Goal: Task Accomplishment & Management: Use online tool/utility

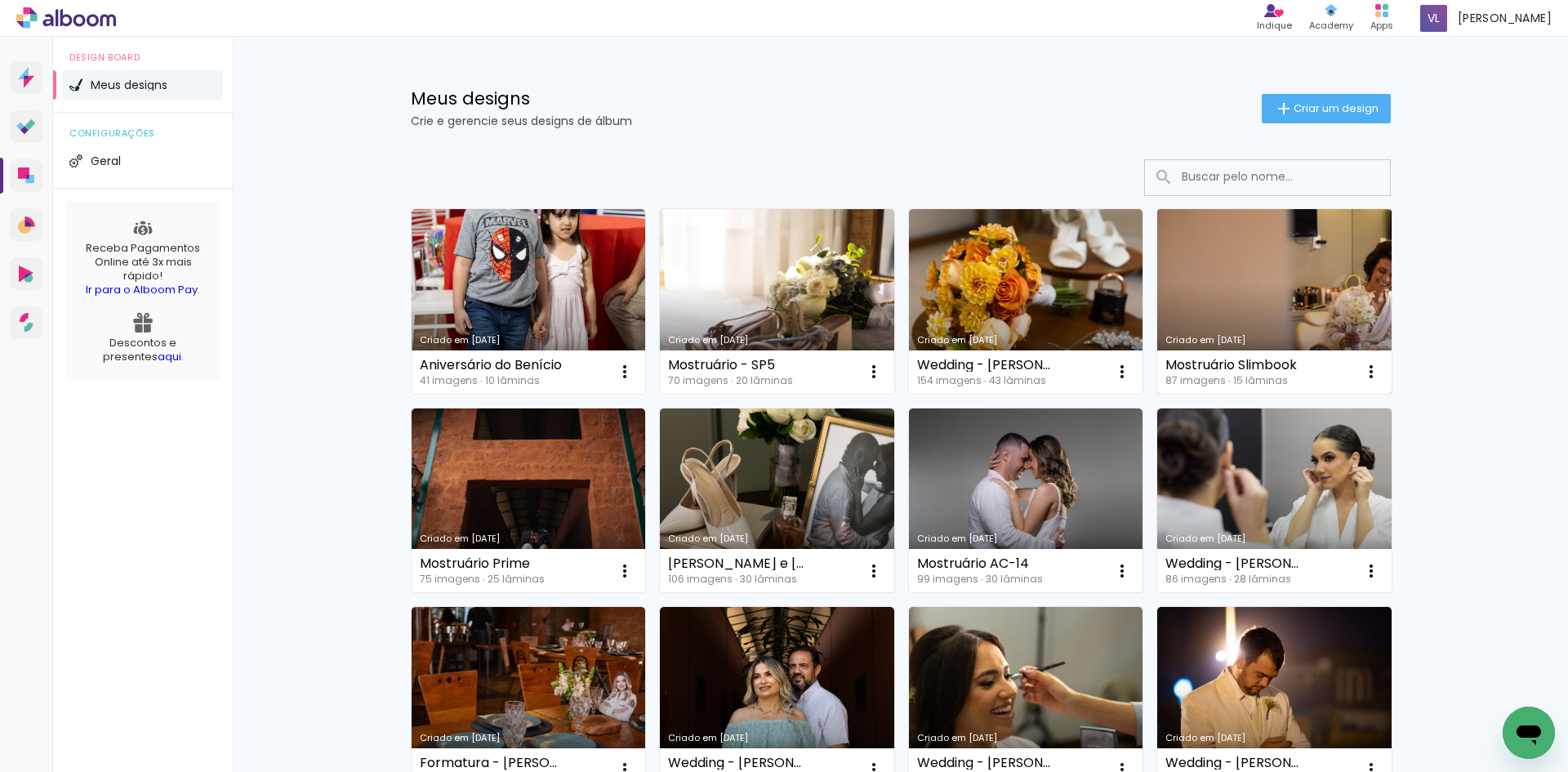
click at [1220, 274] on link "Criado em [DATE]" at bounding box center [1275, 301] width 234 height 185
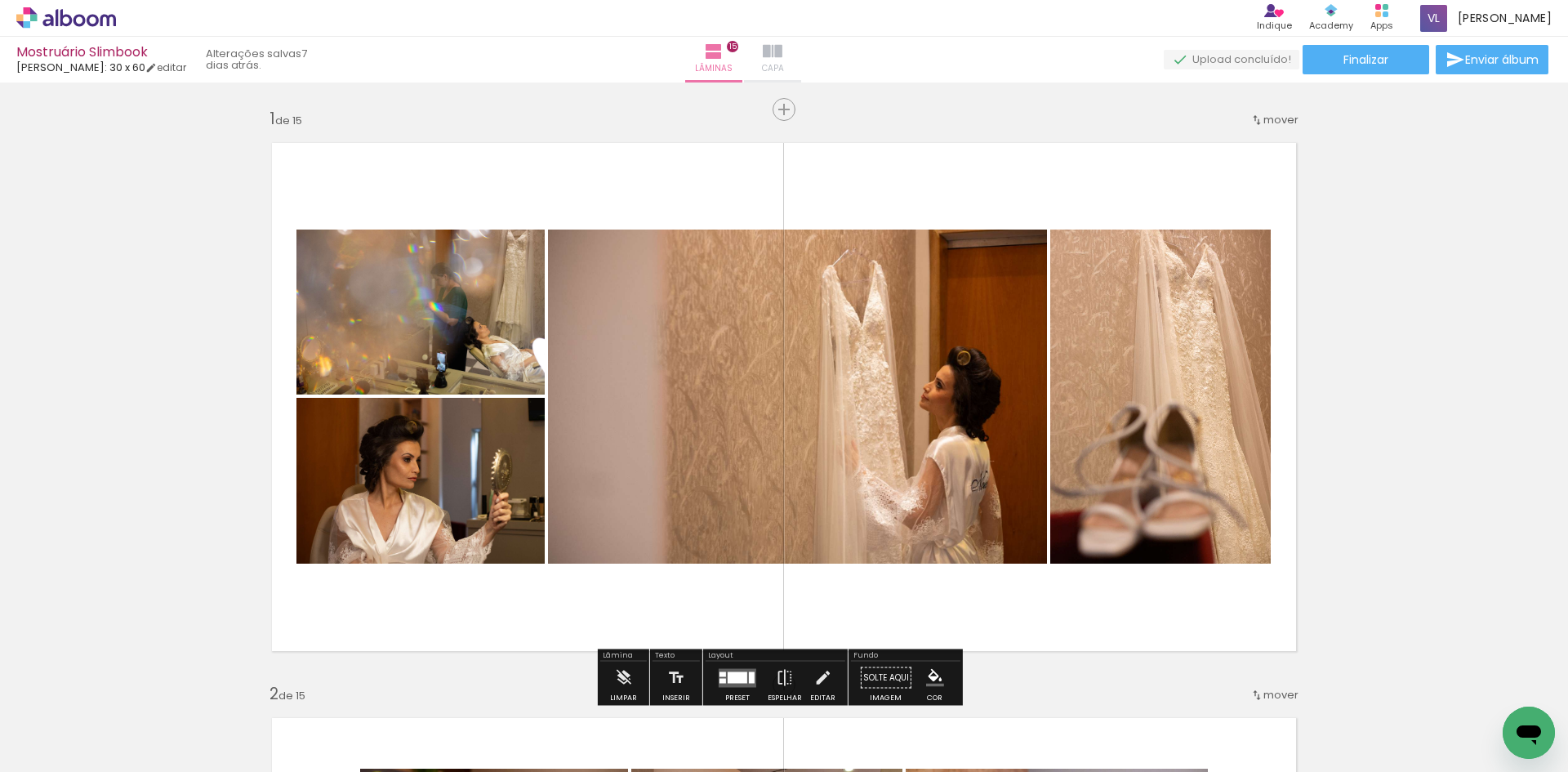
click at [782, 56] on iron-icon at bounding box center [772, 51] width 20 height 20
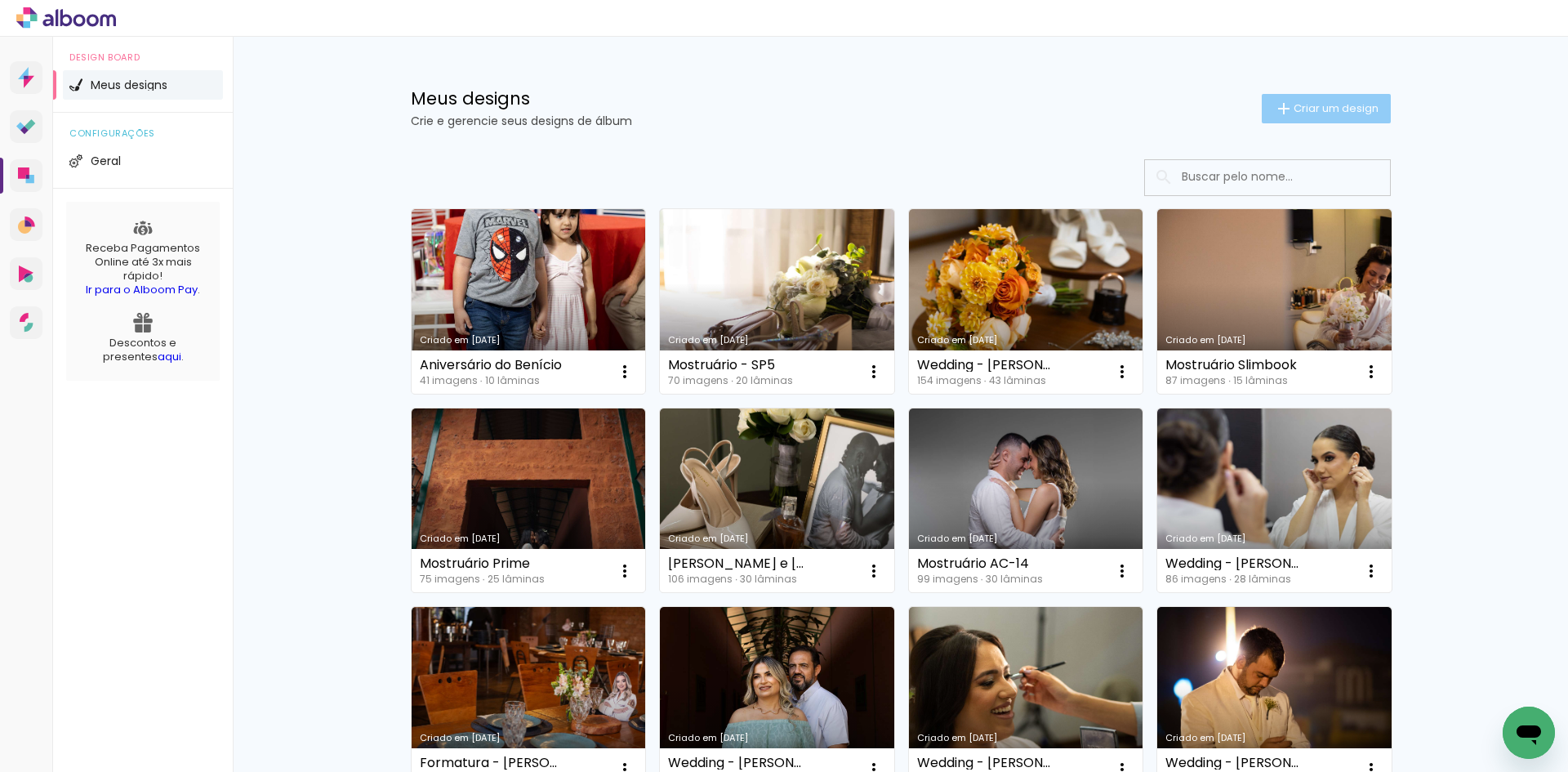
click at [1294, 108] on span "Criar um design" at bounding box center [1336, 109] width 85 height 10
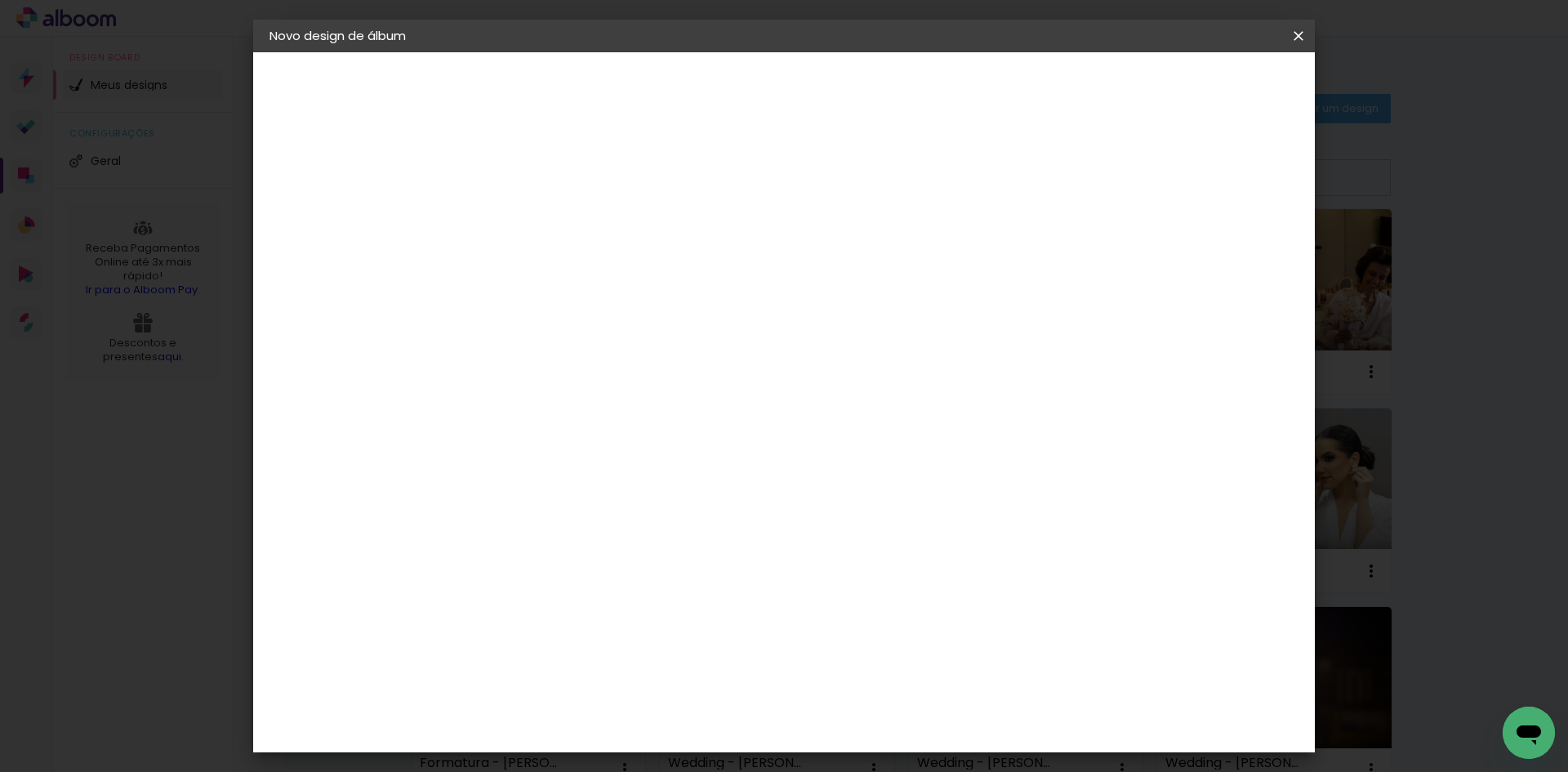
click at [537, 212] on input at bounding box center [537, 219] width 0 height 25
type input "Flexbook"
type paper-input "Flexbook"
click at [0, 0] on slot "Avançar" at bounding box center [0, 0] width 0 height 0
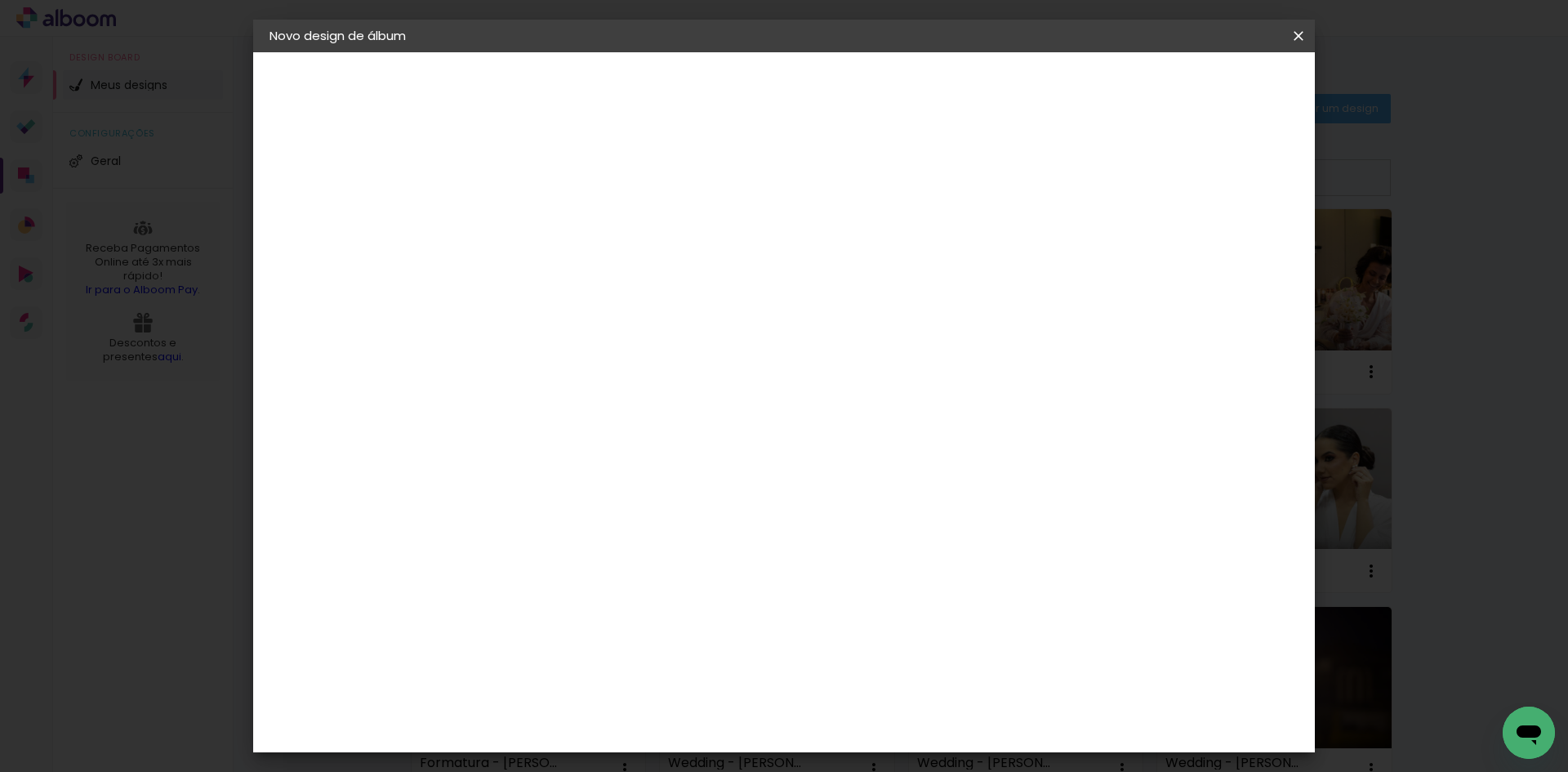
click at [0, 0] on slot "Avançar" at bounding box center [0, 0] width 0 height 0
click at [600, 279] on input "text" at bounding box center [568, 284] width 63 height 25
click at [0, 0] on slot "Slim Book" at bounding box center [0, 0] width 0 height 0
type input "Slim Book"
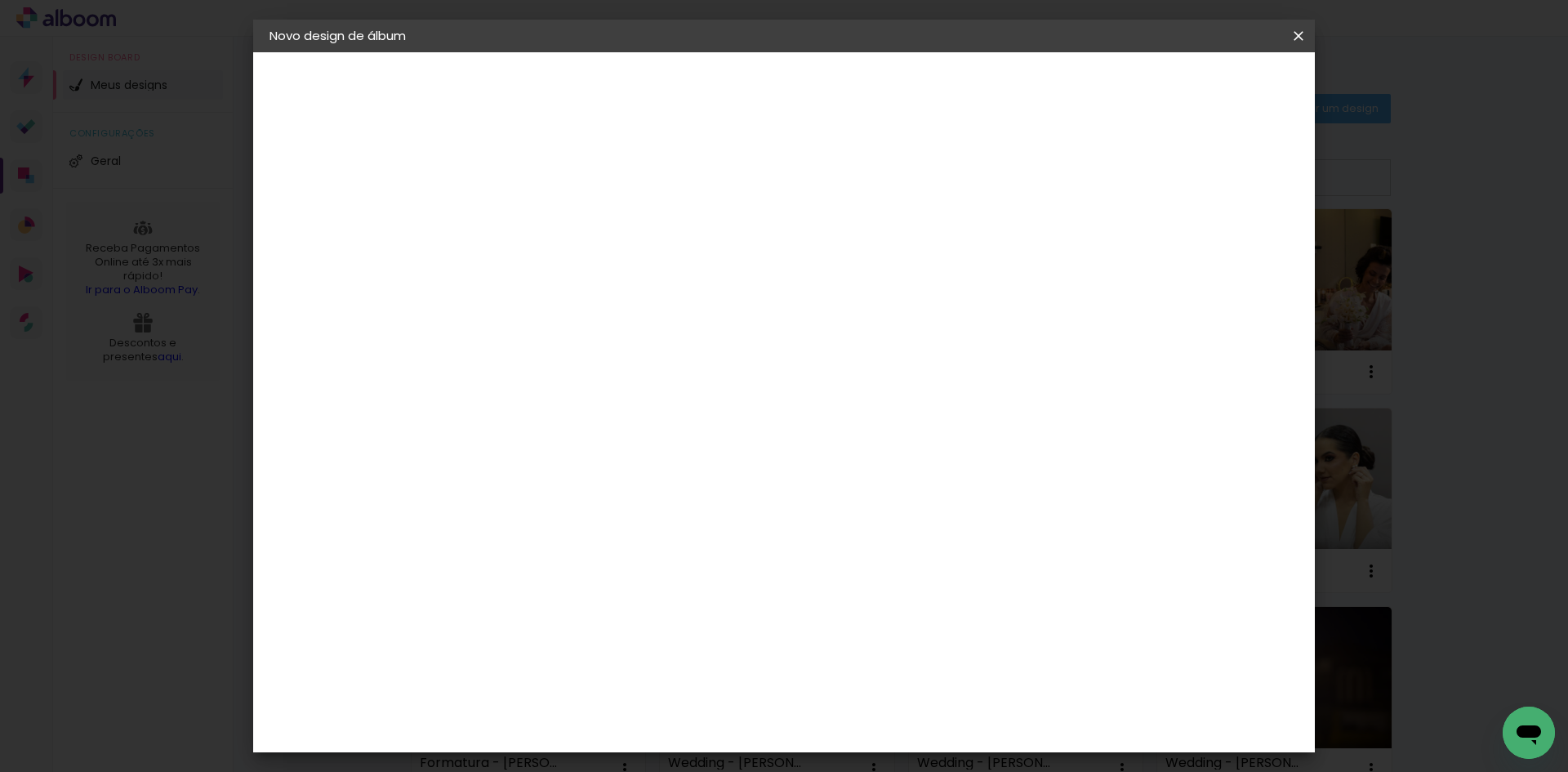
scroll to position [245, 0]
click at [647, 674] on span "30 x 60" at bounding box center [608, 690] width 76 height 34
click at [0, 0] on slot "Avançar" at bounding box center [0, 0] width 0 height 0
click at [556, 149] on div "mm Mostrar sangria 30 cm Largura da página 30.5 cm Altura 60 cm Largura da lâmi…" at bounding box center [851, 122] width 772 height 139
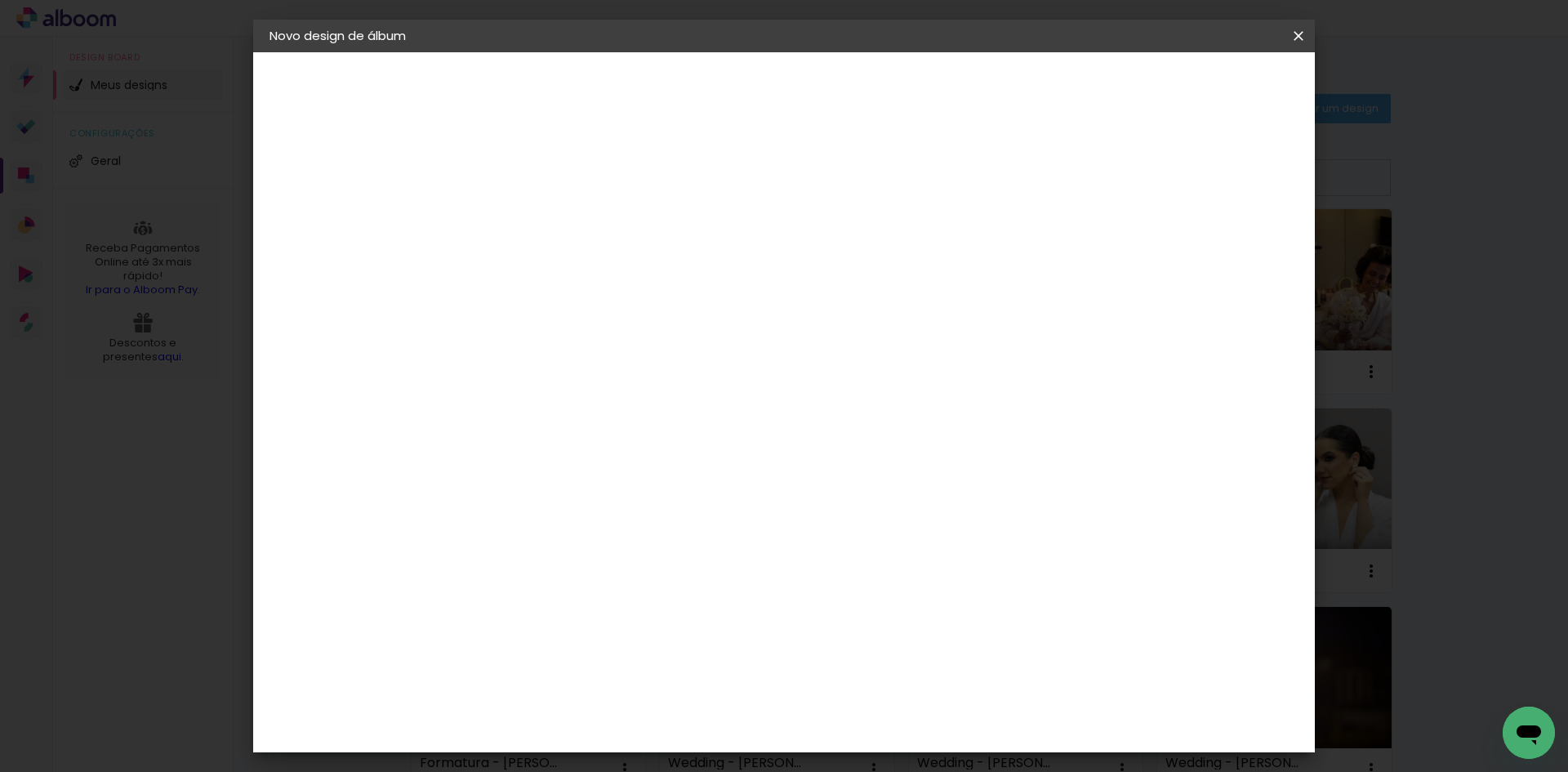
drag, startPoint x: 565, startPoint y: 149, endPoint x: 560, endPoint y: 164, distance: 15.8
click at [566, 149] on div "mm Mostrar sangria 30 cm Largura da página 30.5 cm Altura 60 cm Largura da lâmi…" at bounding box center [851, 122] width 772 height 139
drag, startPoint x: 530, startPoint y: 179, endPoint x: 501, endPoint y: 177, distance: 29.1
click at [520, 179] on input "2" at bounding box center [524, 176] width 56 height 21
type input "1"
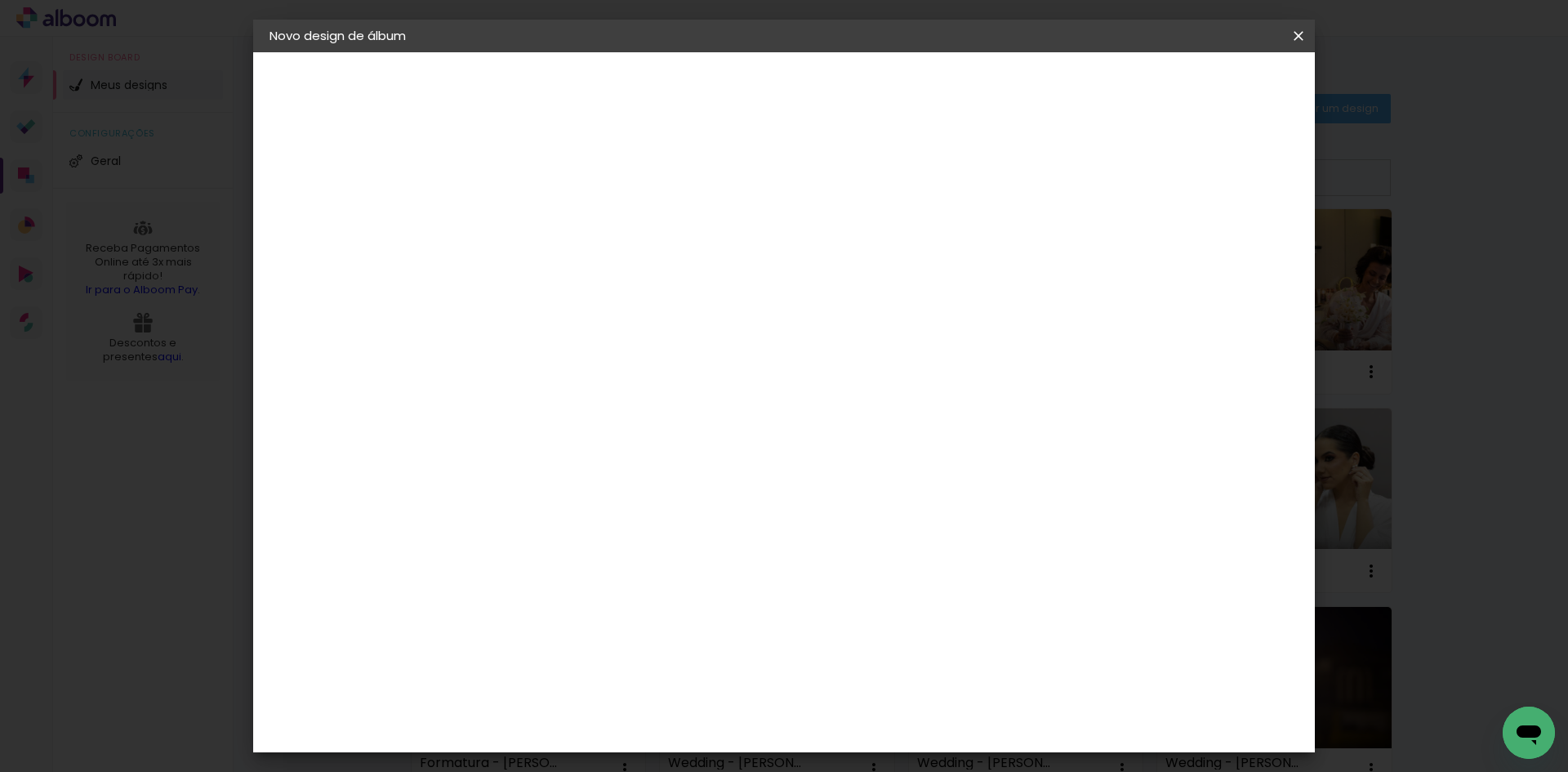
type paper-input "1"
click at [544, 180] on input "1" at bounding box center [524, 176] width 56 height 21
type input "0"
type paper-input "0"
click at [543, 180] on input "0" at bounding box center [524, 176] width 56 height 21
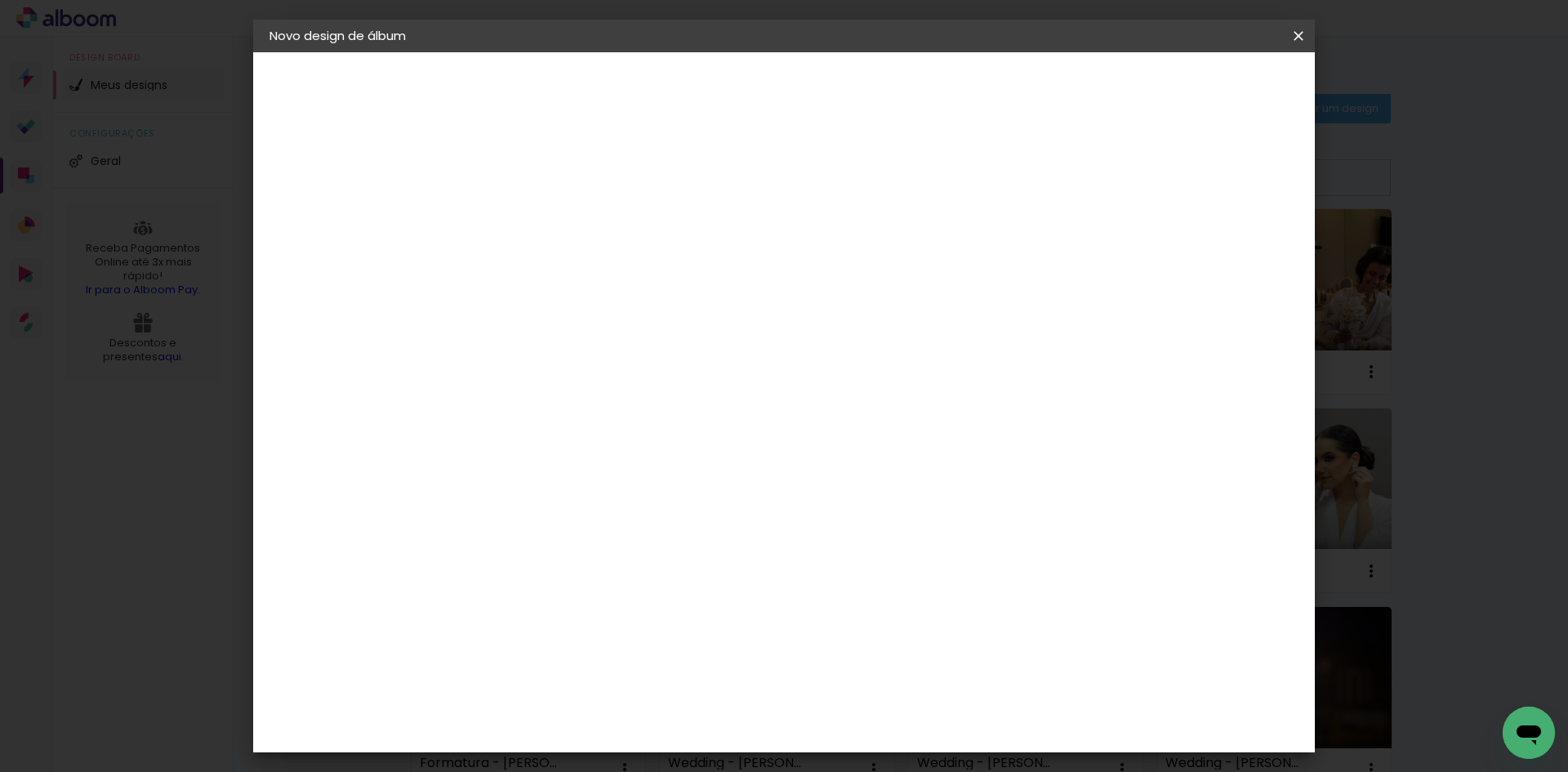
click at [1030, 227] on div "30 cm Largura da página 30.5 cm Altura 60 cm Largura da lâmina (2 páginas) 7 mm…" at bounding box center [851, 261] width 722 height 130
click at [1104, 177] on div at bounding box center [1097, 176] width 15 height 15
type paper-checkbox "on"
click at [903, 181] on div "mm Mostrar sangria" at bounding box center [851, 176] width 722 height 36
click at [388, 241] on paper-button "30 x 60 30.5 × 60 cm" at bounding box center [359, 239] width 179 height 33
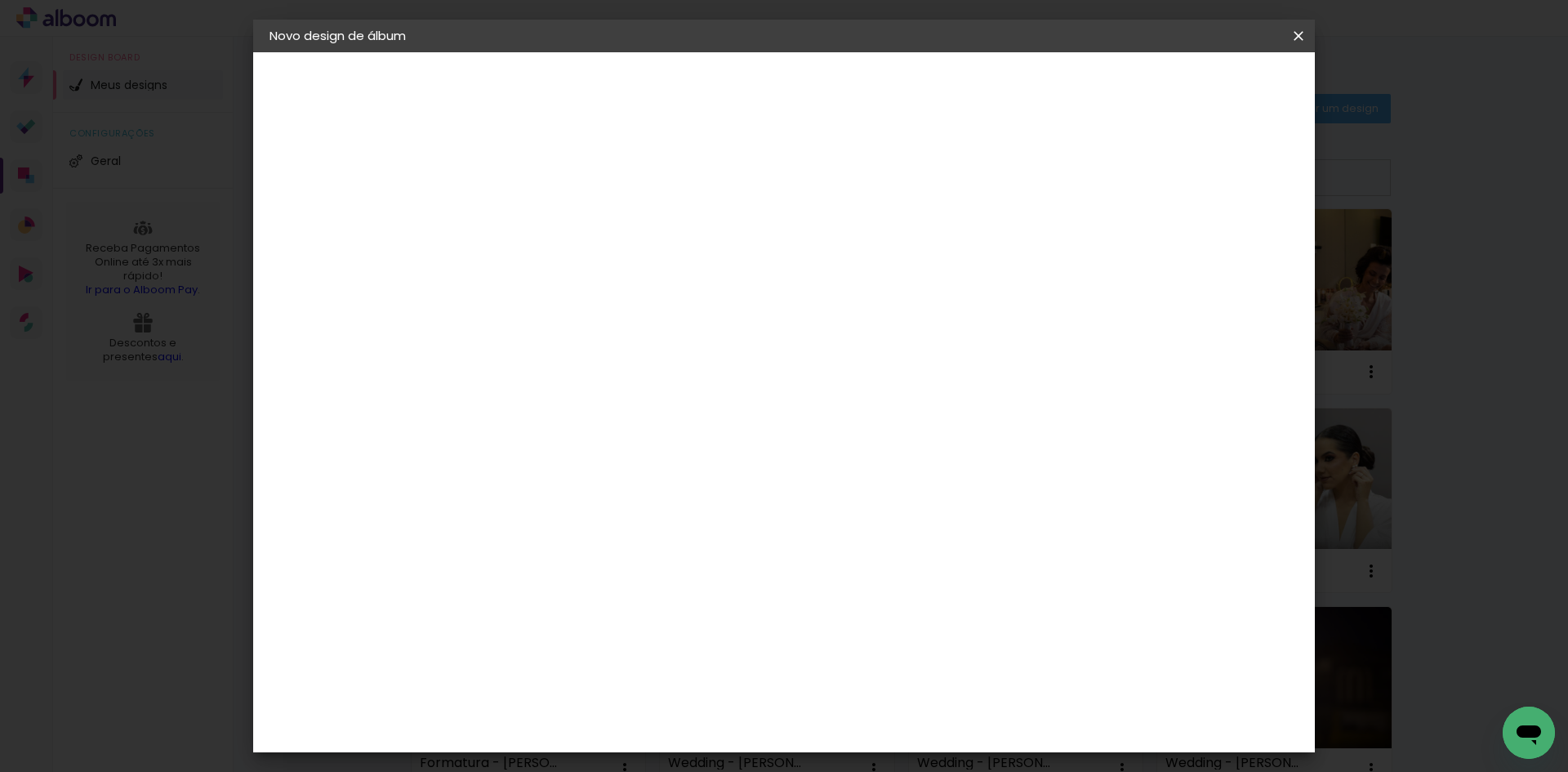
click at [600, 272] on input "text" at bounding box center [568, 284] width 63 height 25
click at [0, 0] on slot "Slim Book" at bounding box center [0, 0] width 0 height 0
type input "Slim Book"
click at [647, 523] on span "25 x 50" at bounding box center [608, 539] width 76 height 34
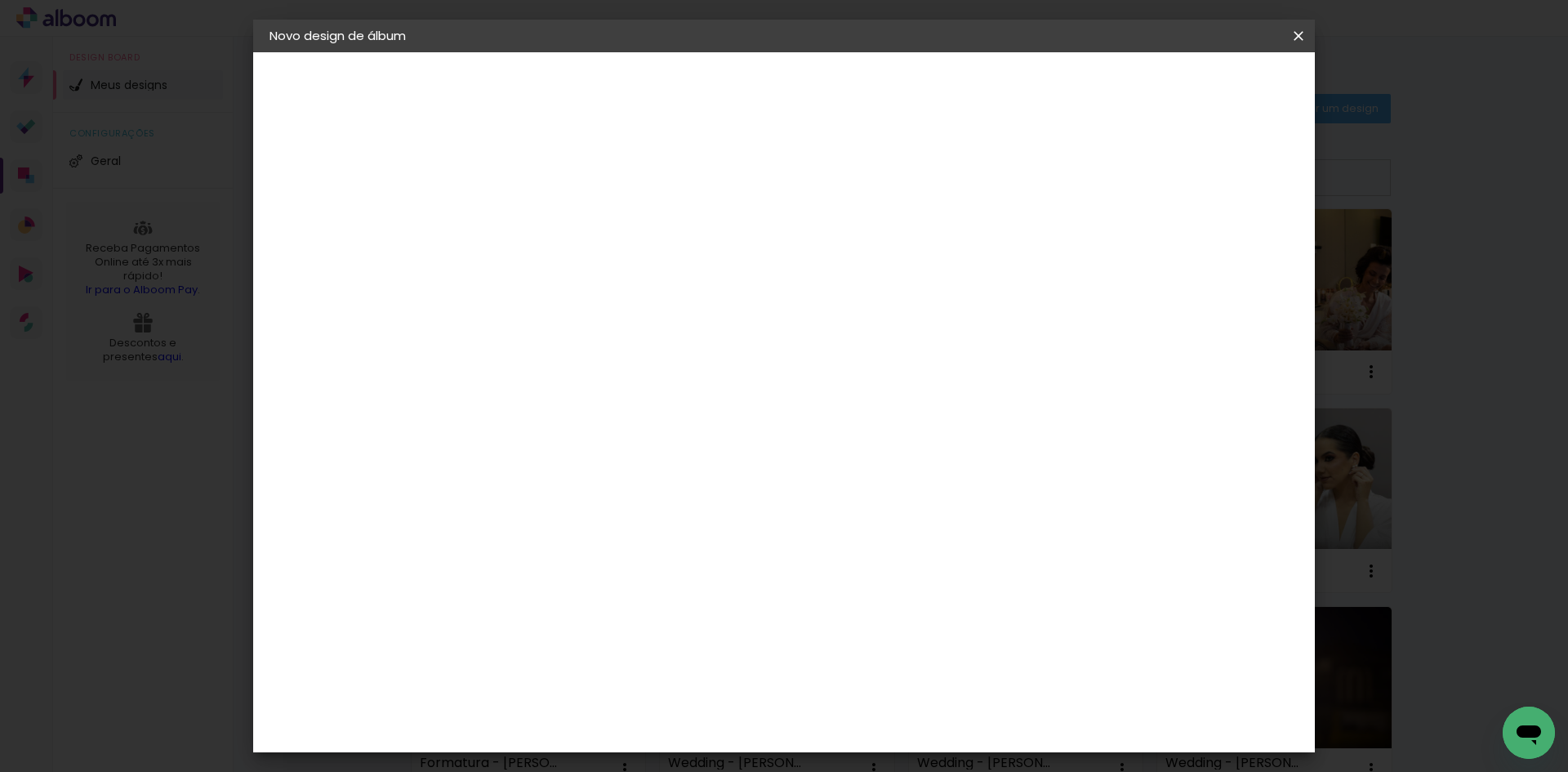
click at [803, 96] on paper-button "Avançar" at bounding box center [762, 87] width 80 height 28
drag, startPoint x: 522, startPoint y: 170, endPoint x: 468, endPoint y: 168, distance: 54.0
click at [468, 168] on div "mm Mostrar sangria 25 cm Largura da página 25.4 cm Altura 50 cm Largura da lâmi…" at bounding box center [851, 122] width 772 height 139
type input "1"
type paper-input "1"
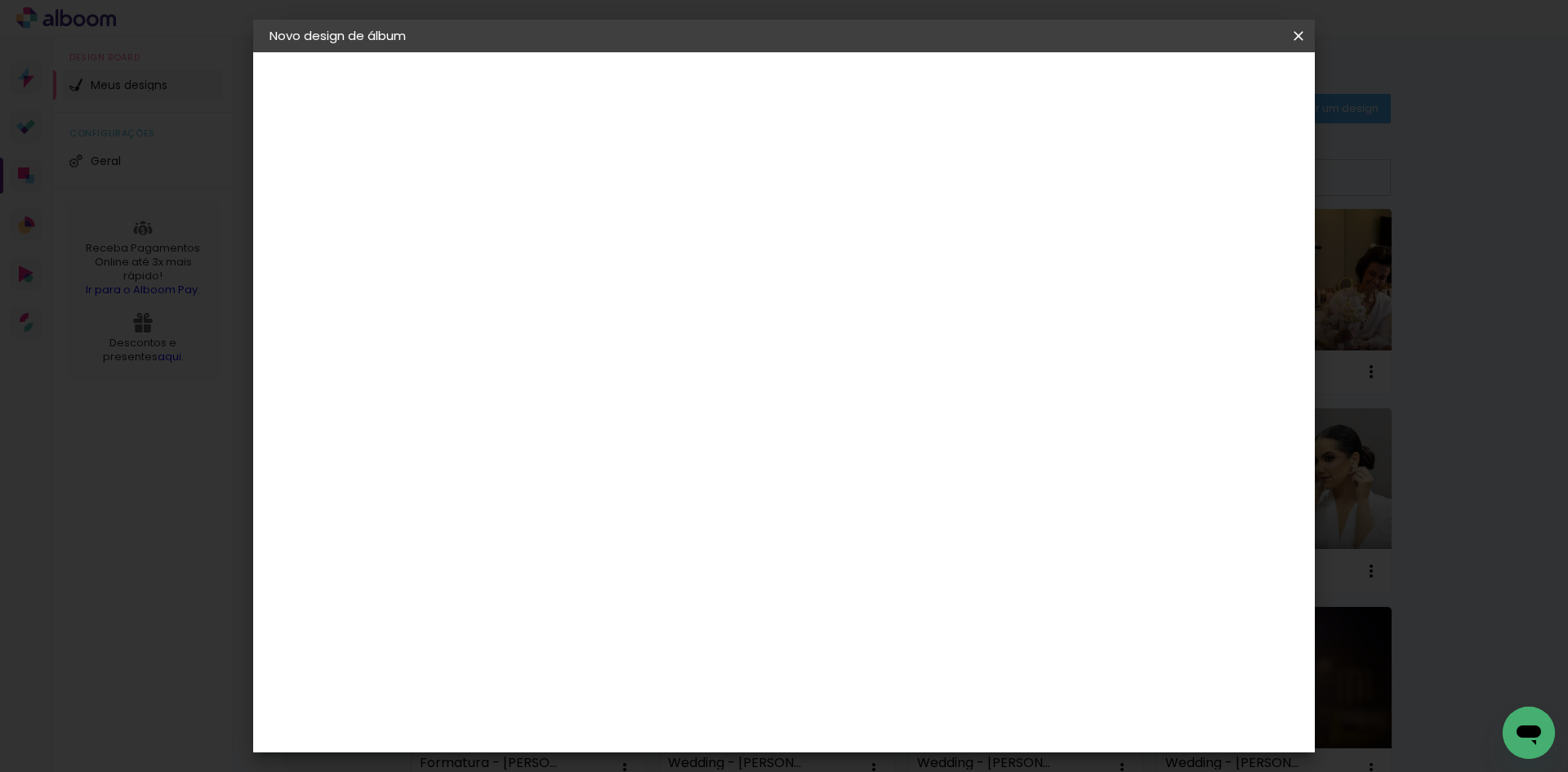
click at [546, 169] on input "1" at bounding box center [524, 176] width 56 height 21
type input "2"
type paper-input "2"
click at [546, 169] on input "2" at bounding box center [524, 176] width 56 height 21
type input "3"
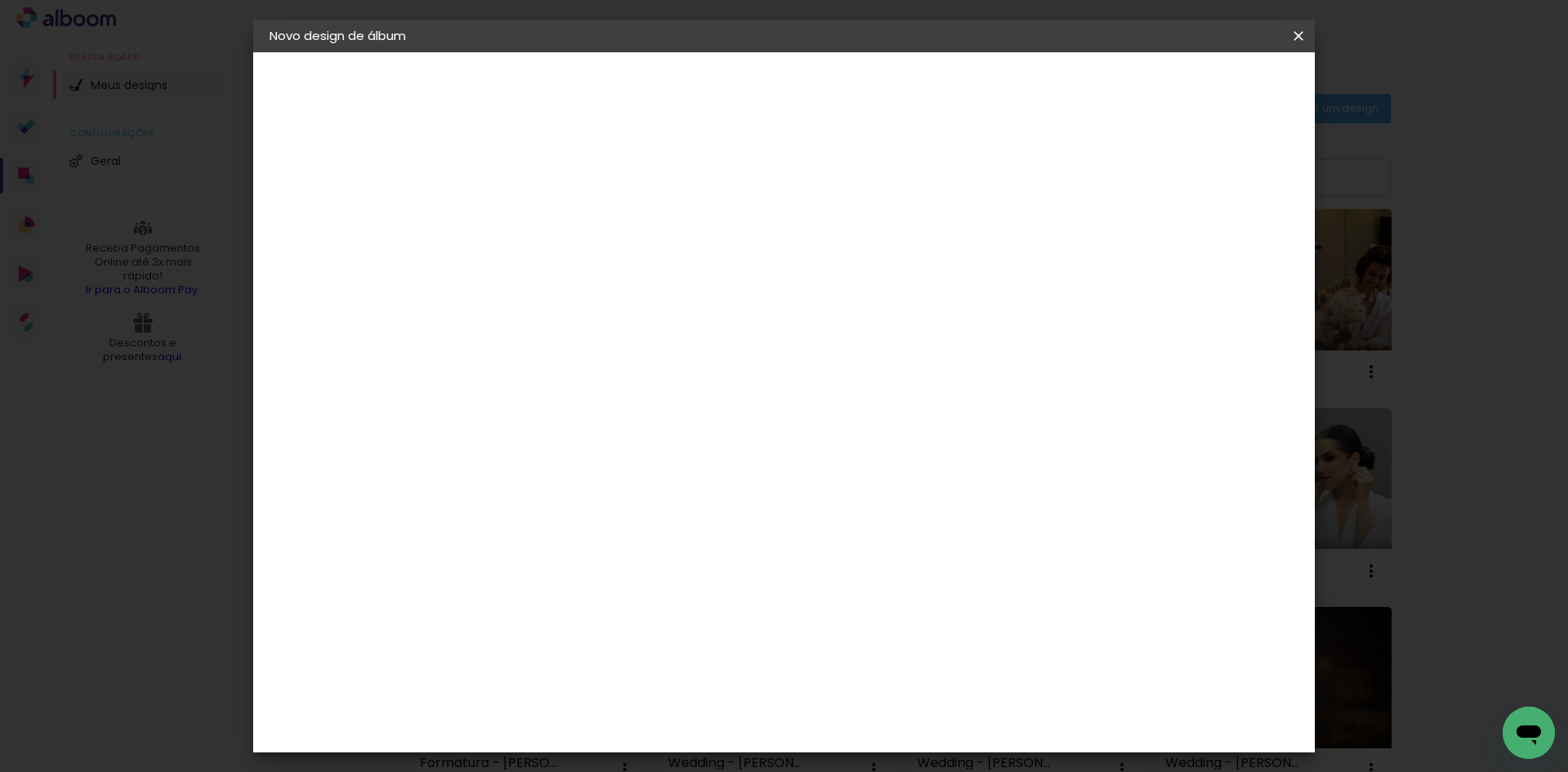
type paper-input "3"
click at [546, 169] on input "3" at bounding box center [524, 176] width 56 height 21
type input "4"
type paper-input "4"
click at [546, 169] on input "4" at bounding box center [524, 176] width 56 height 21
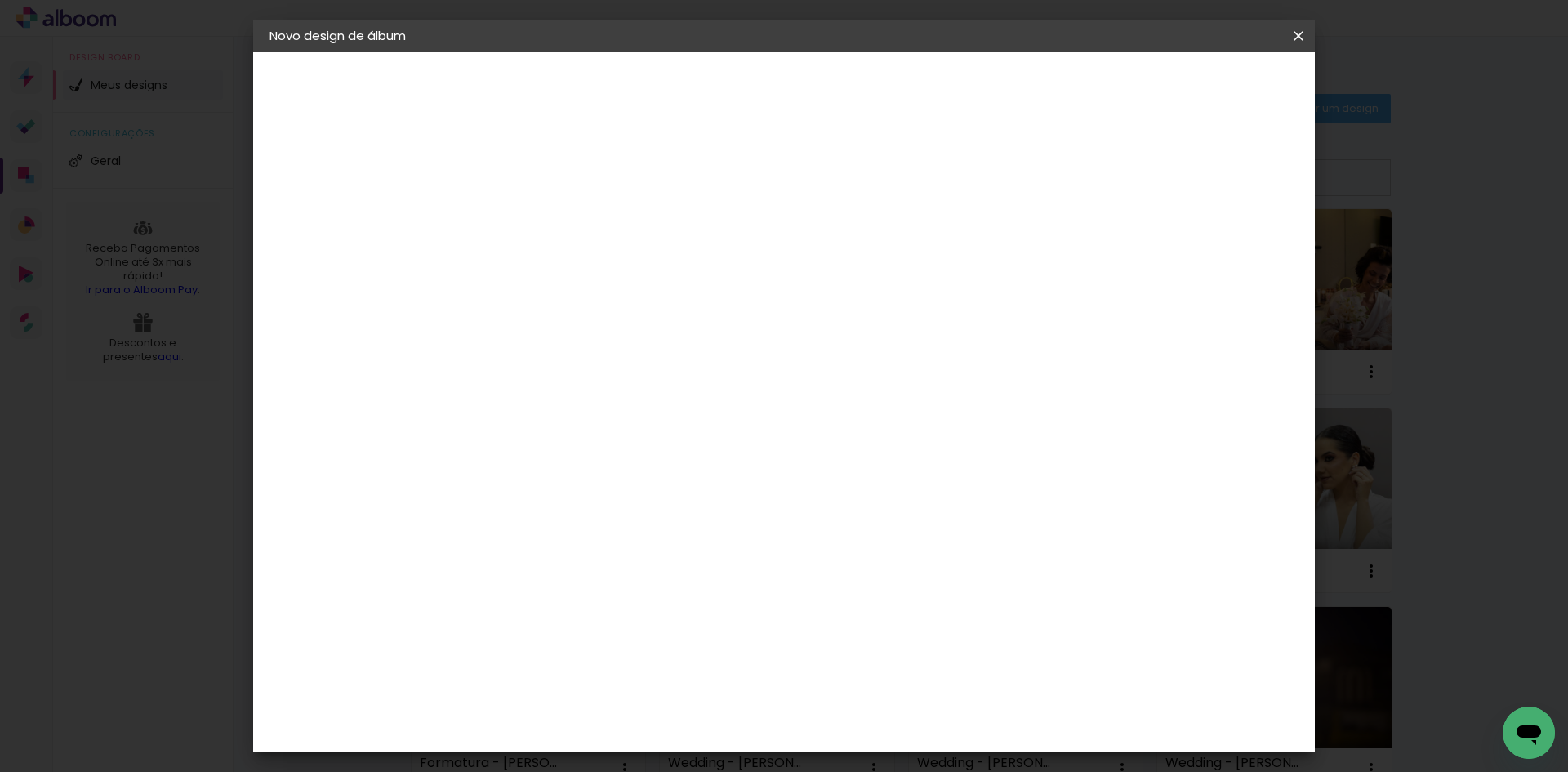
type input "5"
type paper-input "5"
click at [546, 169] on input "5" at bounding box center [524, 176] width 56 height 21
type input "6"
type paper-input "6"
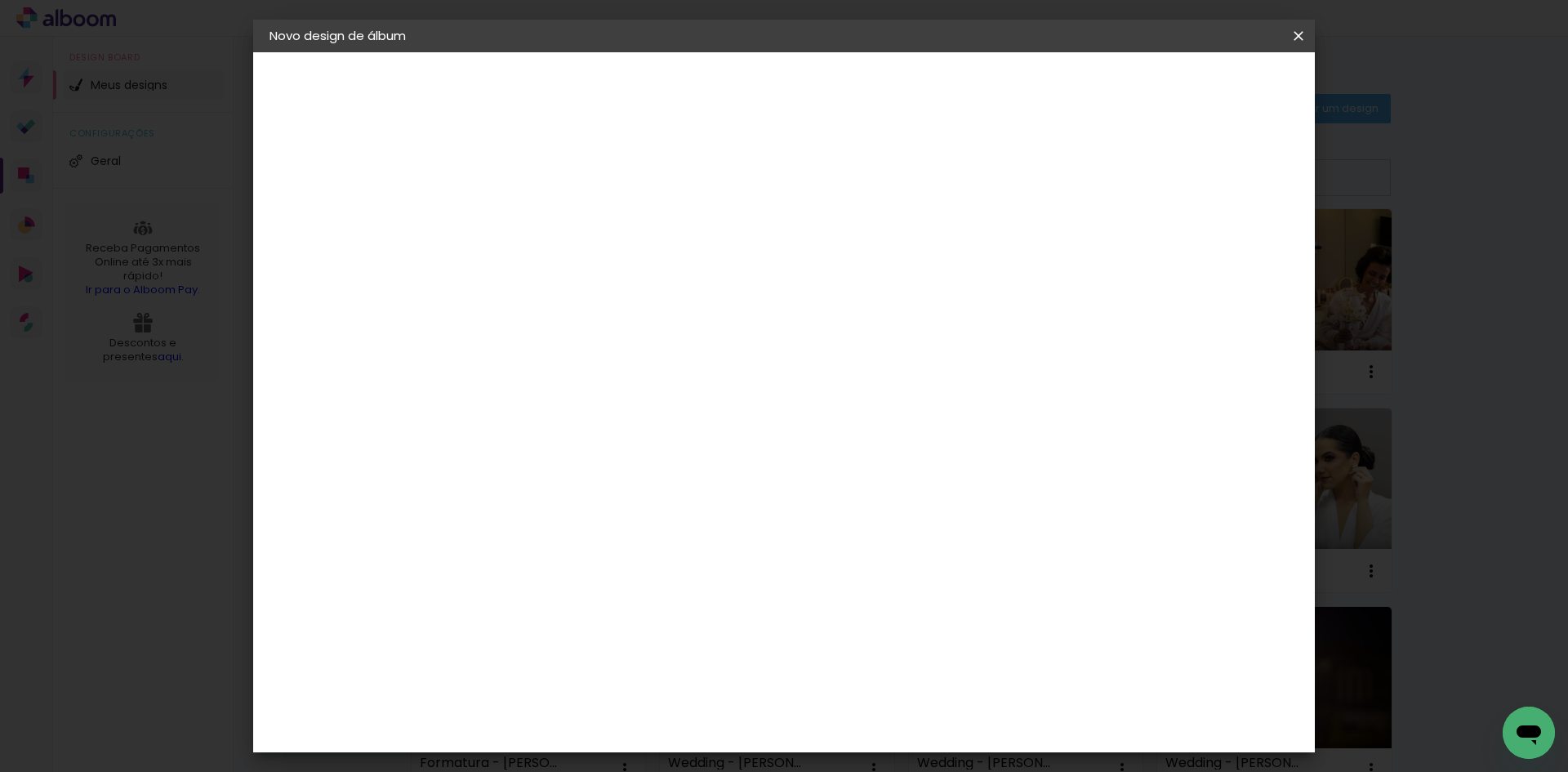
click at [545, 169] on input "6" at bounding box center [524, 176] width 56 height 21
type input "5"
type paper-input "5"
click at [543, 180] on input "5" at bounding box center [524, 176] width 56 height 21
type input "4"
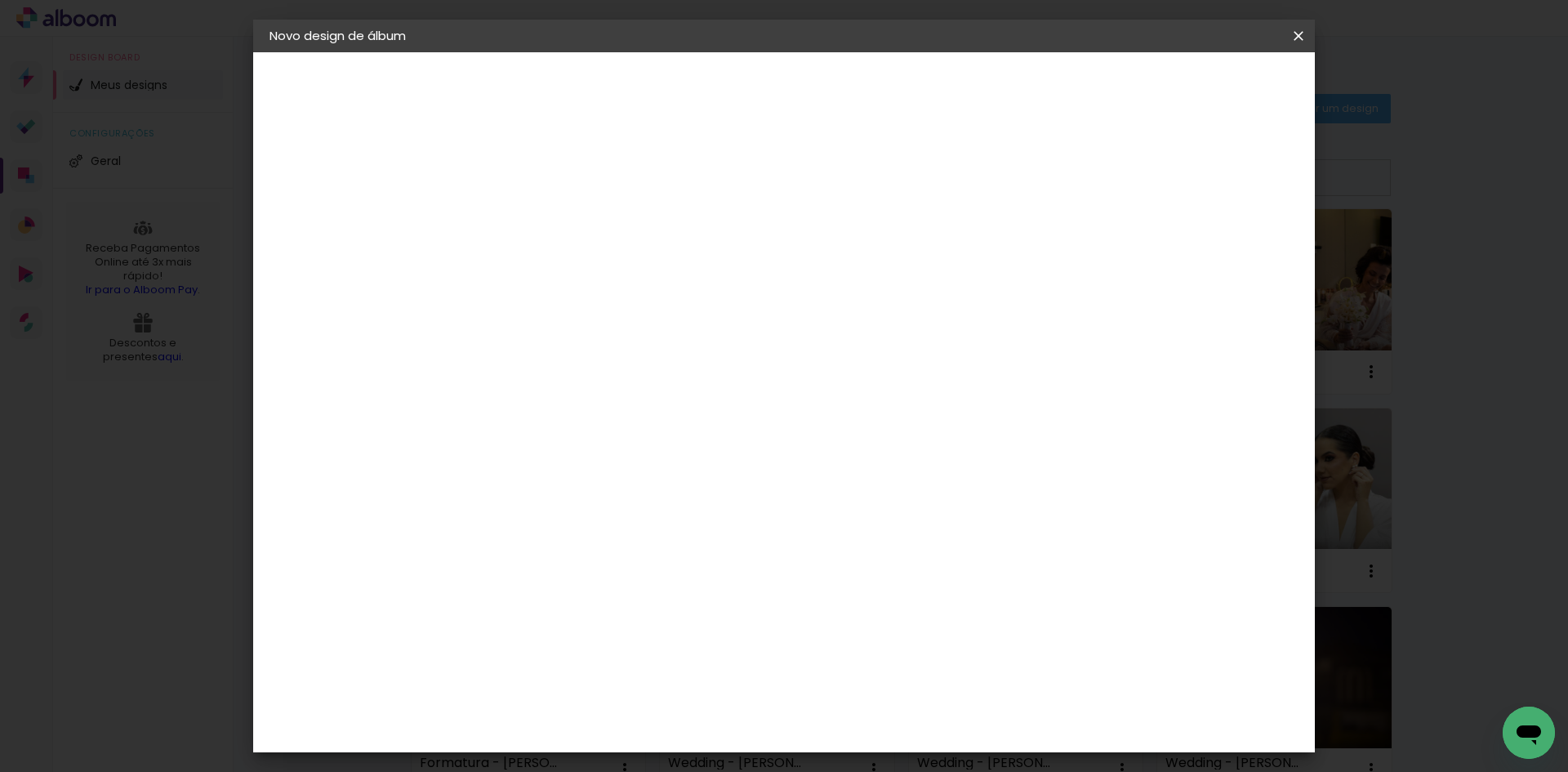
type paper-input "4"
click at [543, 180] on input "4" at bounding box center [524, 176] width 56 height 21
type input "3"
type paper-input "3"
click at [543, 180] on input "3" at bounding box center [524, 176] width 56 height 21
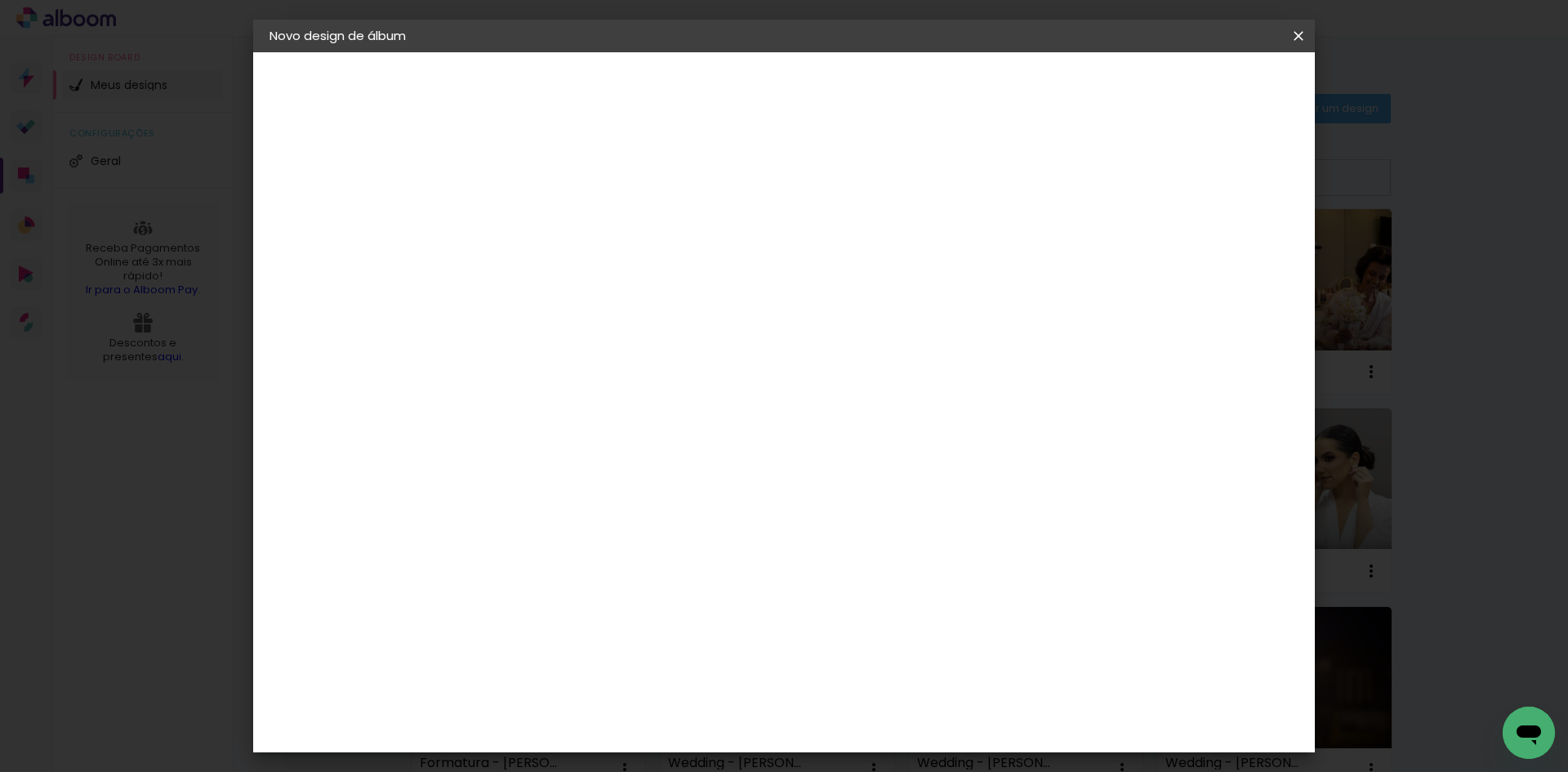
type input "2"
type paper-input "2"
click at [543, 180] on input "2" at bounding box center [524, 176] width 56 height 21
type input "1"
type paper-input "1"
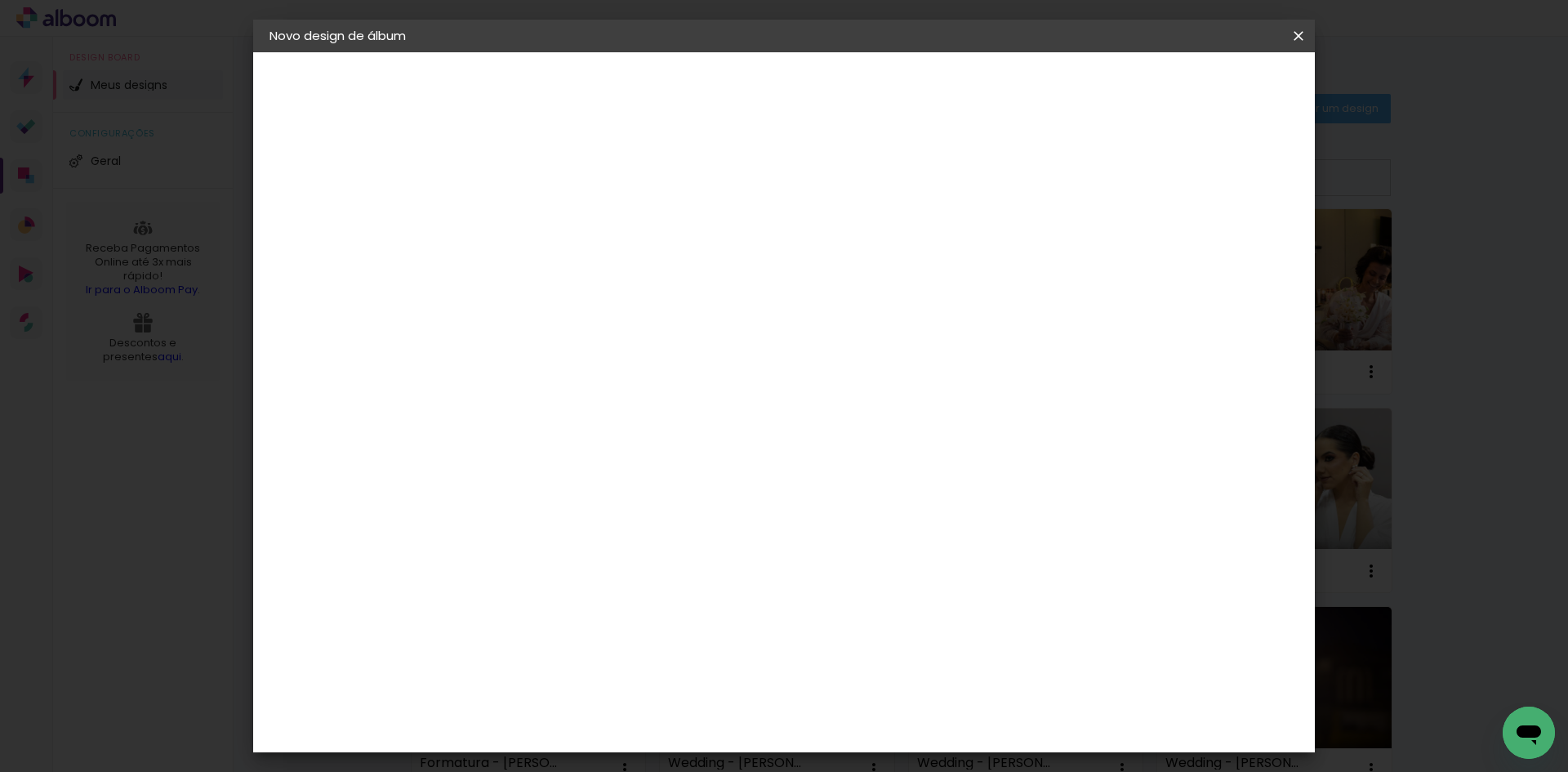
click at [543, 180] on input "1" at bounding box center [524, 176] width 56 height 21
click at [561, 147] on div "mm Mostrar sangria 25 cm Largura da página 25.4 cm Altura 50 cm Largura da lâmi…" at bounding box center [851, 122] width 772 height 139
click at [540, 163] on paper-input-container "Espaço entre fotos 1 mm" at bounding box center [537, 176] width 94 height 36
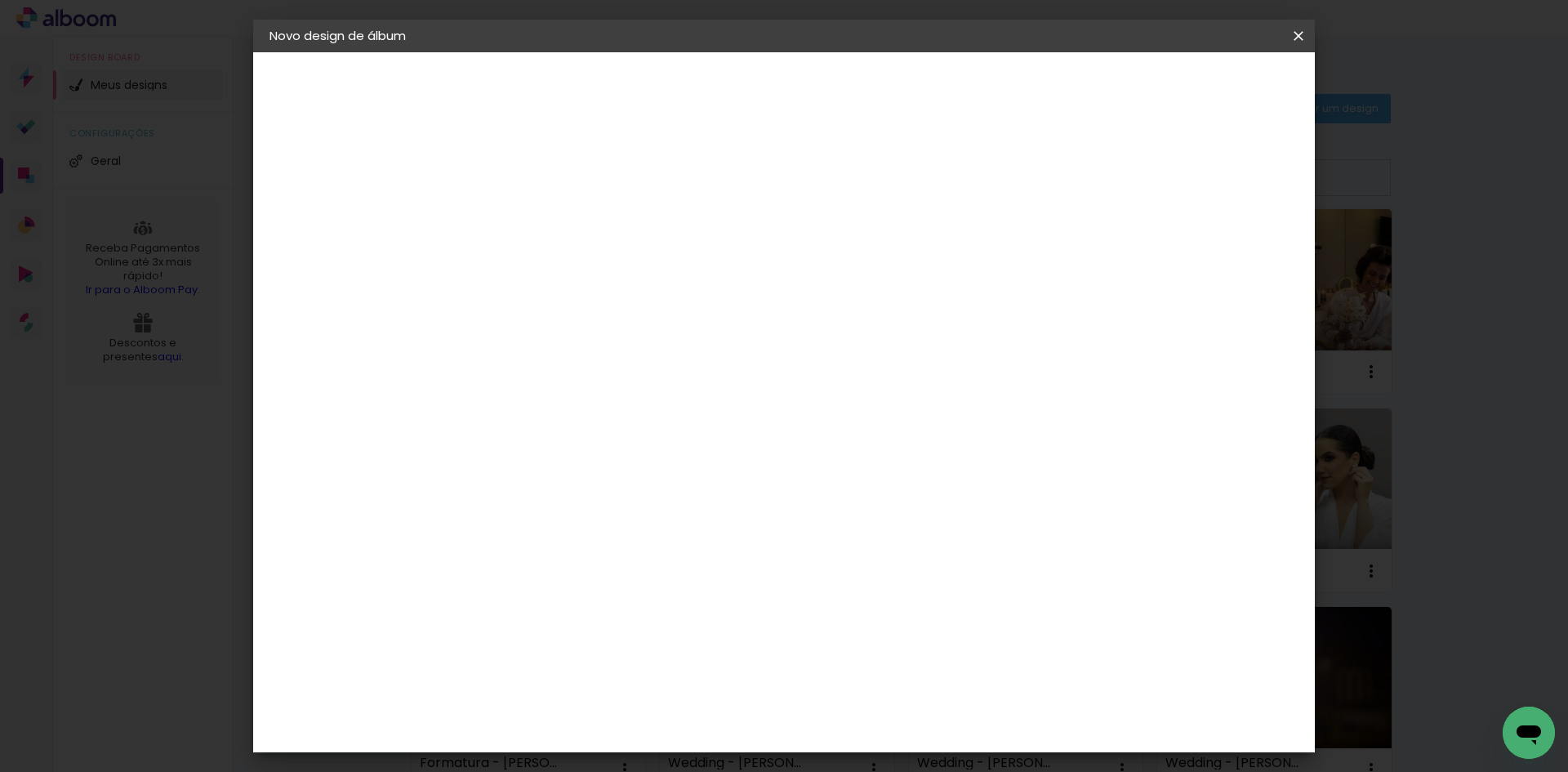
type input "2"
type paper-input "2"
click at [543, 168] on input "2" at bounding box center [524, 176] width 56 height 21
click at [544, 187] on div at bounding box center [537, 187] width 82 height 2
type input "1"
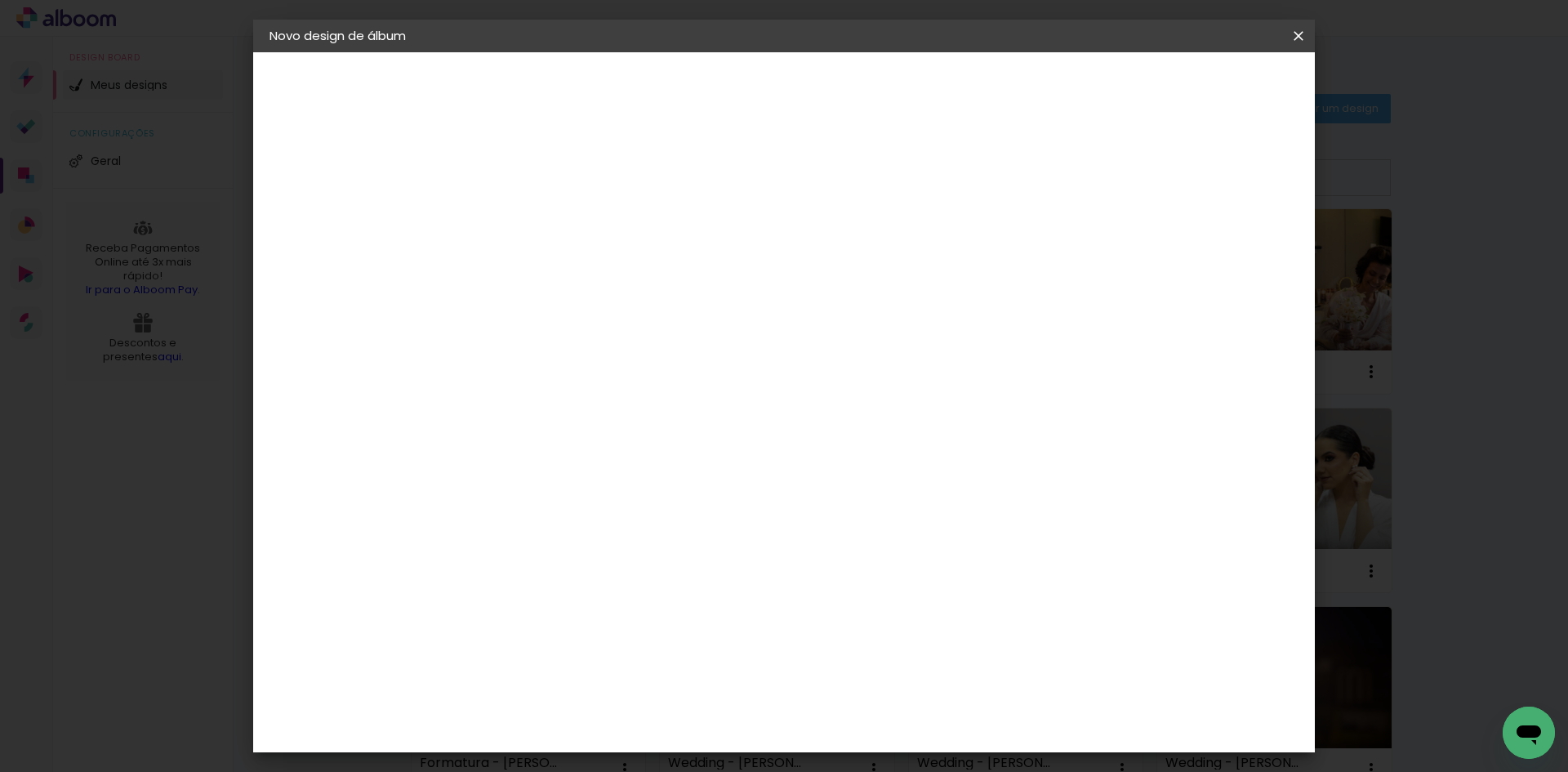
type paper-input "1"
click at [547, 181] on input "1" at bounding box center [524, 176] width 56 height 21
type input "0"
type paper-input "0"
click at [547, 181] on input "0" at bounding box center [524, 176] width 56 height 21
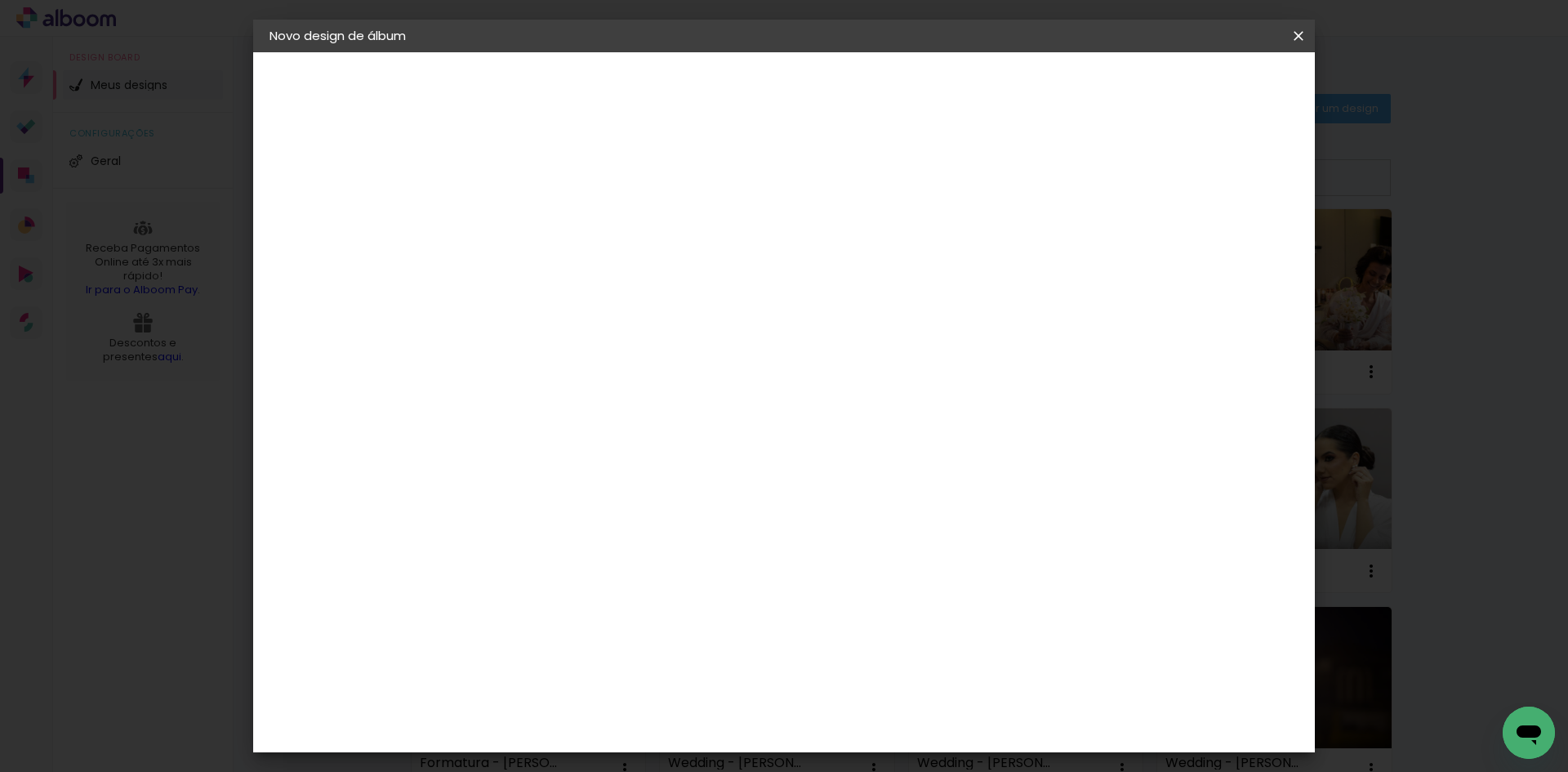
click at [1196, 89] on span "Iniciar design" at bounding box center [1159, 86] width 75 height 11
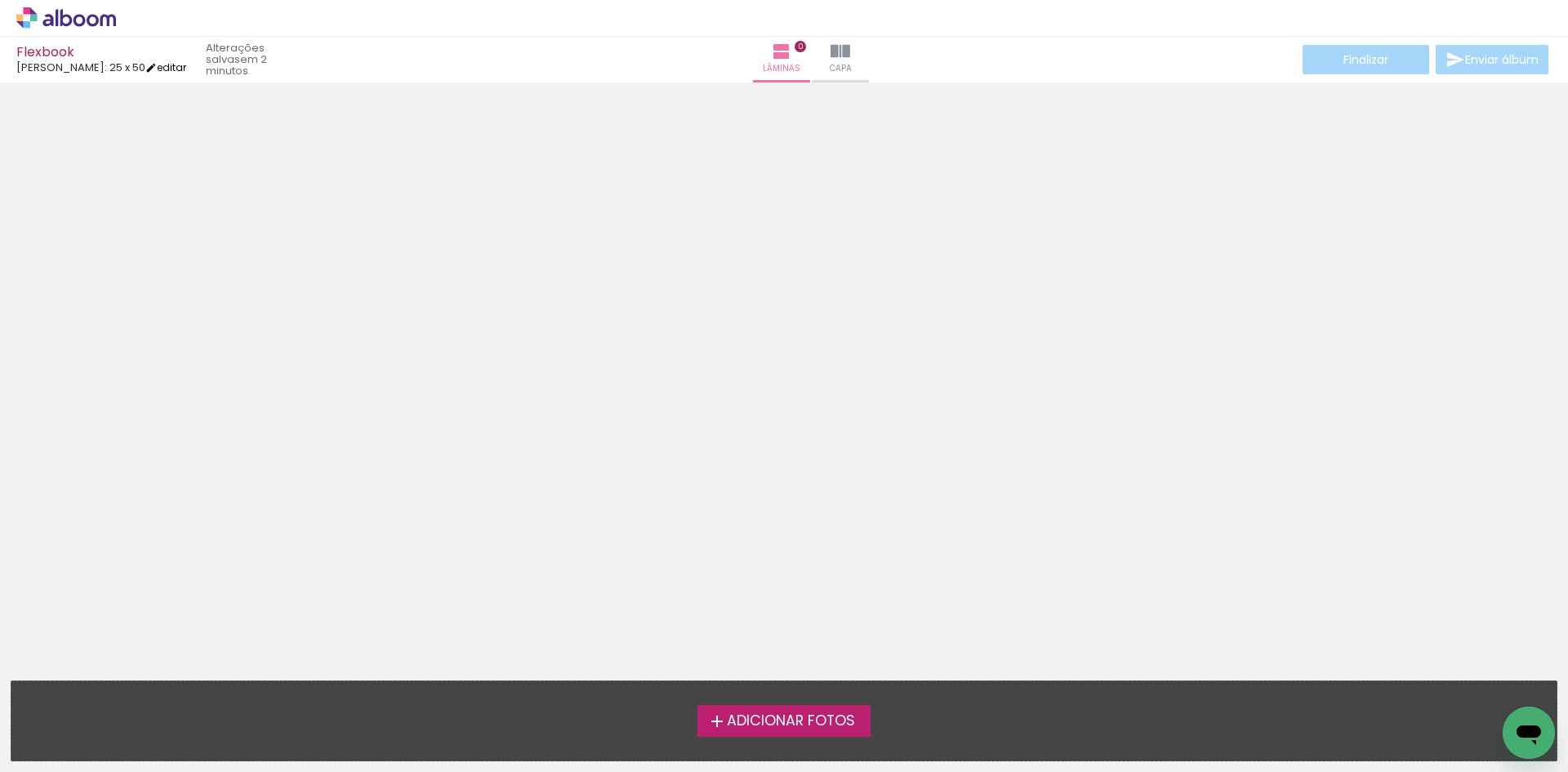
click at [161, 69] on link "editar" at bounding box center [165, 68] width 41 height 14
type input "0"
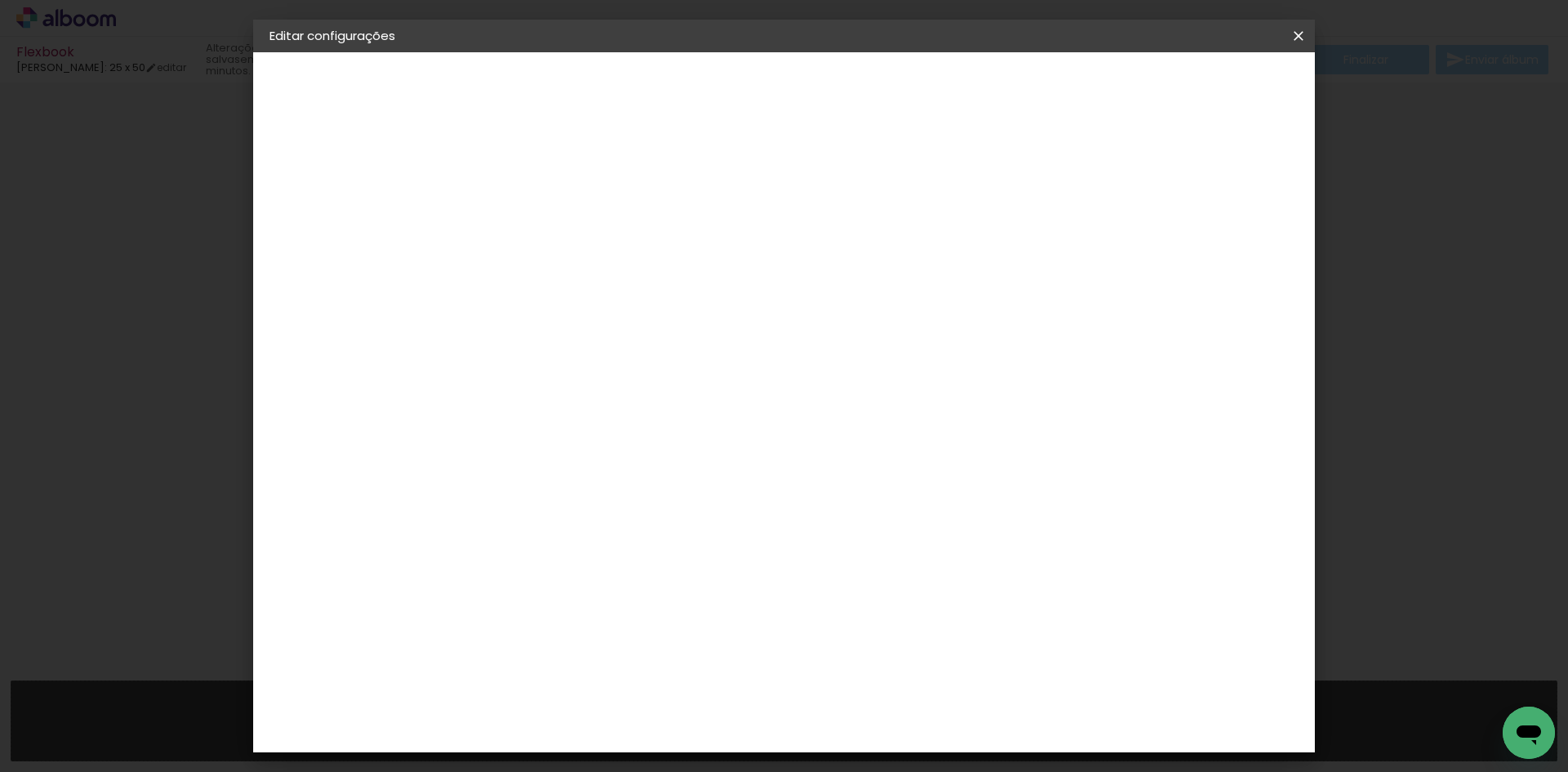
click at [356, 236] on small "25.4 × 50 cm" at bounding box center [348, 238] width 63 height 10
click at [325, 234] on iron-pages "Modelo Escolhendo modelo... Tamanho livre" at bounding box center [359, 239] width 179 height 33
click at [367, 239] on iron-pages "Modelo Escolhendo modelo... Tamanho livre" at bounding box center [359, 239] width 179 height 33
click at [374, 240] on iron-pages "Modelo Escolhendo modelo... Tamanho livre" at bounding box center [359, 239] width 179 height 33
click at [485, 191] on div "Opções disponíveis Encadernados Slim Book Tamanho Escolha o tamanho Modelo Esco…" at bounding box center [578, 122] width 226 height 139
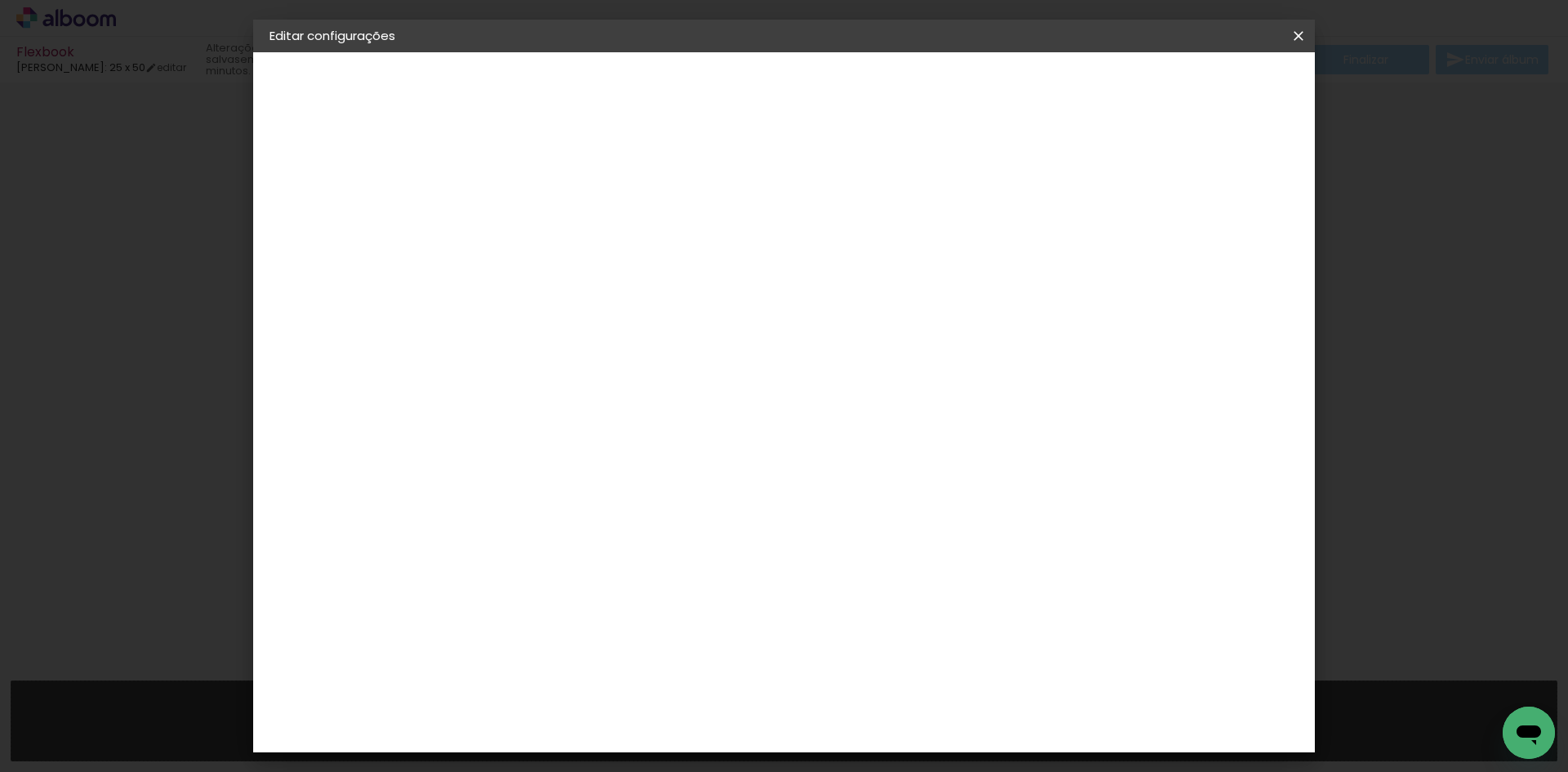
click at [316, 161] on div "2. Especificações" at bounding box center [359, 168] width 179 height 20
click at [0, 0] on slot "Flexbook" at bounding box center [0, 0] width 0 height 0
click at [537, 217] on input "Flexbook" at bounding box center [537, 219] width 0 height 25
click at [0, 0] on slot "Avançar" at bounding box center [0, 0] width 0 height 0
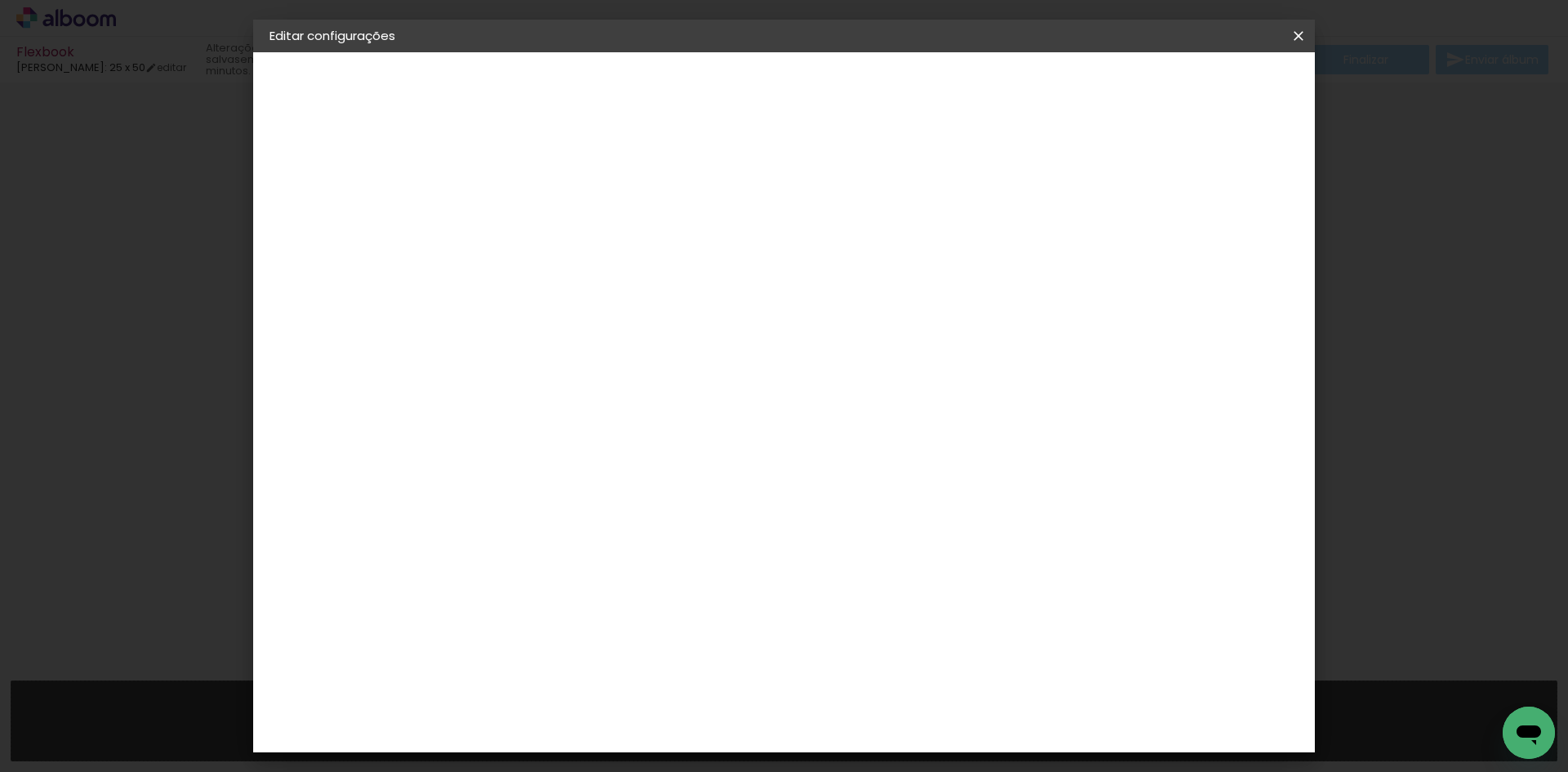
click at [576, 432] on div "Canaan Álbuns" at bounding box center [551, 445] width 50 height 26
click at [842, 76] on paper-button "Avançar" at bounding box center [801, 87] width 80 height 28
click at [715, 80] on paper-button "Voltar" at bounding box center [682, 87] width 66 height 28
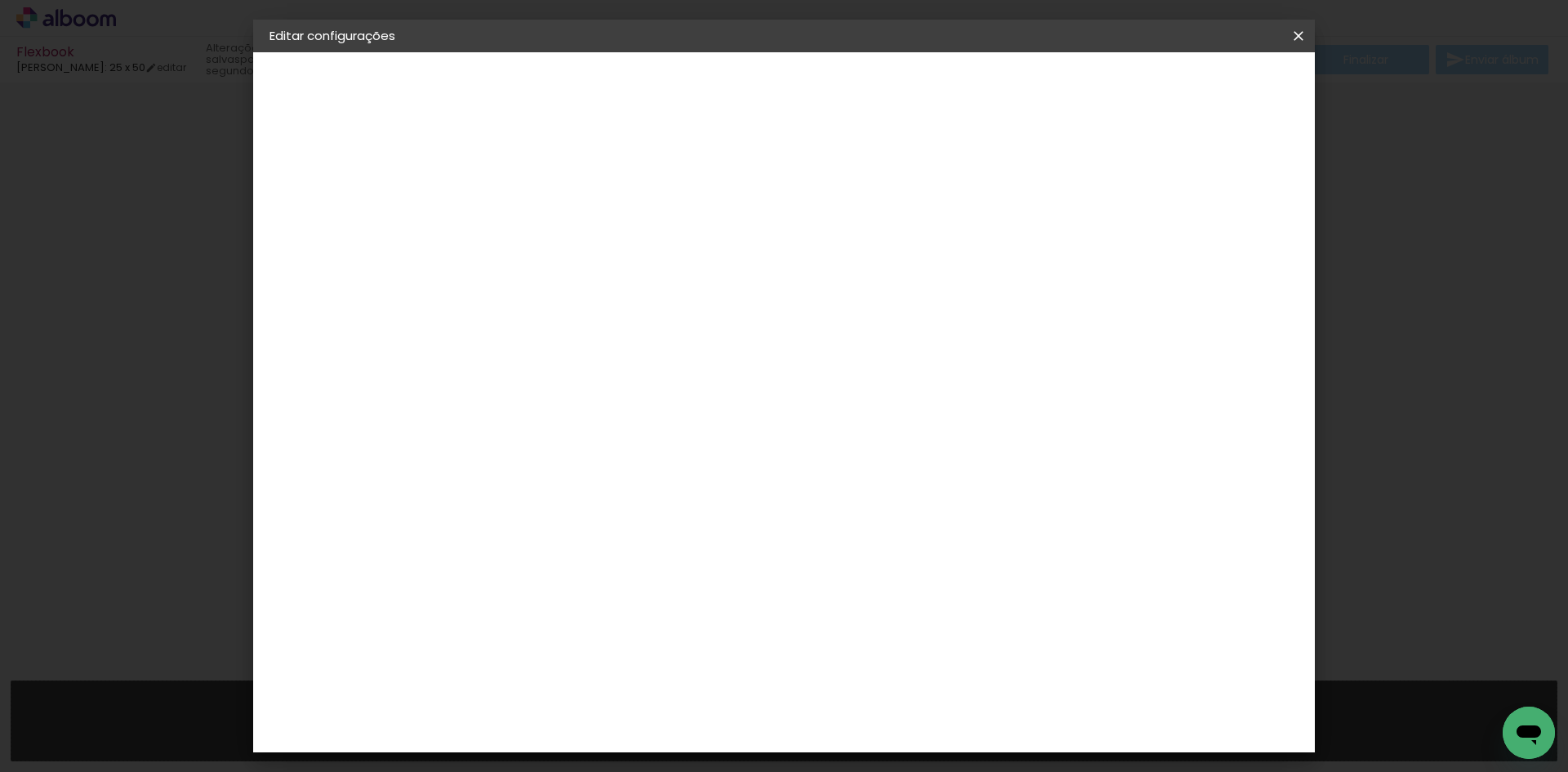
click at [566, 701] on div "Go image" at bounding box center [546, 714] width 40 height 26
click at [0, 0] on slot "Avançar" at bounding box center [0, 0] width 0 height 0
click at [600, 272] on input "text" at bounding box center [568, 284] width 63 height 25
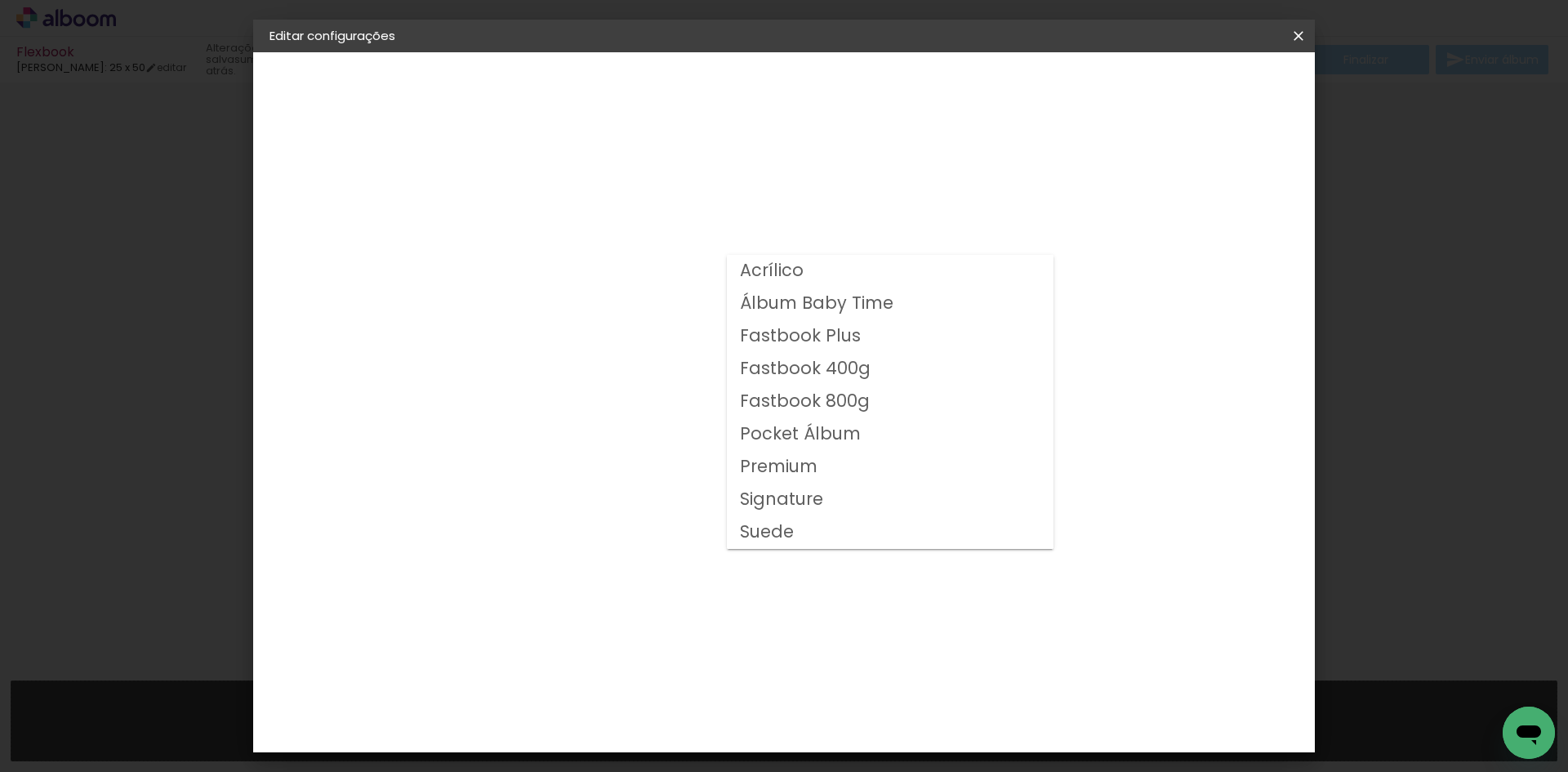
click at [863, 432] on paper-item "Pocket Álbum" at bounding box center [890, 435] width 326 height 33
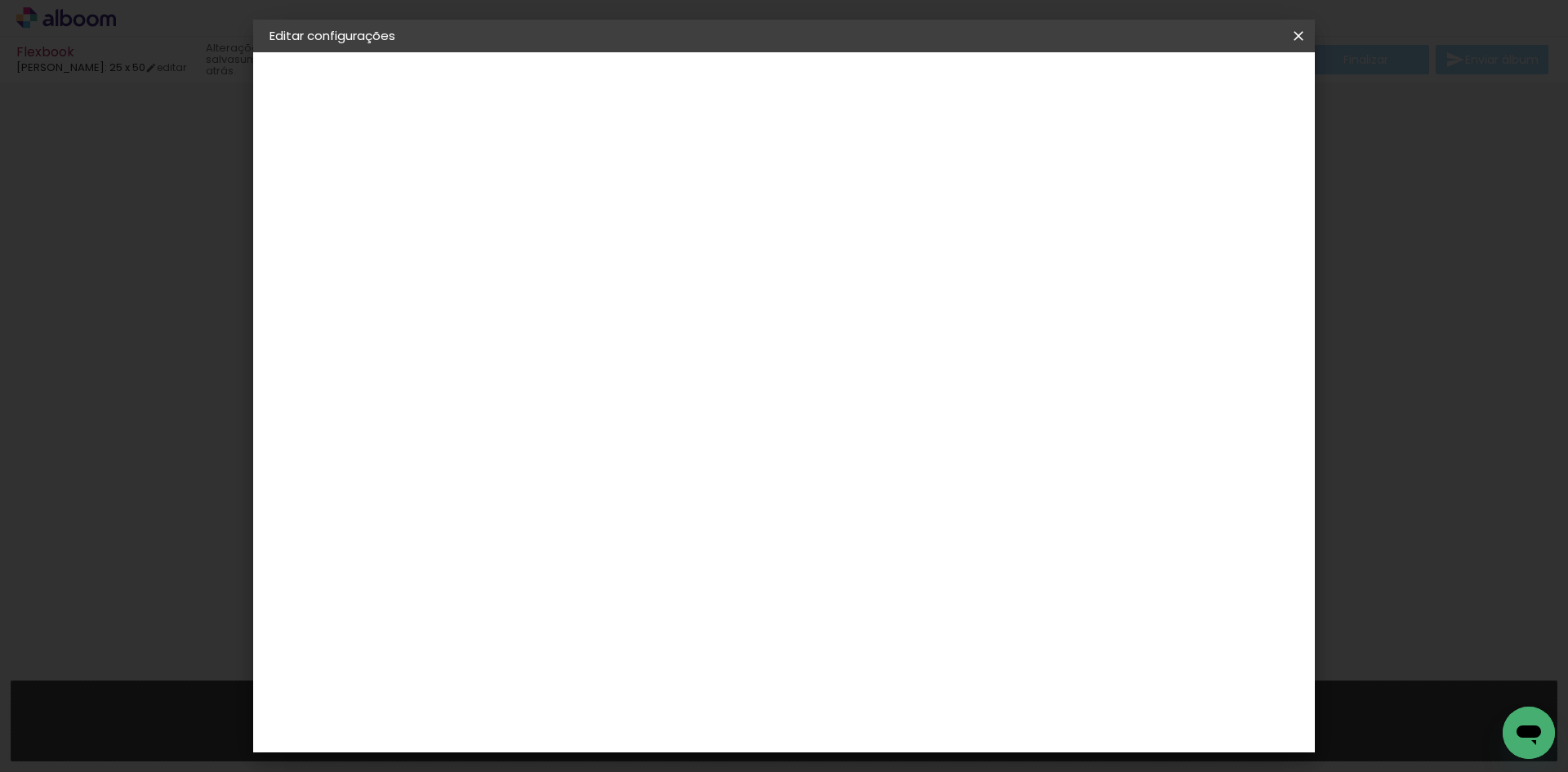
click at [736, 268] on input "Pocket Álbum" at bounding box center [636, 267] width 200 height 25
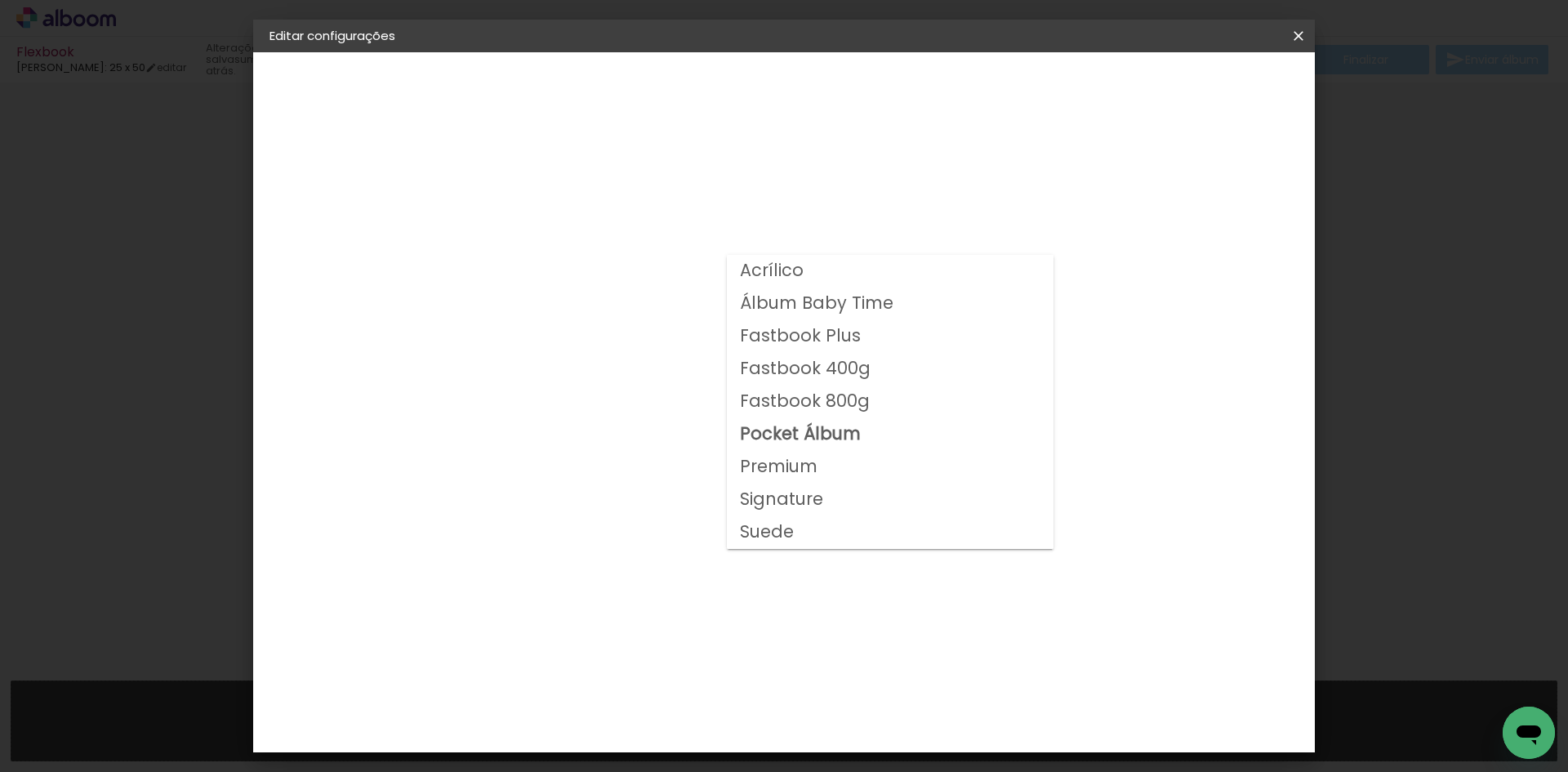
click at [0, 0] on slot "Álbum Baby Time" at bounding box center [0, 0] width 0 height 0
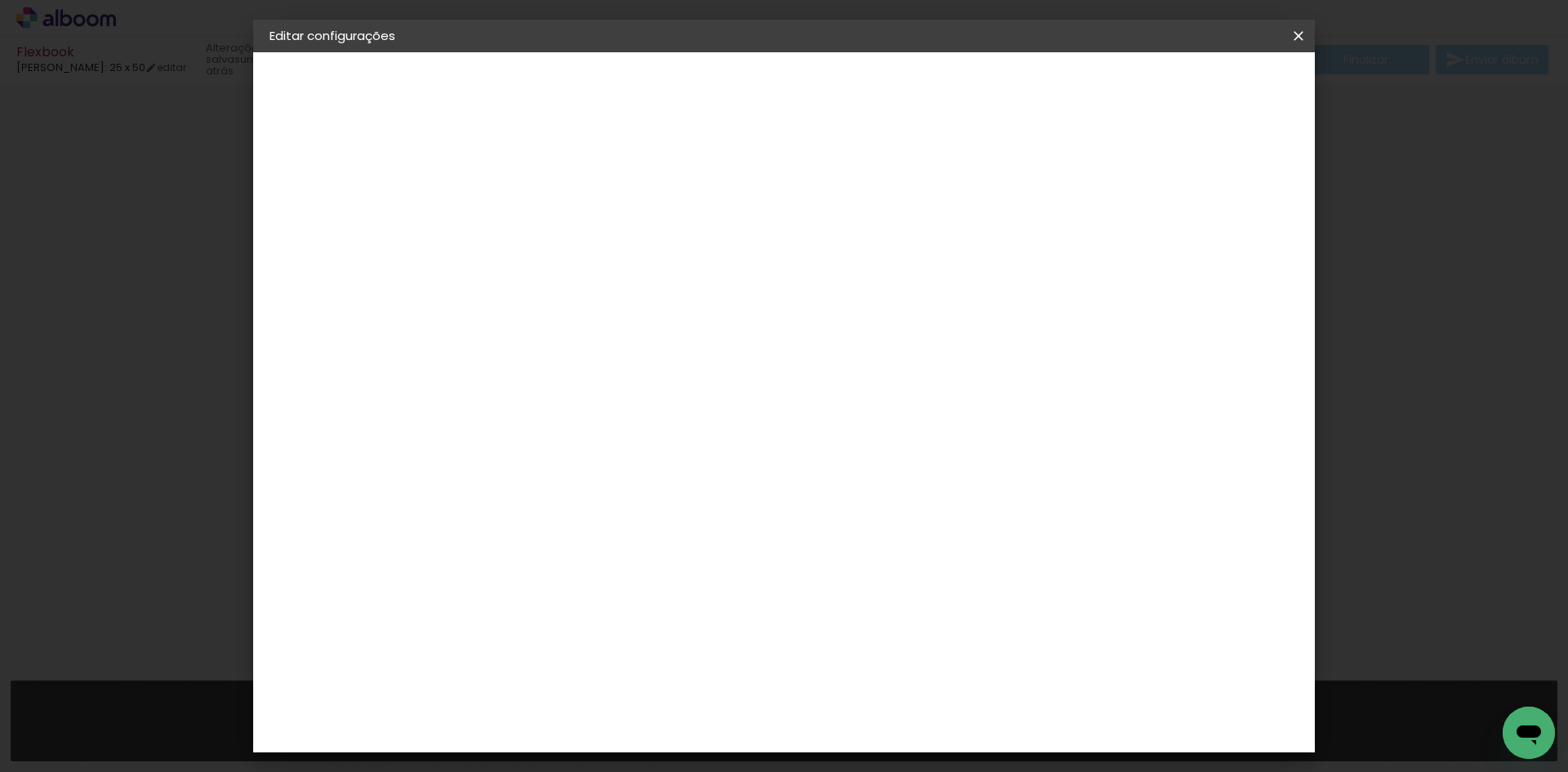
click at [736, 270] on input "Álbum Baby Time" at bounding box center [636, 267] width 200 height 25
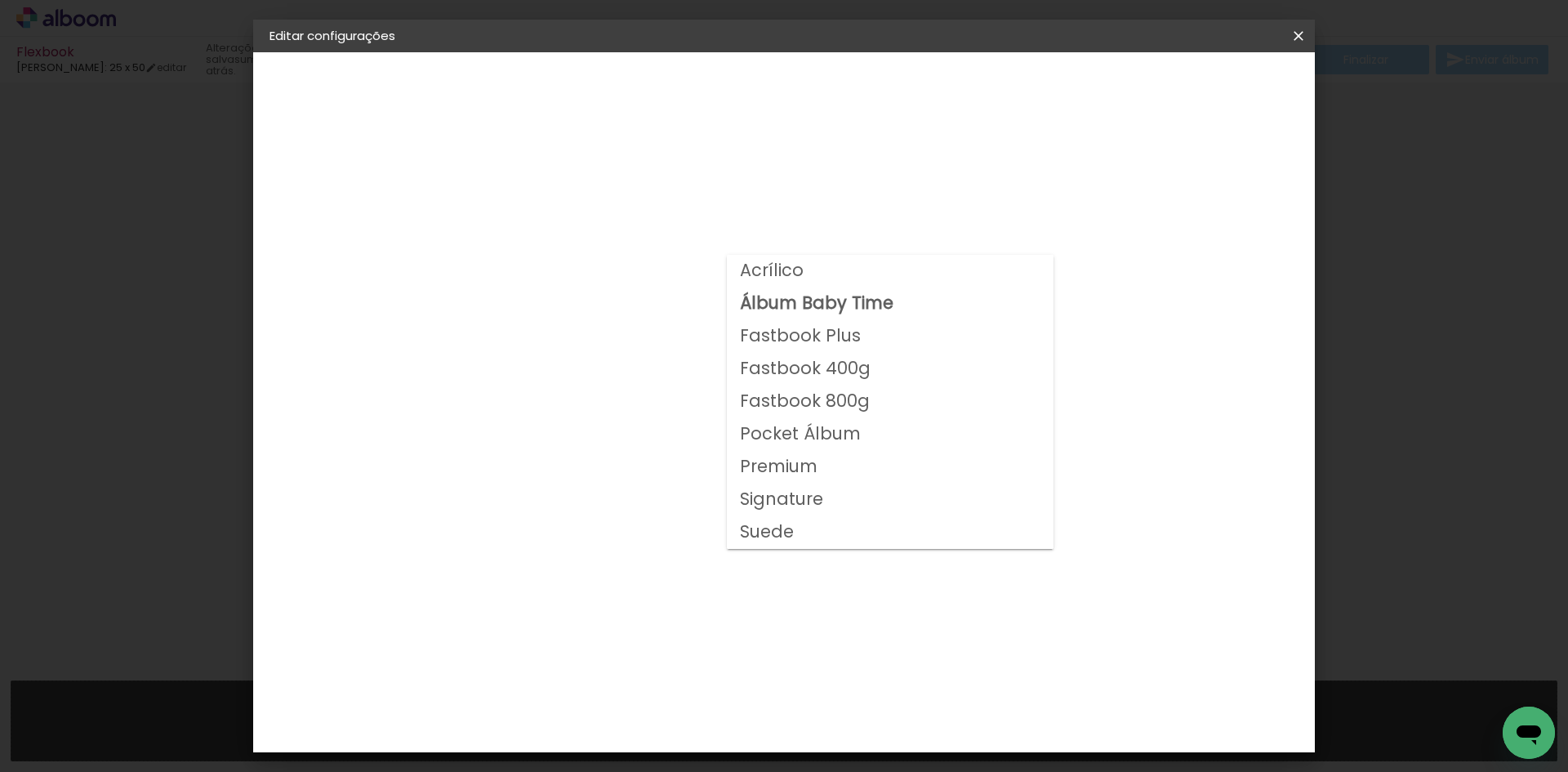
click at [837, 270] on paper-item "Acrílico" at bounding box center [890, 271] width 326 height 33
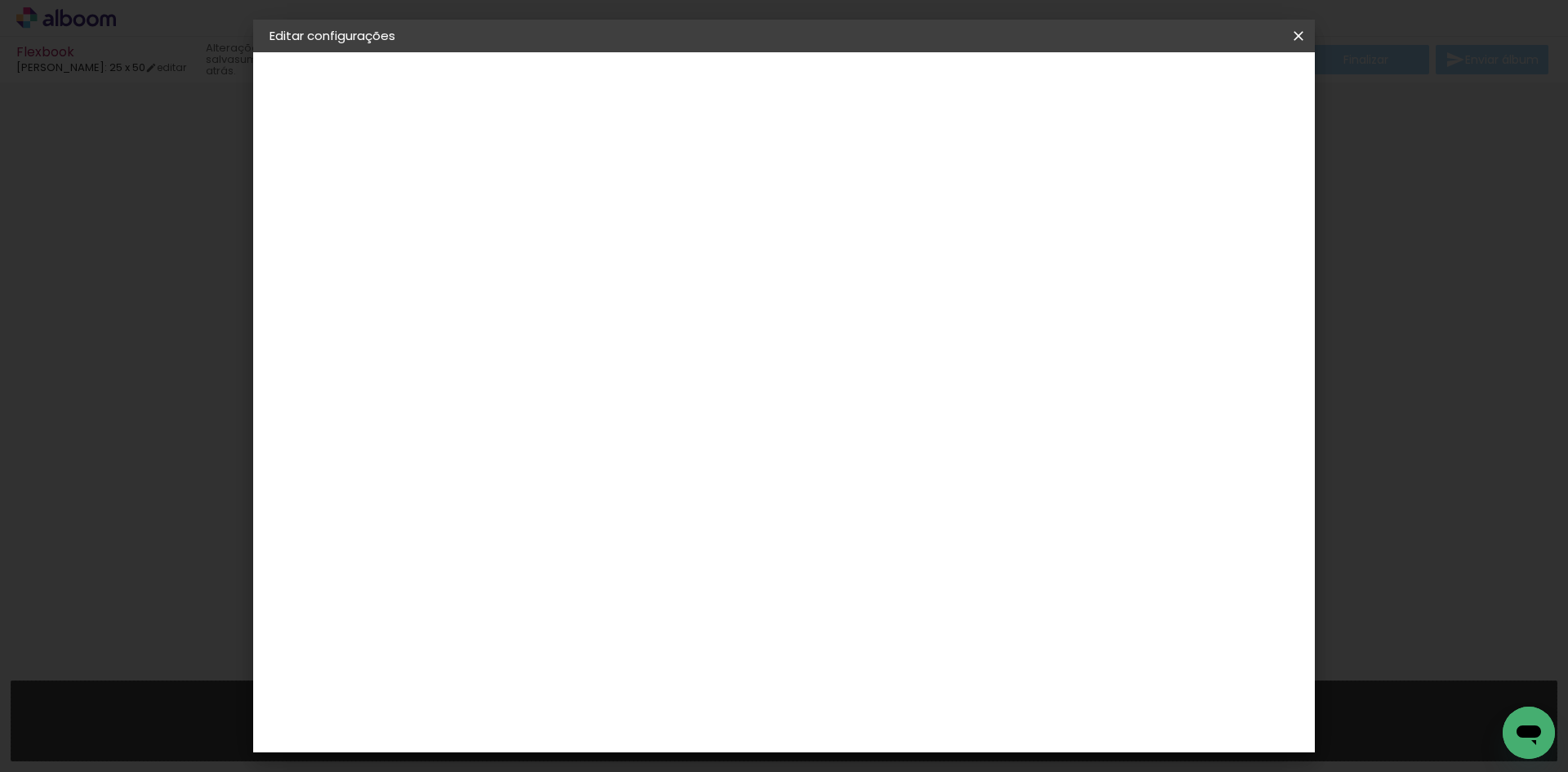
click at [736, 269] on input "Acrílico" at bounding box center [636, 267] width 200 height 25
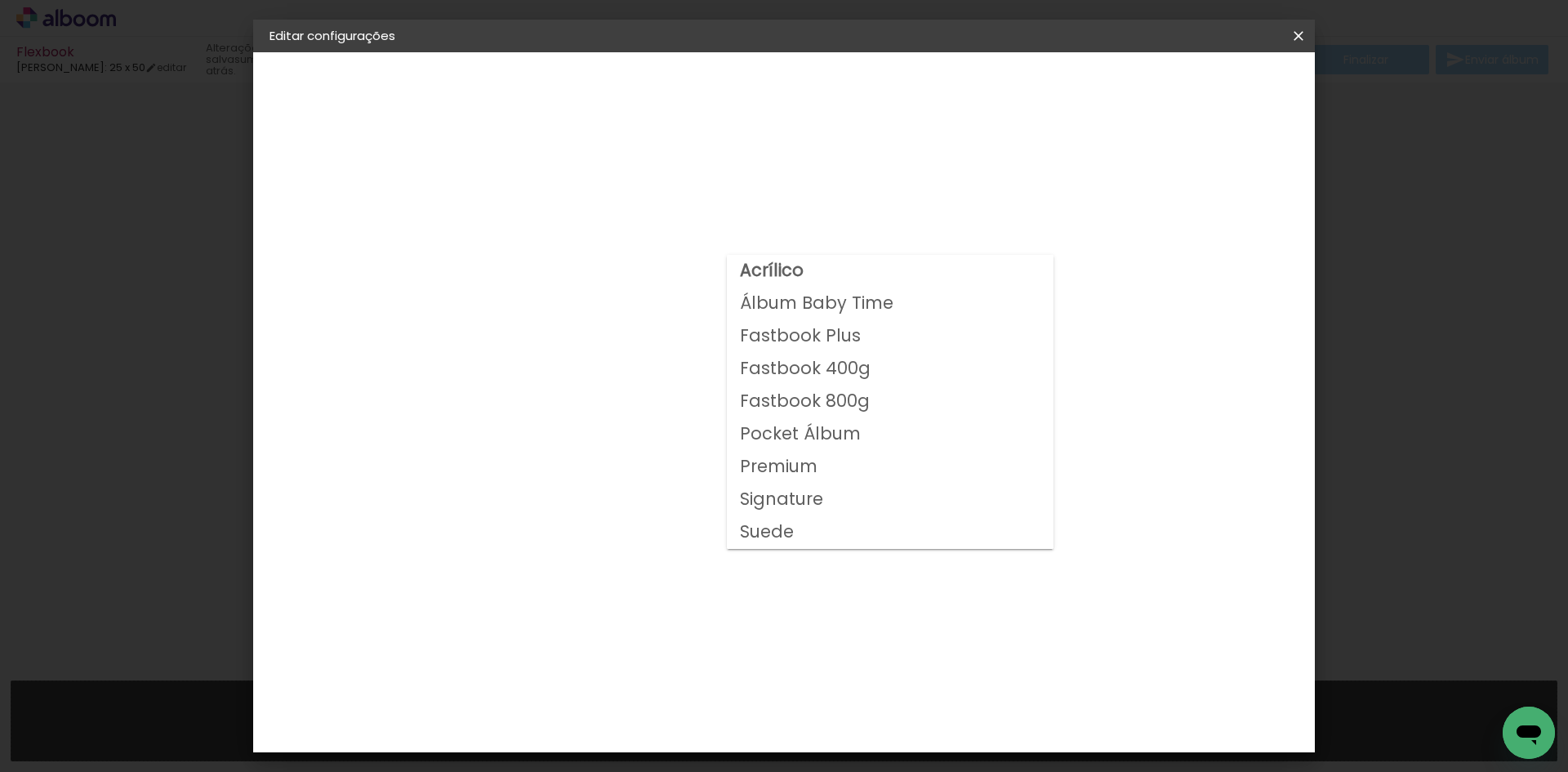
click at [0, 0] on slot "Álbum Baby Time" at bounding box center [0, 0] width 0 height 0
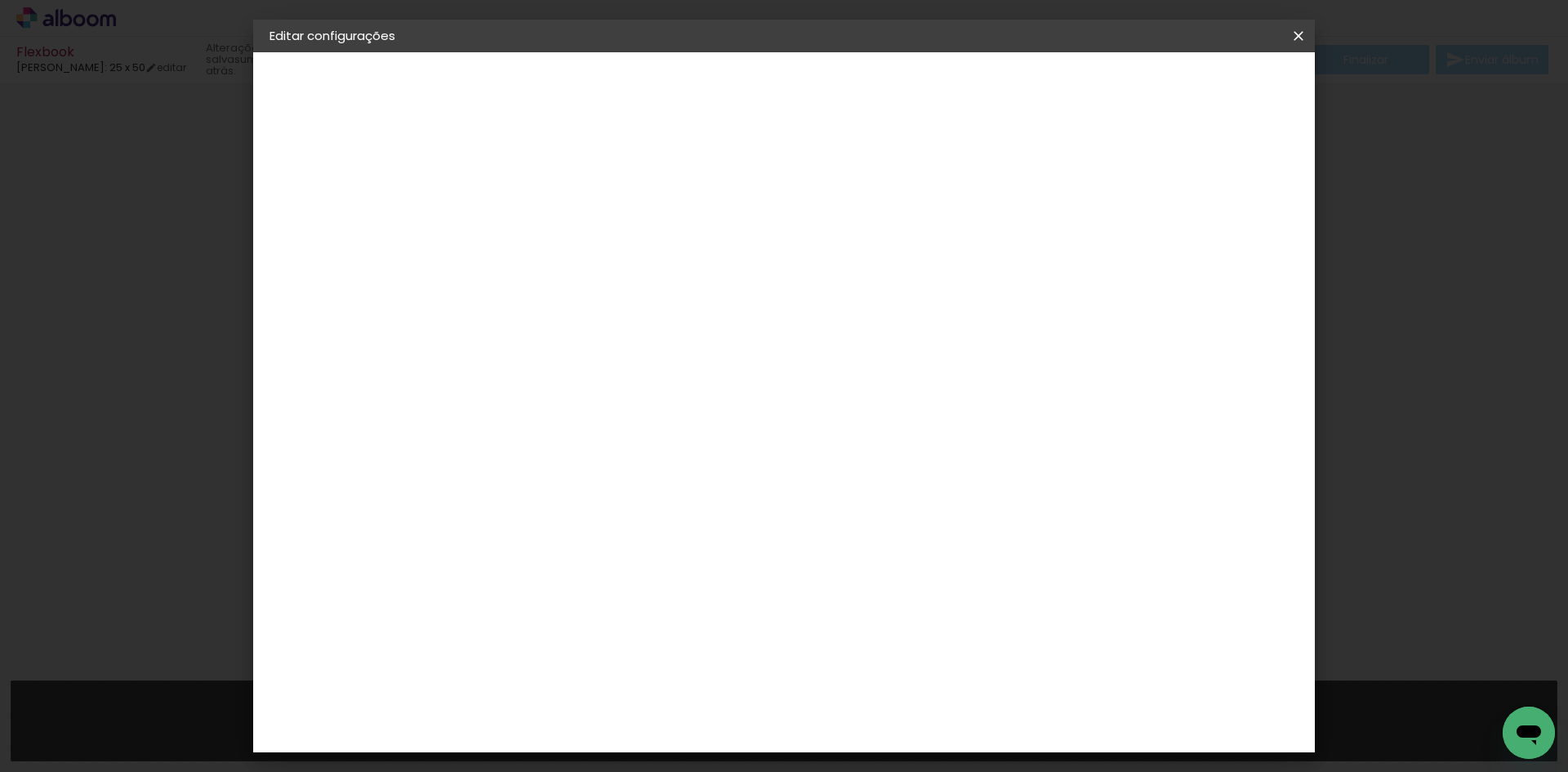
click at [761, 254] on paper-input-container "Linha Álbum Baby Time" at bounding box center [646, 269] width 231 height 42
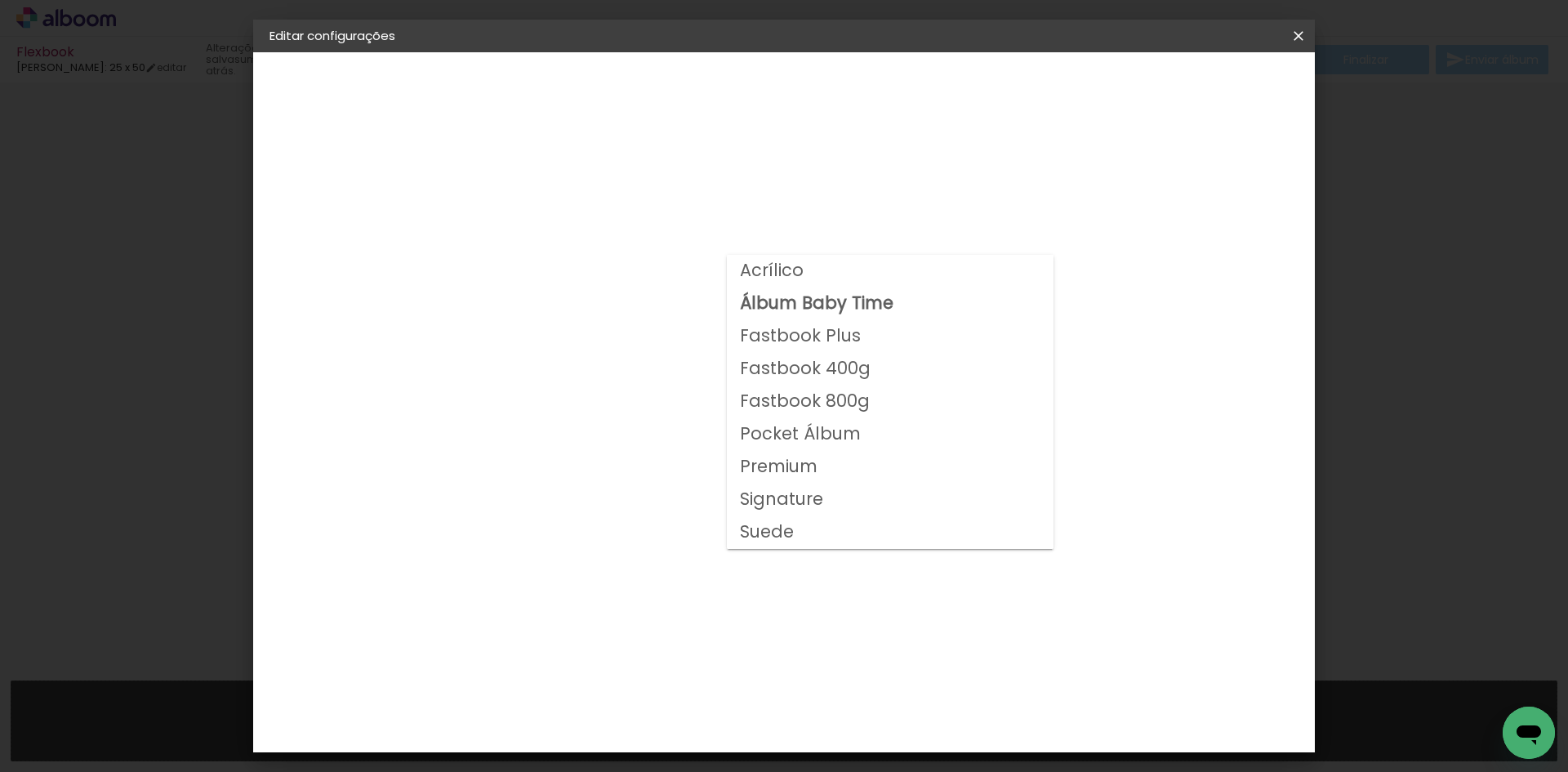
click at [0, 0] on slot "Fastbook Plus" at bounding box center [0, 0] width 0 height 0
type input "Fastbook Plus"
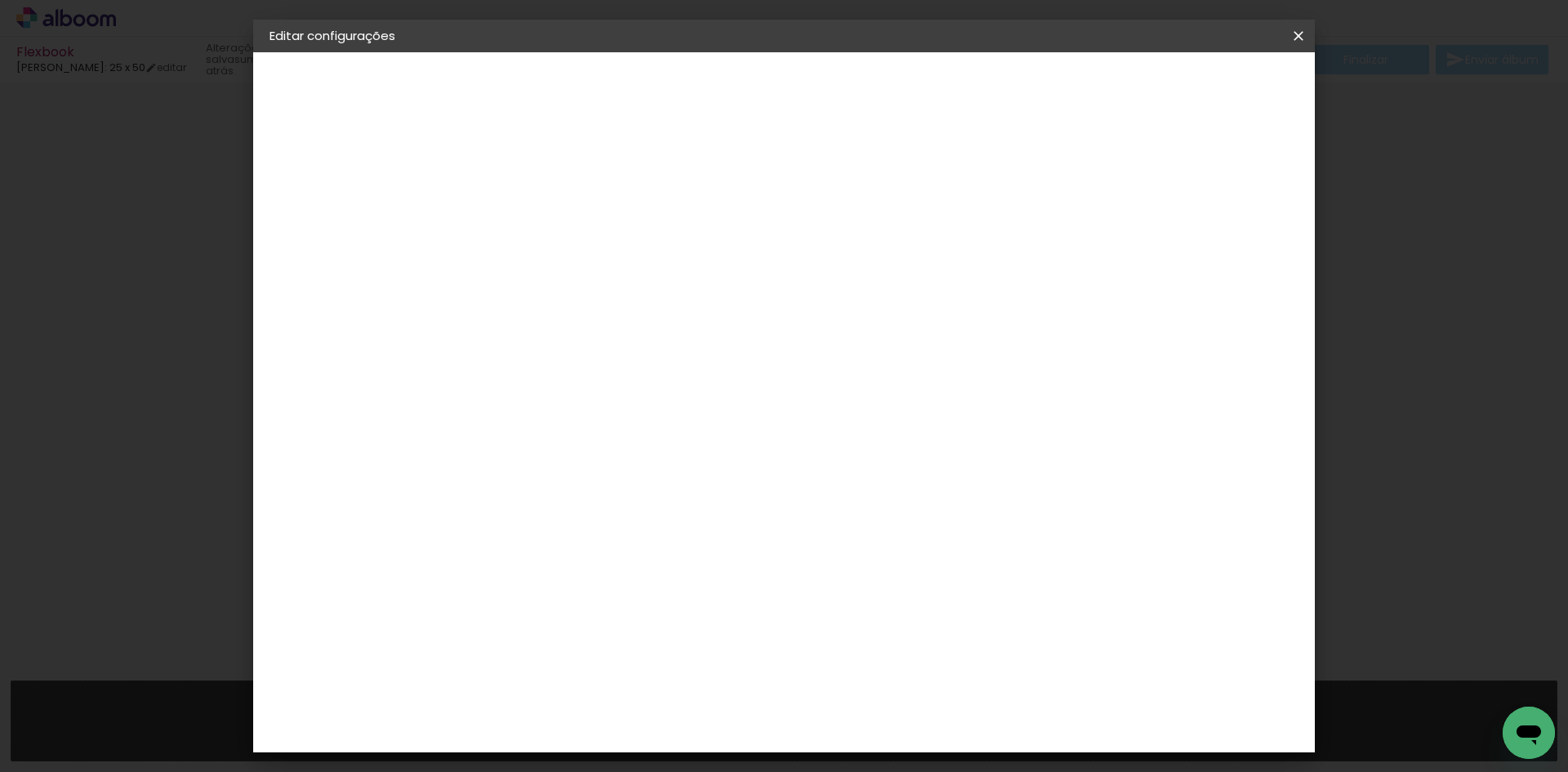
click at [336, 203] on div "Go image" at bounding box center [322, 201] width 36 height 23
click at [602, 345] on div "Albumaster" at bounding box center [563, 344] width 76 height 13
click at [544, 338] on div "Albumaster" at bounding box center [563, 344] width 76 height 13
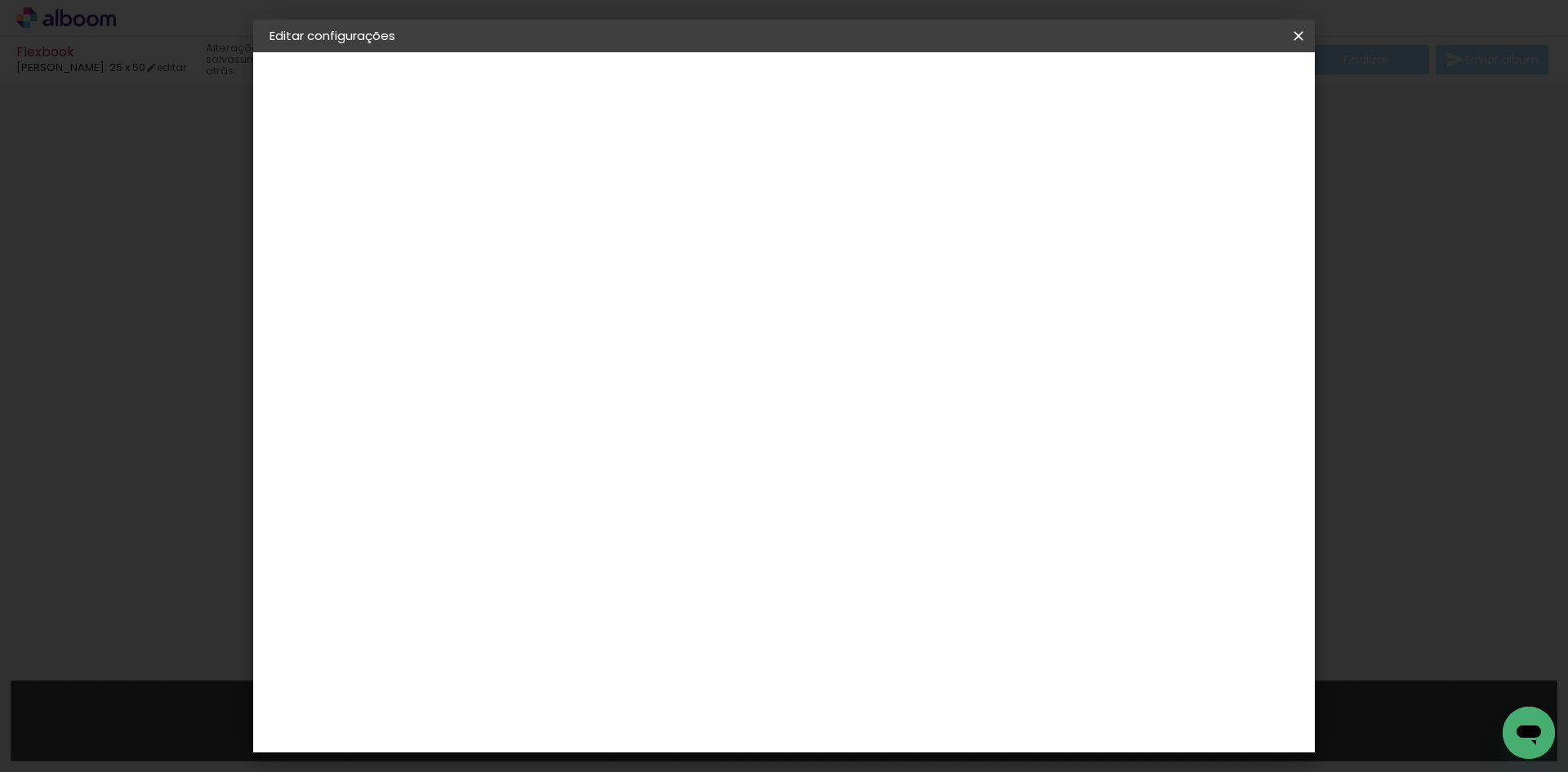
click at [0, 0] on slot "Avançar" at bounding box center [0, 0] width 0 height 0
click at [715, 85] on paper-button "Voltar" at bounding box center [682, 87] width 66 height 28
click at [605, 540] on div "Photoalbum Universal" at bounding box center [565, 553] width 79 height 26
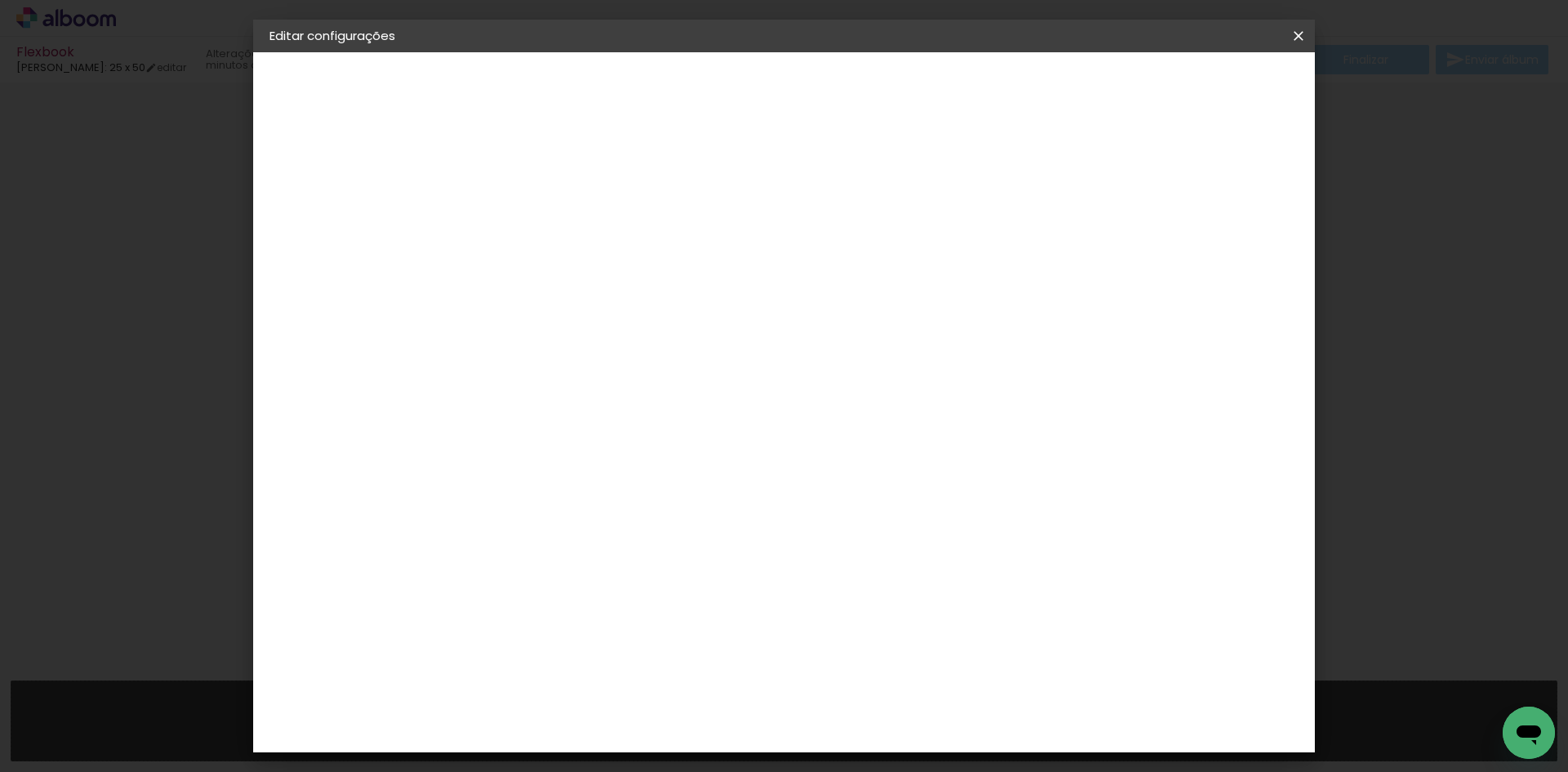
click at [0, 0] on slot "Avançar" at bounding box center [0, 0] width 0 height 0
click at [666, 247] on div "Opções disponíveis Padrão Fotolivro Super Tamanho Escolha o tamanho" at bounding box center [577, 311] width 176 height 306
click at [600, 272] on input "text" at bounding box center [568, 284] width 63 height 25
click at [0, 0] on slot "Fotolivro Super" at bounding box center [0, 0] width 0 height 0
click at [736, 269] on input "Fotolivro Super" at bounding box center [636, 267] width 200 height 25
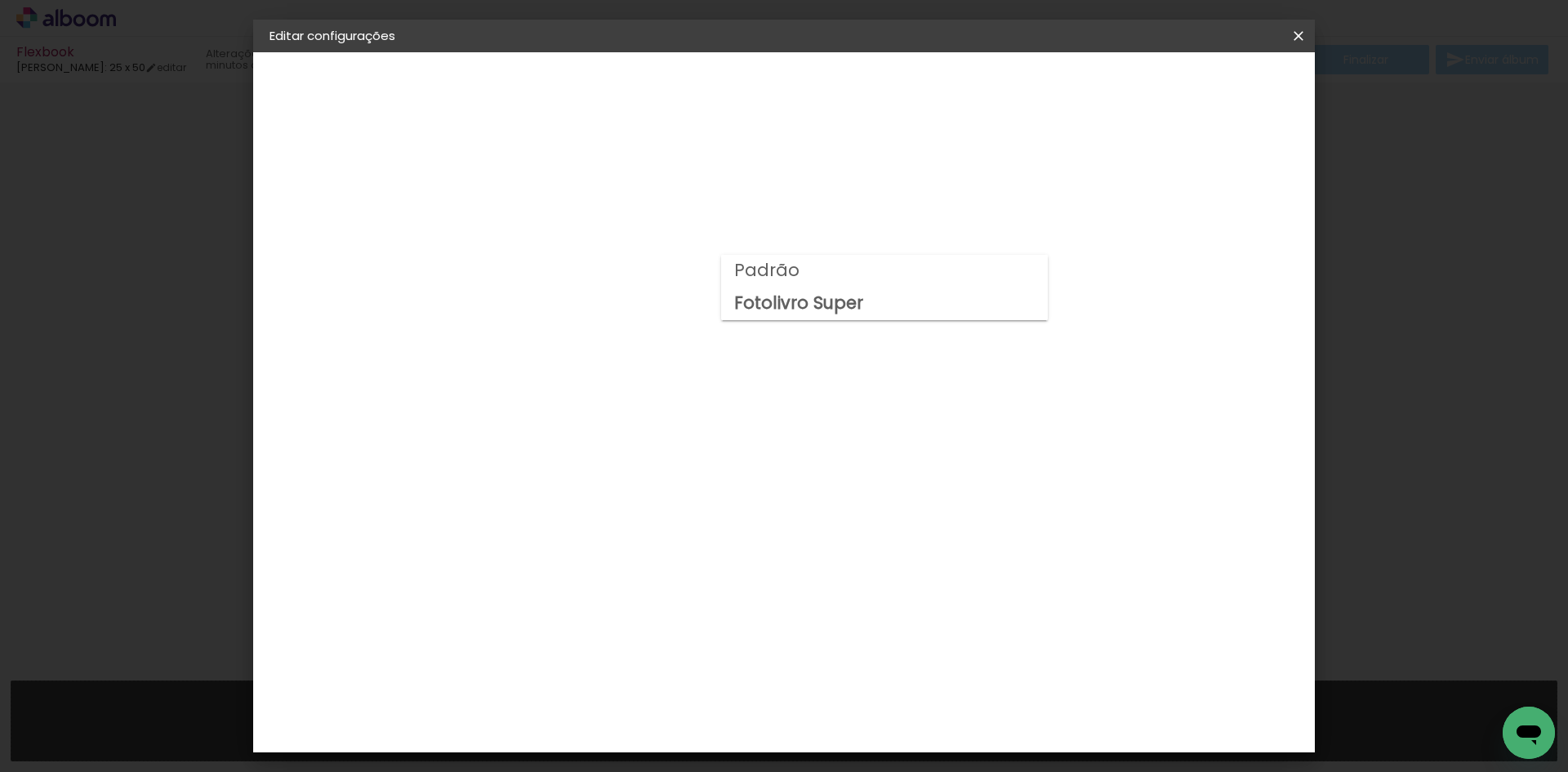
click at [807, 271] on paper-item "Padrão" at bounding box center [884, 271] width 326 height 33
type input "Padrão"
click at [0, 0] on slot "Voltar" at bounding box center [0, 0] width 0 height 0
click at [0, 0] on slot "Tamanho Livre" at bounding box center [0, 0] width 0 height 0
click at [0, 0] on slot "Avançar" at bounding box center [0, 0] width 0 height 0
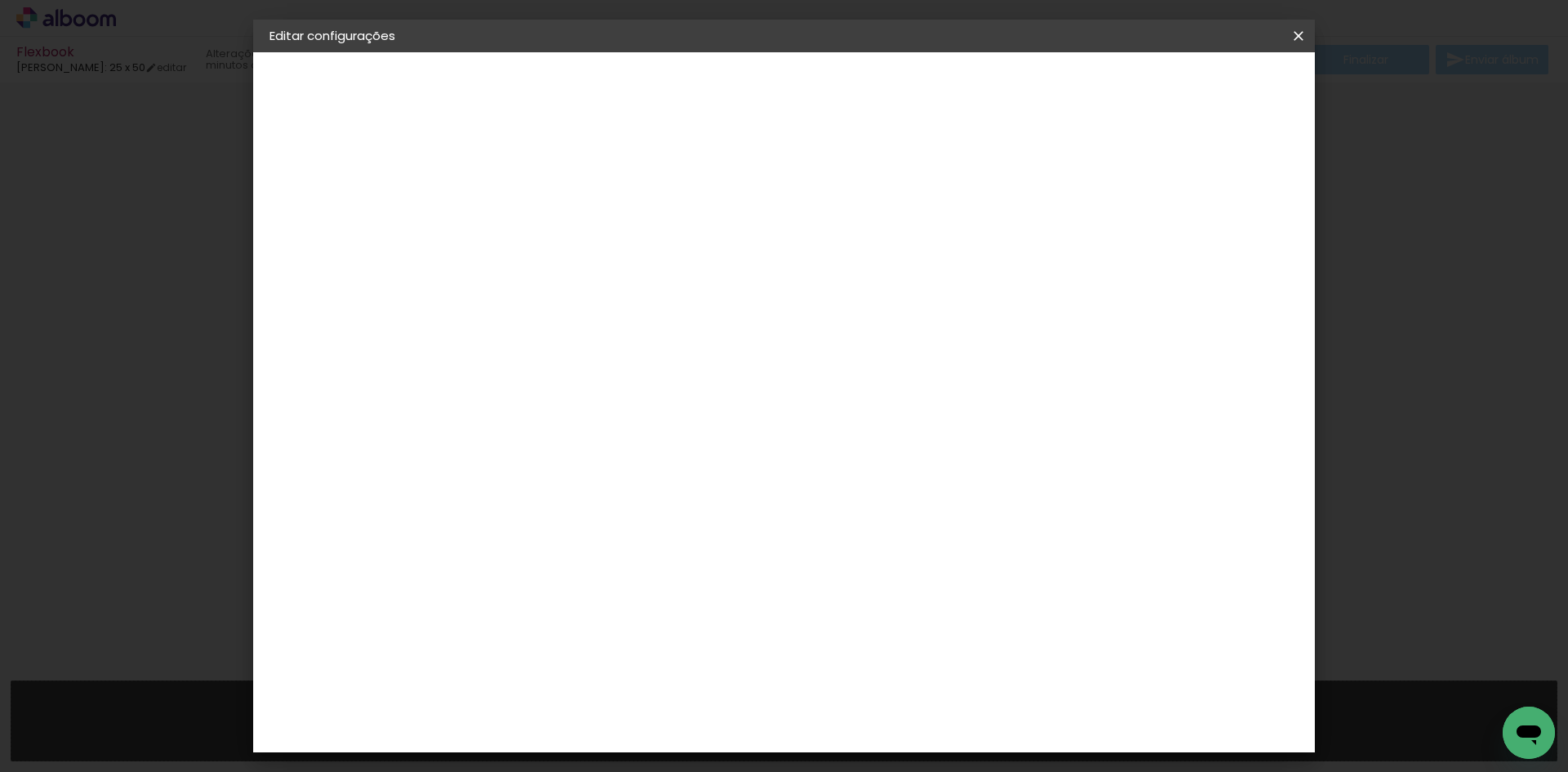
click at [709, 251] on span "25" at bounding box center [714, 255] width 29 height 24
click at [710, 251] on span "25" at bounding box center [714, 255] width 29 height 24
click at [504, 464] on input "25,4" at bounding box center [484, 466] width 43 height 24
click at [1116, 188] on div at bounding box center [1108, 188] width 15 height 15
type paper-checkbox "on"
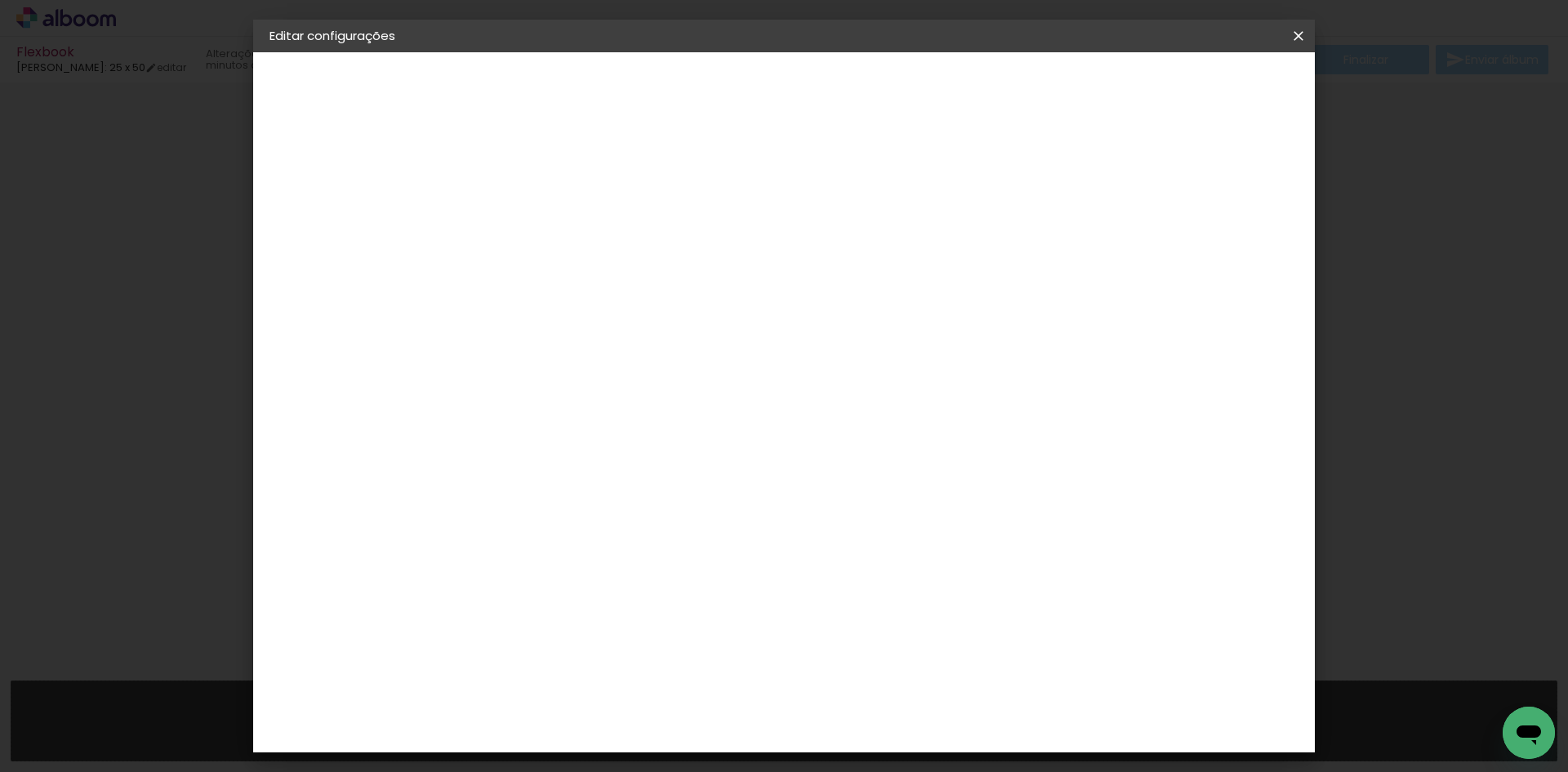
click at [497, 185] on paper-input-container "Espaço entre fotos 0 mm" at bounding box center [538, 188] width 94 height 36
type input "1"
type paper-input "1"
click at [545, 181] on input "1" at bounding box center [525, 188] width 56 height 21
type input "2"
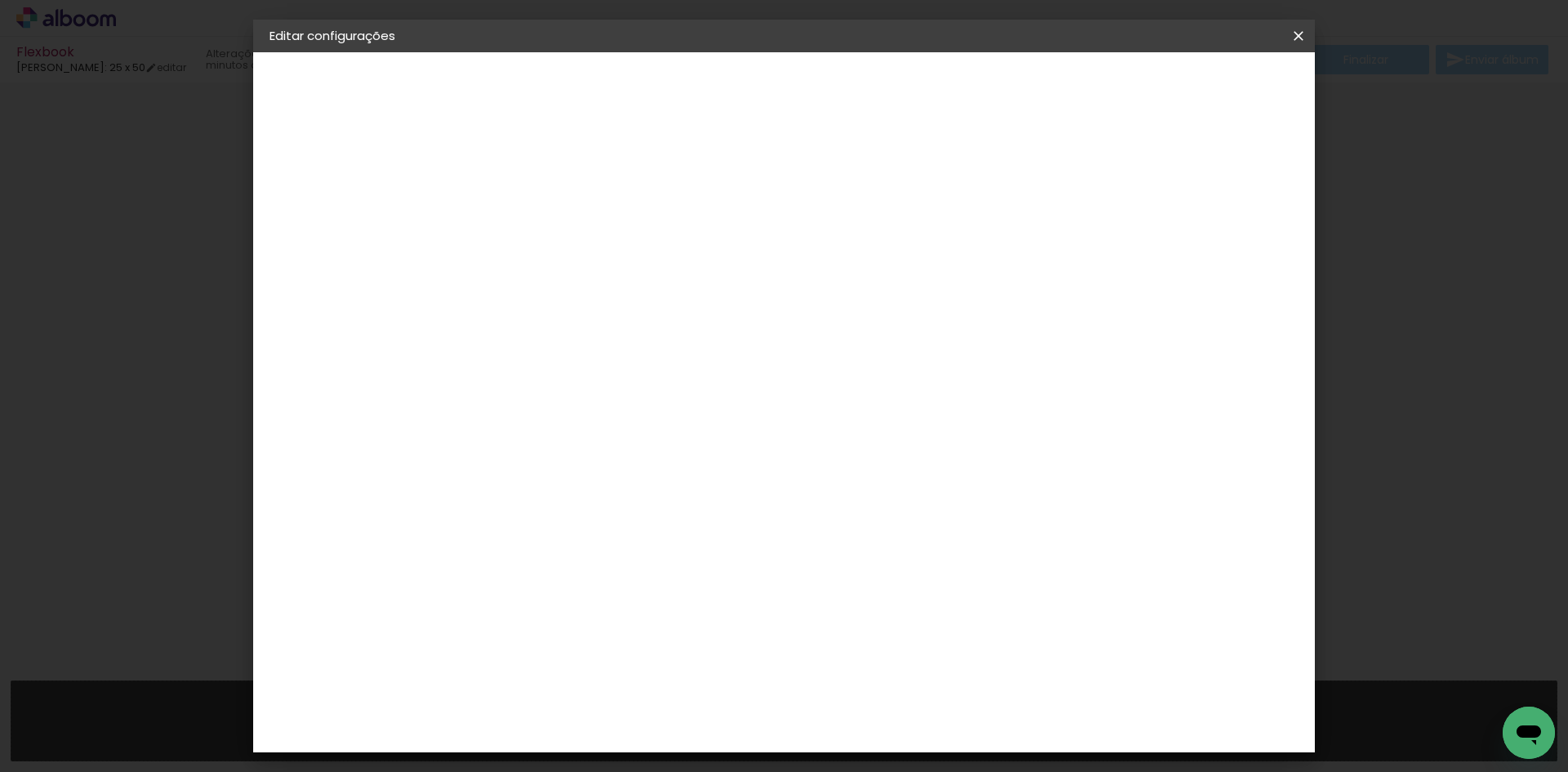
type paper-input "2"
click at [544, 181] on input "2" at bounding box center [525, 188] width 56 height 21
type input "6"
type paper-input "6"
click at [1213, 254] on input "6" at bounding box center [1207, 247] width 30 height 24
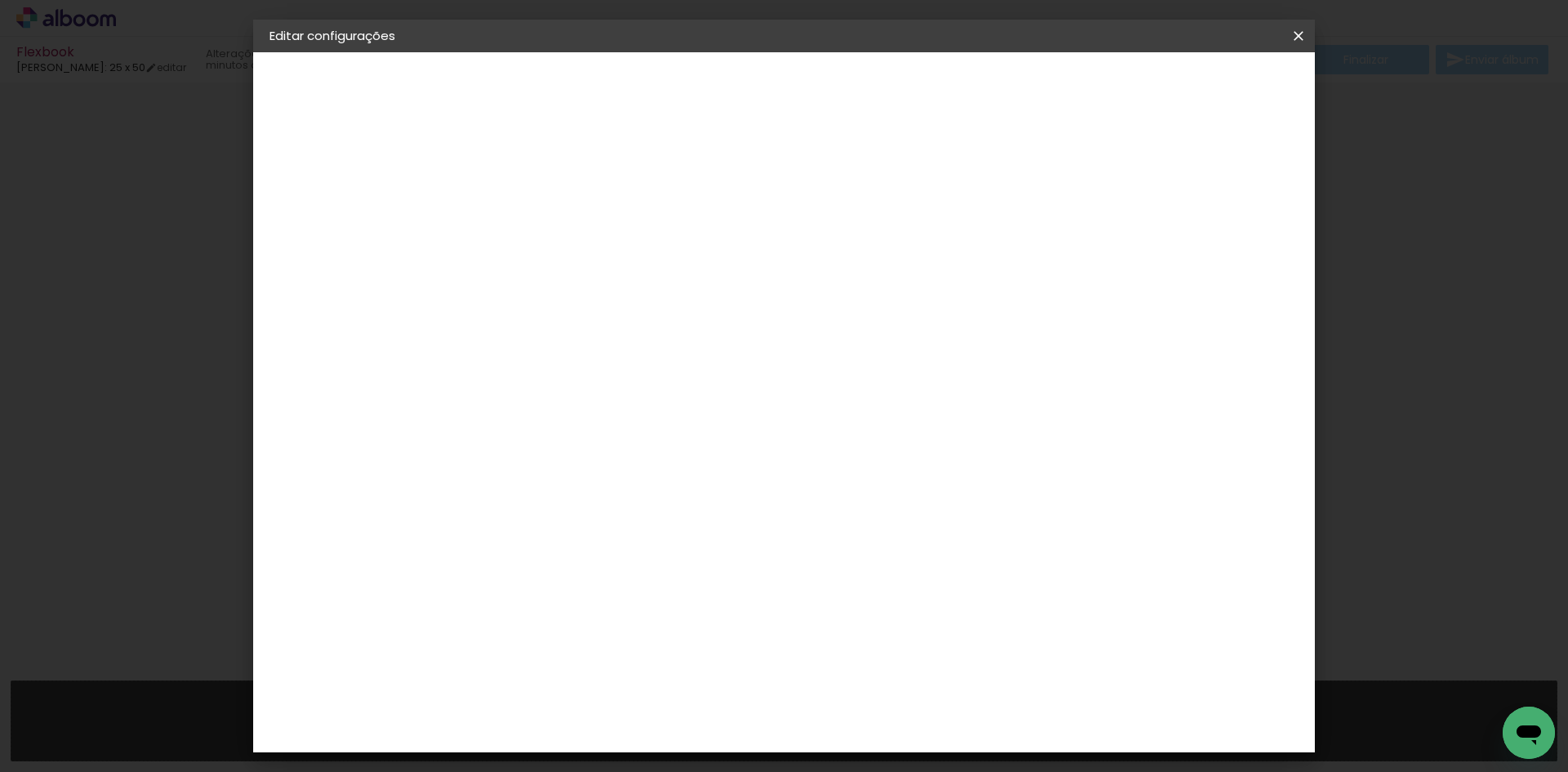
type input "5"
type paper-input "5"
click at [1215, 254] on input "5" at bounding box center [1212, 247] width 30 height 24
type input "6"
type paper-input "6"
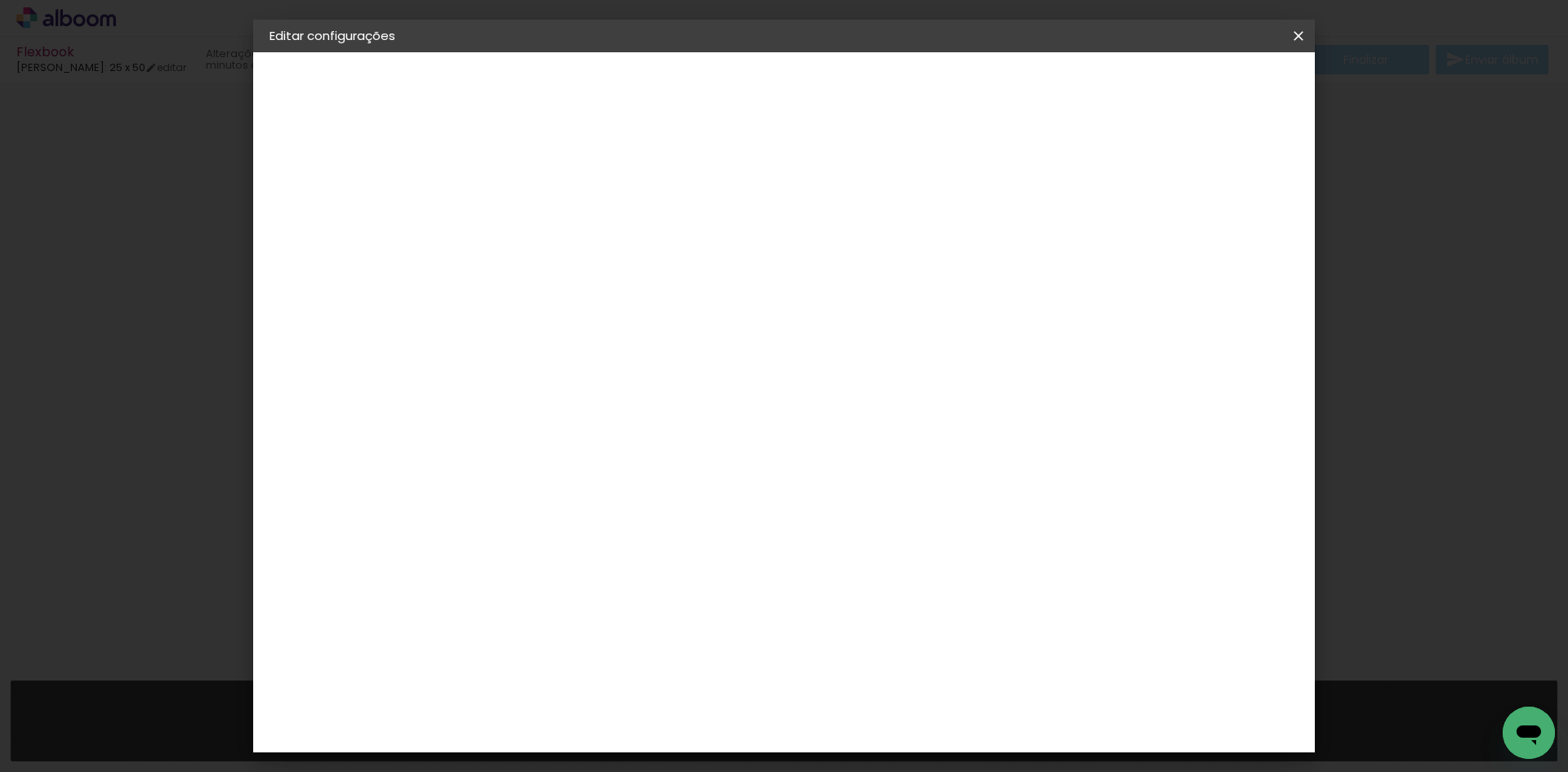
click at [1219, 237] on input "6" at bounding box center [1209, 247] width 30 height 24
type input "5"
type paper-input "5"
click at [1215, 254] on input "5" at bounding box center [1209, 247] width 30 height 24
click at [504, 462] on input "25,4" at bounding box center [484, 466] width 43 height 24
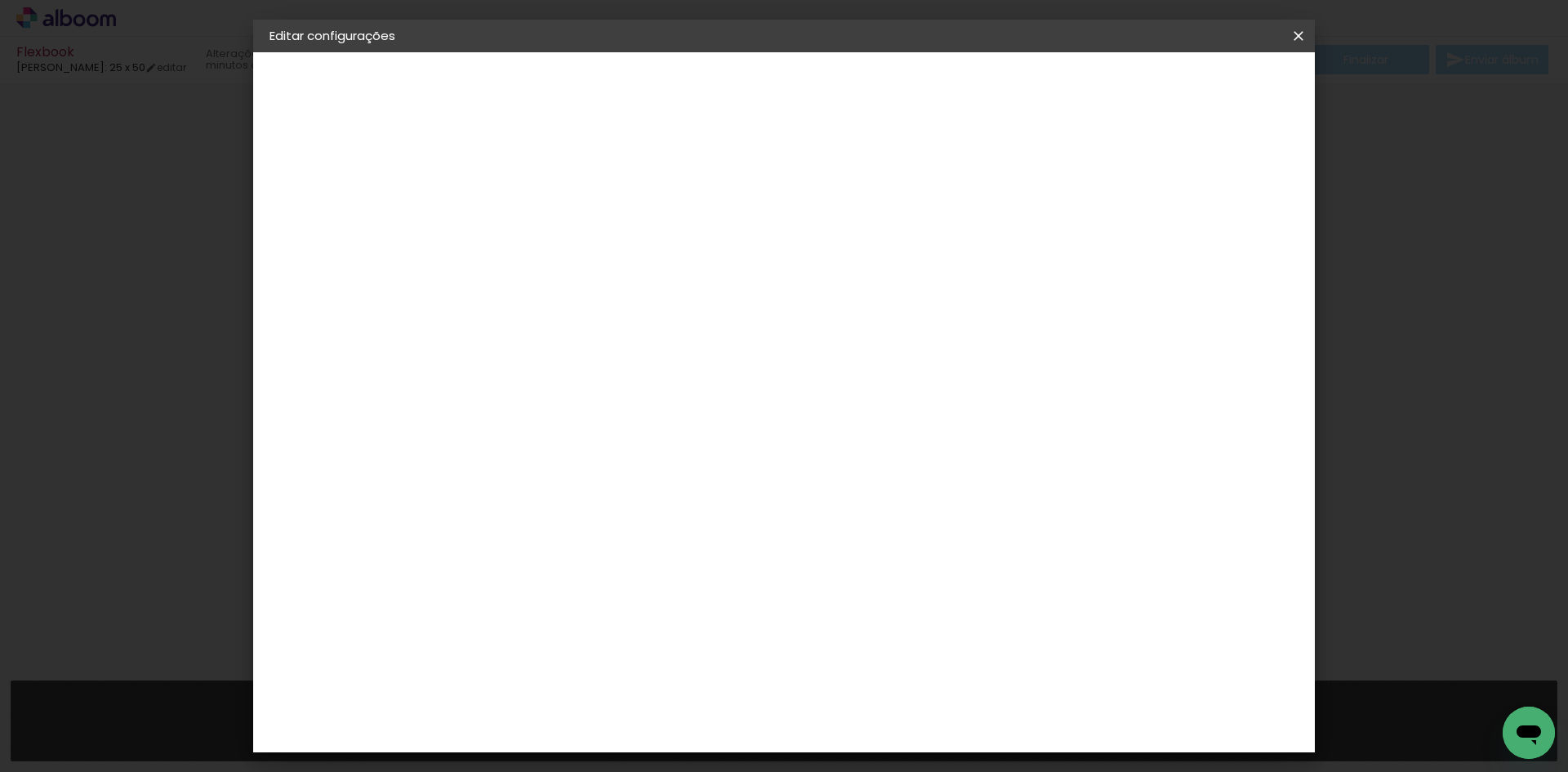
type input "25"
type paper-input "25"
click at [479, 384] on div "cm" at bounding box center [495, 465] width 80 height 320
click at [1181, 90] on span "Salvar configurações" at bounding box center [1136, 86] width 121 height 11
click at [1195, 88] on span "Salvar configurações" at bounding box center [1136, 86] width 121 height 11
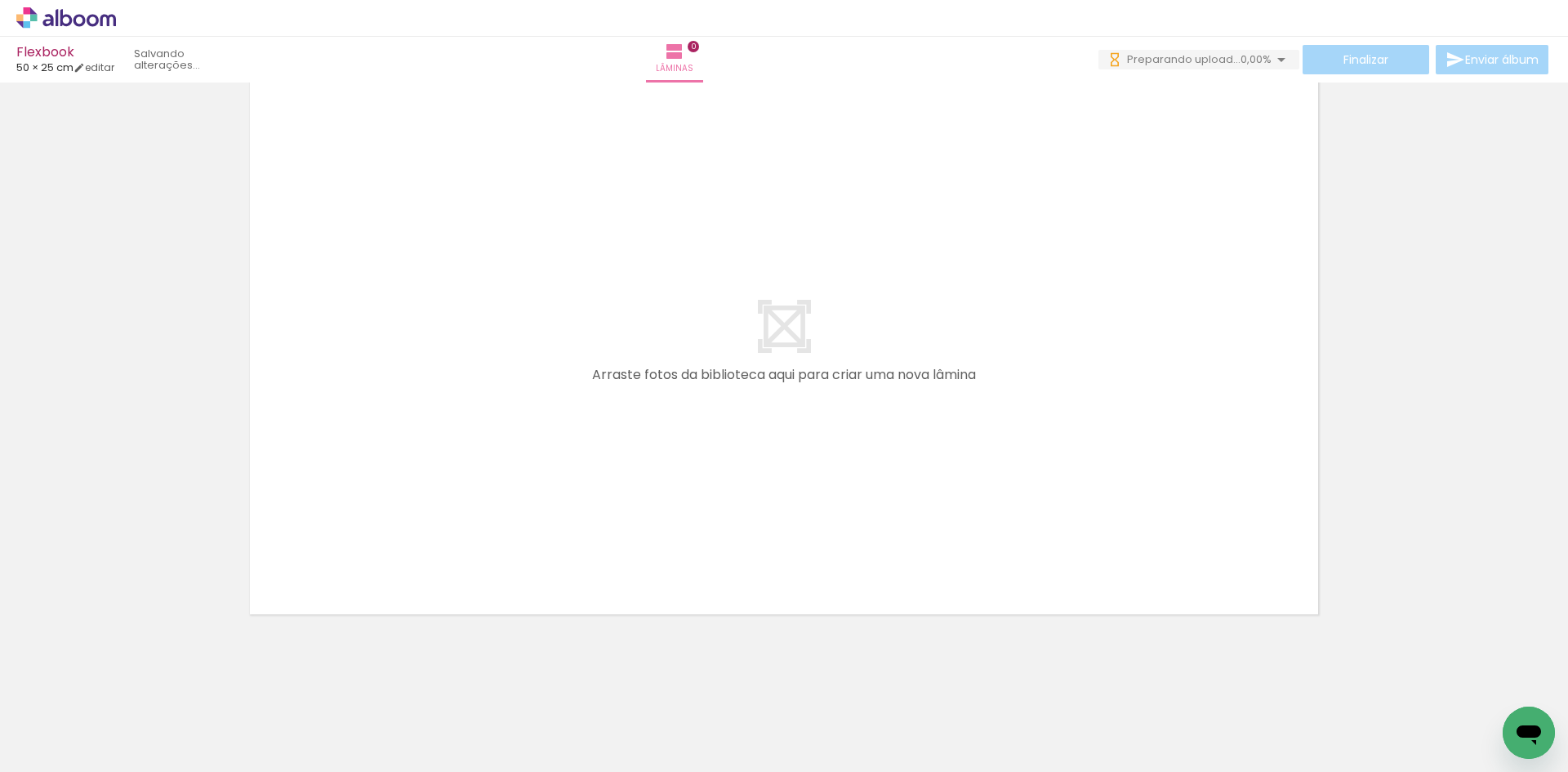
scroll to position [51, 0]
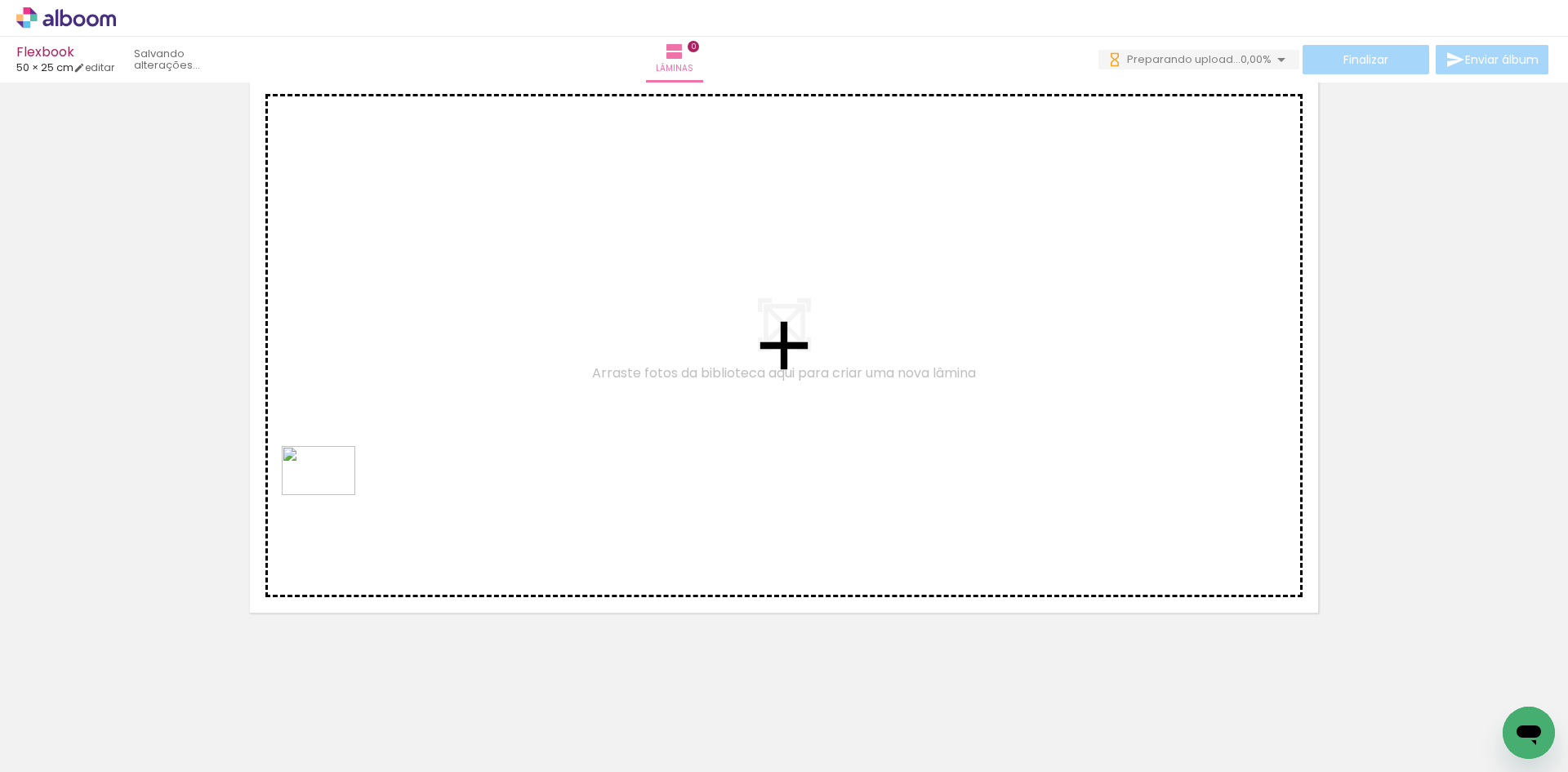
drag, startPoint x: 183, startPoint y: 712, endPoint x: 342, endPoint y: 487, distance: 275.5
click at [342, 487] on quentale-workspace at bounding box center [784, 386] width 1568 height 772
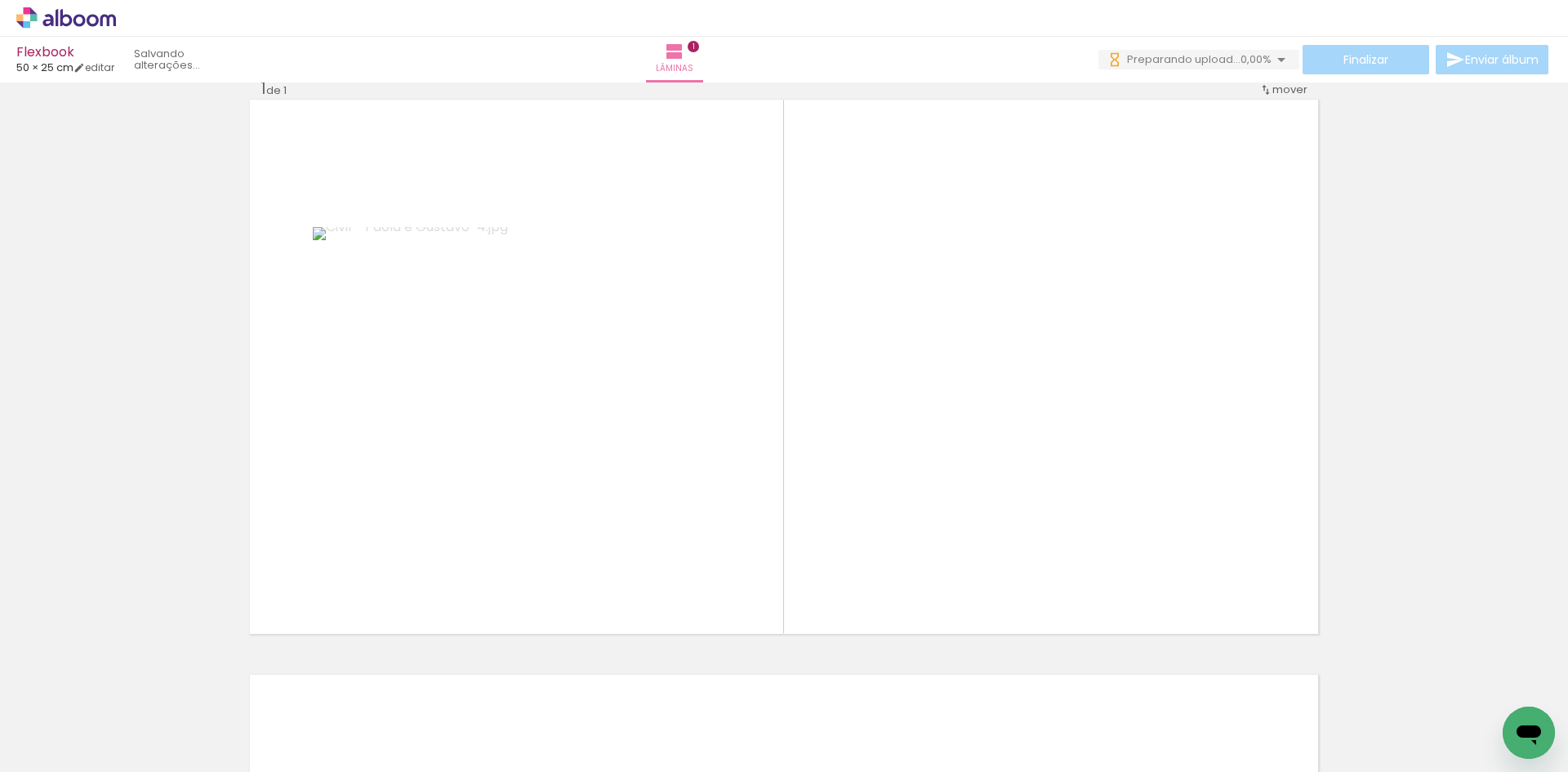
scroll to position [21, 0]
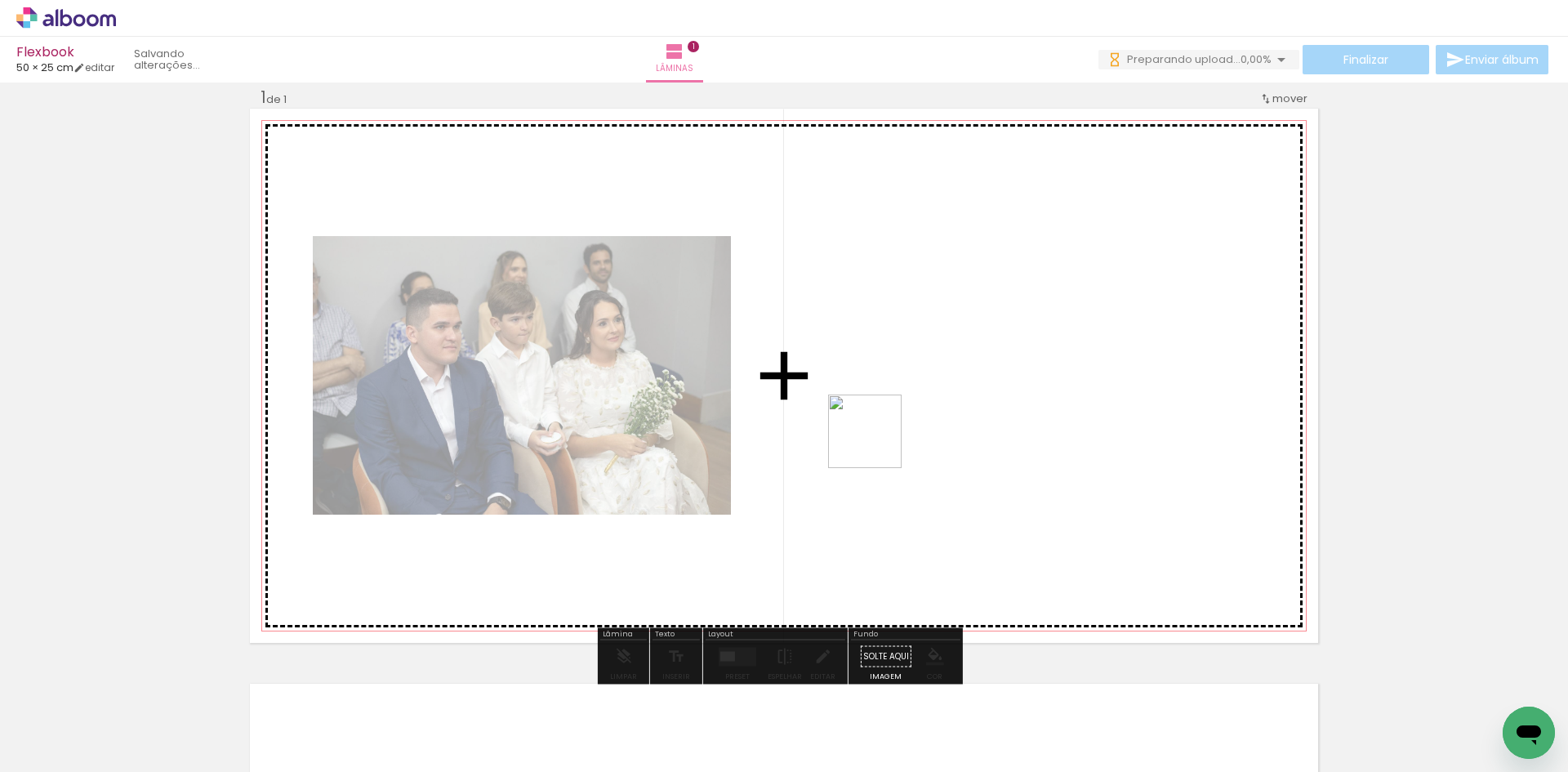
drag, startPoint x: 876, startPoint y: 453, endPoint x: 877, endPoint y: 444, distance: 9.1
click at [877, 444] on quentale-workspace at bounding box center [784, 386] width 1568 height 772
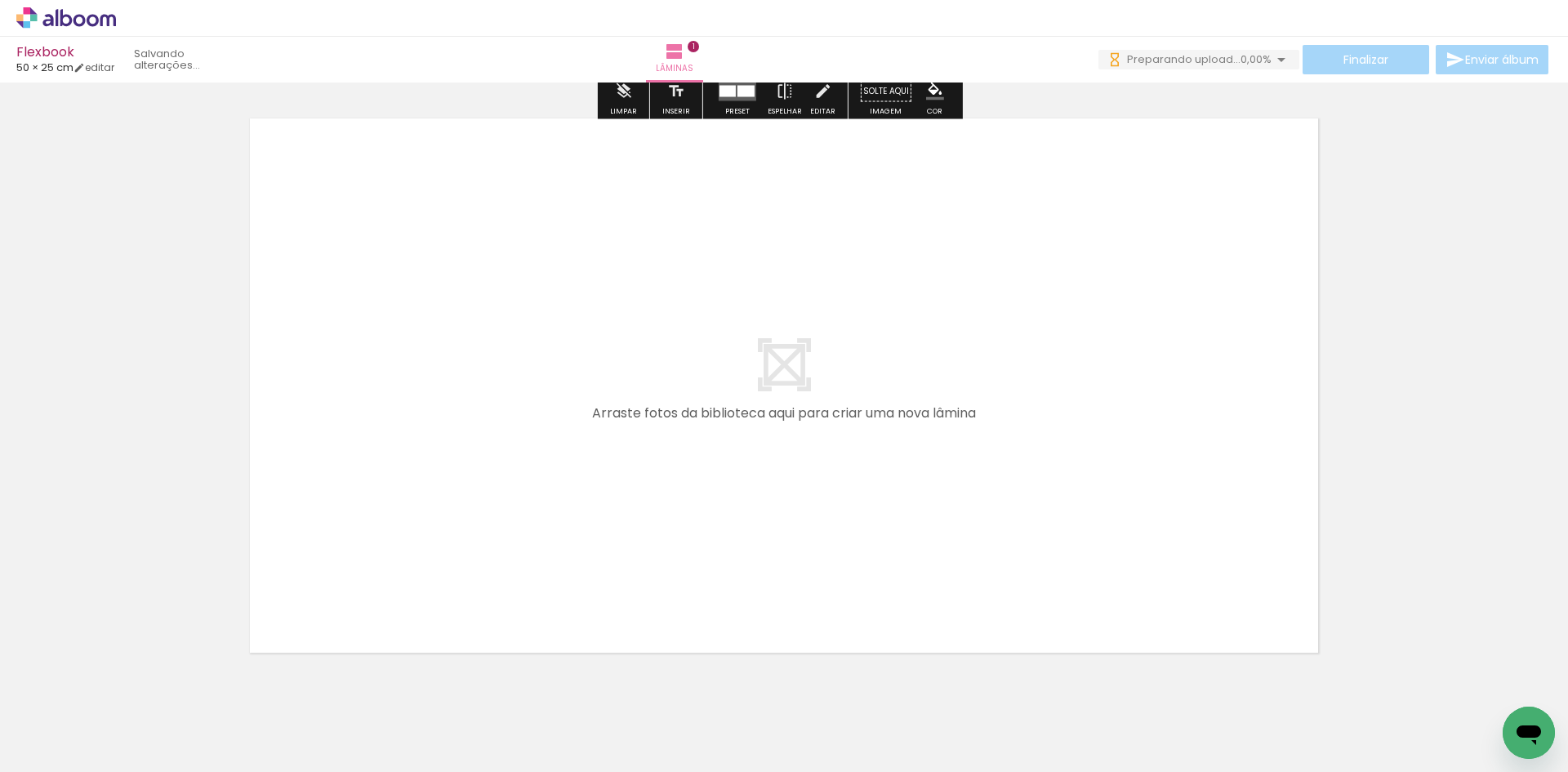
scroll to position [593, 0]
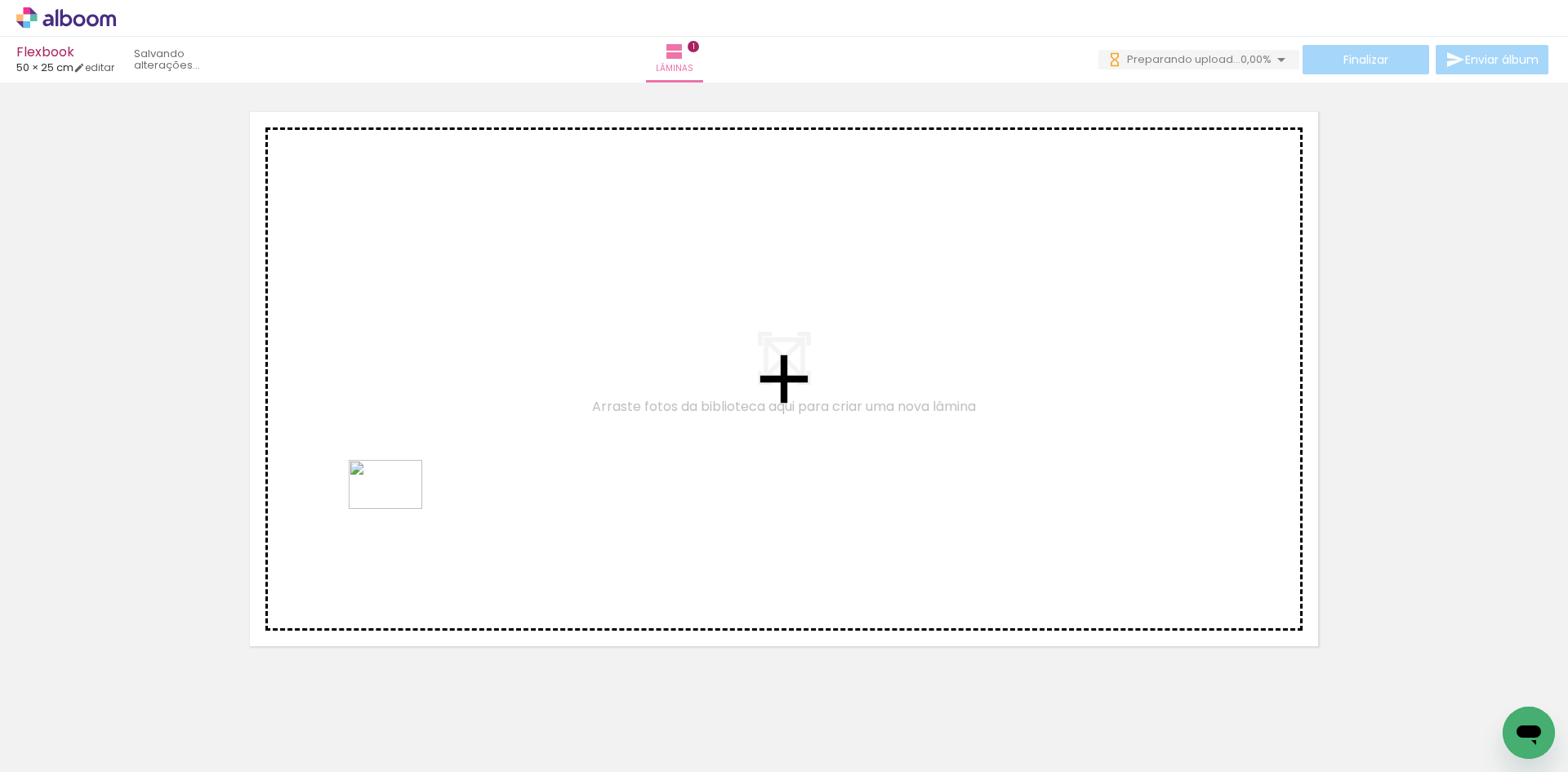
drag, startPoint x: 289, startPoint y: 731, endPoint x: 398, endPoint y: 509, distance: 247.3
click at [398, 509] on quentale-workspace at bounding box center [784, 386] width 1568 height 772
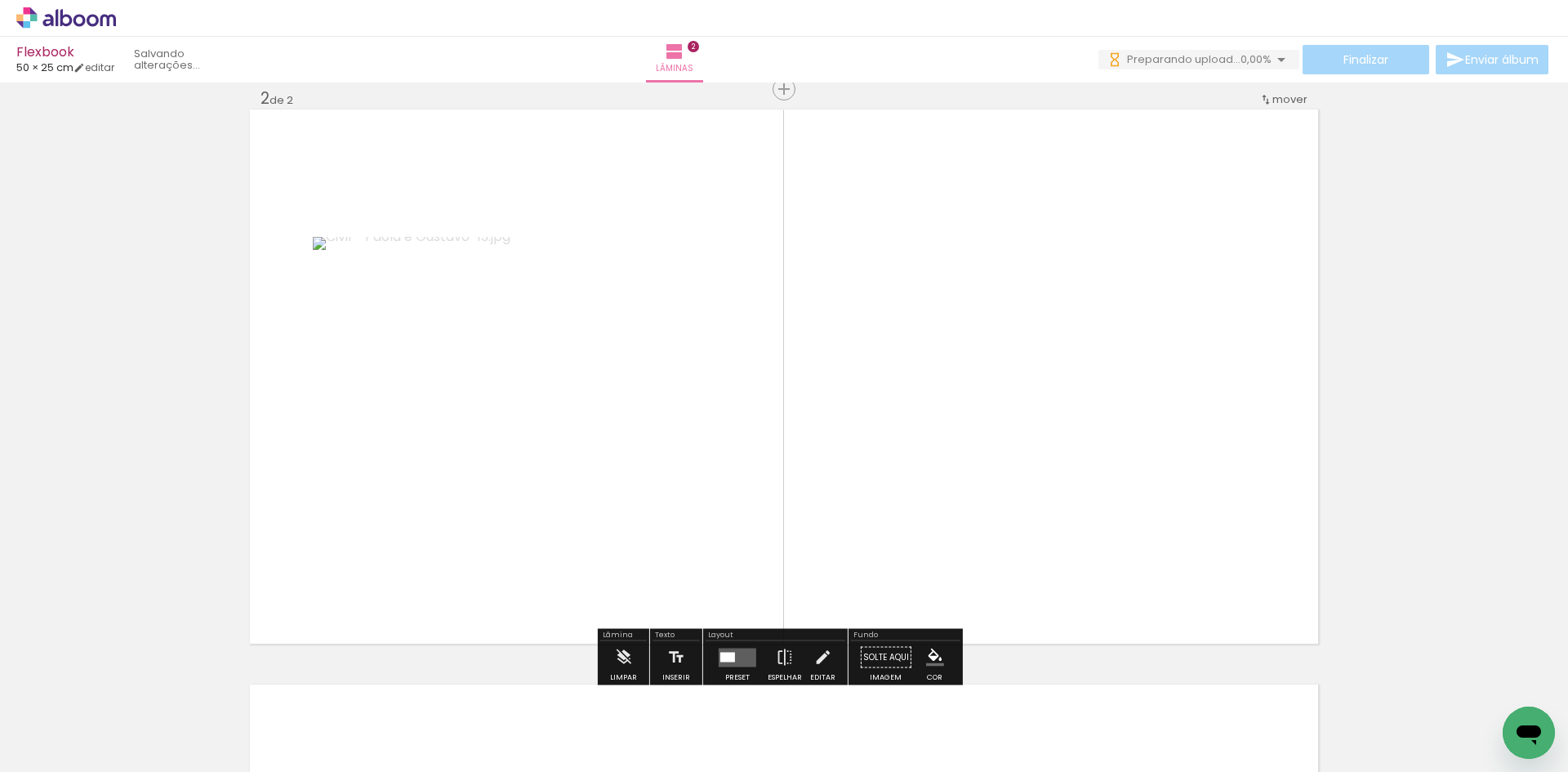
scroll to position [597, 0]
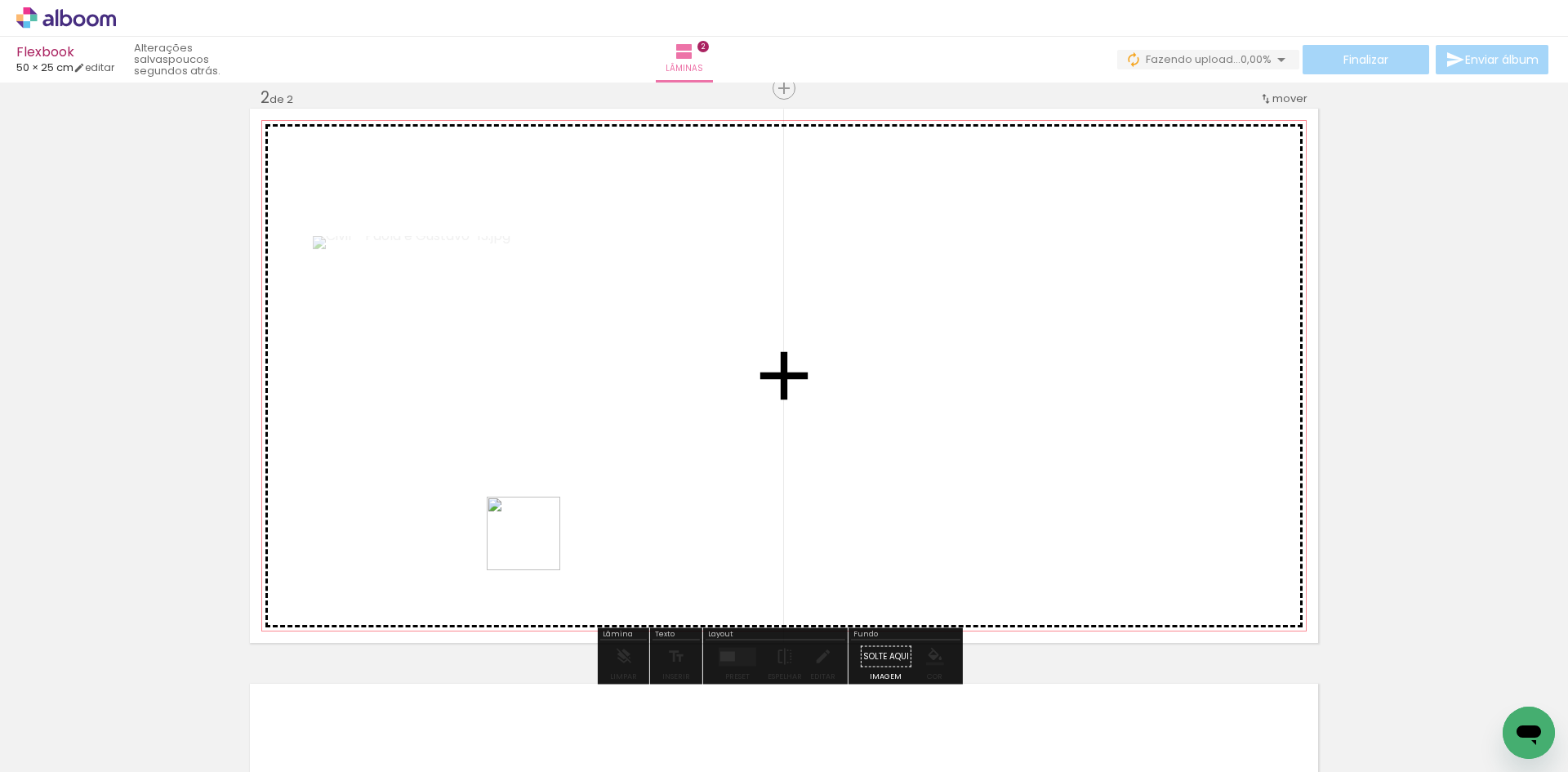
drag, startPoint x: 366, startPoint y: 709, endPoint x: 519, endPoint y: 638, distance: 168.7
click at [587, 499] on quentale-workspace at bounding box center [784, 386] width 1568 height 772
drag, startPoint x: 483, startPoint y: 689, endPoint x: 627, endPoint y: 533, distance: 212.3
click at [661, 469] on quentale-workspace at bounding box center [784, 386] width 1568 height 772
drag, startPoint x: 566, startPoint y: 669, endPoint x: 768, endPoint y: 491, distance: 269.2
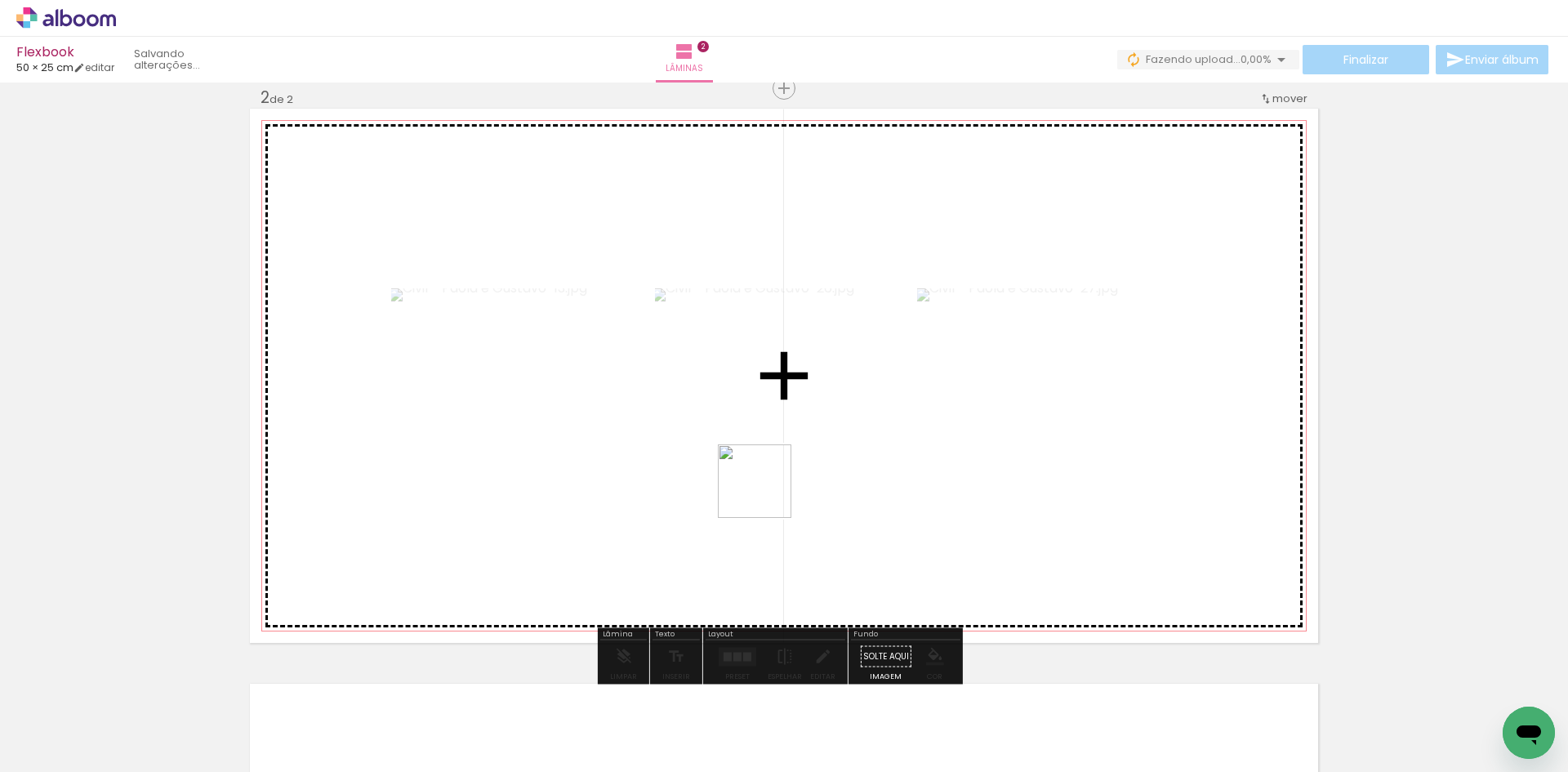
click at [768, 491] on quentale-workspace at bounding box center [784, 386] width 1568 height 772
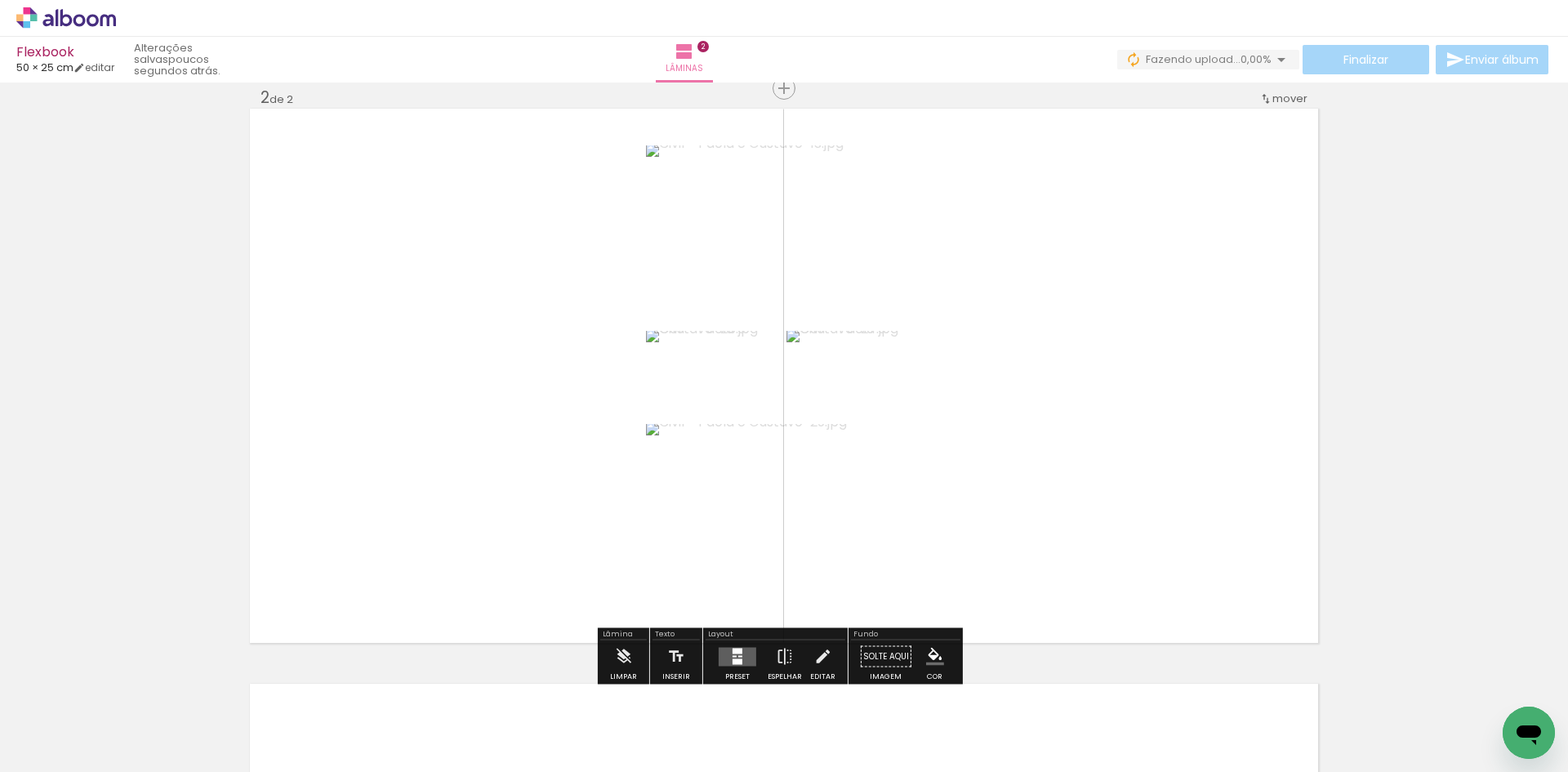
click at [733, 650] on div at bounding box center [737, 650] width 10 height 6
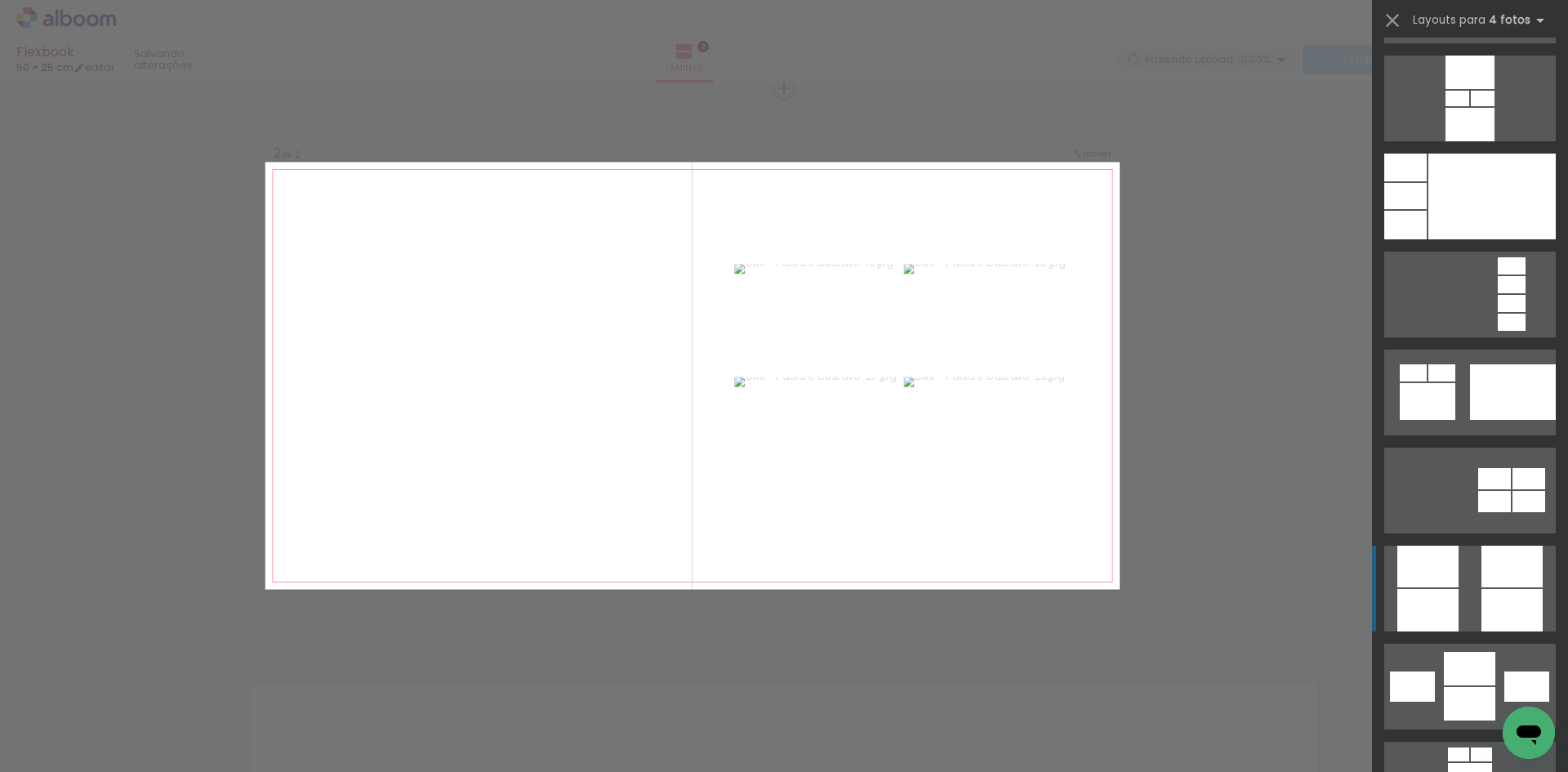
scroll to position [5227, 0]
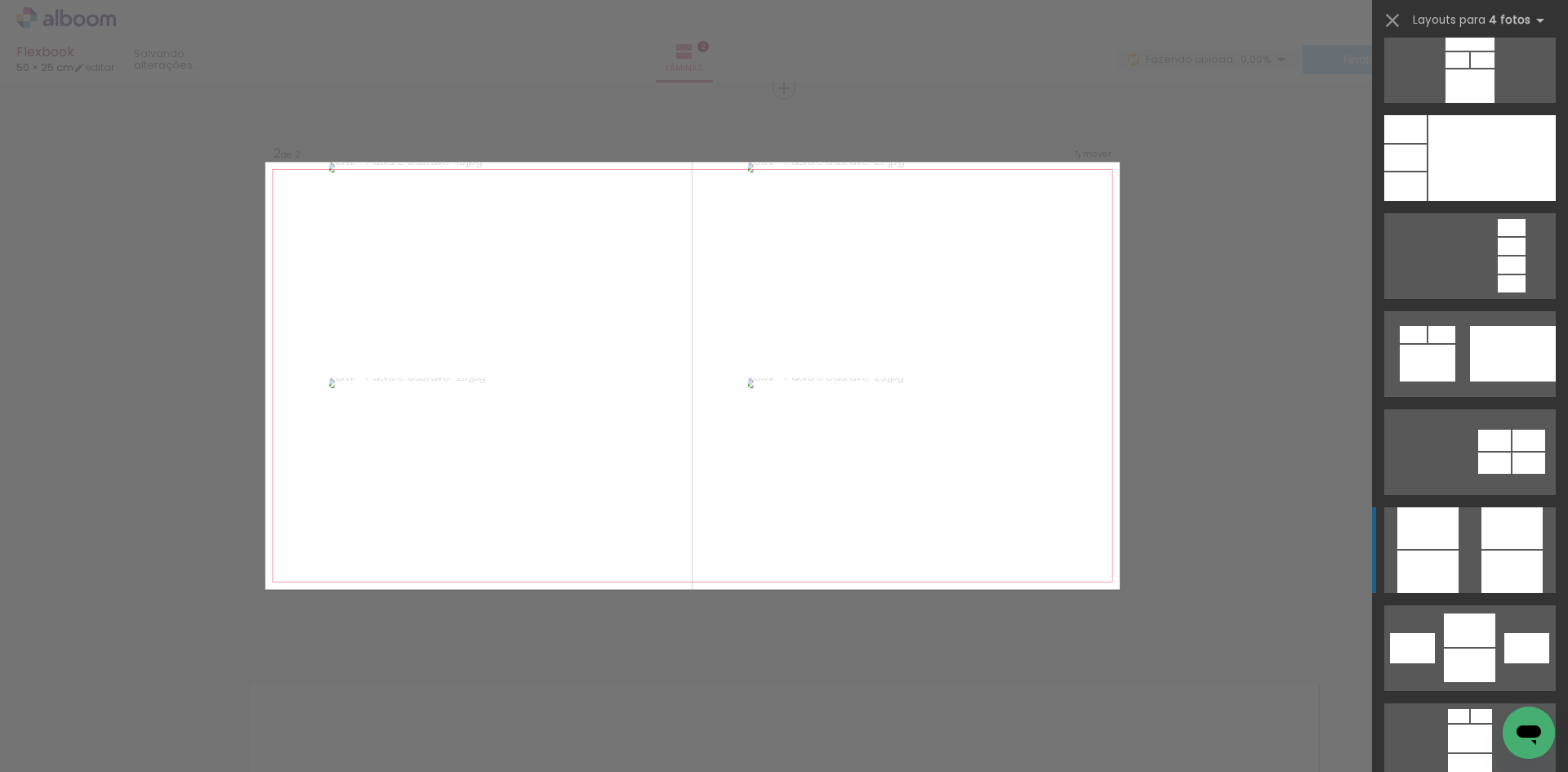
click at [1520, 526] on div at bounding box center [1512, 528] width 62 height 42
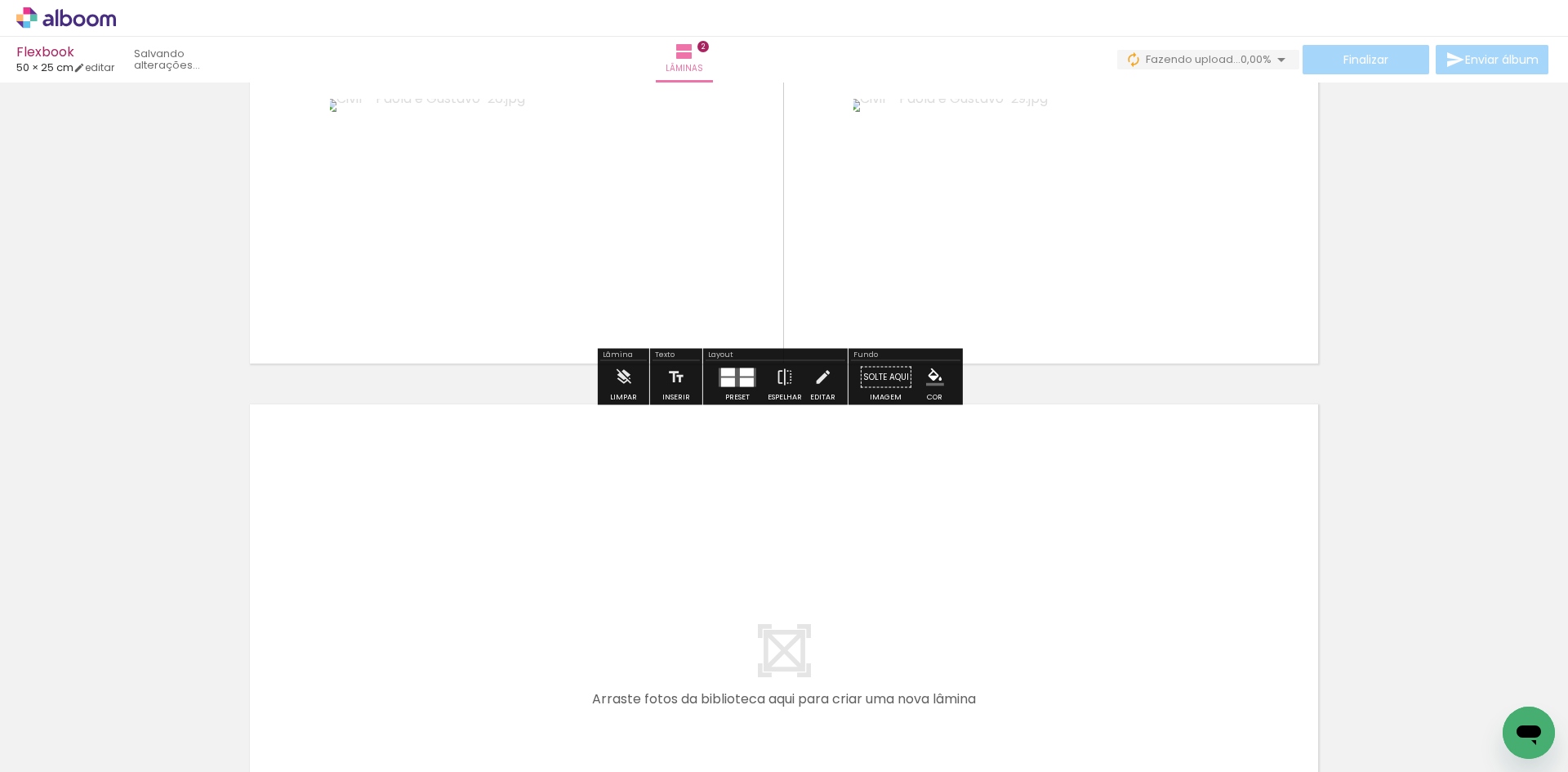
scroll to position [1005, 0]
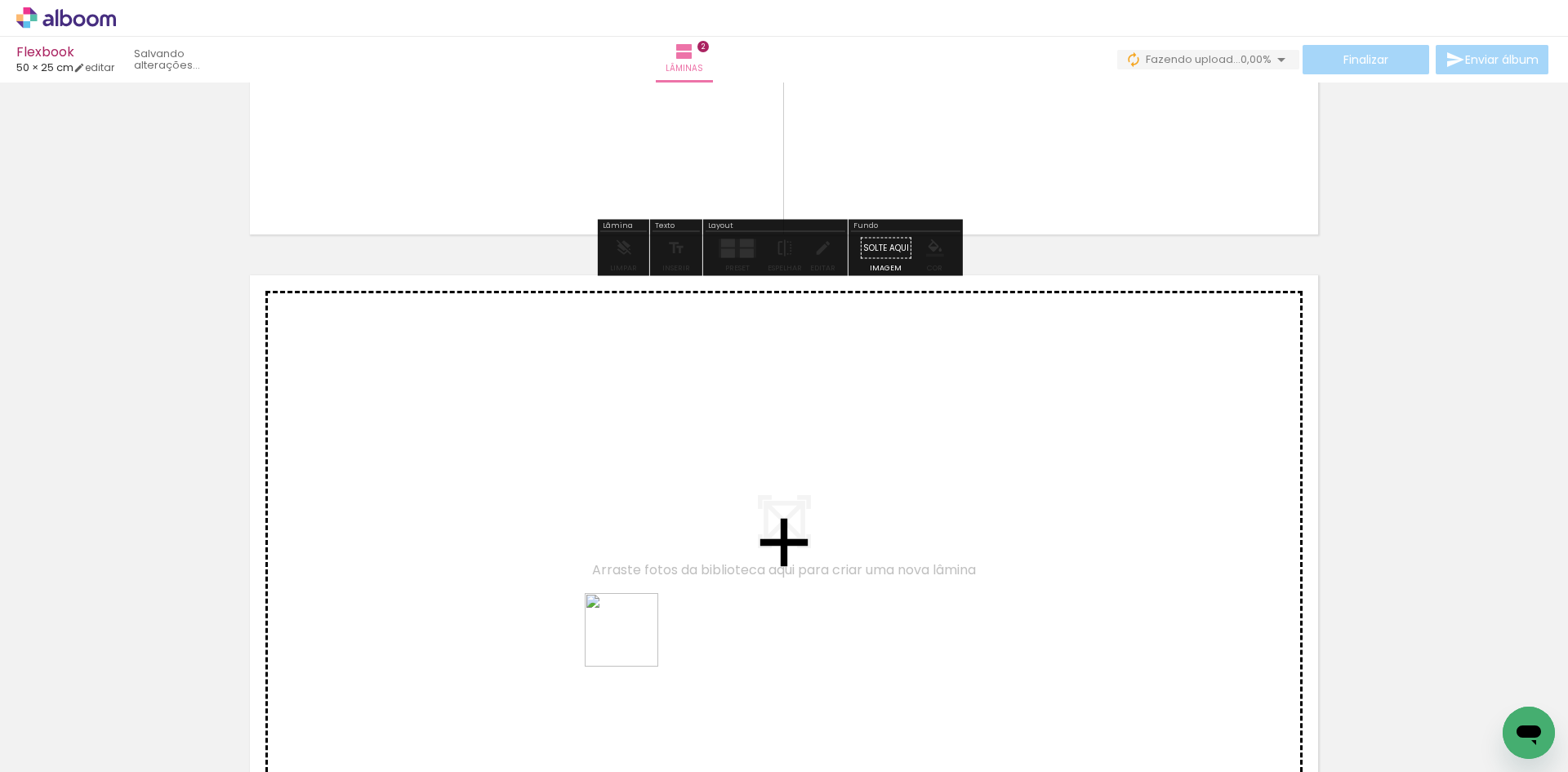
drag, startPoint x: 643, startPoint y: 729, endPoint x: 609, endPoint y: 551, distance: 181.2
click at [609, 551] on quentale-workspace at bounding box center [784, 386] width 1568 height 772
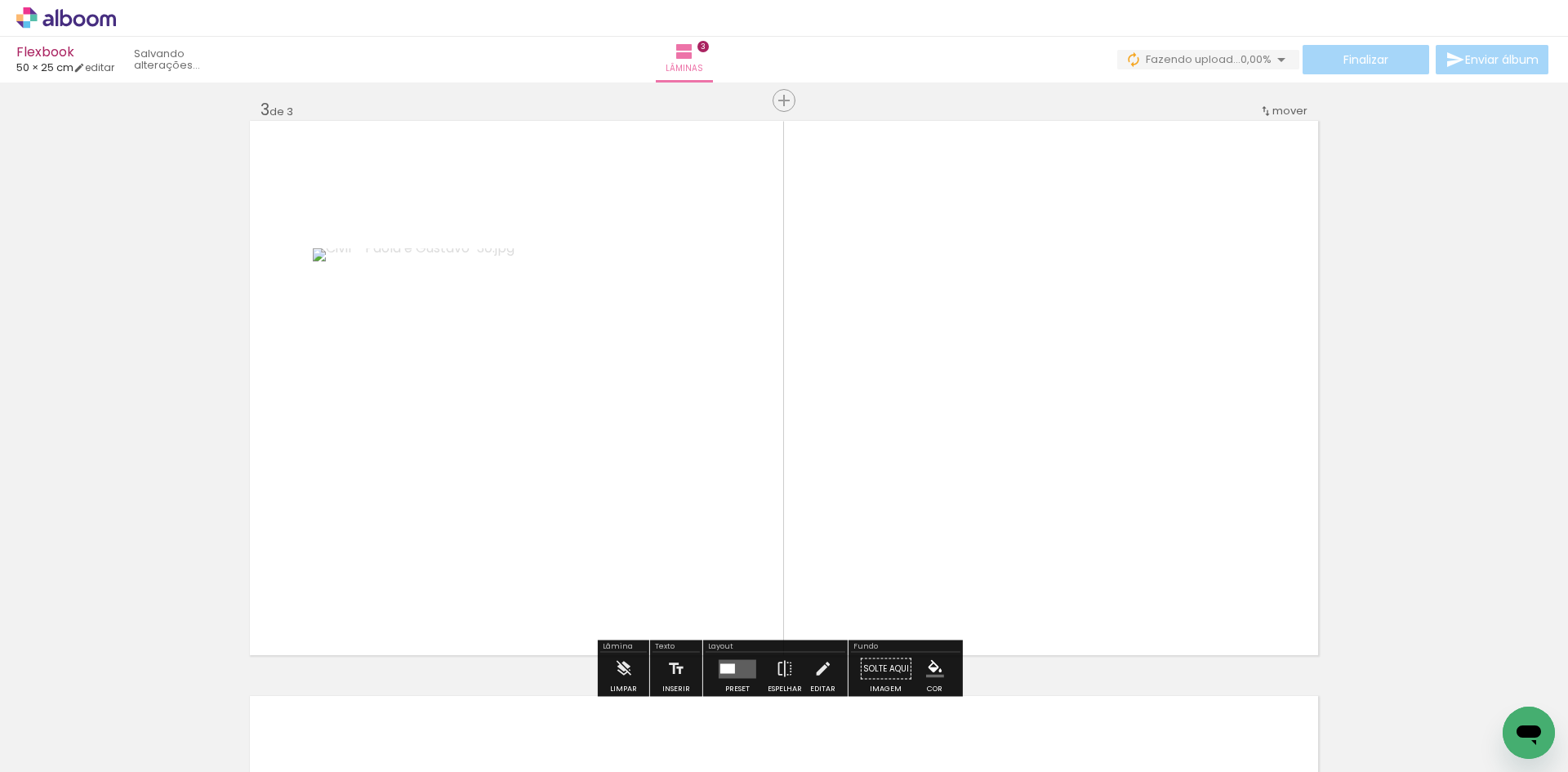
scroll to position [1171, 0]
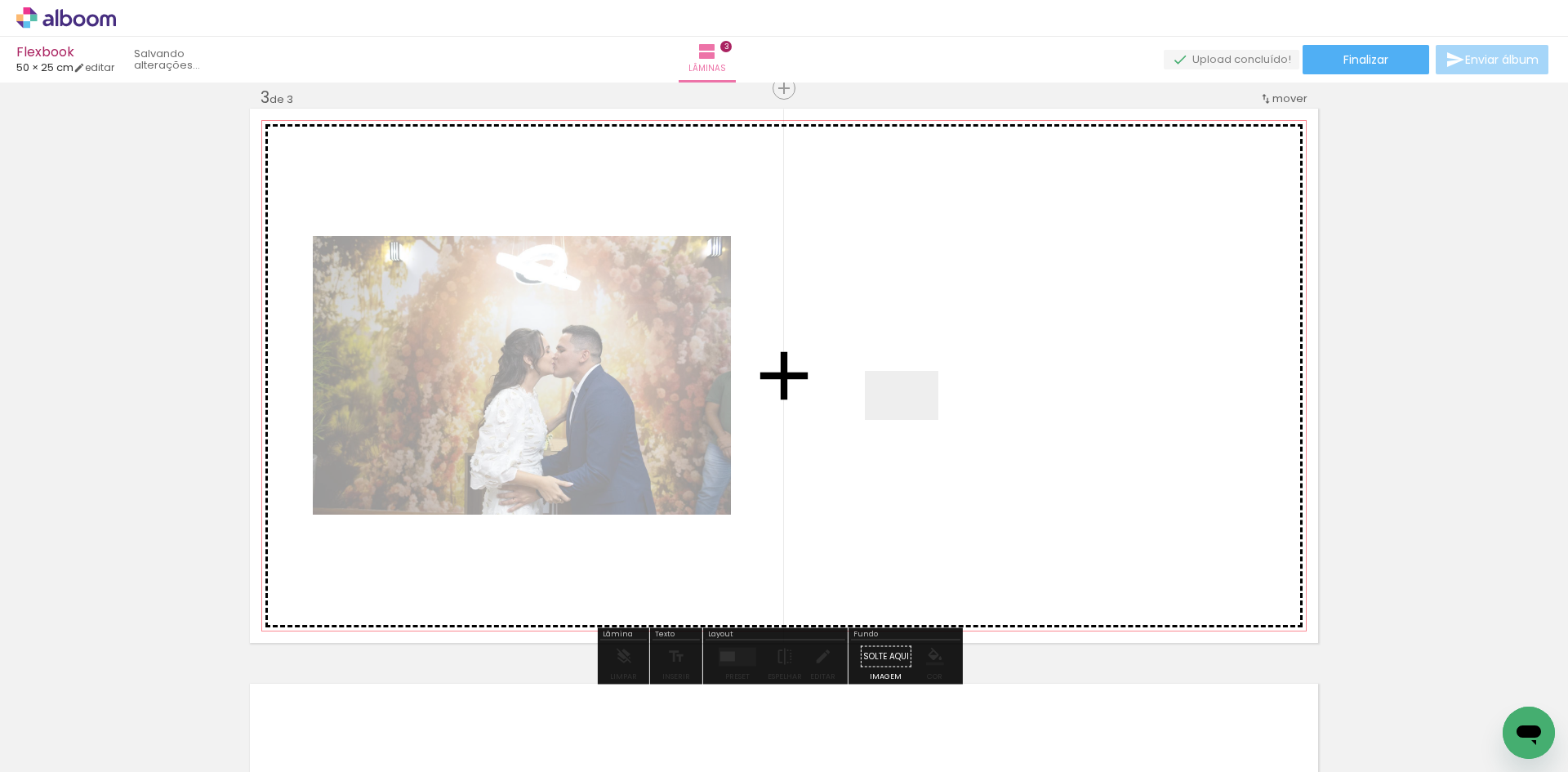
drag, startPoint x: 845, startPoint y: 542, endPoint x: 919, endPoint y: 413, distance: 148.7
click at [919, 413] on quentale-workspace at bounding box center [784, 386] width 1568 height 772
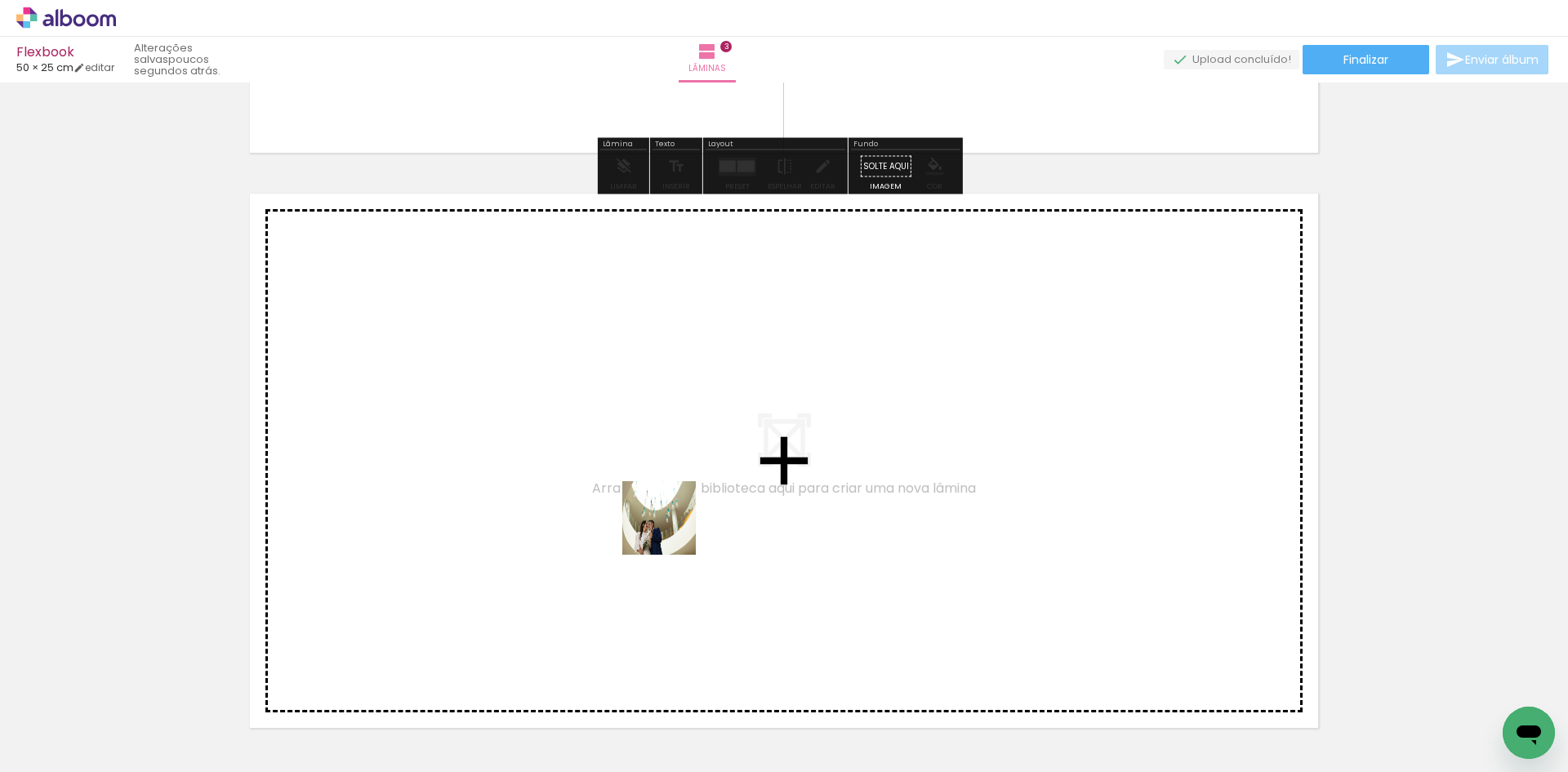
drag, startPoint x: 867, startPoint y: 686, endPoint x: 608, endPoint y: 494, distance: 322.4
click at [608, 494] on quentale-workspace at bounding box center [784, 386] width 1568 height 772
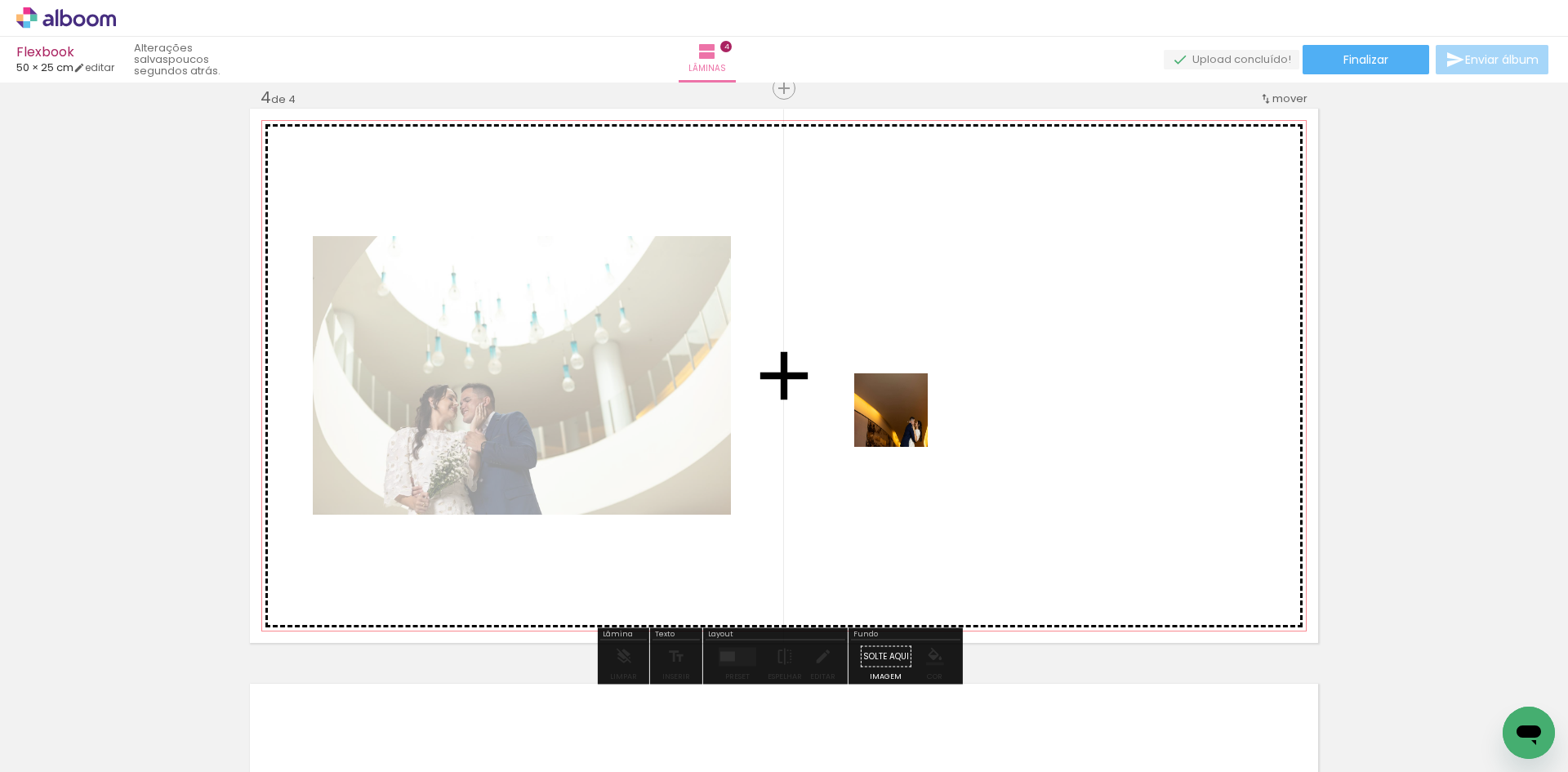
drag, startPoint x: 998, startPoint y: 709, endPoint x: 903, endPoint y: 419, distance: 305.2
click at [903, 419] on quentale-workspace at bounding box center [784, 386] width 1568 height 772
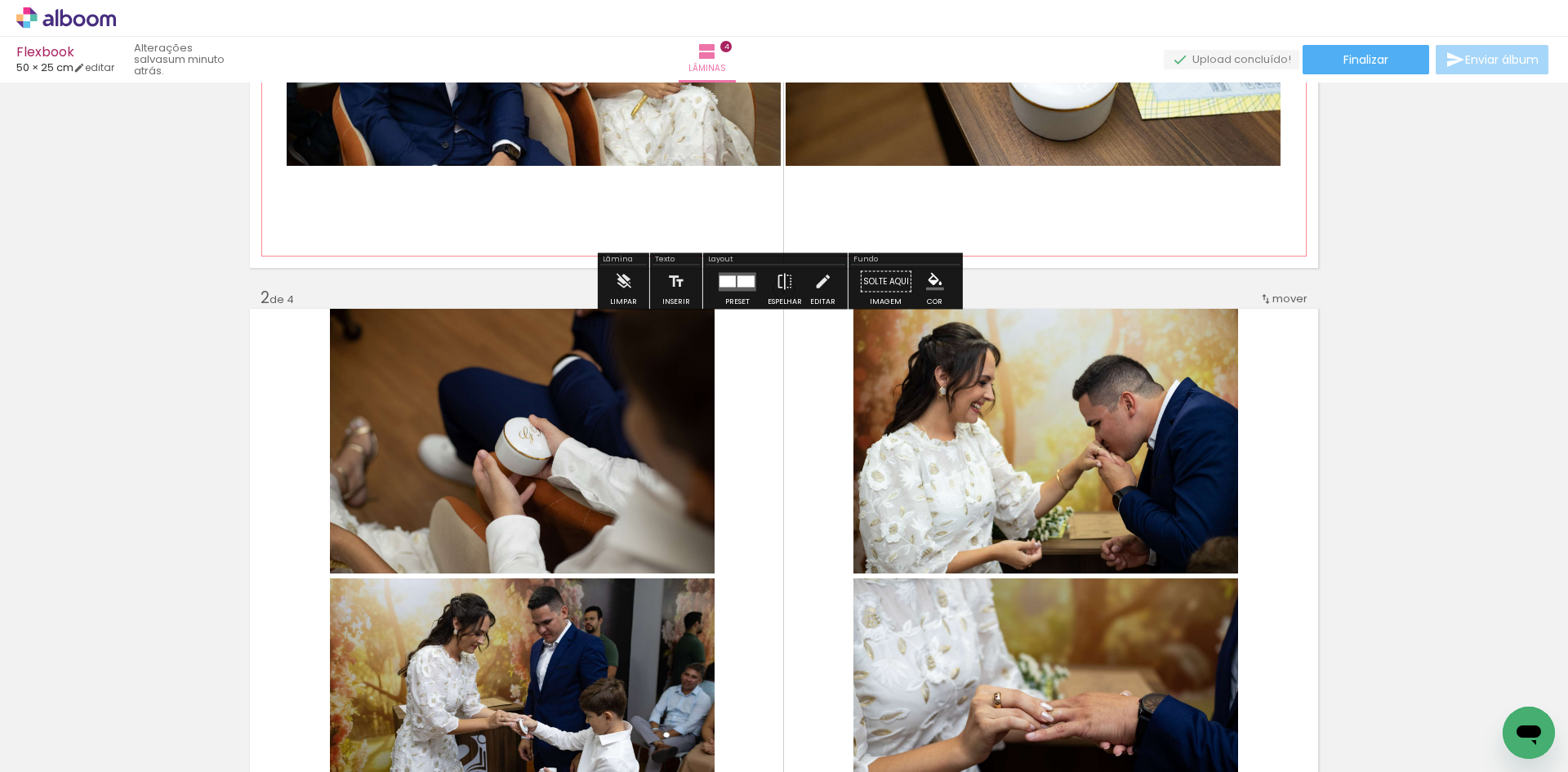
scroll to position [408, 0]
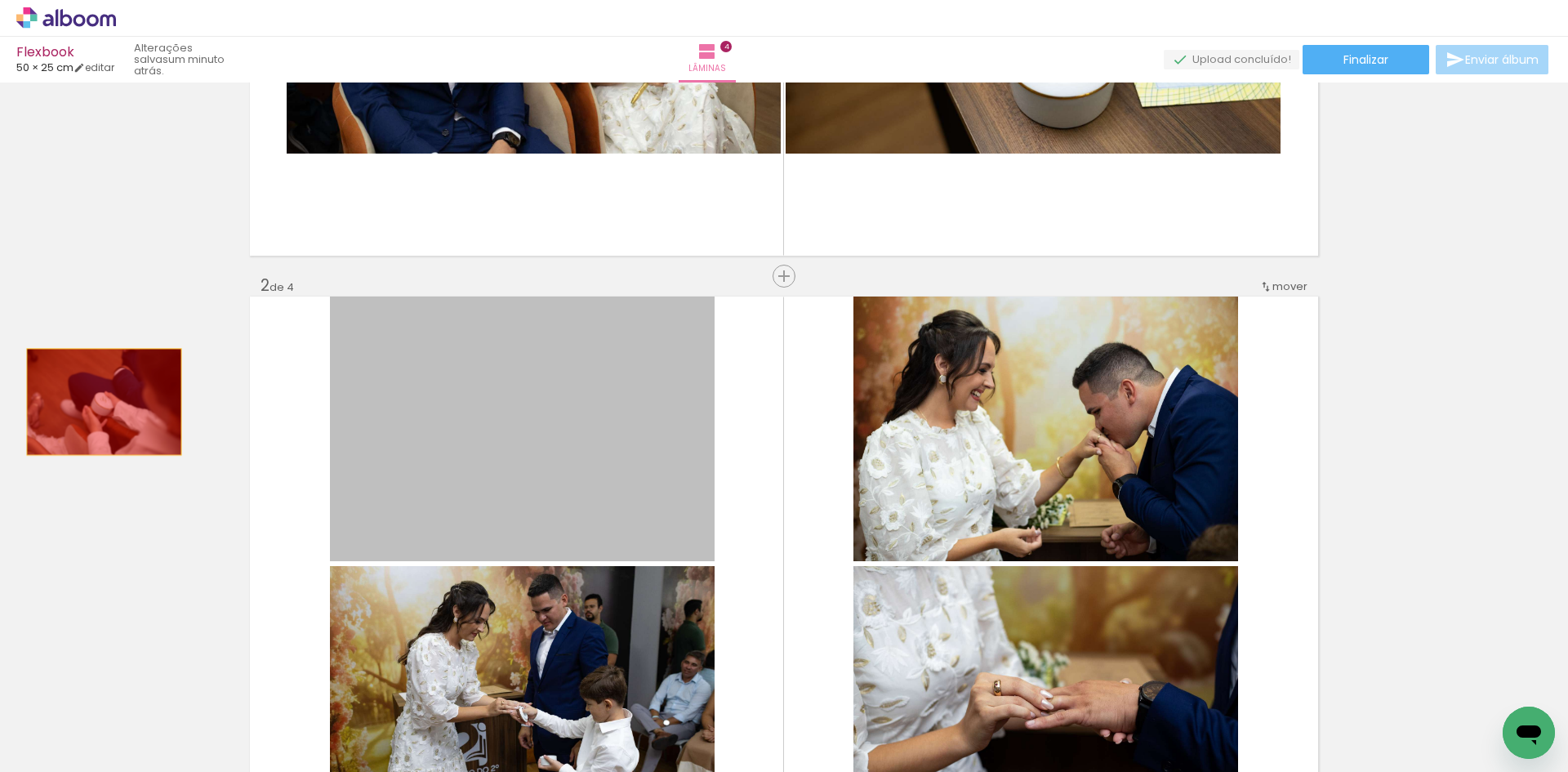
drag, startPoint x: 504, startPoint y: 487, endPoint x: 79, endPoint y: 399, distance: 434.0
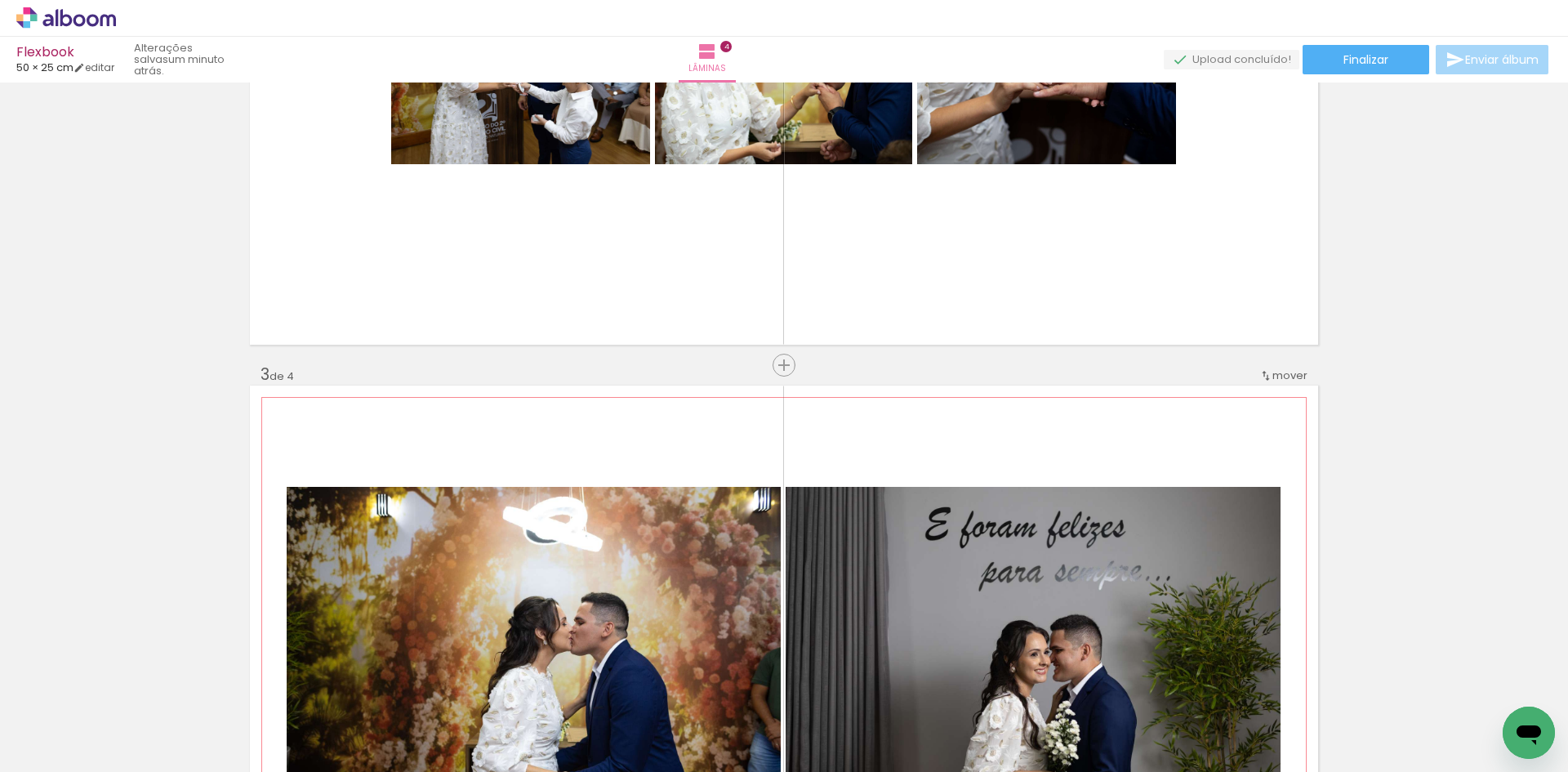
scroll to position [1062, 0]
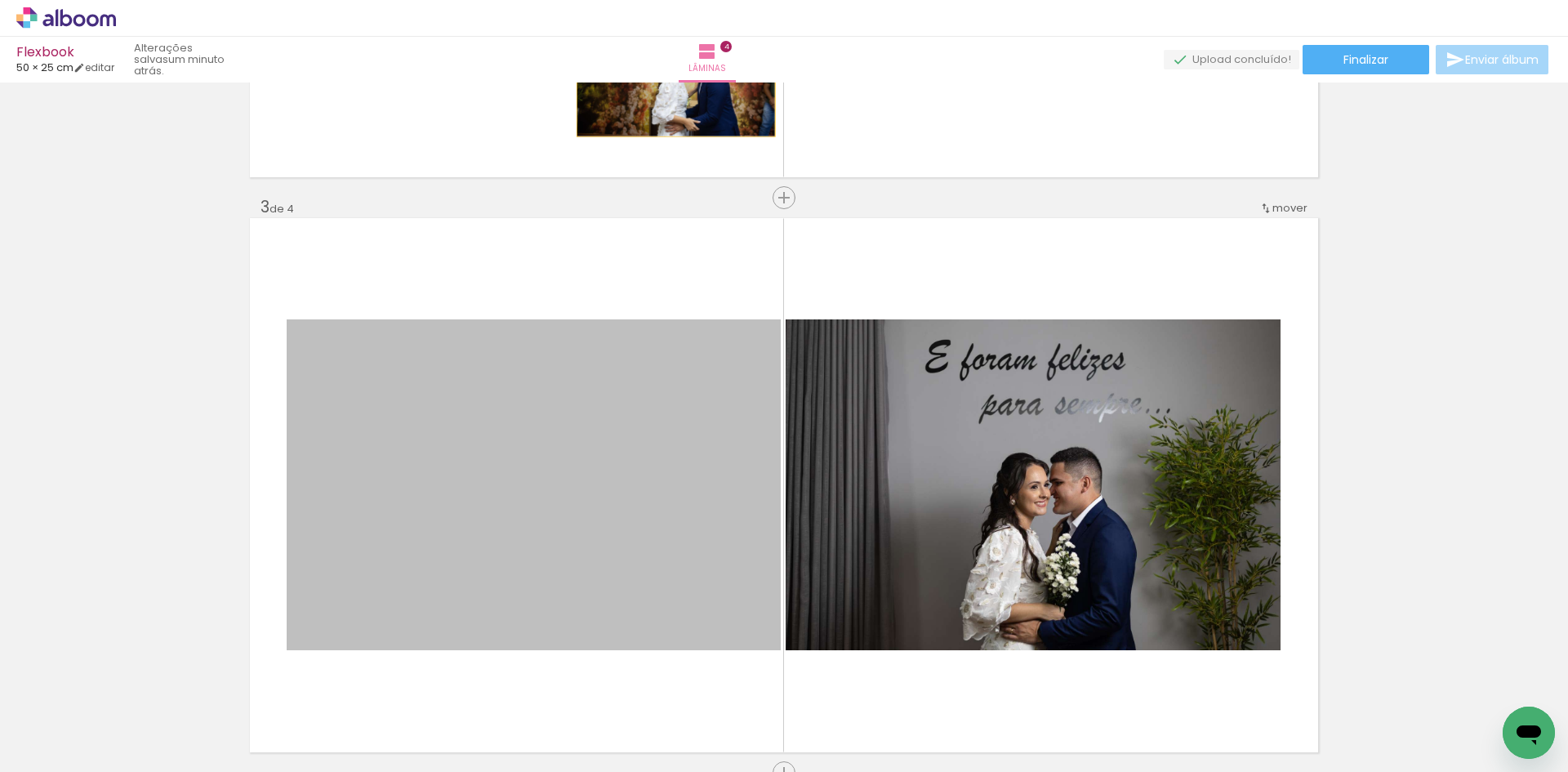
drag, startPoint x: 613, startPoint y: 505, endPoint x: 668, endPoint y: 66, distance: 442.4
click at [668, 0] on div "Flexbook 50 × 25 cm editar um minuto atrás. Lâminas 4 Capa Finalizar Enviar álb…" at bounding box center [784, 0] width 1568 height 0
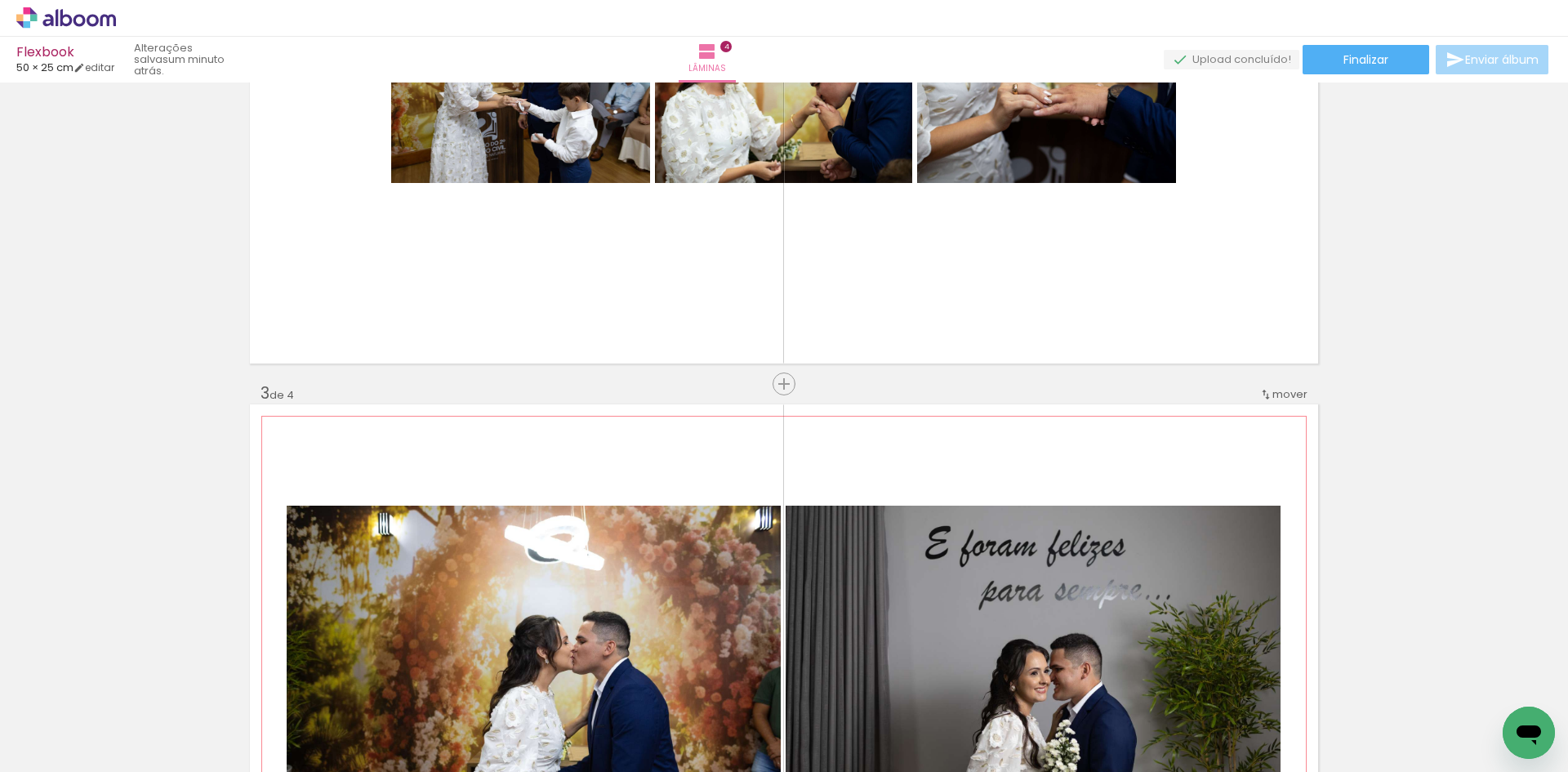
scroll to position [899, 0]
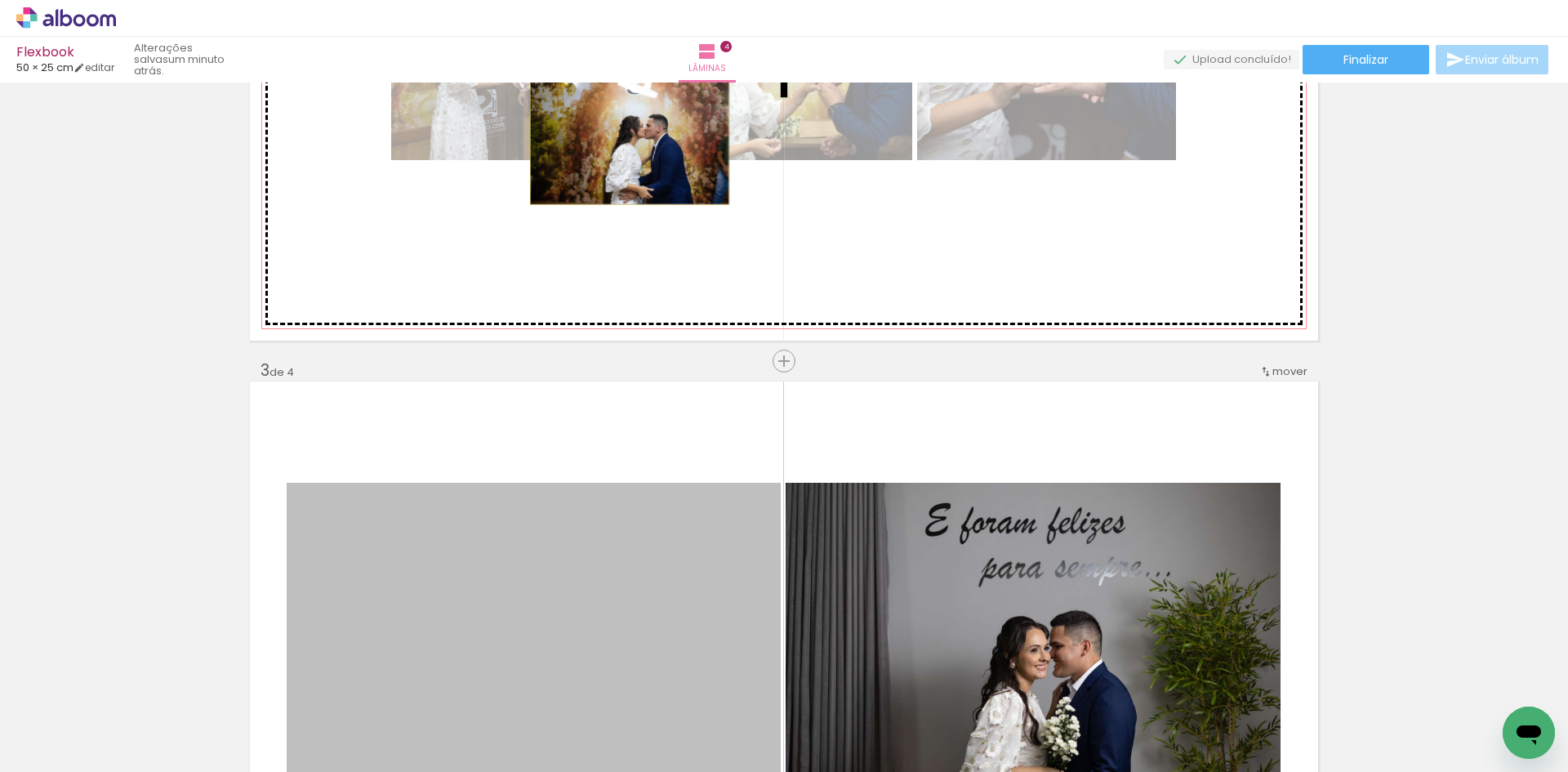
drag, startPoint x: 557, startPoint y: 452, endPoint x: 623, endPoint y: 138, distance: 320.9
click at [623, 138] on div "Inserir lâmina 1 de 4 Inserir lâmina 2 de 4 Inserir lâmina 3 de 4 Inserir lâmin…" at bounding box center [784, 627] width 1568 height 2875
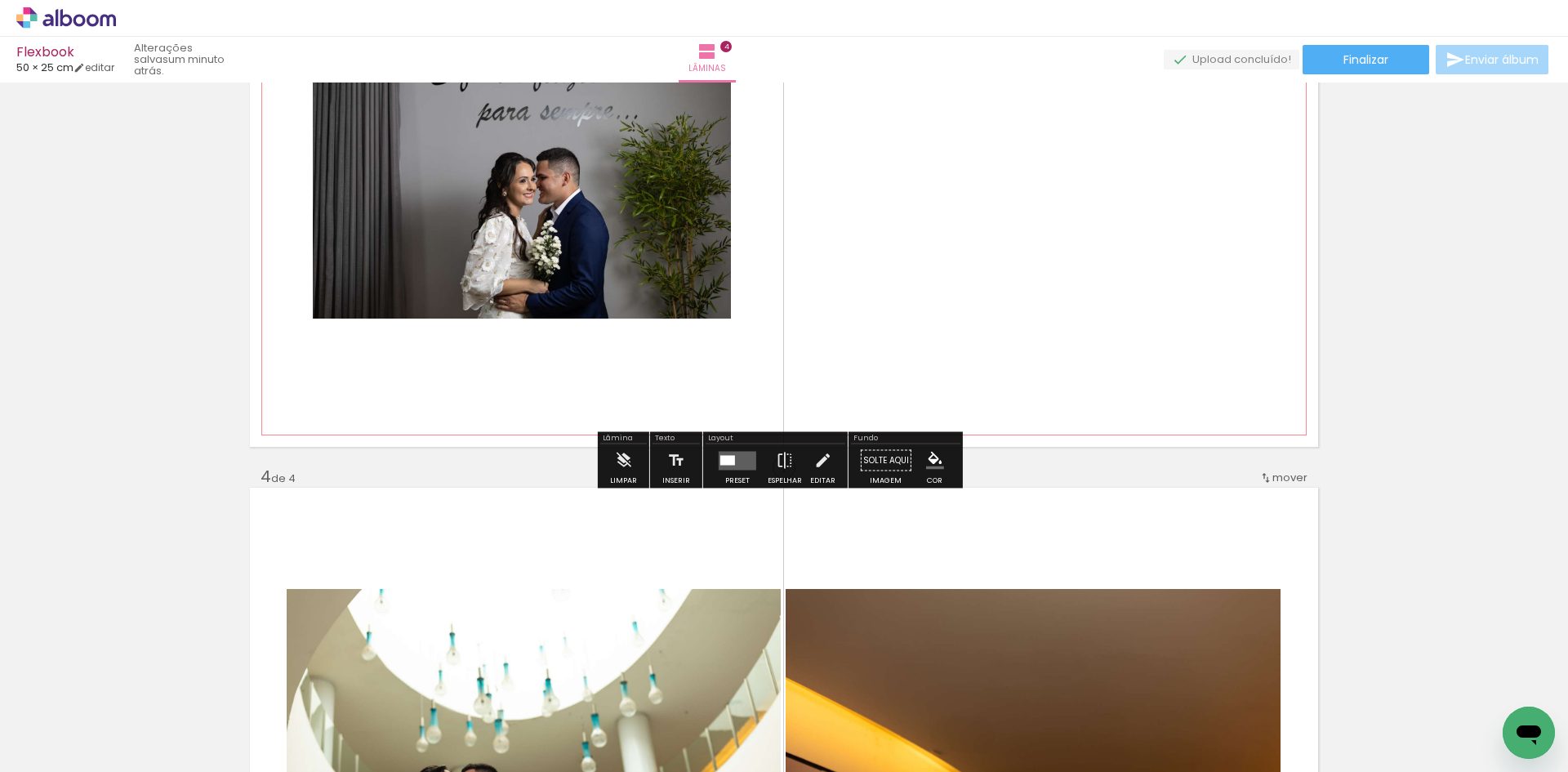
scroll to position [1470, 0]
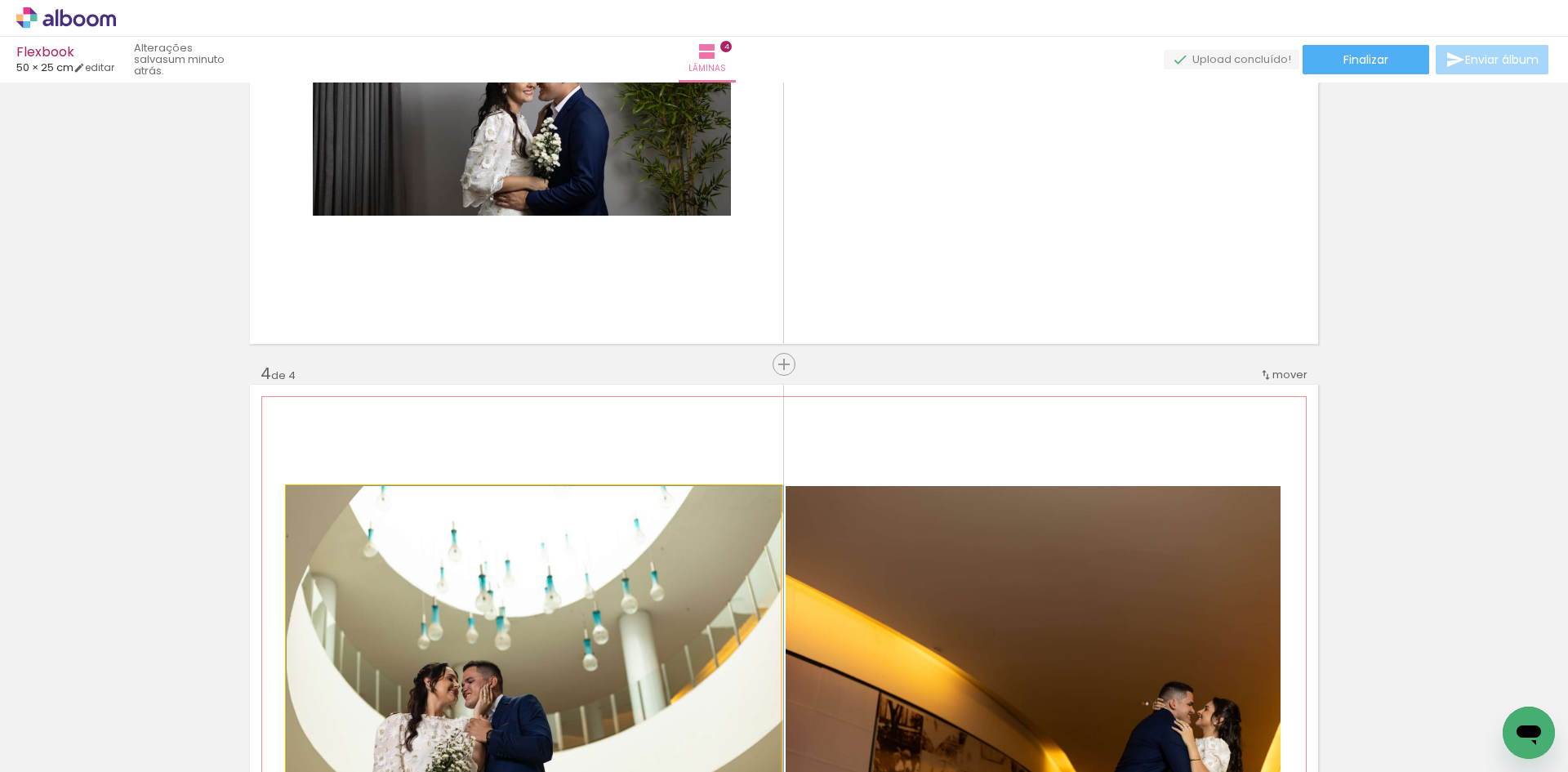
drag, startPoint x: 618, startPoint y: 584, endPoint x: 905, endPoint y: 439, distance: 321.5
click at [904, 177] on div "Inserir lâmina 1 de 4 Inserir lâmina 2 de 4 Inserir lâmina 3 de 4 Inserir lâmin…" at bounding box center [784, 56] width 1568 height 2875
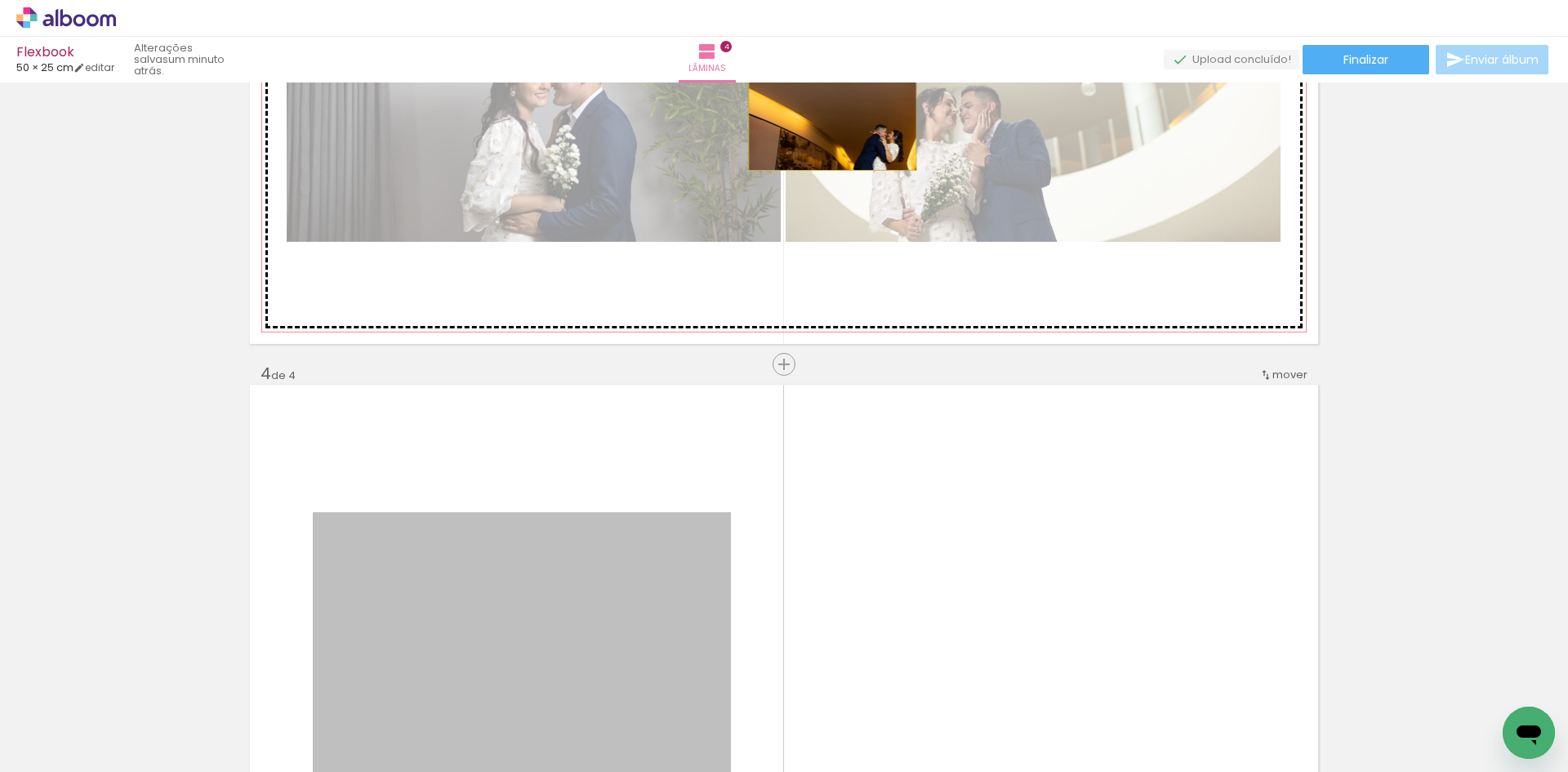
drag, startPoint x: 668, startPoint y: 511, endPoint x: 827, endPoint y: 115, distance: 426.7
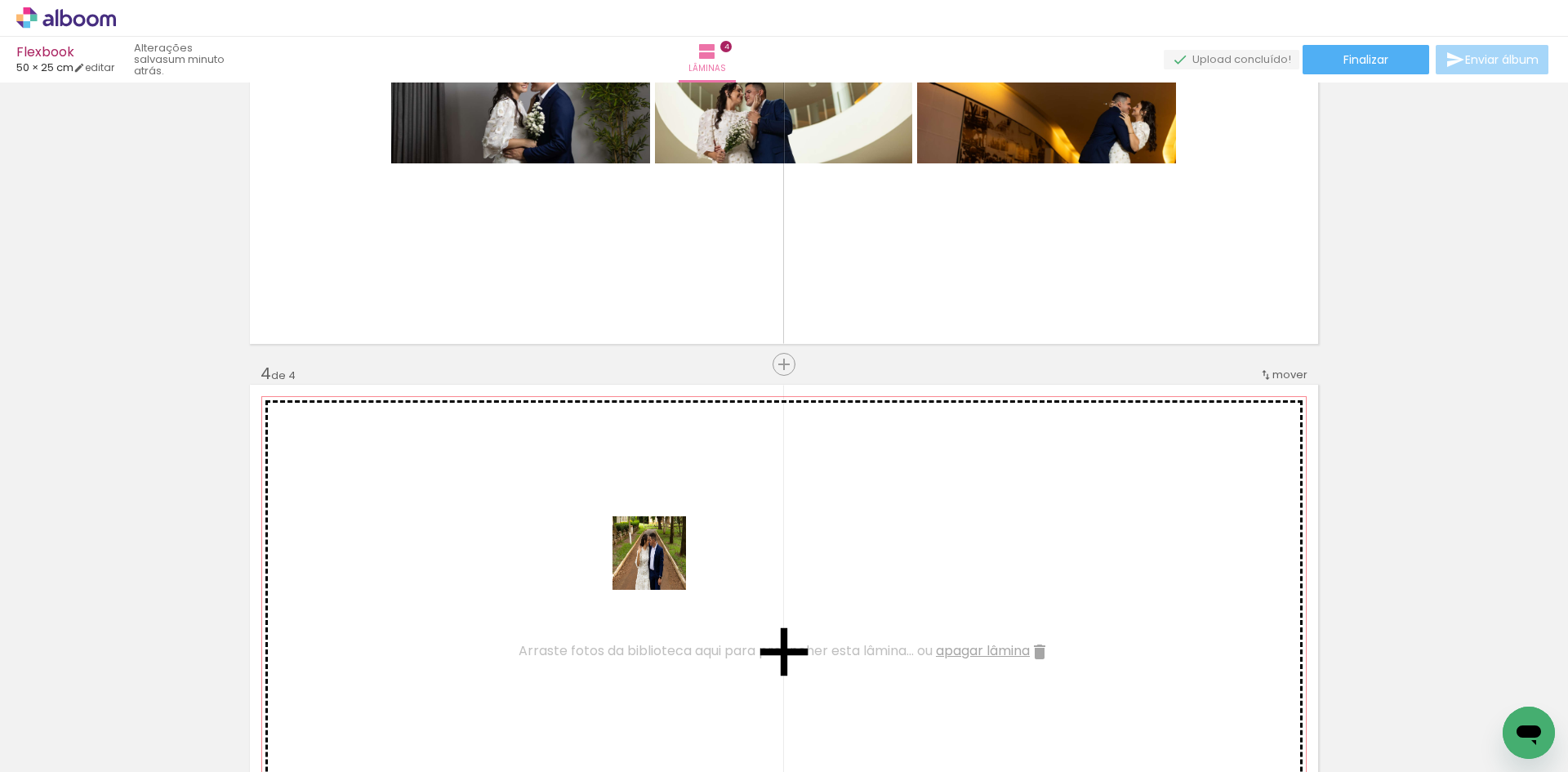
drag, startPoint x: 1097, startPoint y: 718, endPoint x: 662, endPoint y: 565, distance: 461.1
click at [662, 565] on quentale-workspace at bounding box center [784, 386] width 1568 height 772
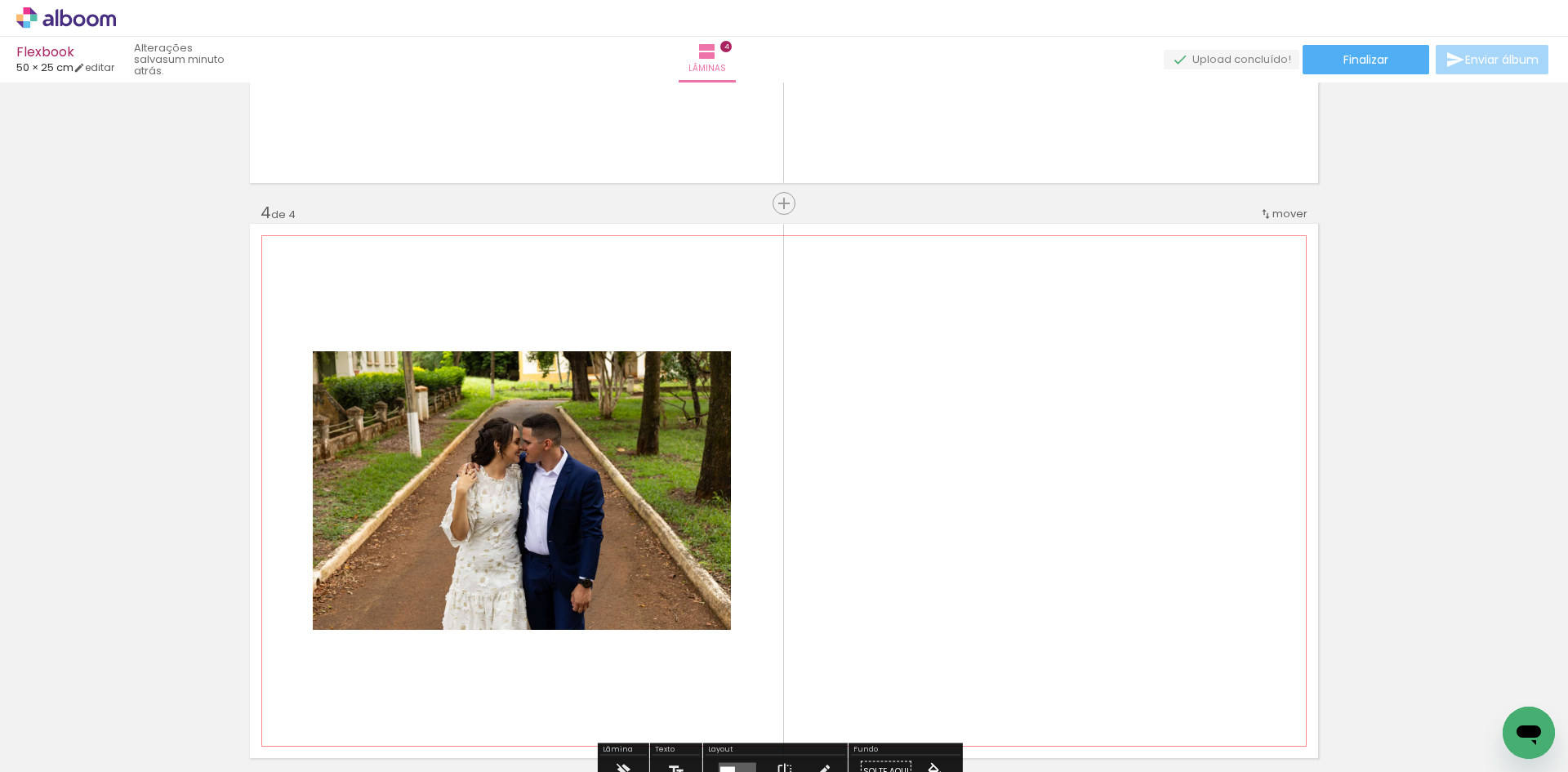
scroll to position [1797, 0]
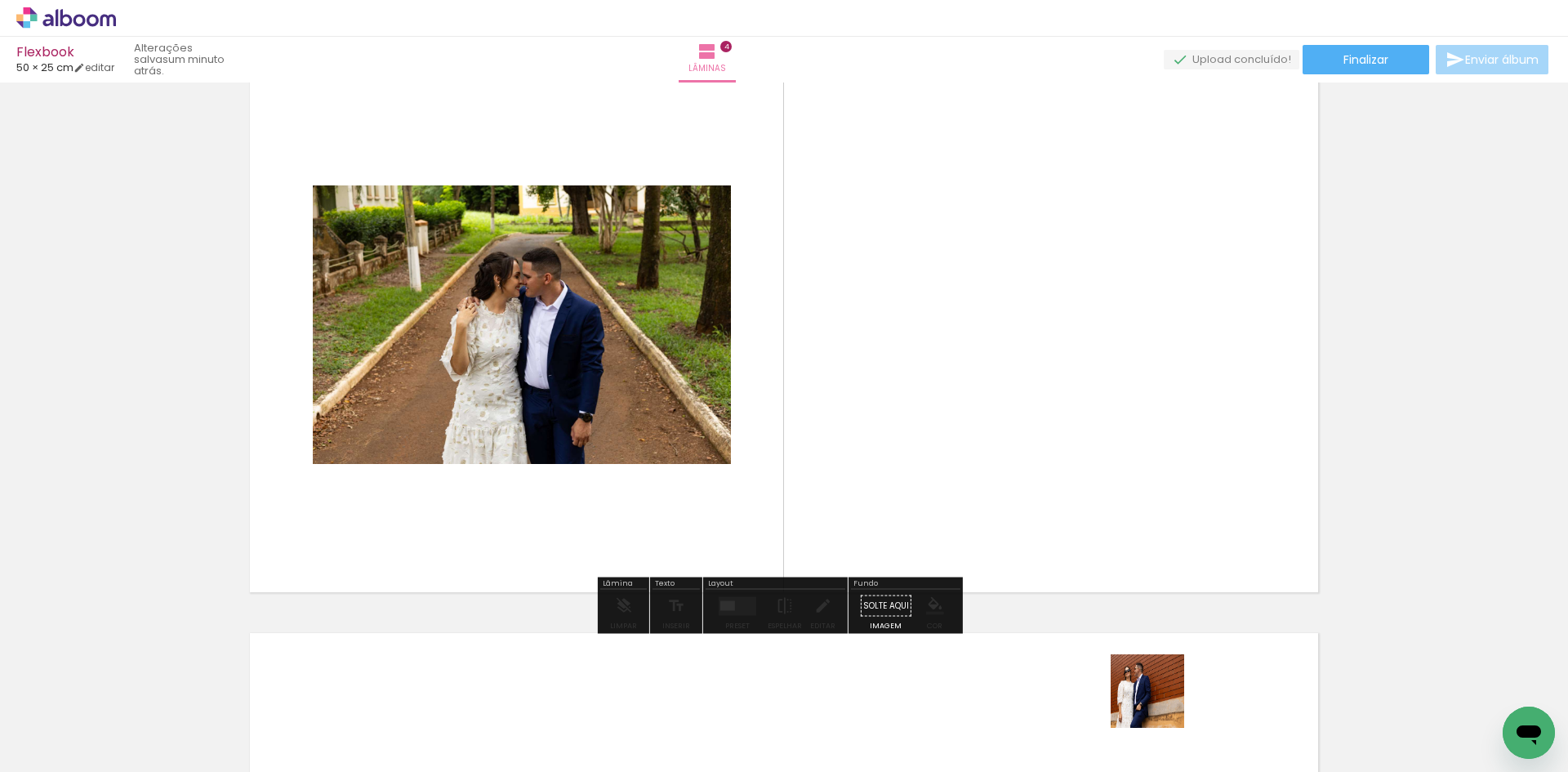
drag, startPoint x: 1161, startPoint y: 716, endPoint x: 1110, endPoint y: 502, distance: 220.0
click at [931, 320] on quentale-workspace at bounding box center [784, 386] width 1568 height 772
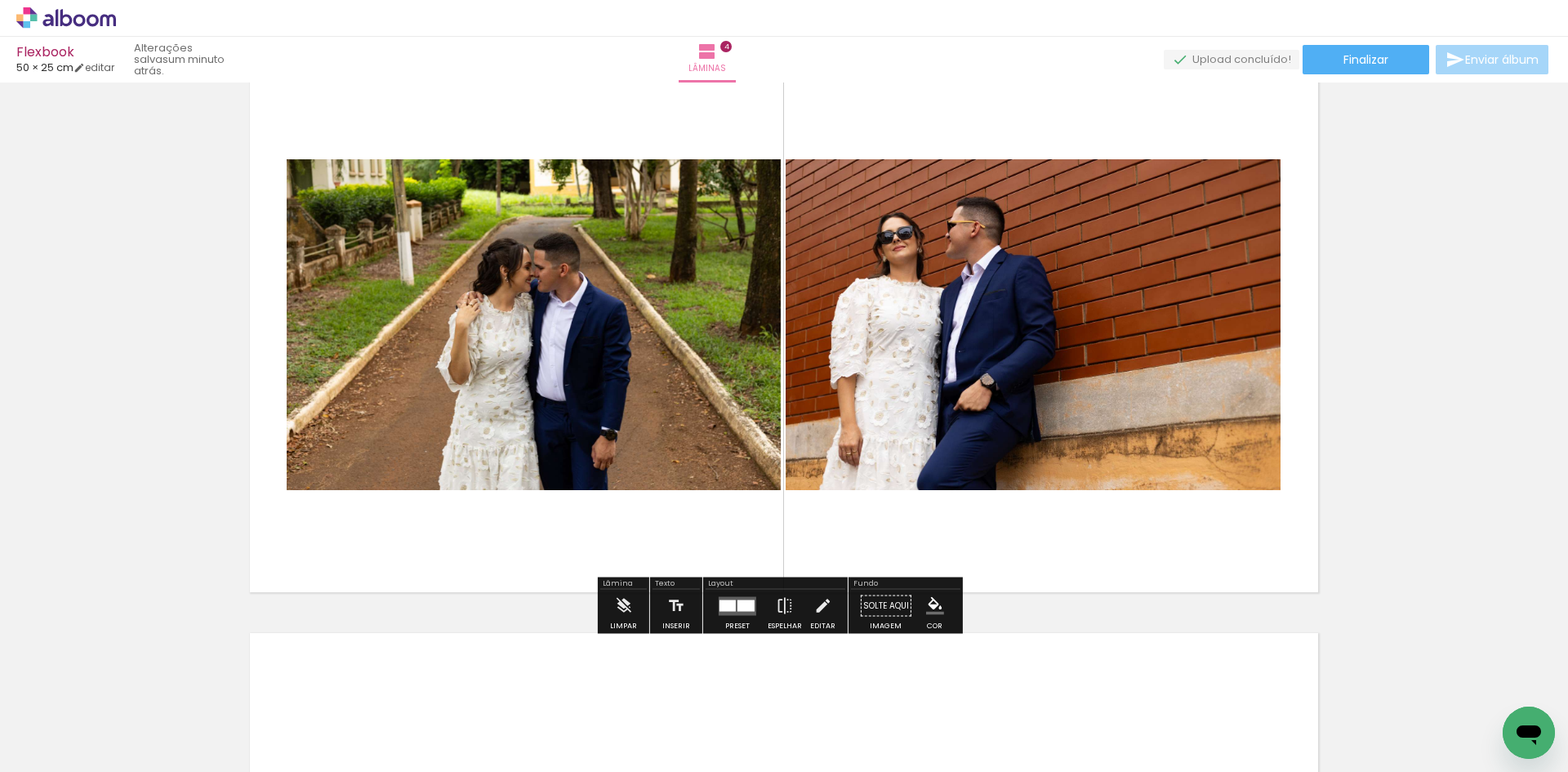
drag, startPoint x: 1301, startPoint y: 737, endPoint x: 974, endPoint y: 420, distance: 455.4
click at [1003, 419] on quentale-workspace at bounding box center [784, 386] width 1568 height 772
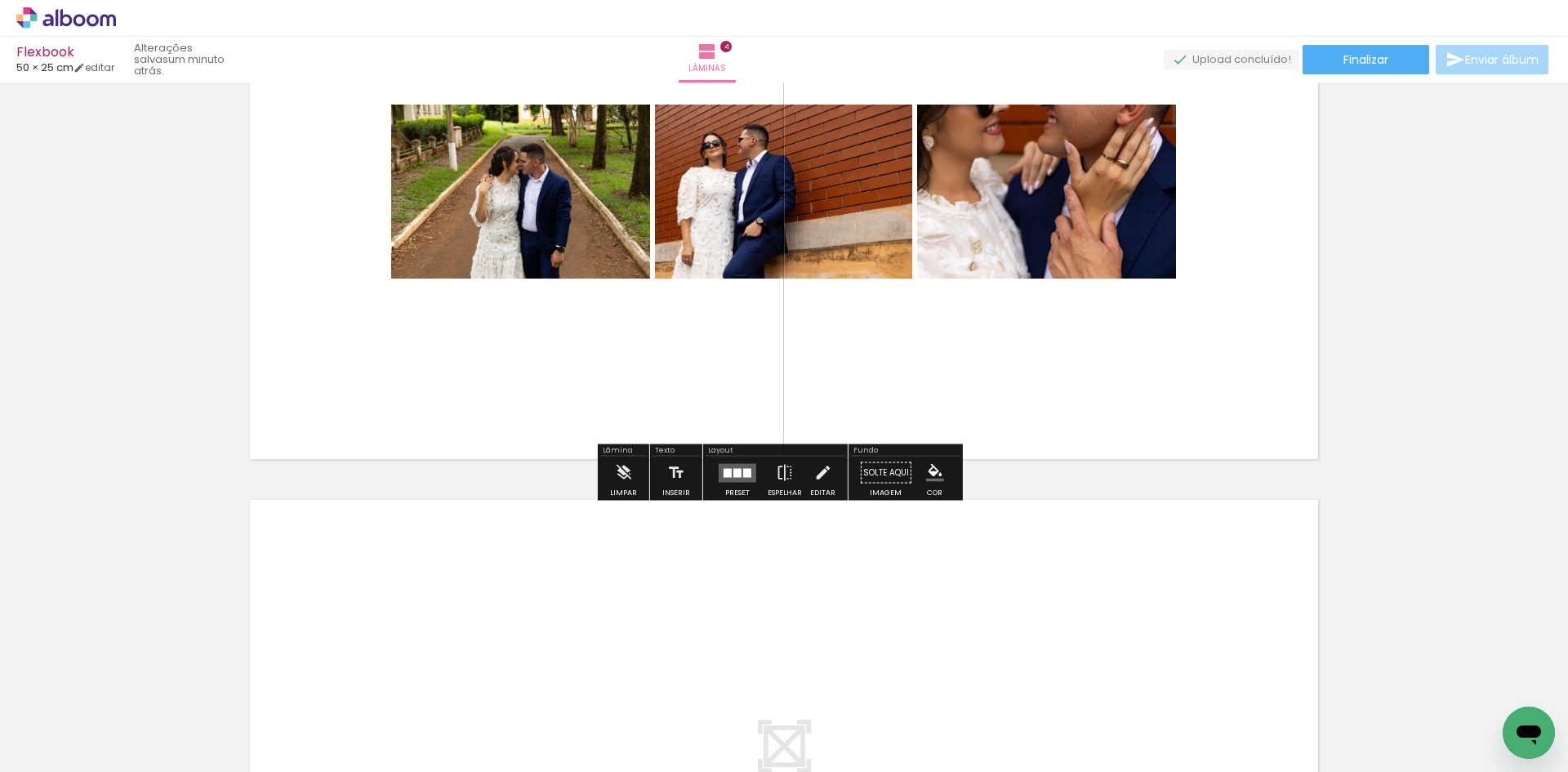
scroll to position [1960, 0]
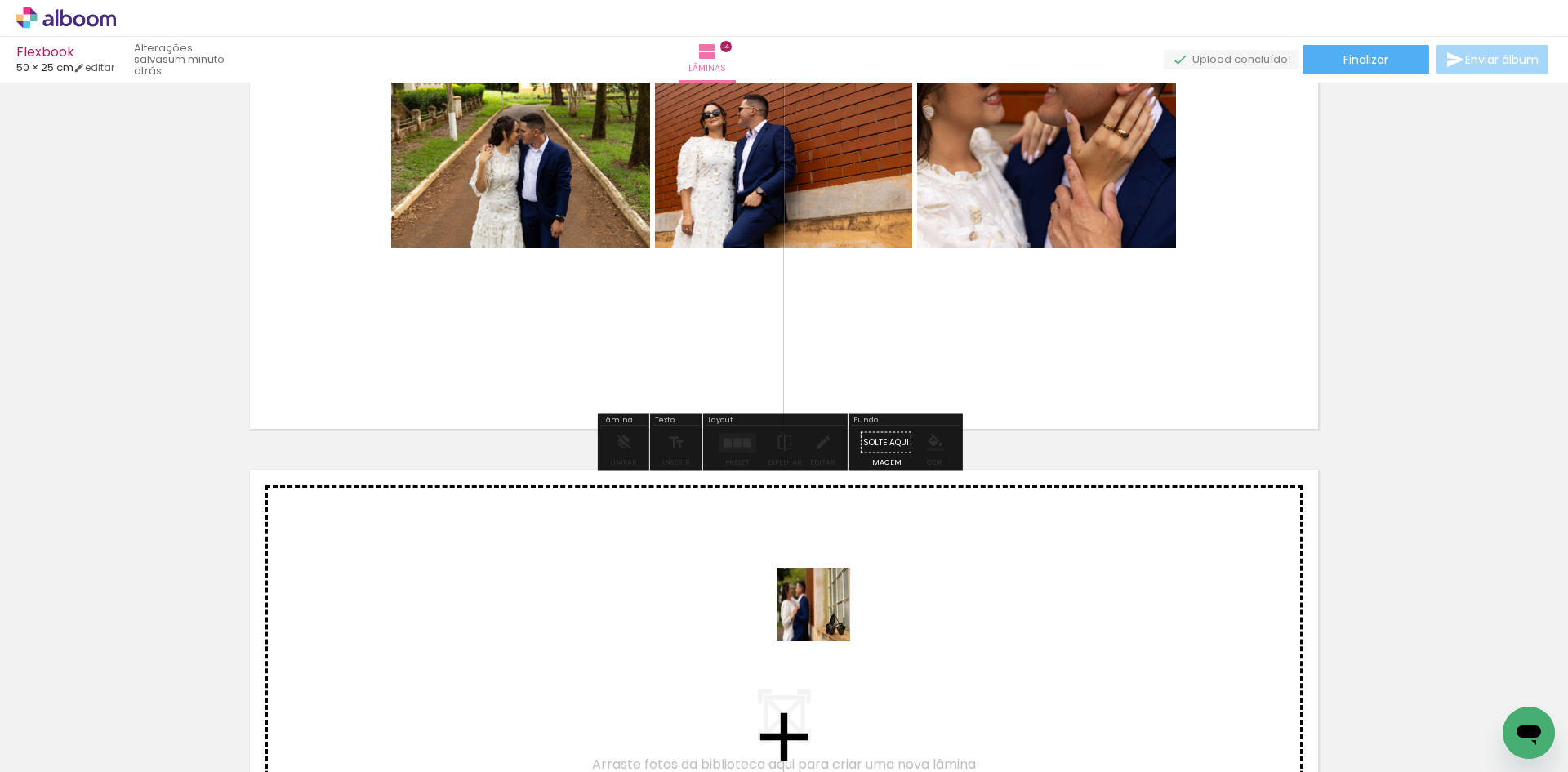
drag, startPoint x: 1012, startPoint y: 648, endPoint x: 826, endPoint y: 617, distance: 188.6
click at [826, 617] on quentale-workspace at bounding box center [784, 386] width 1568 height 772
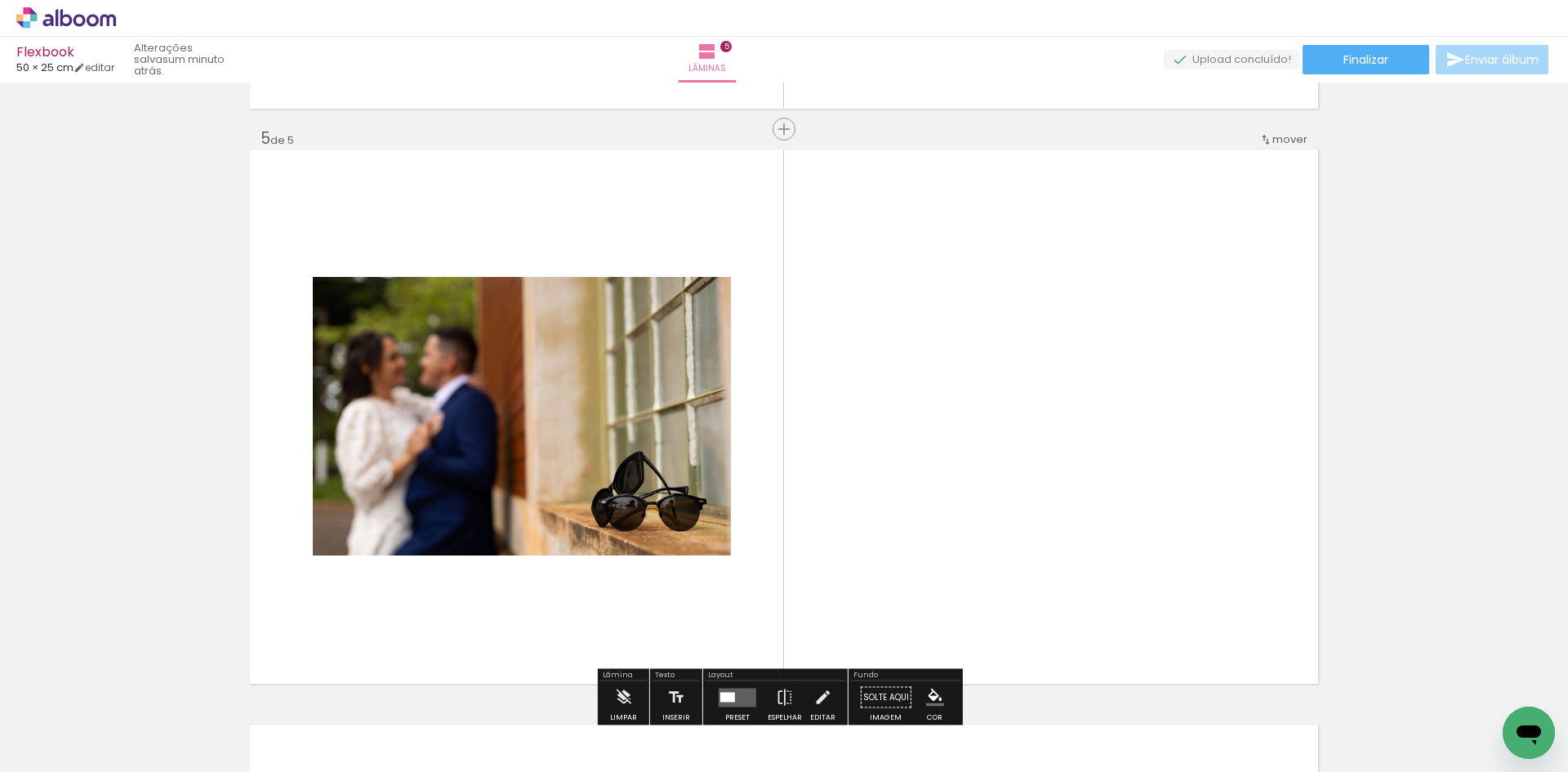
scroll to position [2321, 0]
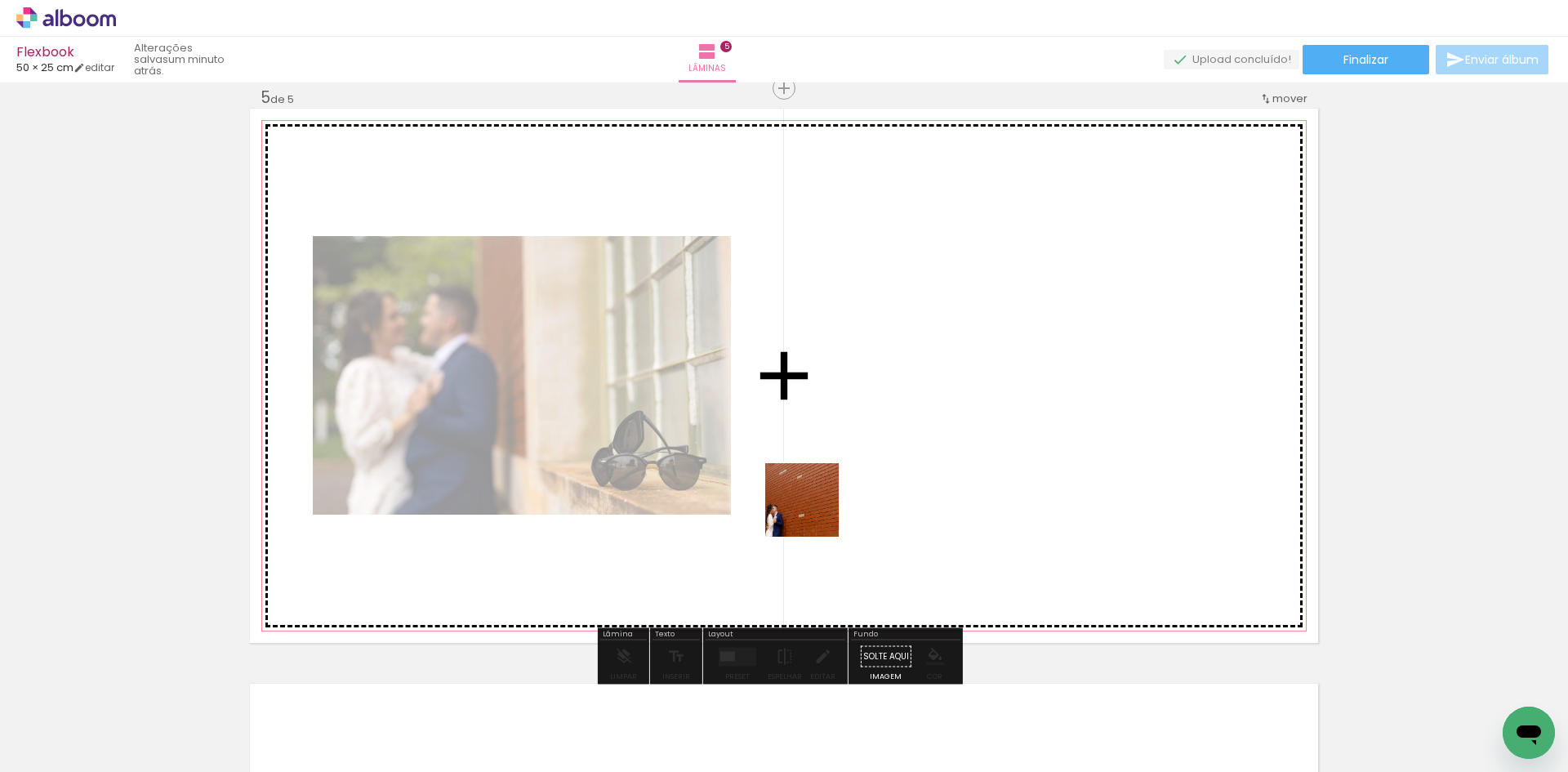
drag, startPoint x: 1418, startPoint y: 716, endPoint x: 803, endPoint y: 480, distance: 658.7
click at [803, 480] on quentale-workspace at bounding box center [784, 386] width 1568 height 772
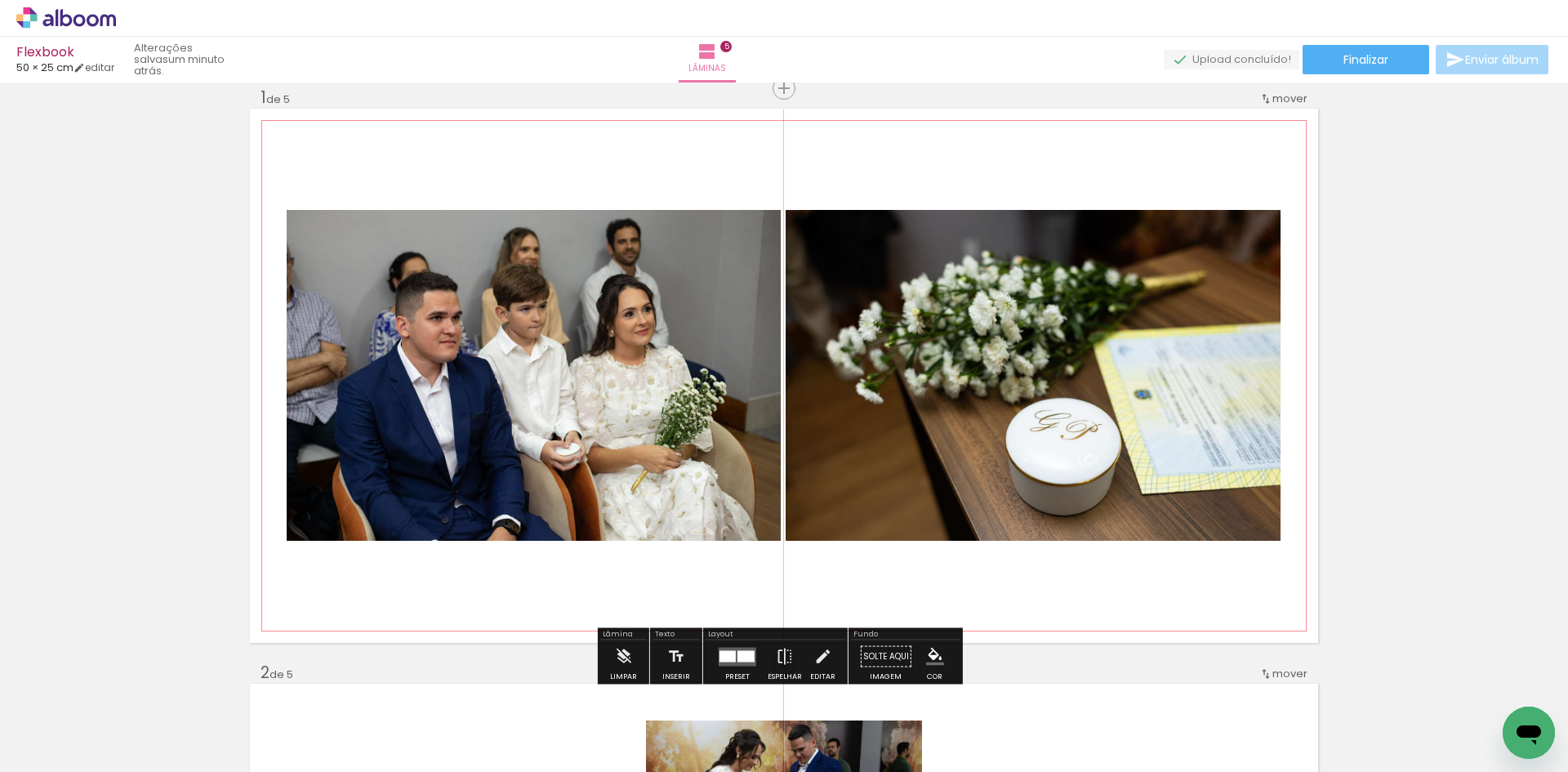
scroll to position [0, 0]
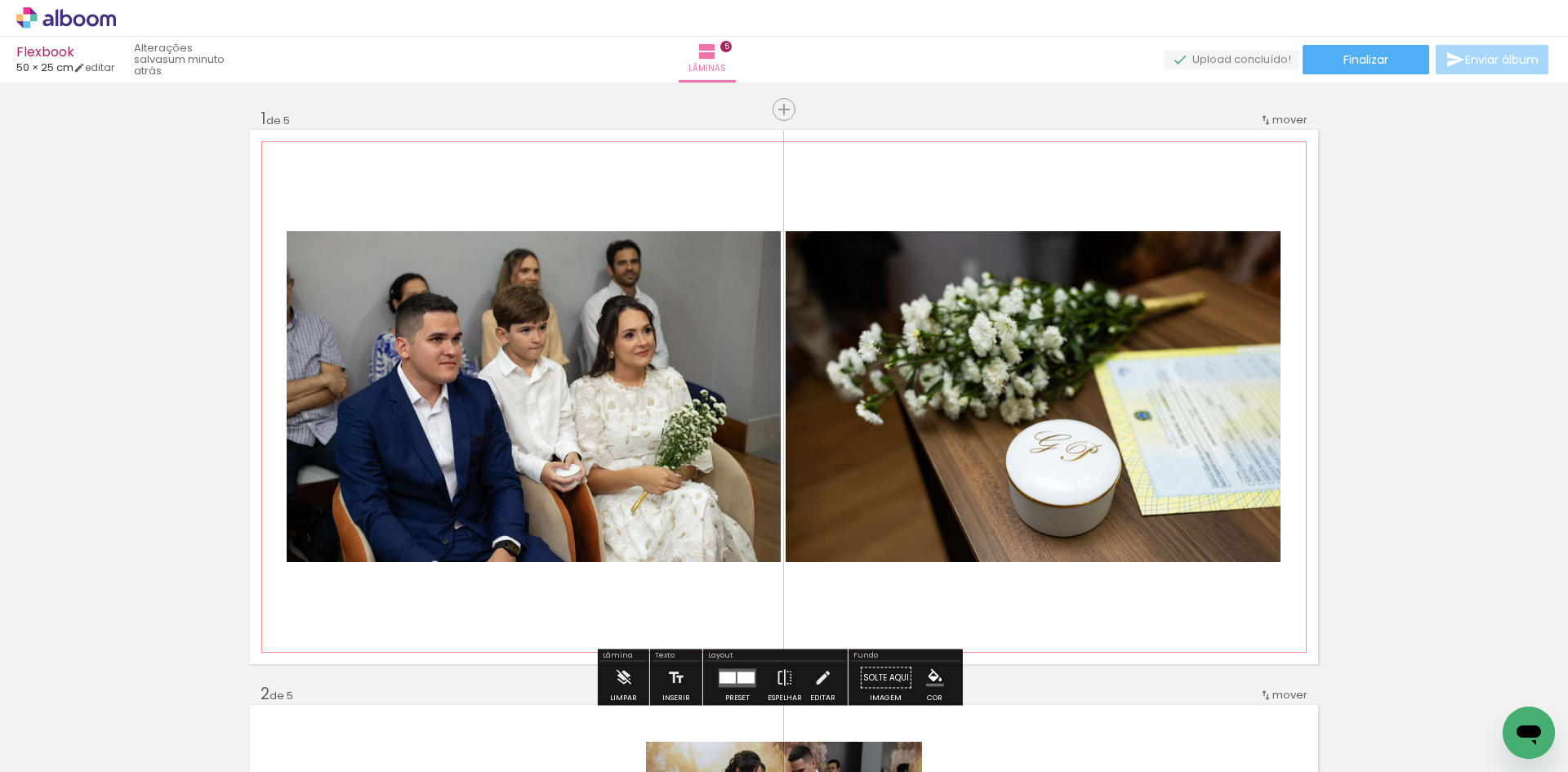
click at [858, 472] on quentale-photo at bounding box center [1033, 396] width 495 height 331
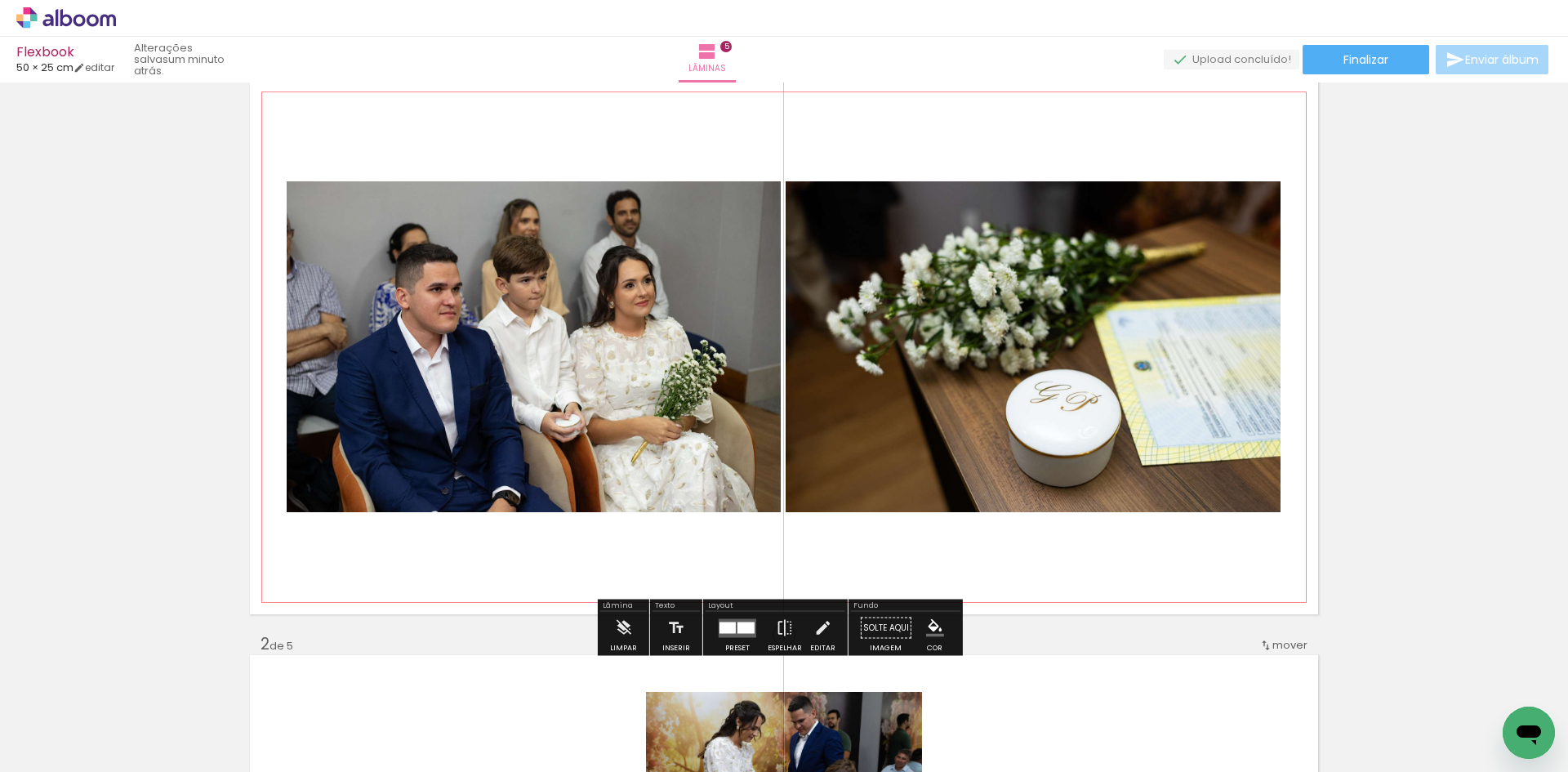
scroll to position [245, 0]
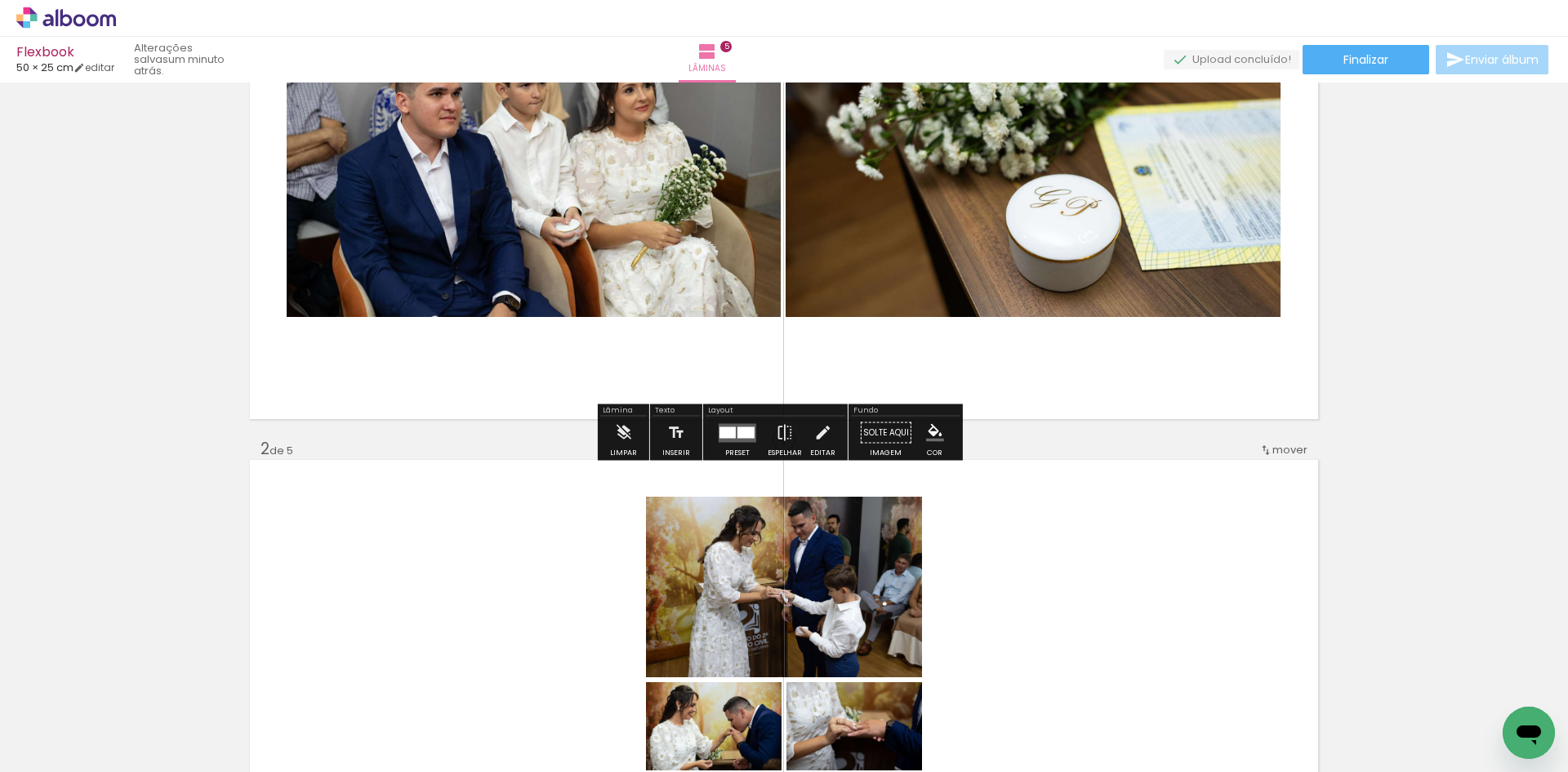
click at [749, 430] on div at bounding box center [746, 432] width 17 height 11
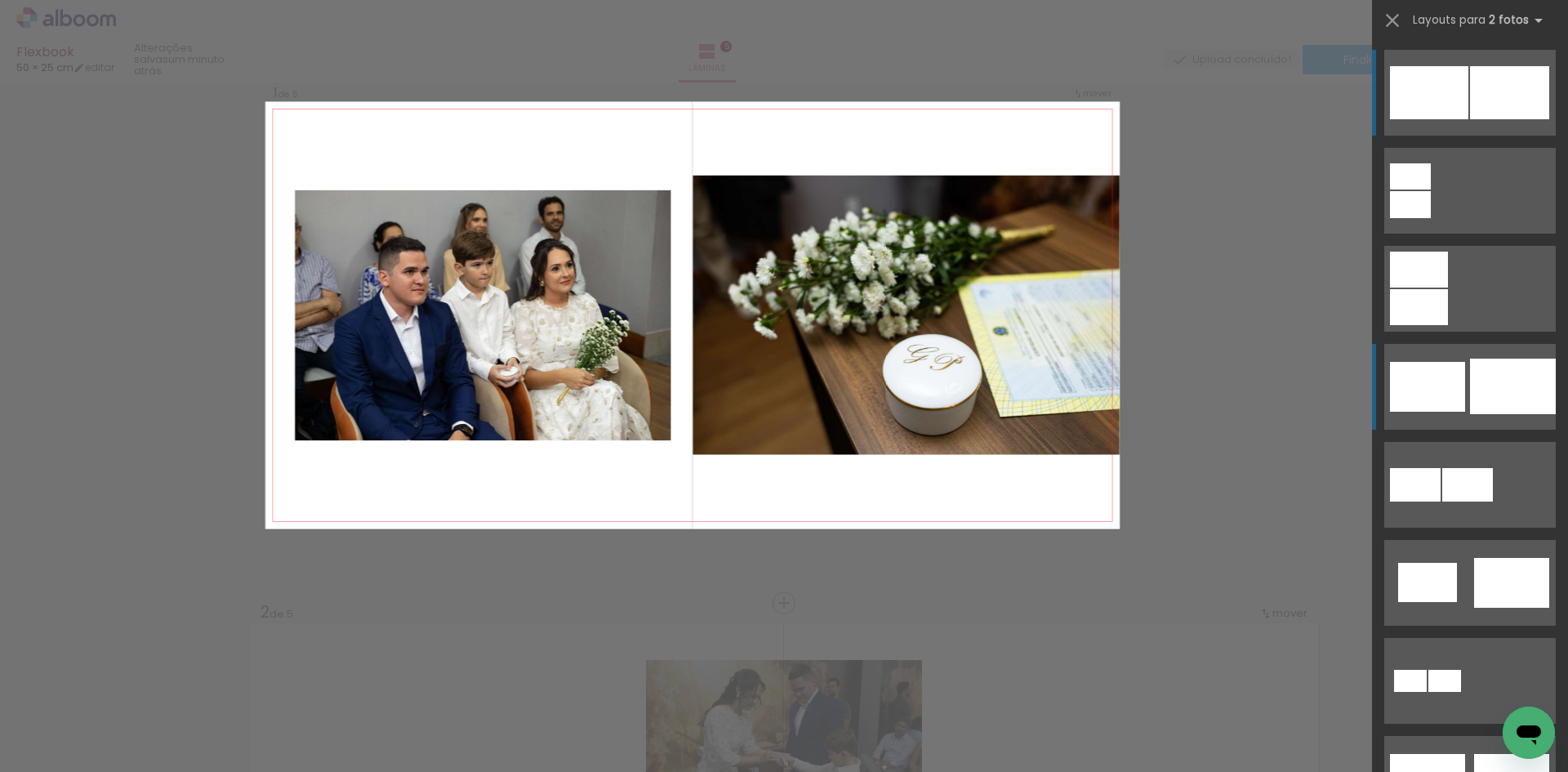
scroll to position [21, 0]
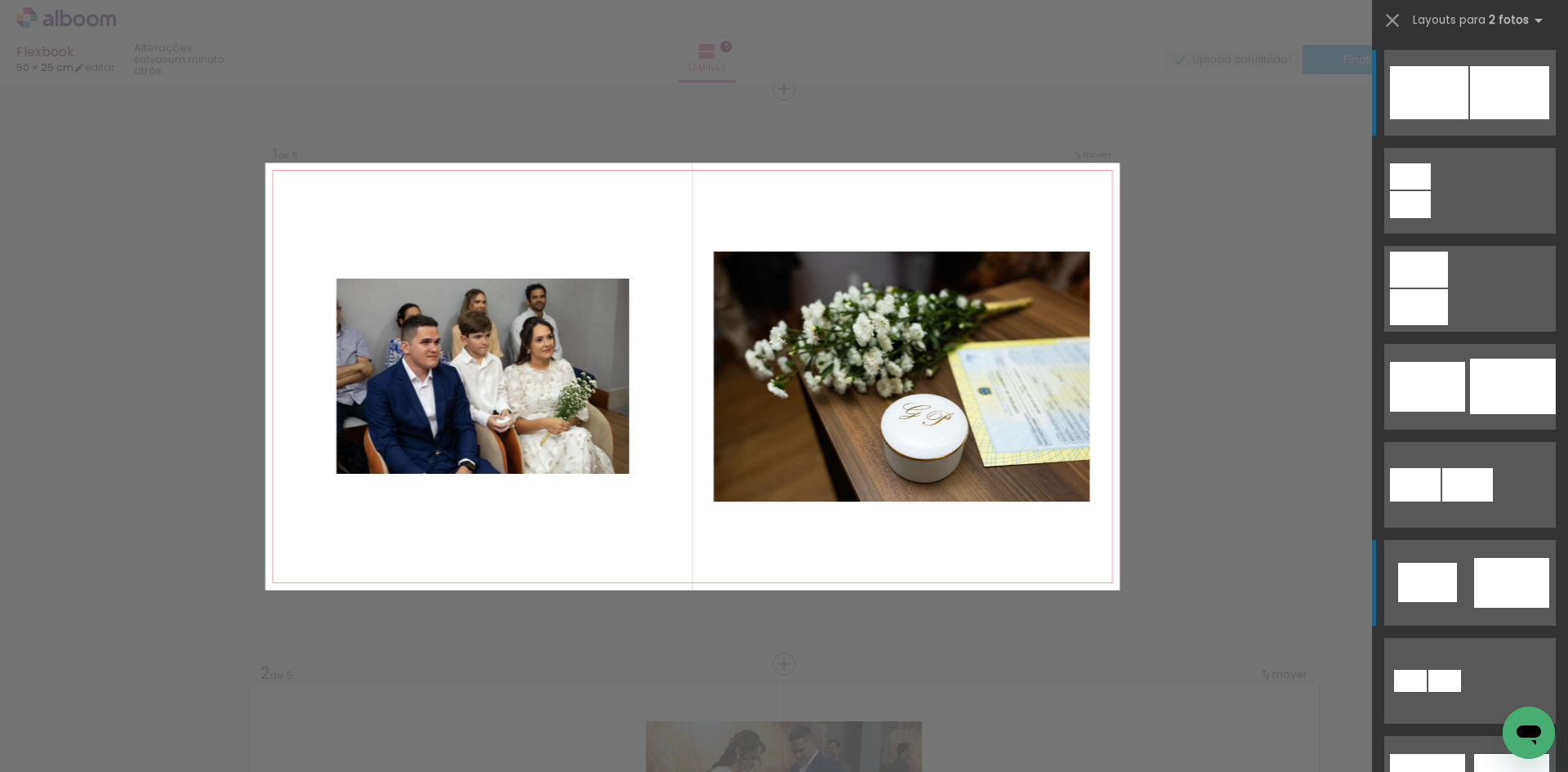
click at [1431, 189] on div at bounding box center [1410, 176] width 41 height 26
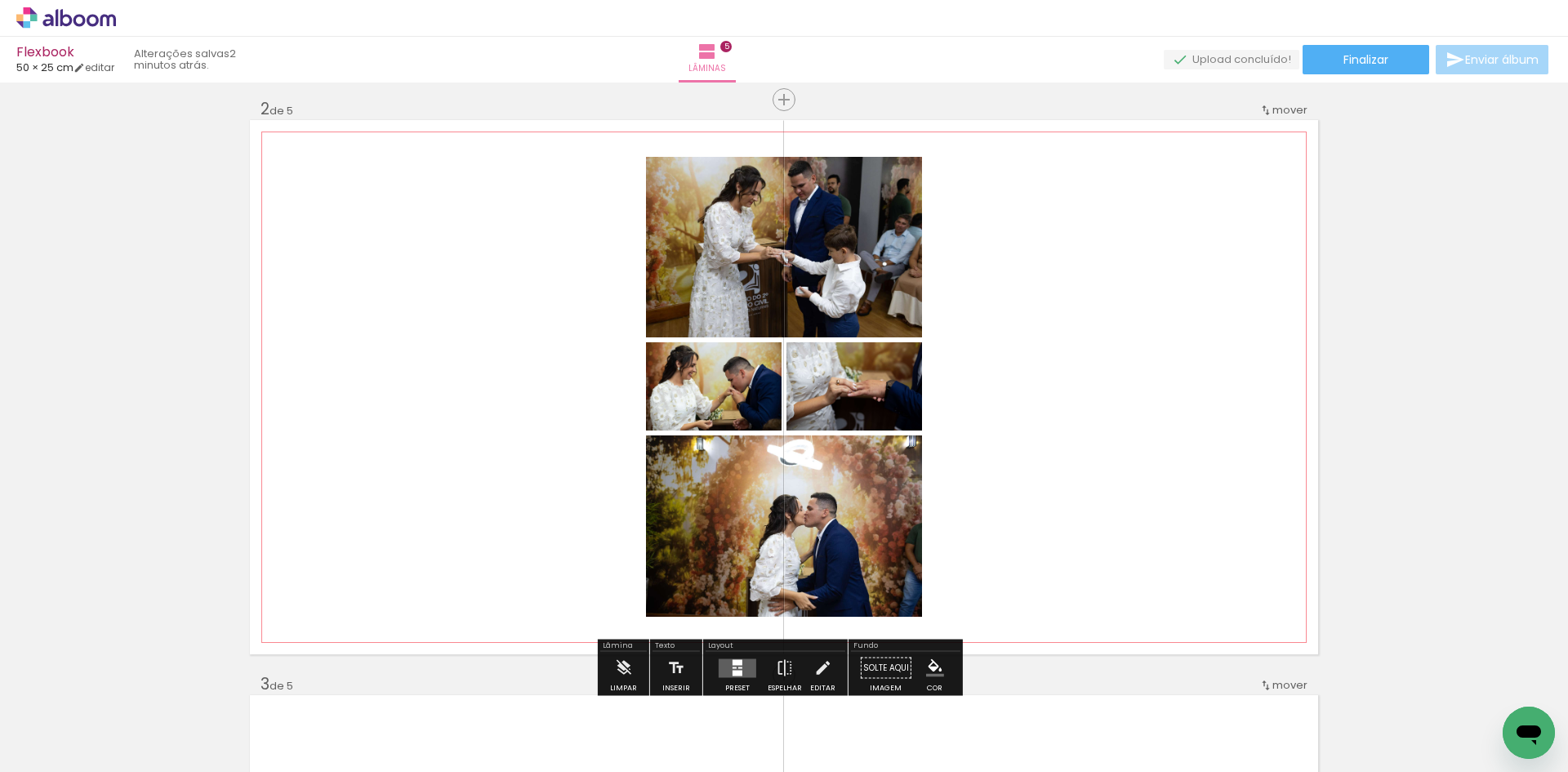
scroll to position [592, 0]
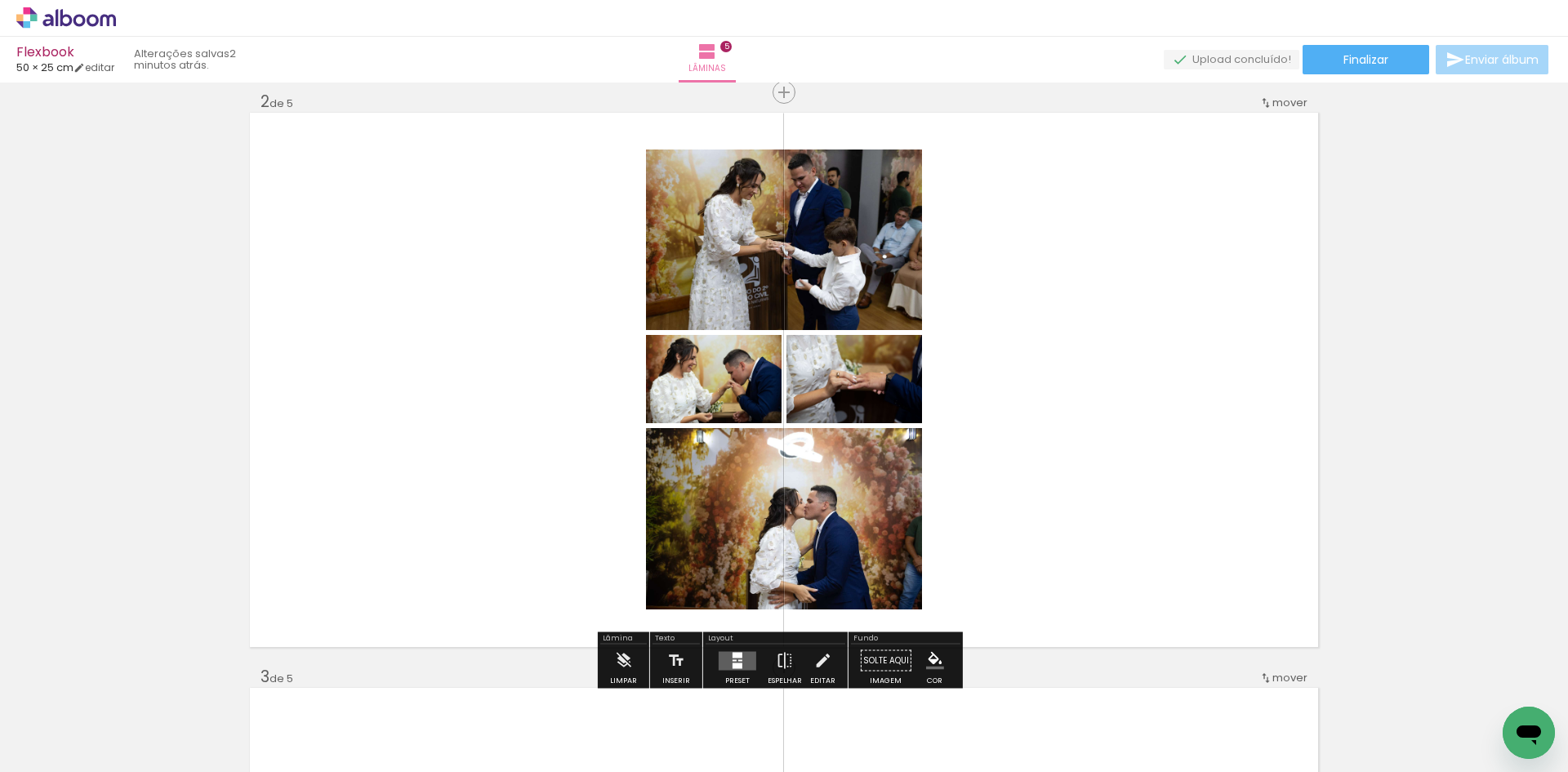
click at [724, 670] on quentale-thumb at bounding box center [711, 716] width 91 height 94
click at [726, 653] on quentale-layouter at bounding box center [737, 661] width 37 height 19
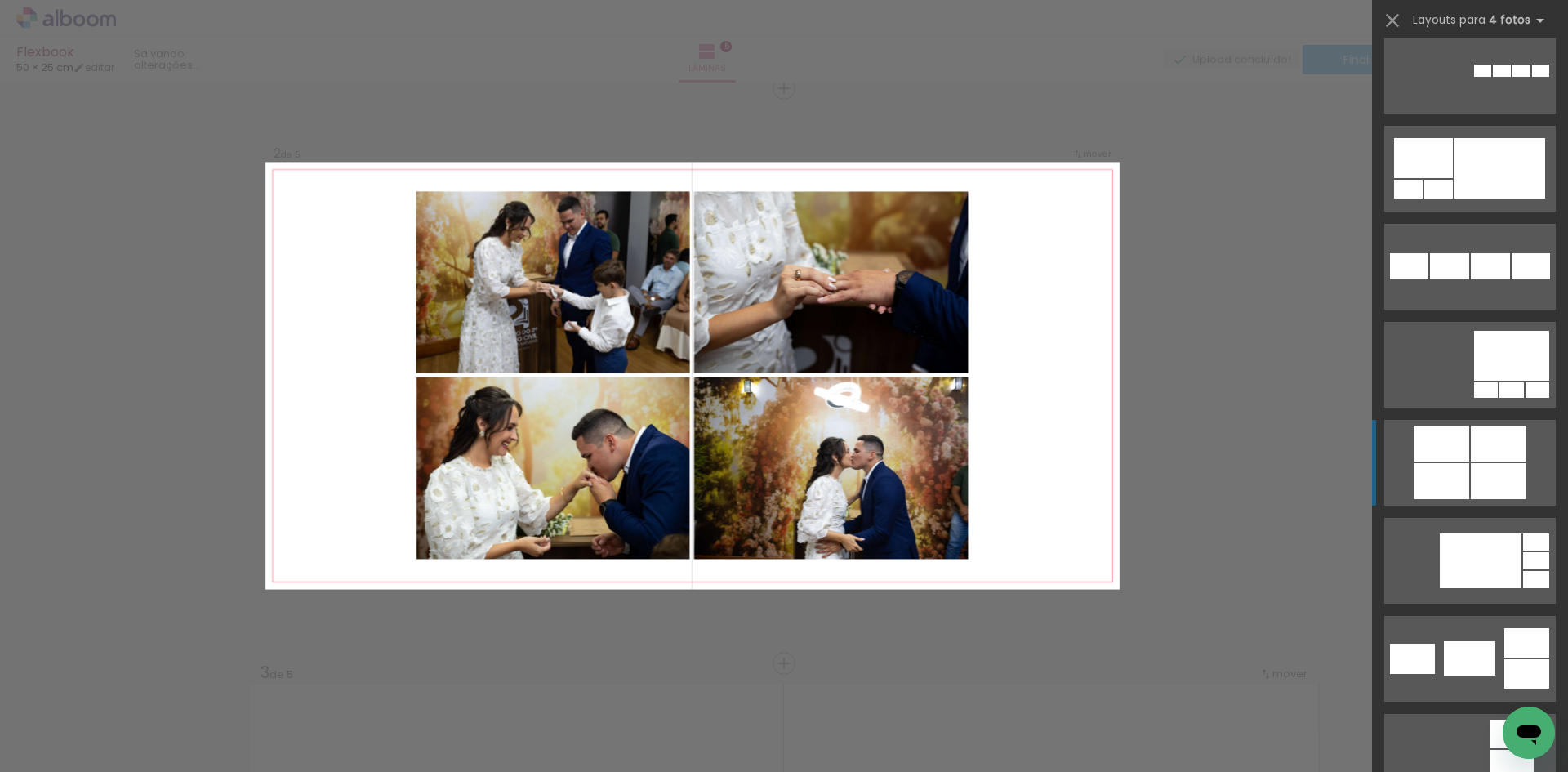
scroll to position [3757, 0]
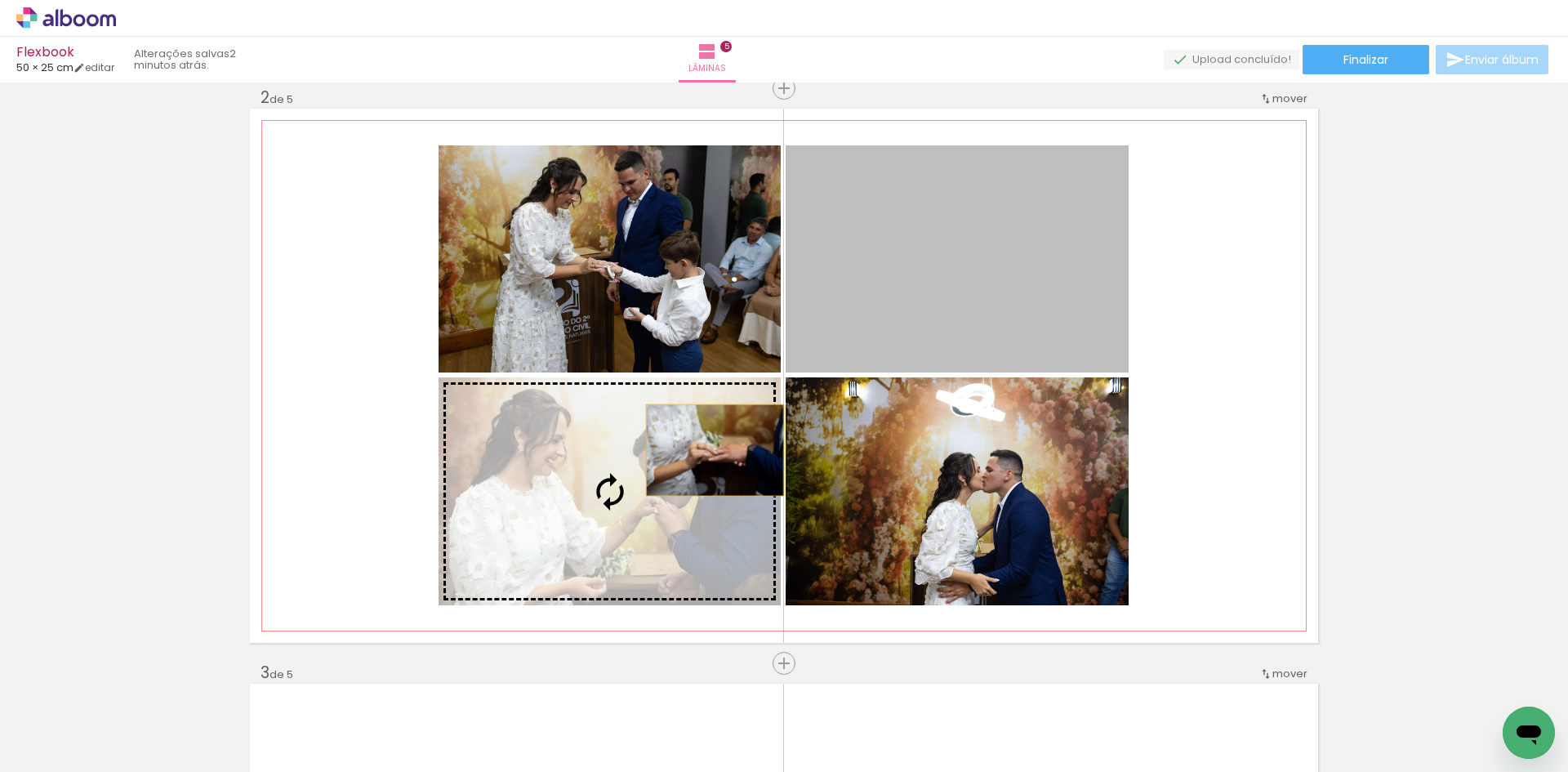
drag, startPoint x: 965, startPoint y: 283, endPoint x: 708, endPoint y: 450, distance: 306.5
click at [0, 0] on slot at bounding box center [0, 0] width 0 height 0
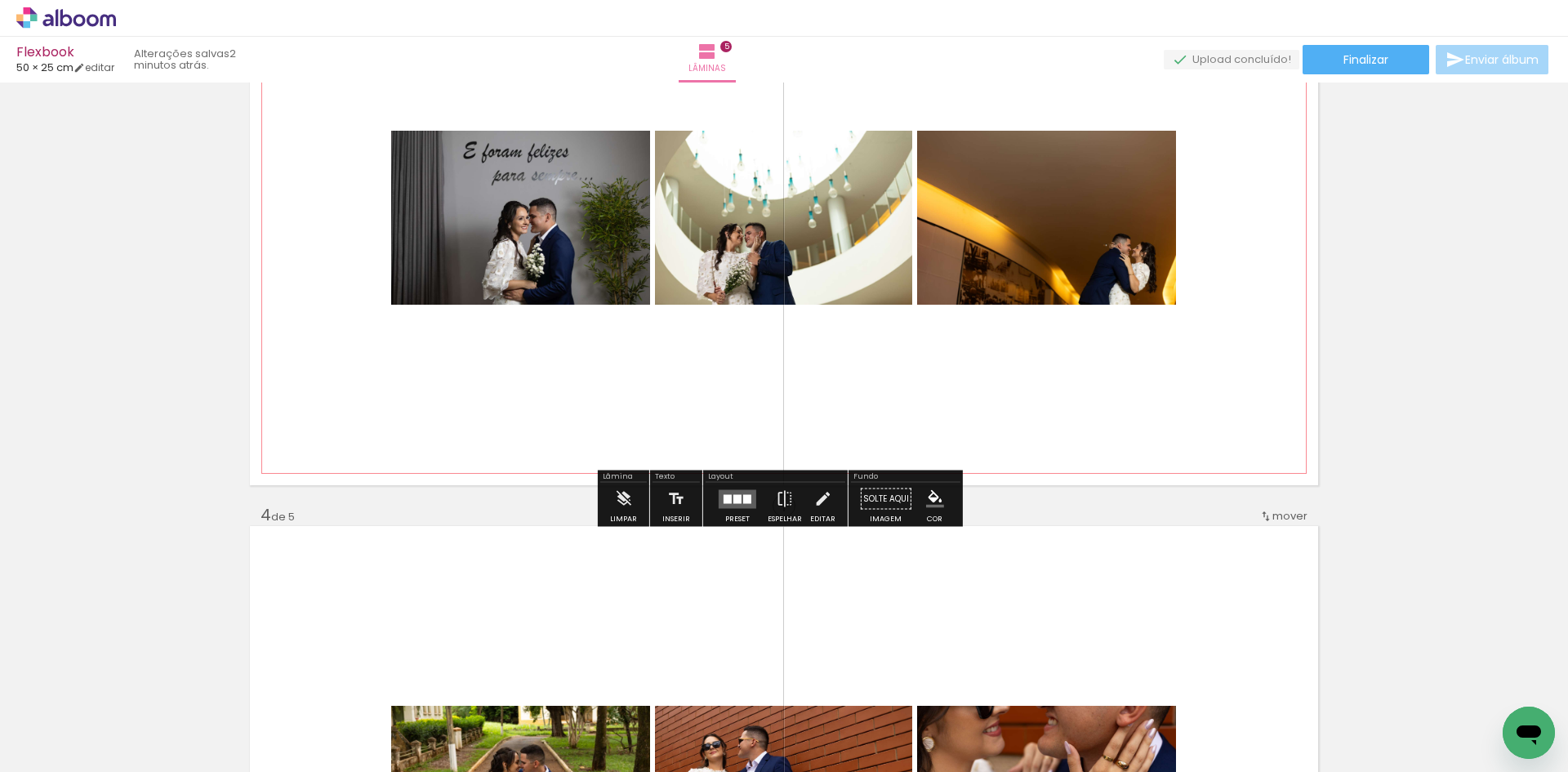
scroll to position [1331, 0]
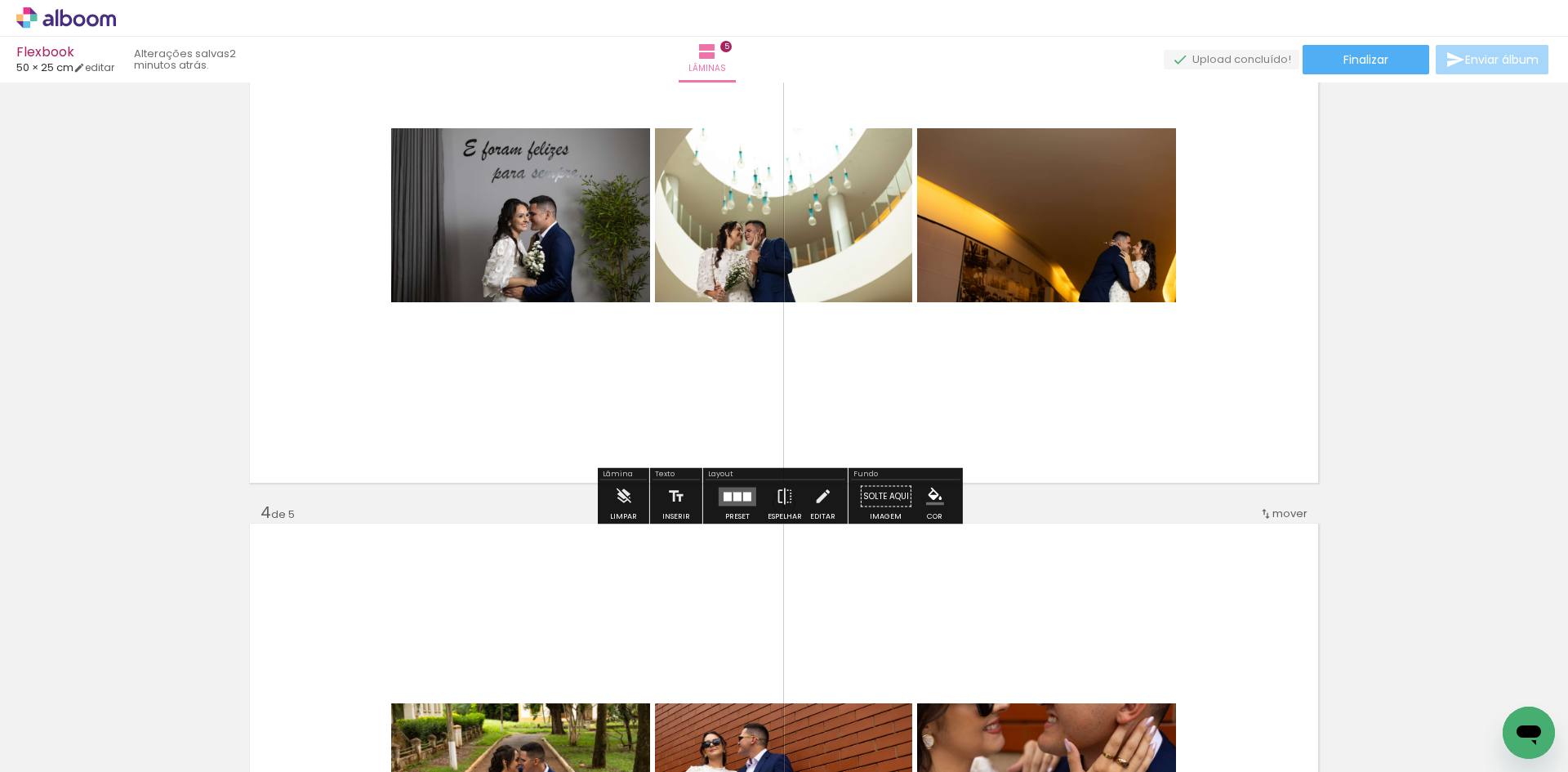
click at [734, 492] on div at bounding box center [737, 496] width 8 height 9
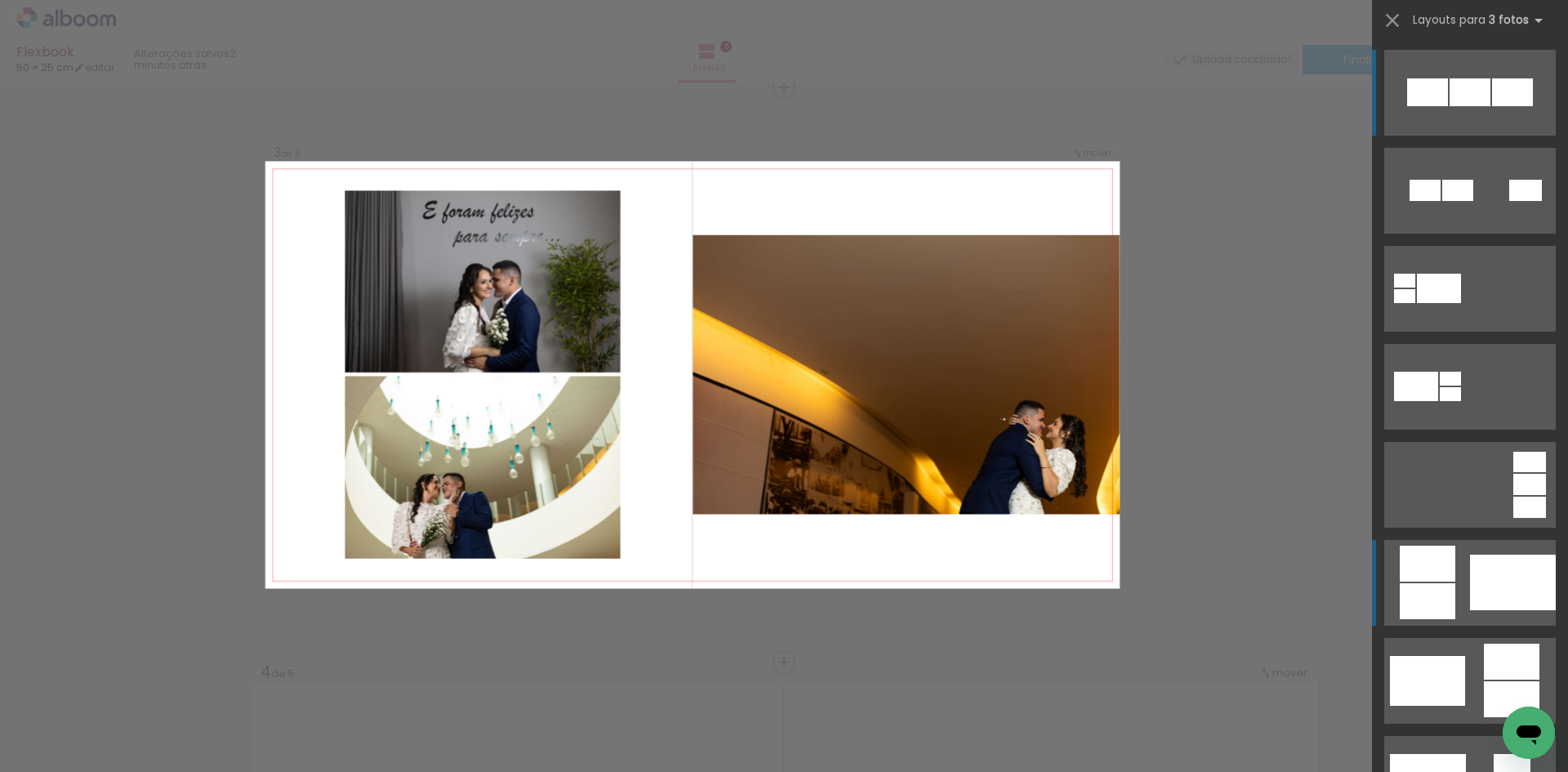
scroll to position [1171, 0]
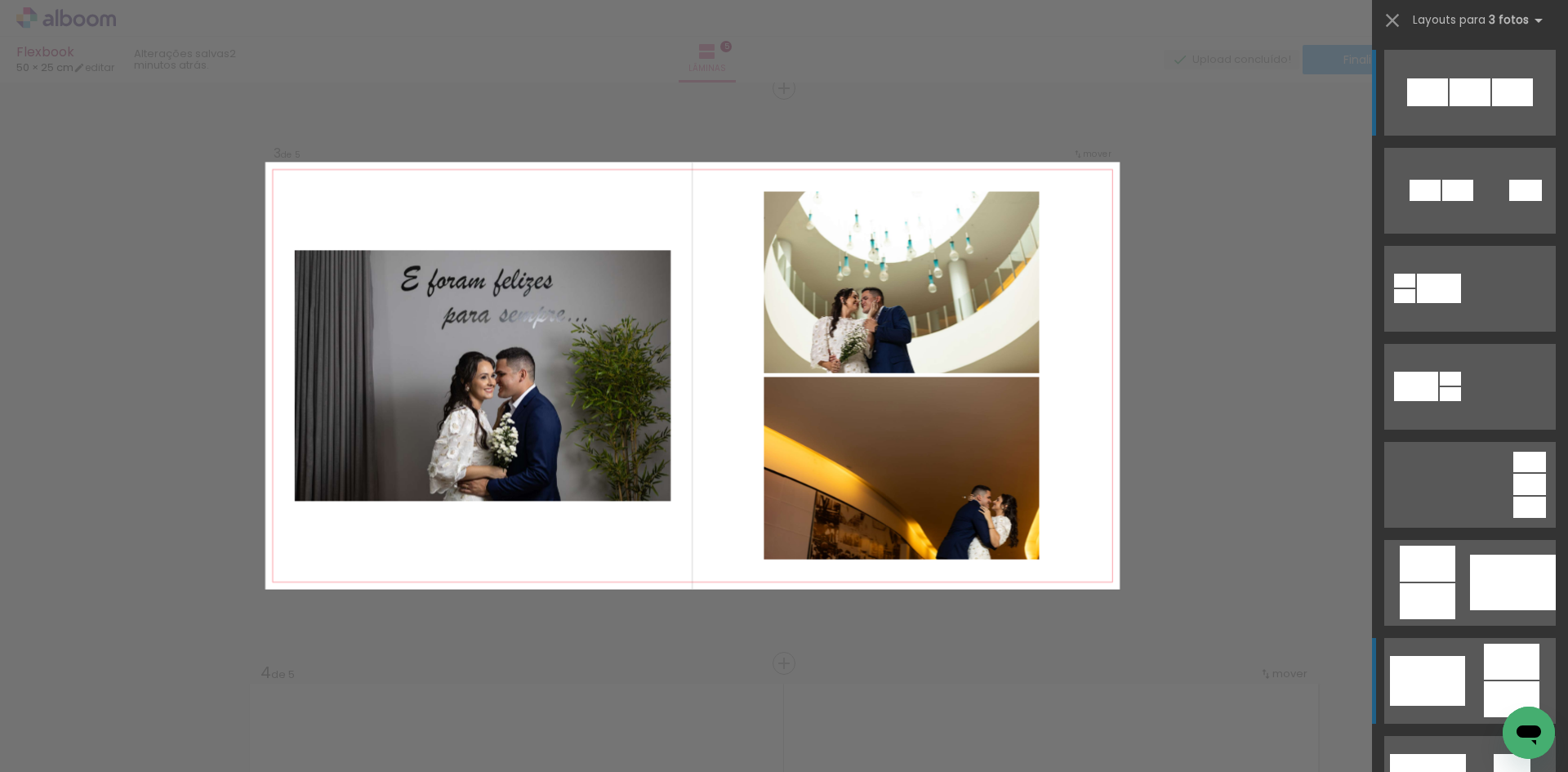
click at [1458, 234] on quentale-layouter at bounding box center [1470, 190] width 172 height 86
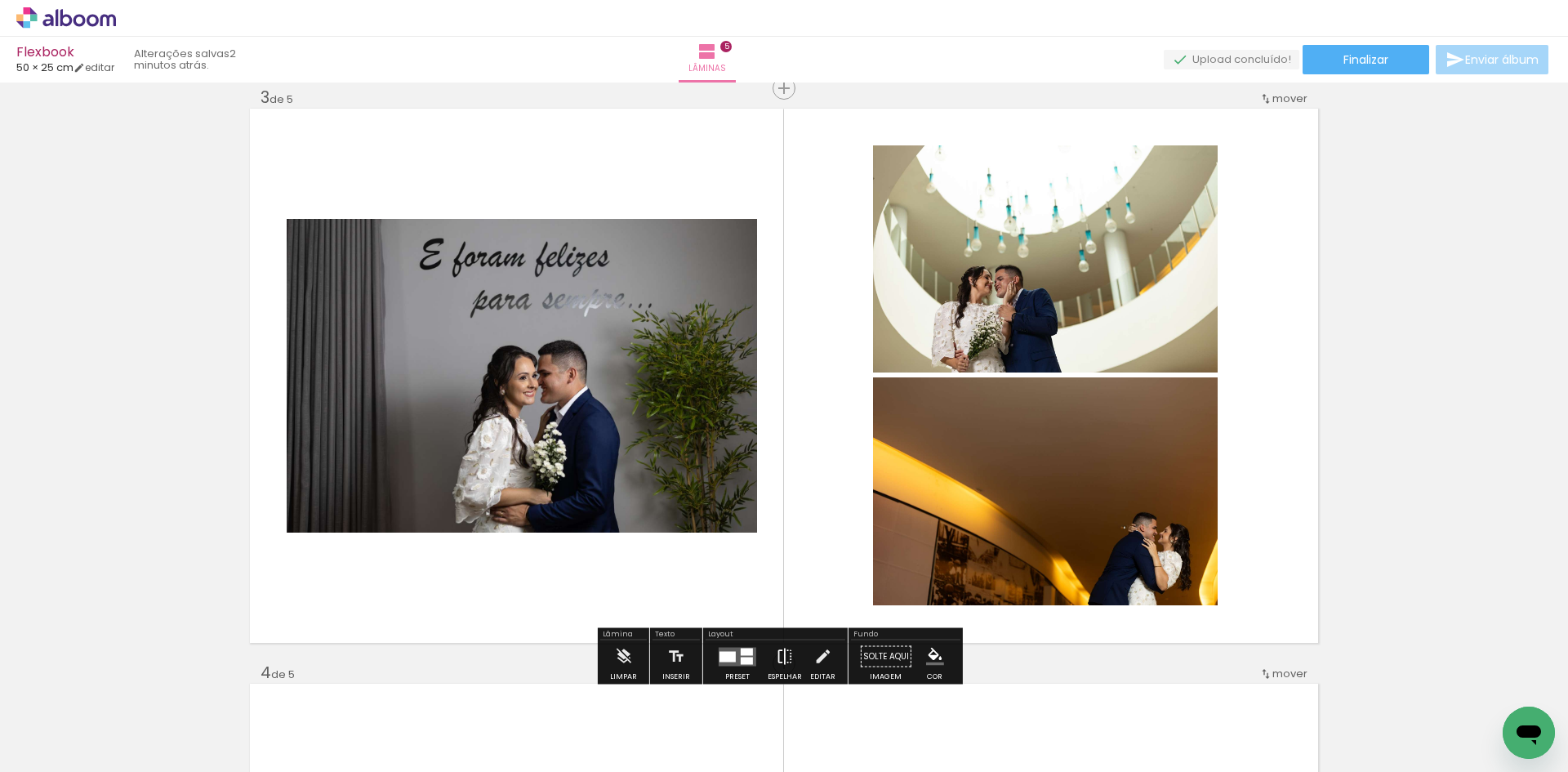
click at [775, 655] on iron-icon at bounding box center [784, 657] width 18 height 33
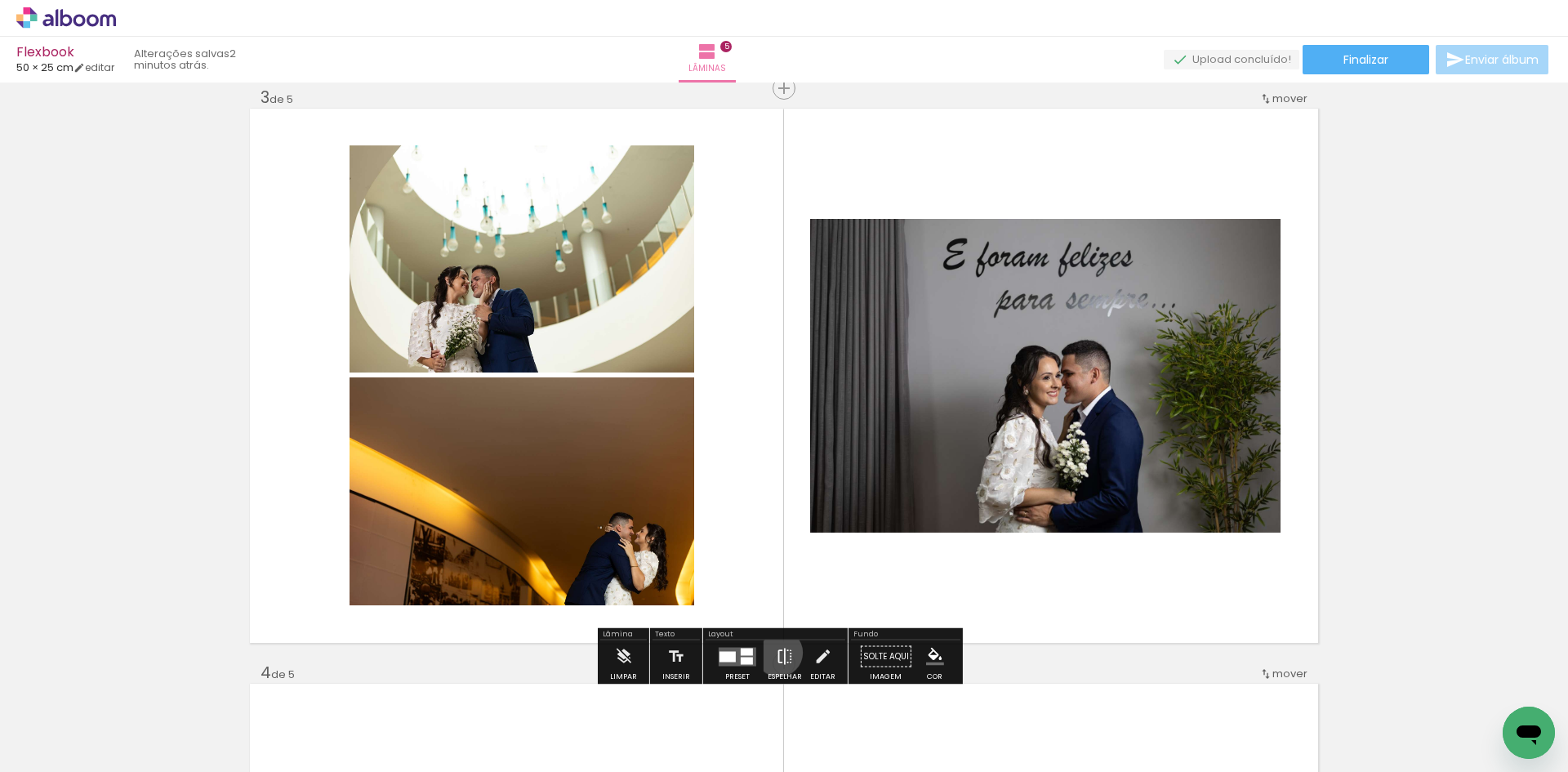
click at [775, 652] on iron-icon at bounding box center [784, 657] width 18 height 33
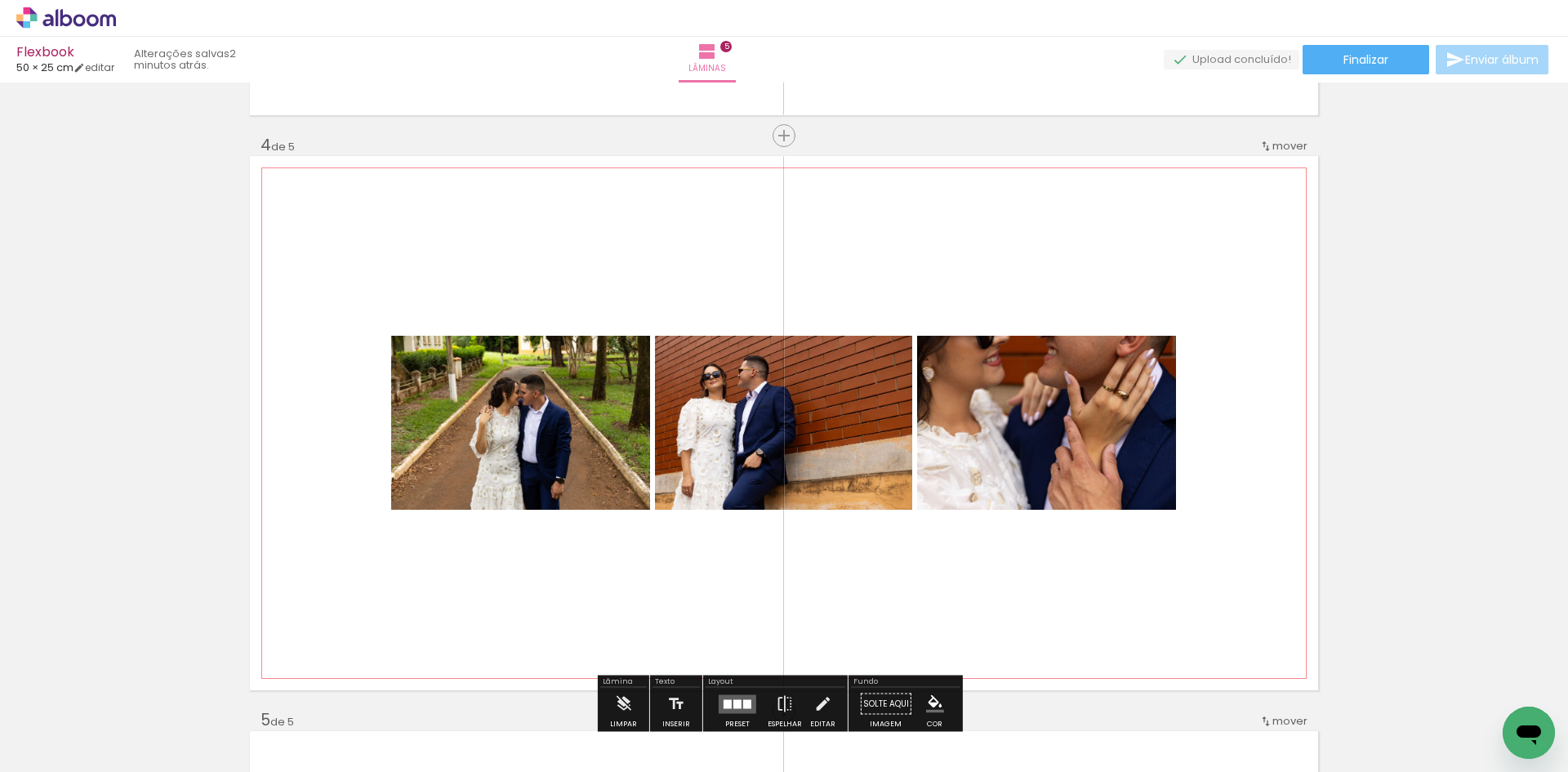
scroll to position [1743, 0]
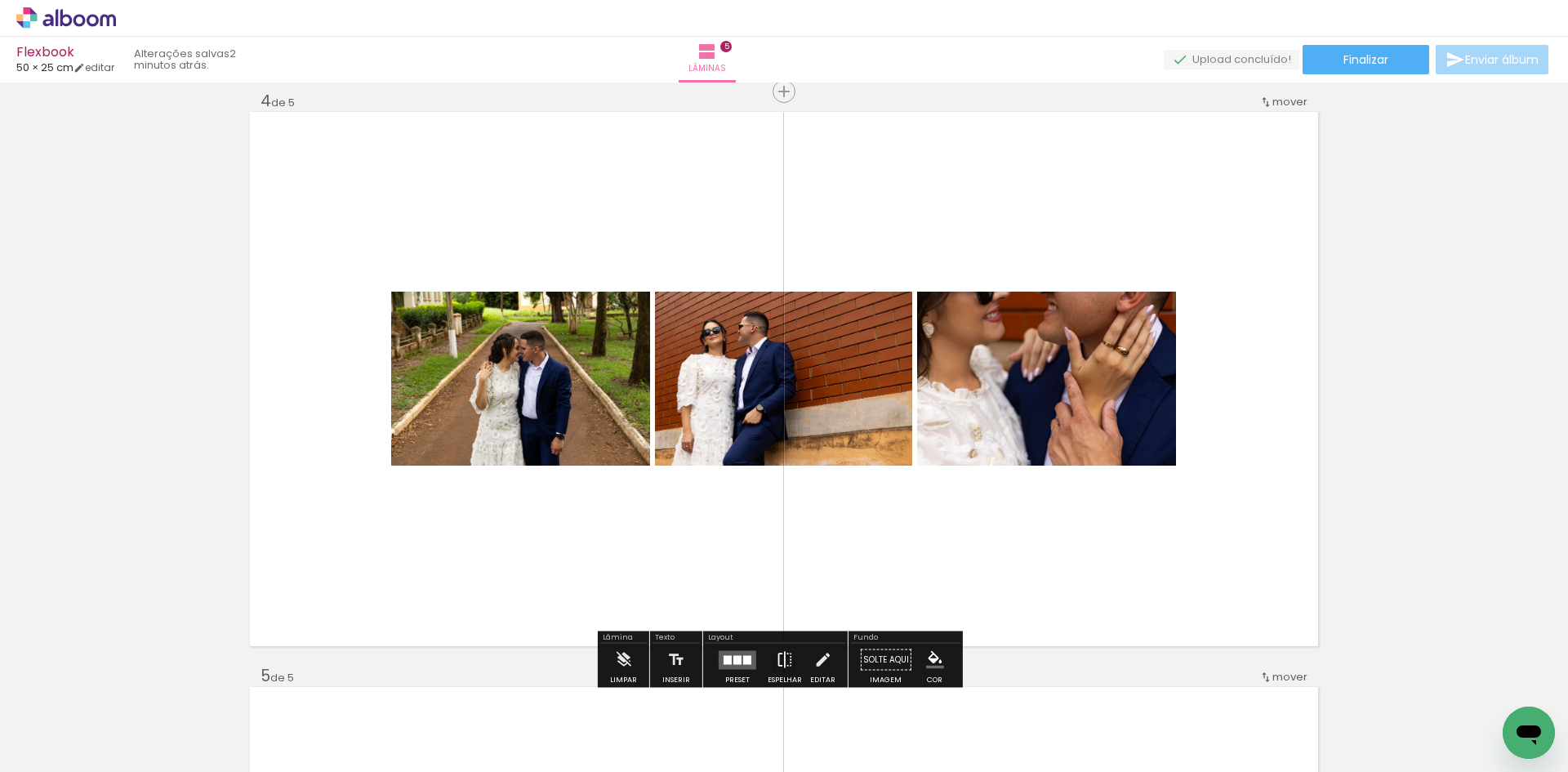
click at [781, 662] on iron-icon at bounding box center [784, 660] width 18 height 33
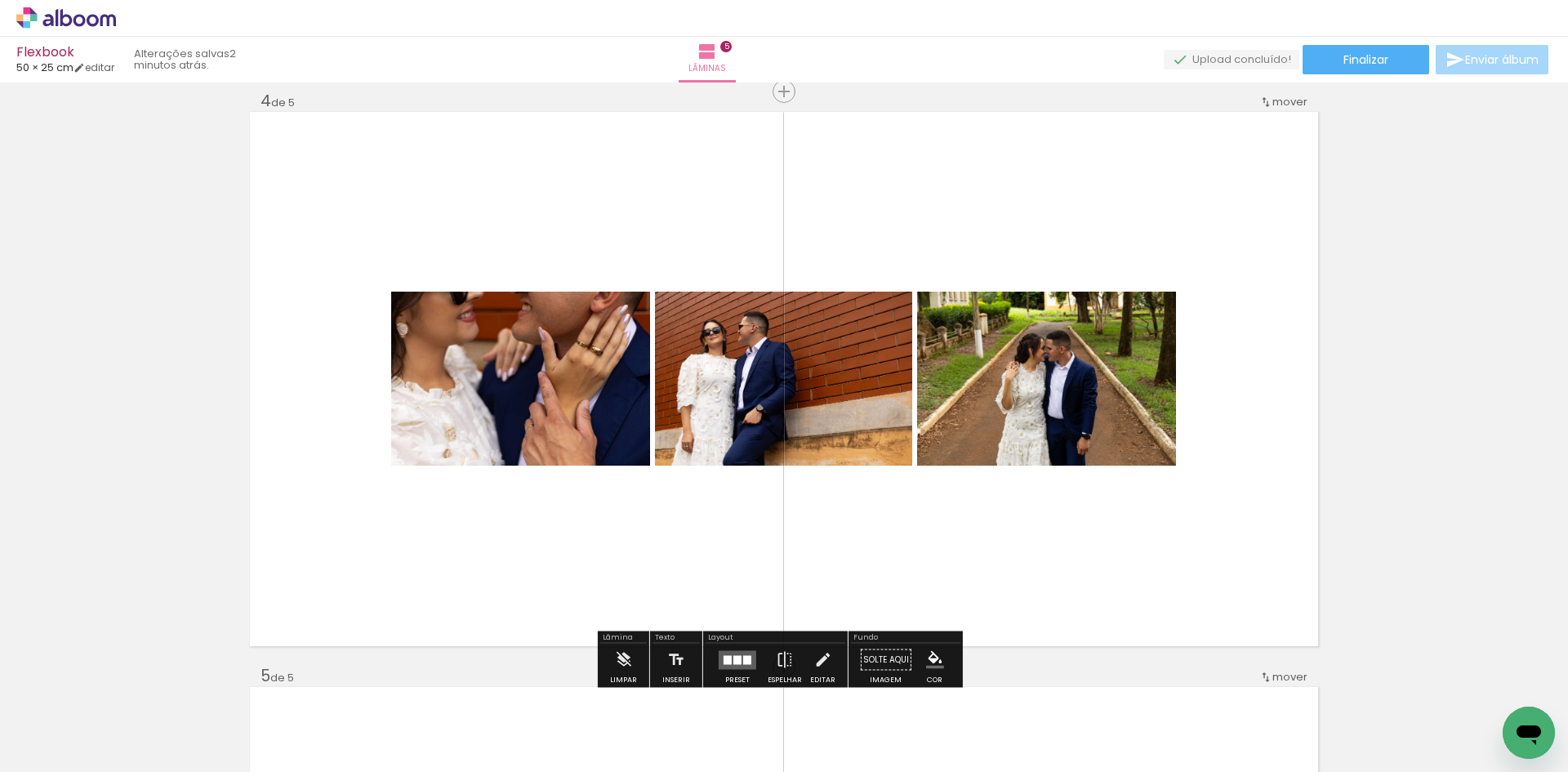
click at [745, 663] on div at bounding box center [747, 659] width 8 height 9
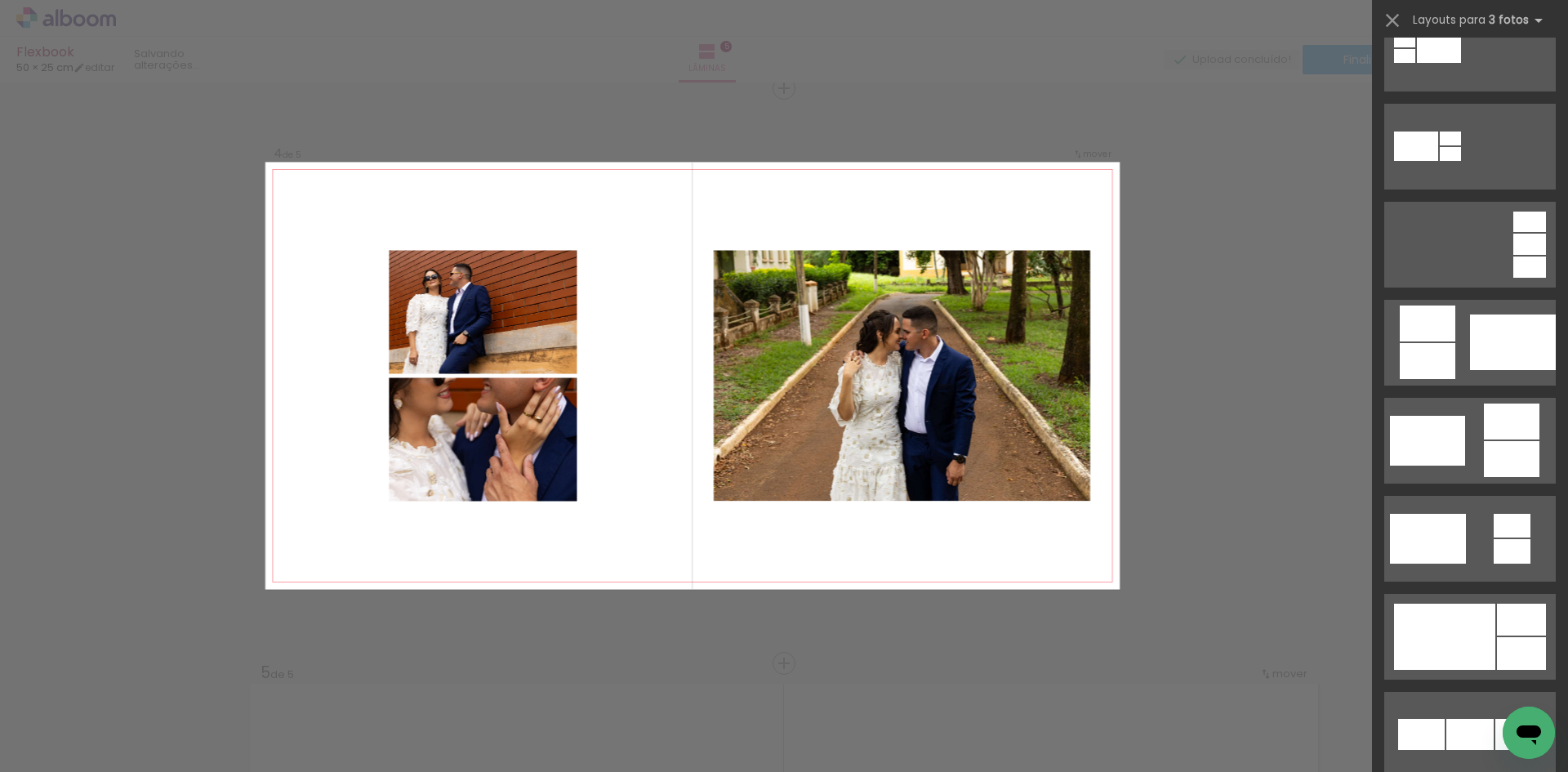
scroll to position [408, 0]
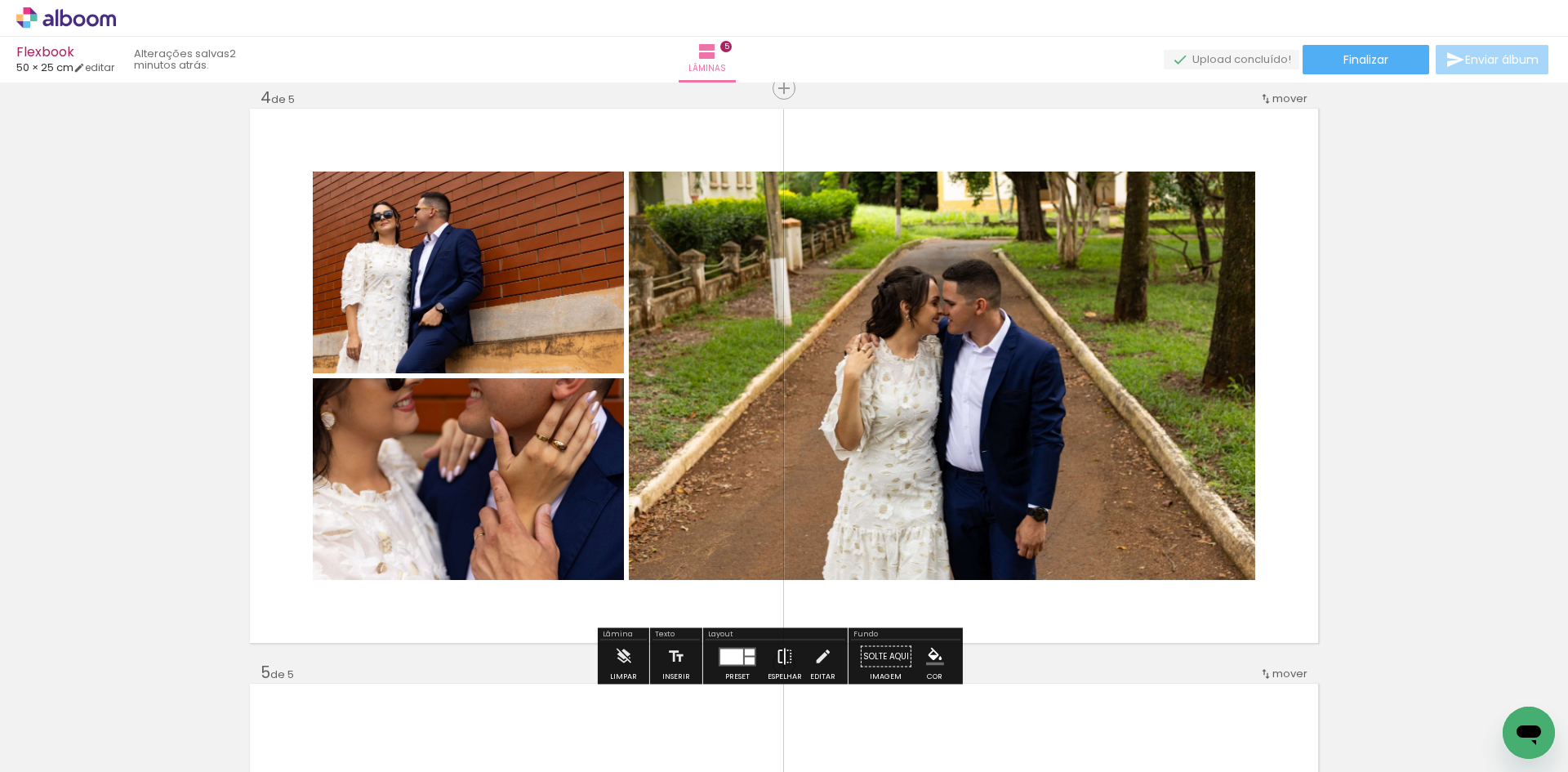
click at [781, 661] on iron-icon at bounding box center [784, 657] width 18 height 33
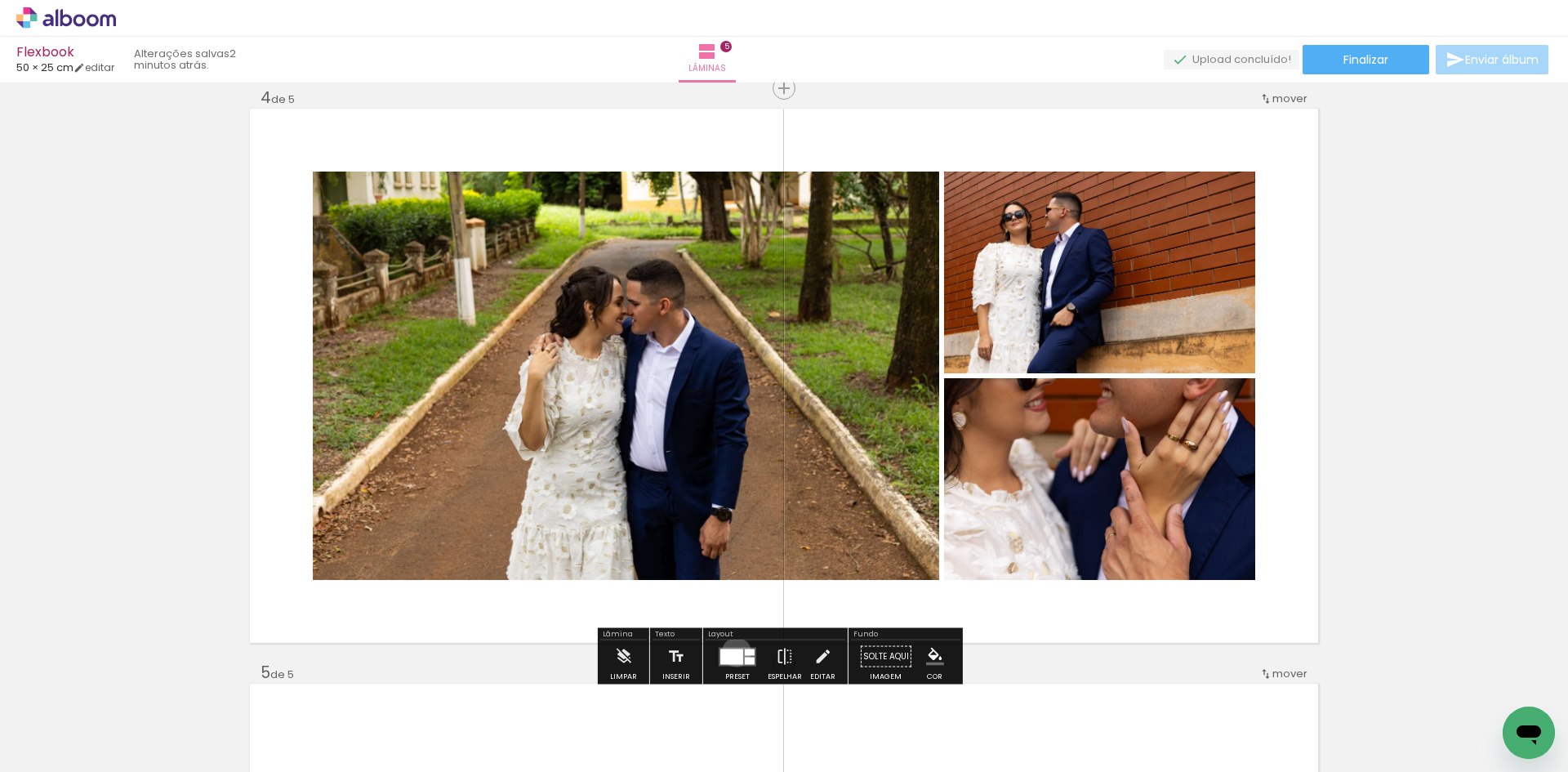
click at [733, 652] on div at bounding box center [732, 657] width 23 height 16
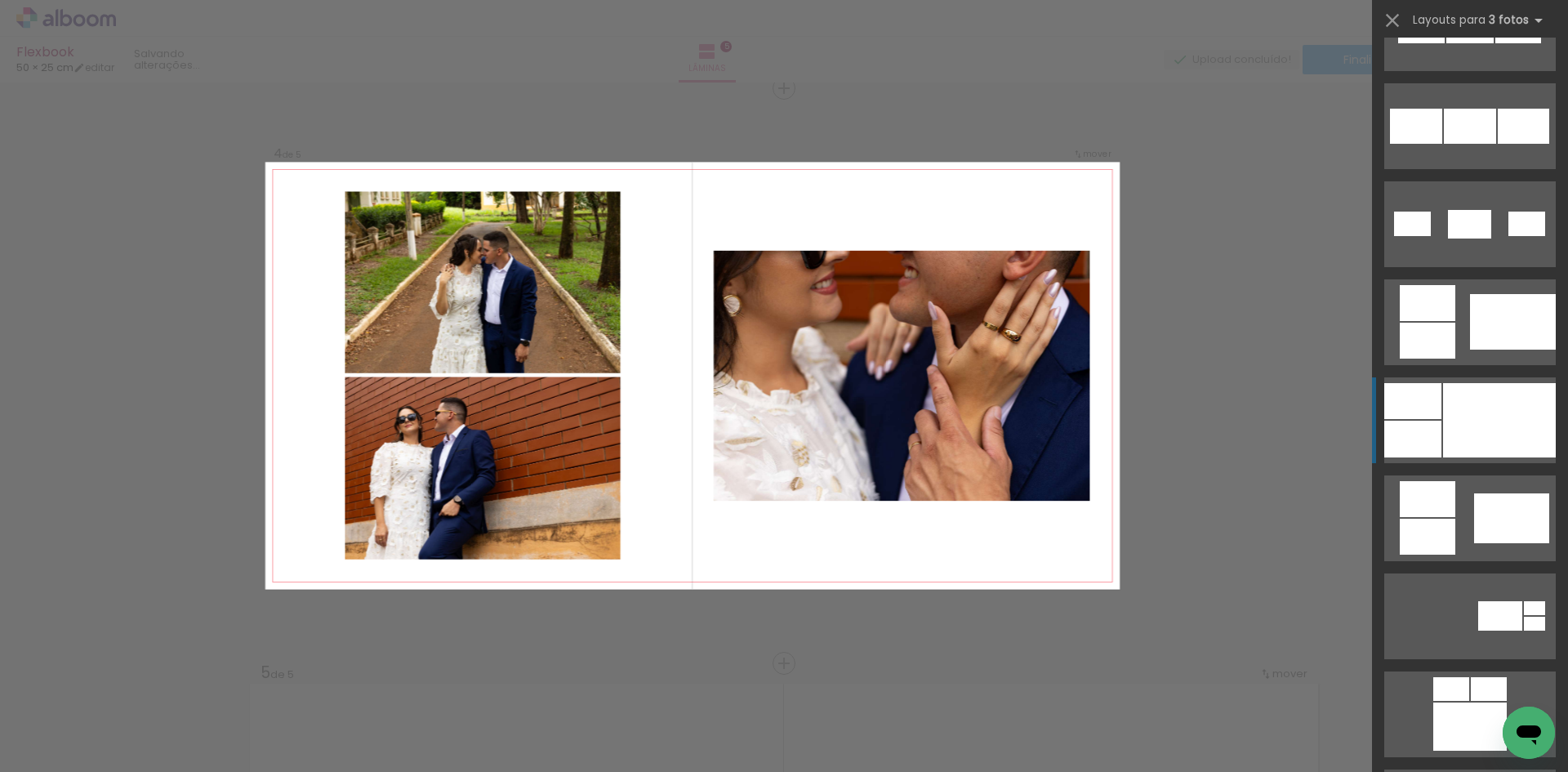
scroll to position [947, 0]
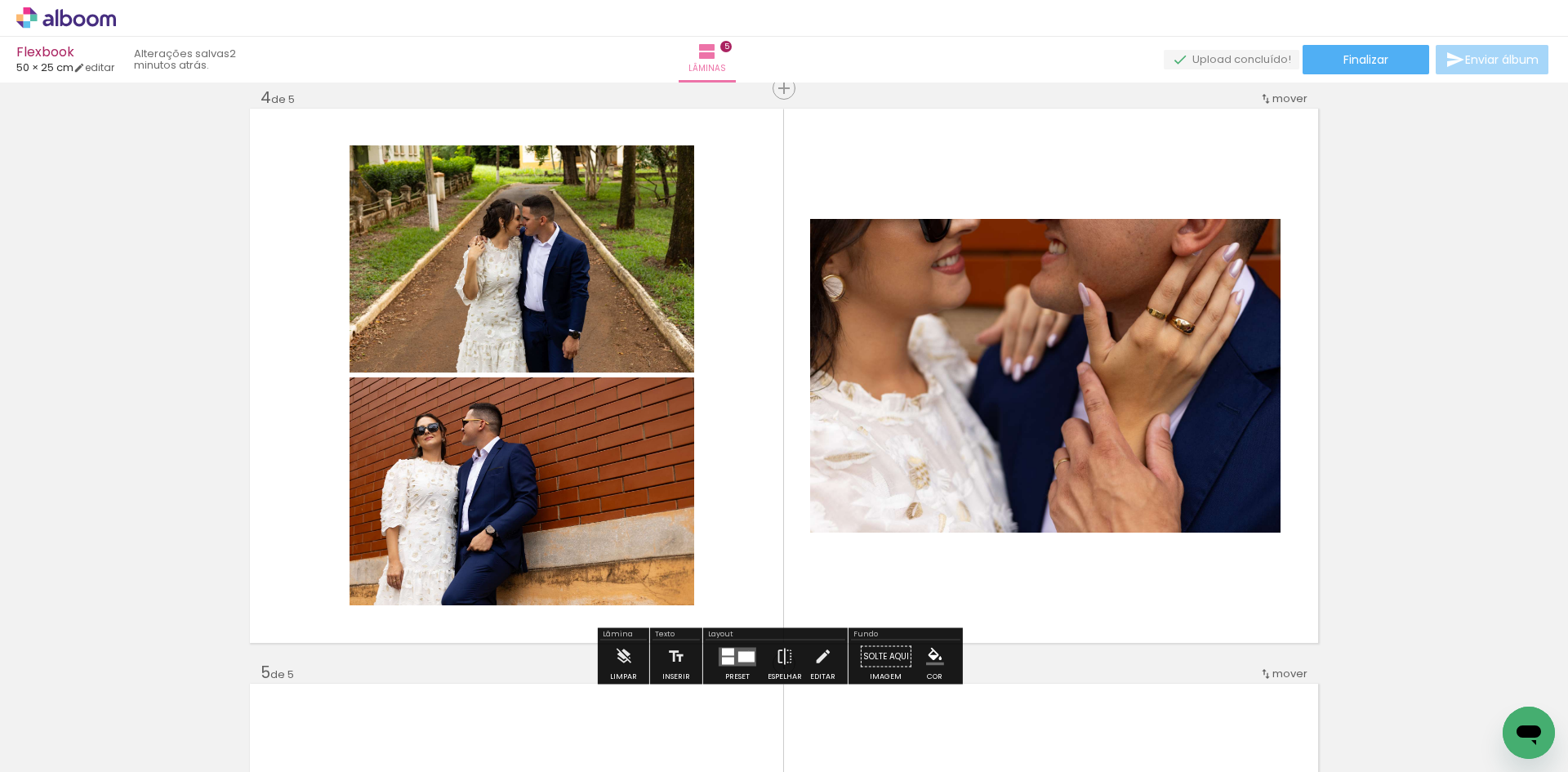
click at [745, 650] on quentale-layouter at bounding box center [737, 657] width 37 height 19
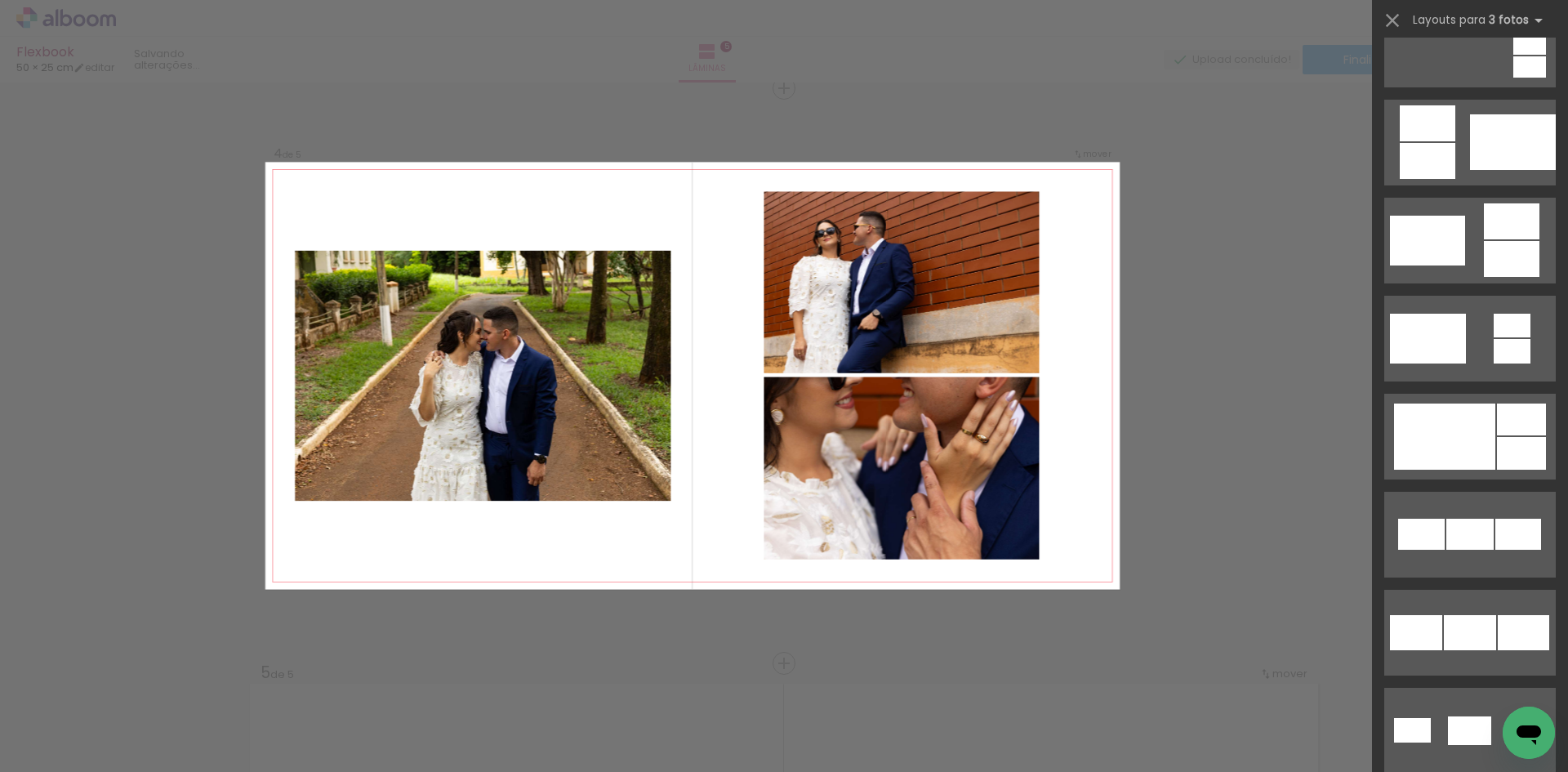
scroll to position [392, 0]
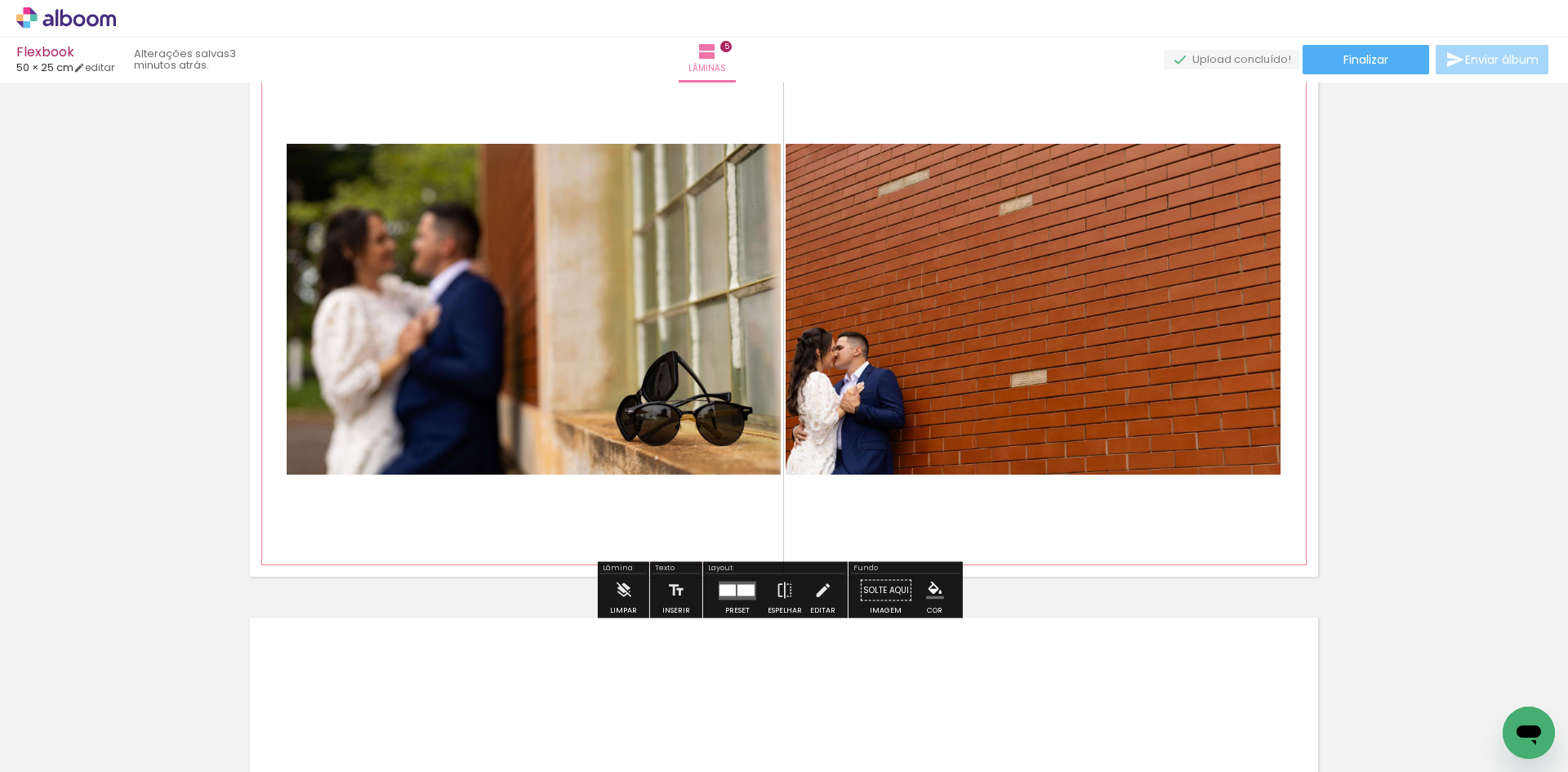
scroll to position [2399, 0]
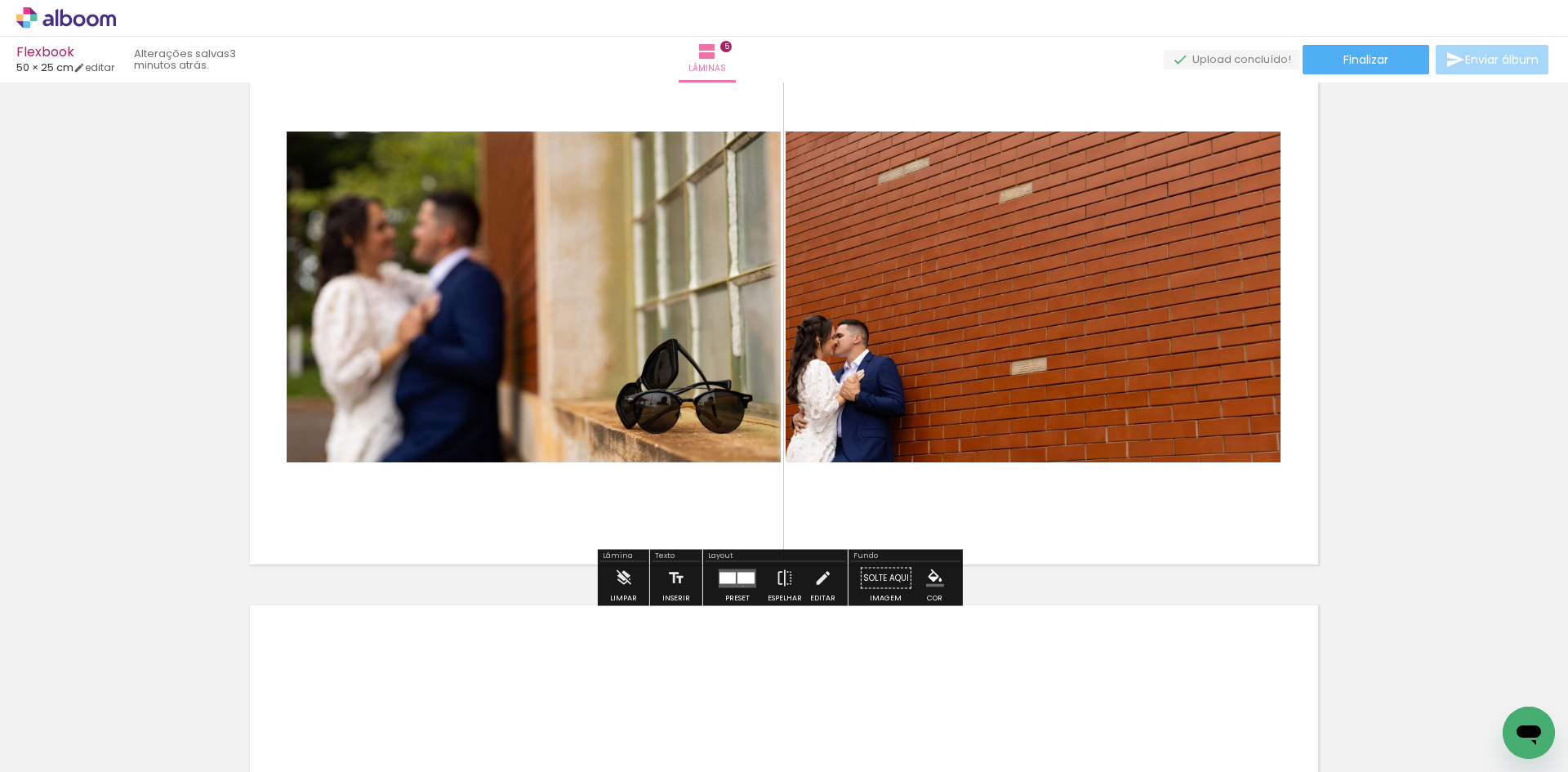
click at [739, 585] on quentale-layouter at bounding box center [737, 578] width 37 height 19
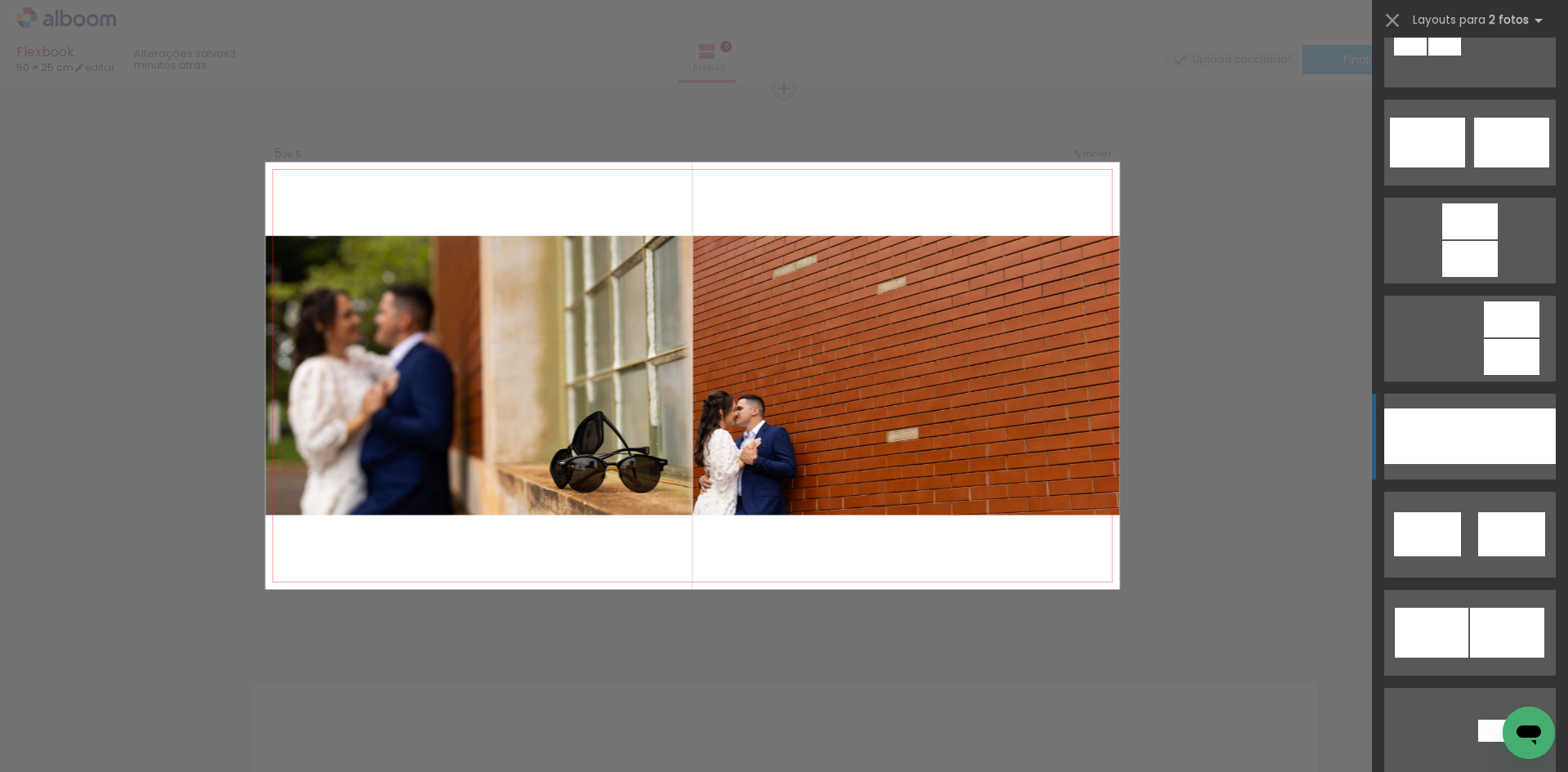
scroll to position [735, 0]
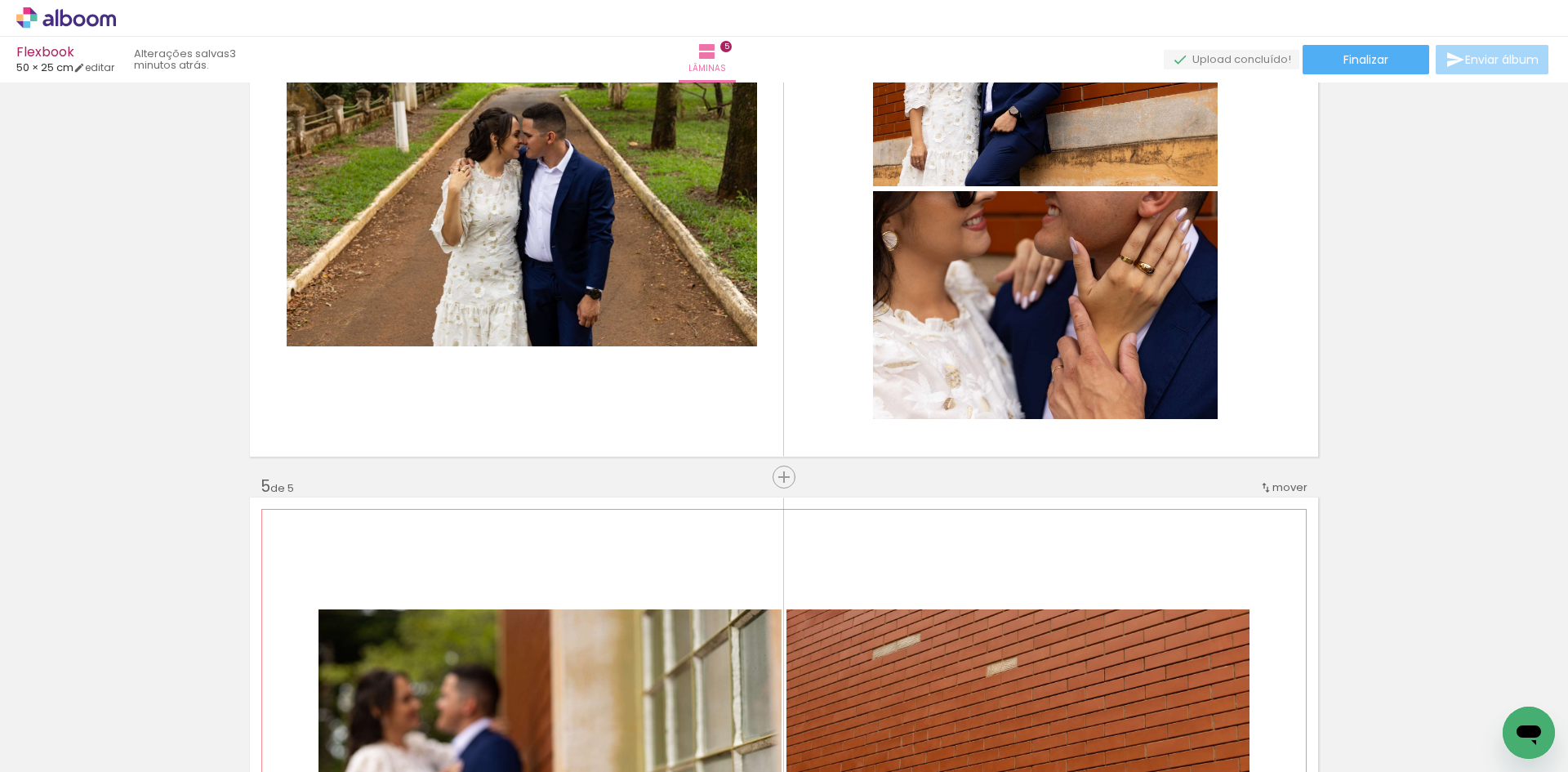
scroll to position [1995, 0]
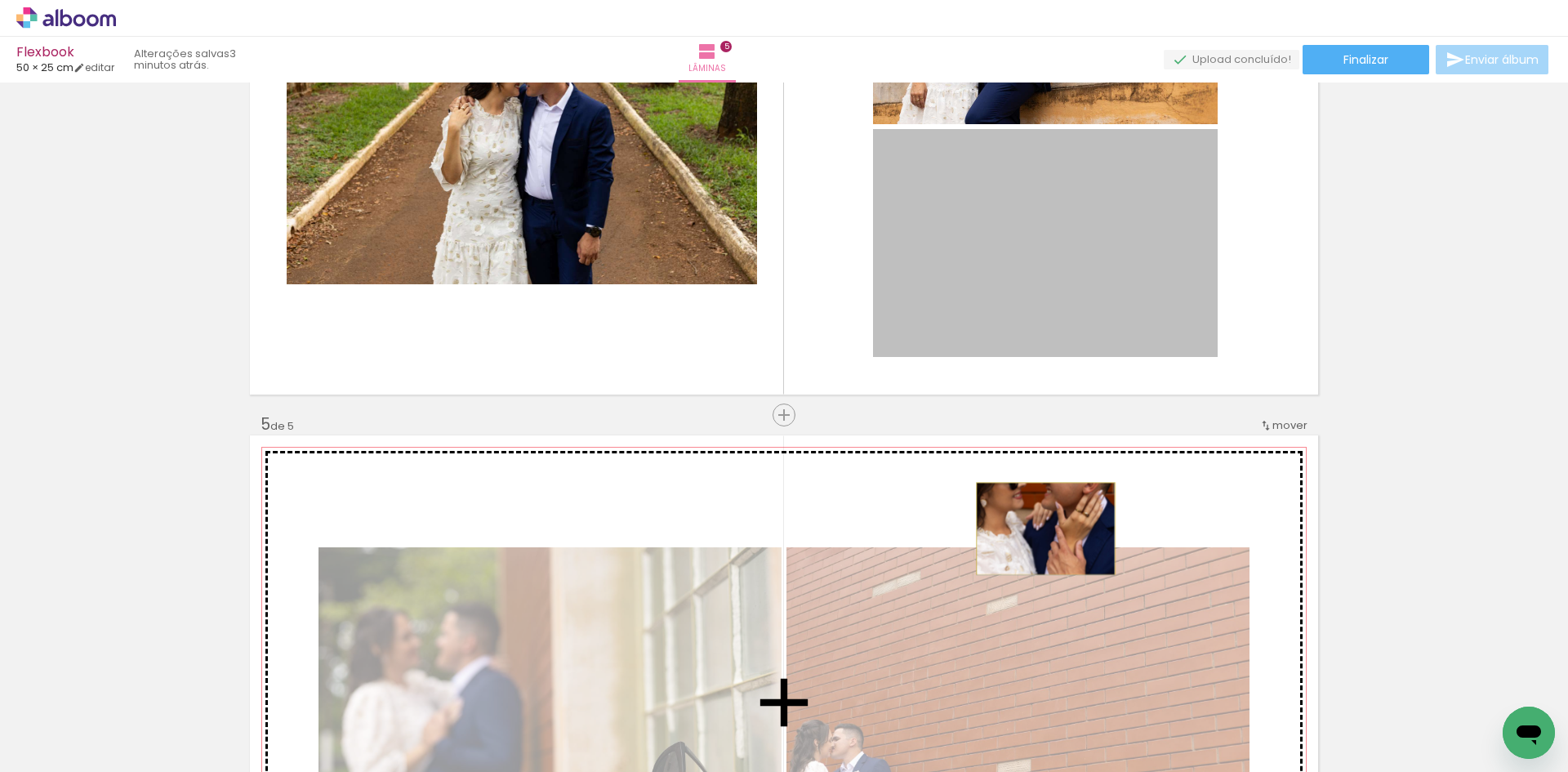
drag, startPoint x: 1065, startPoint y: 314, endPoint x: 1039, endPoint y: 528, distance: 215.6
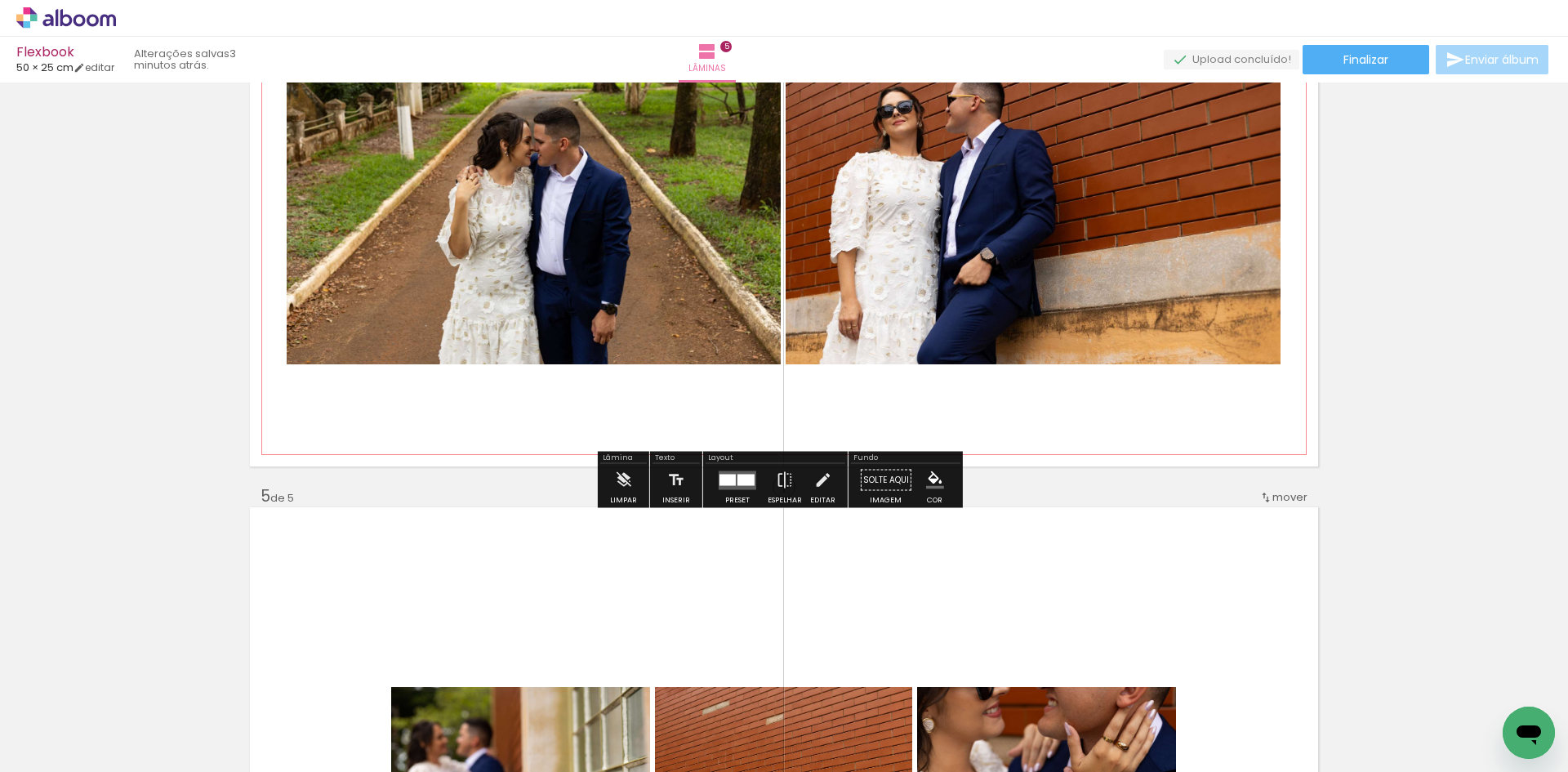
scroll to position [1913, 0]
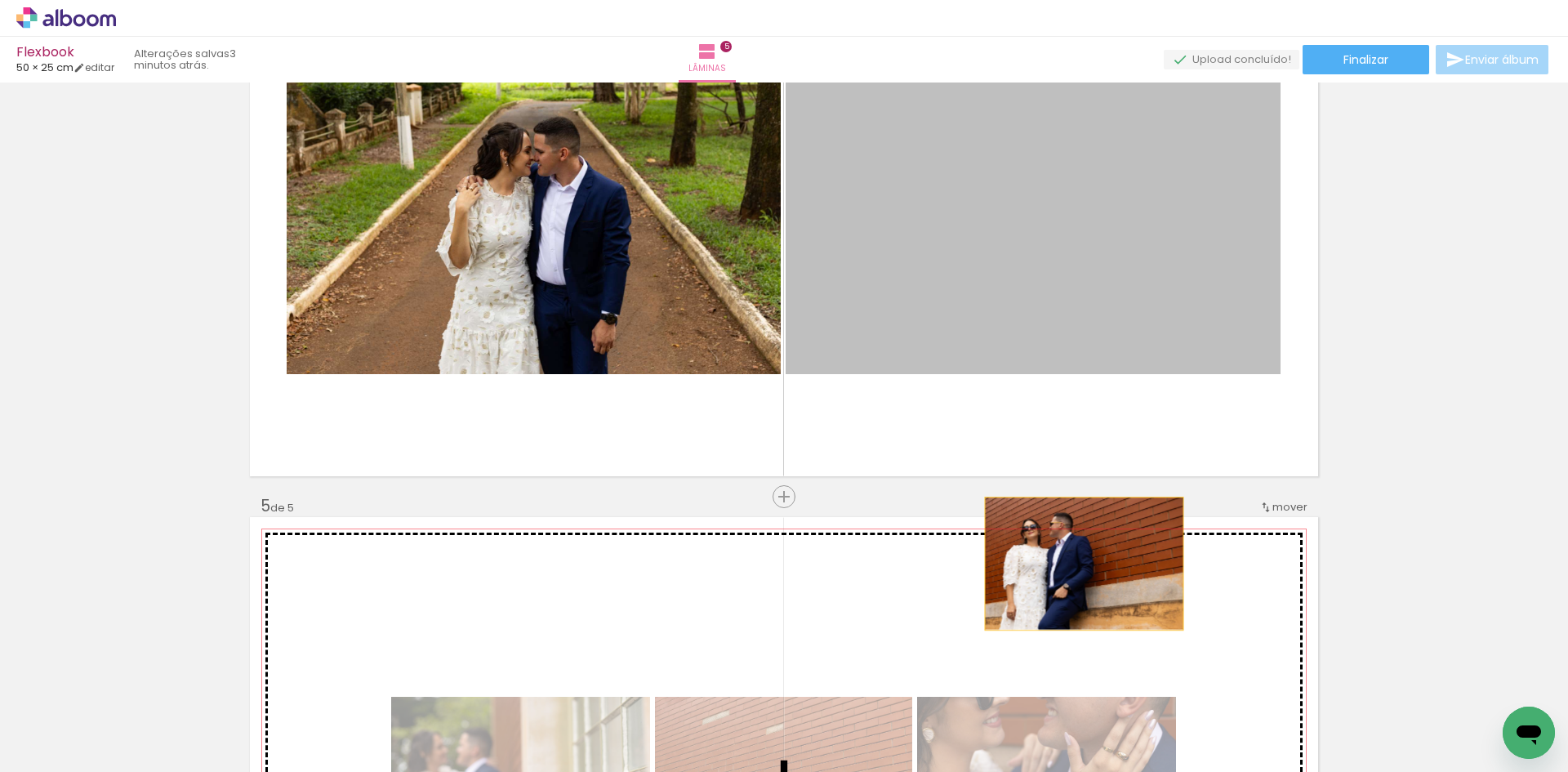
drag, startPoint x: 1051, startPoint y: 287, endPoint x: 1077, endPoint y: 564, distance: 278.2
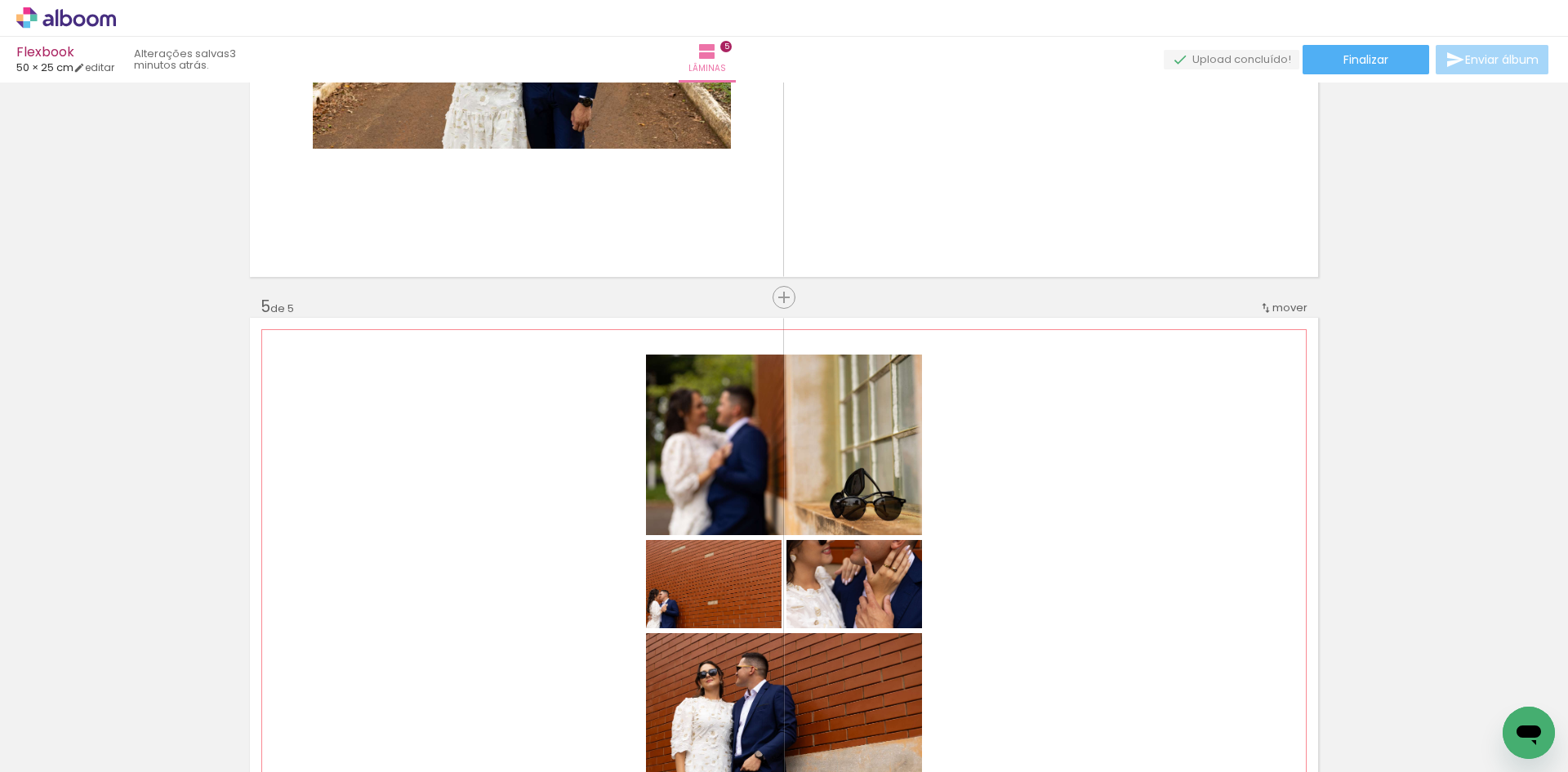
scroll to position [2158, 0]
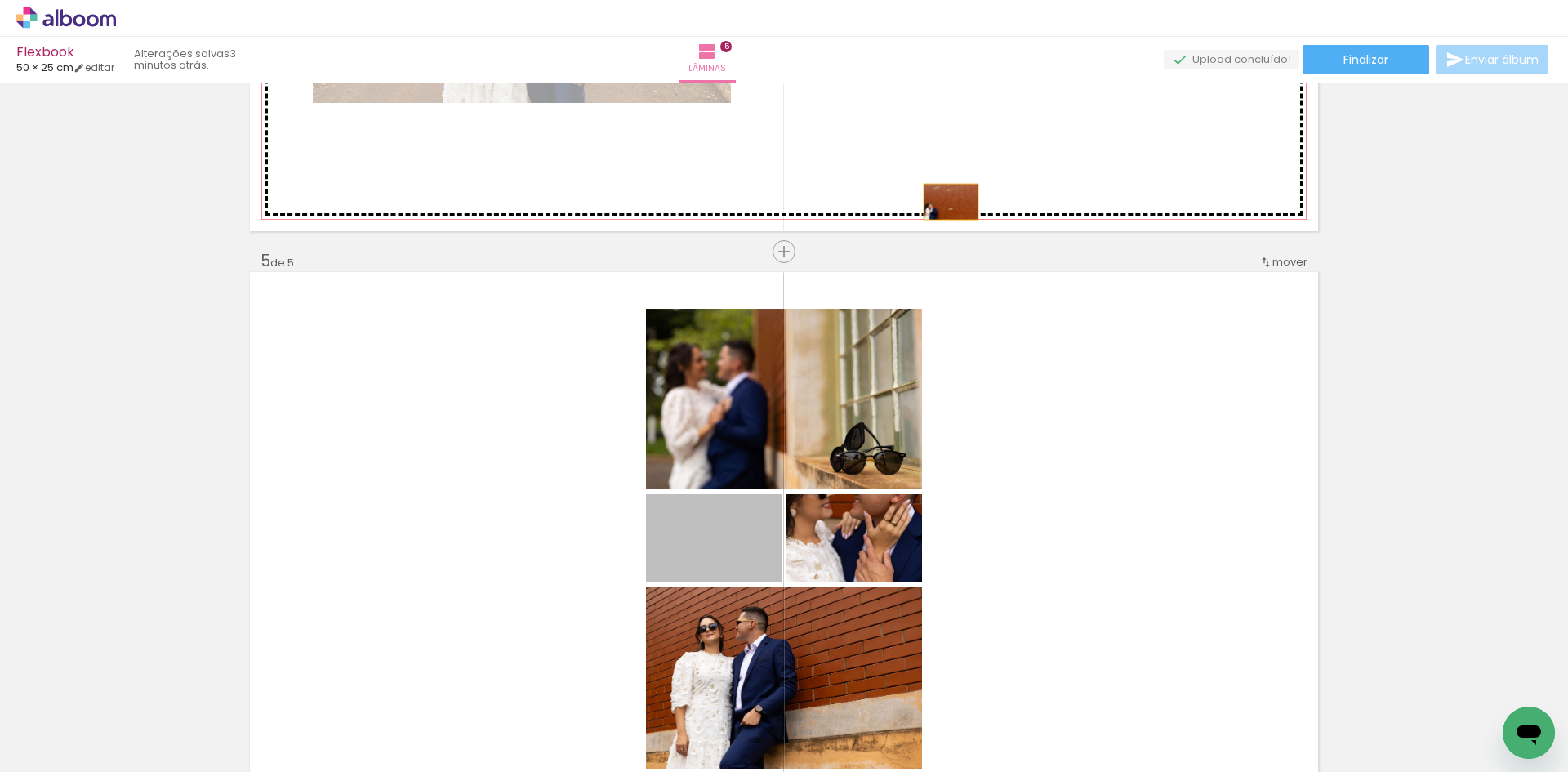
drag, startPoint x: 751, startPoint y: 564, endPoint x: 965, endPoint y: 146, distance: 469.6
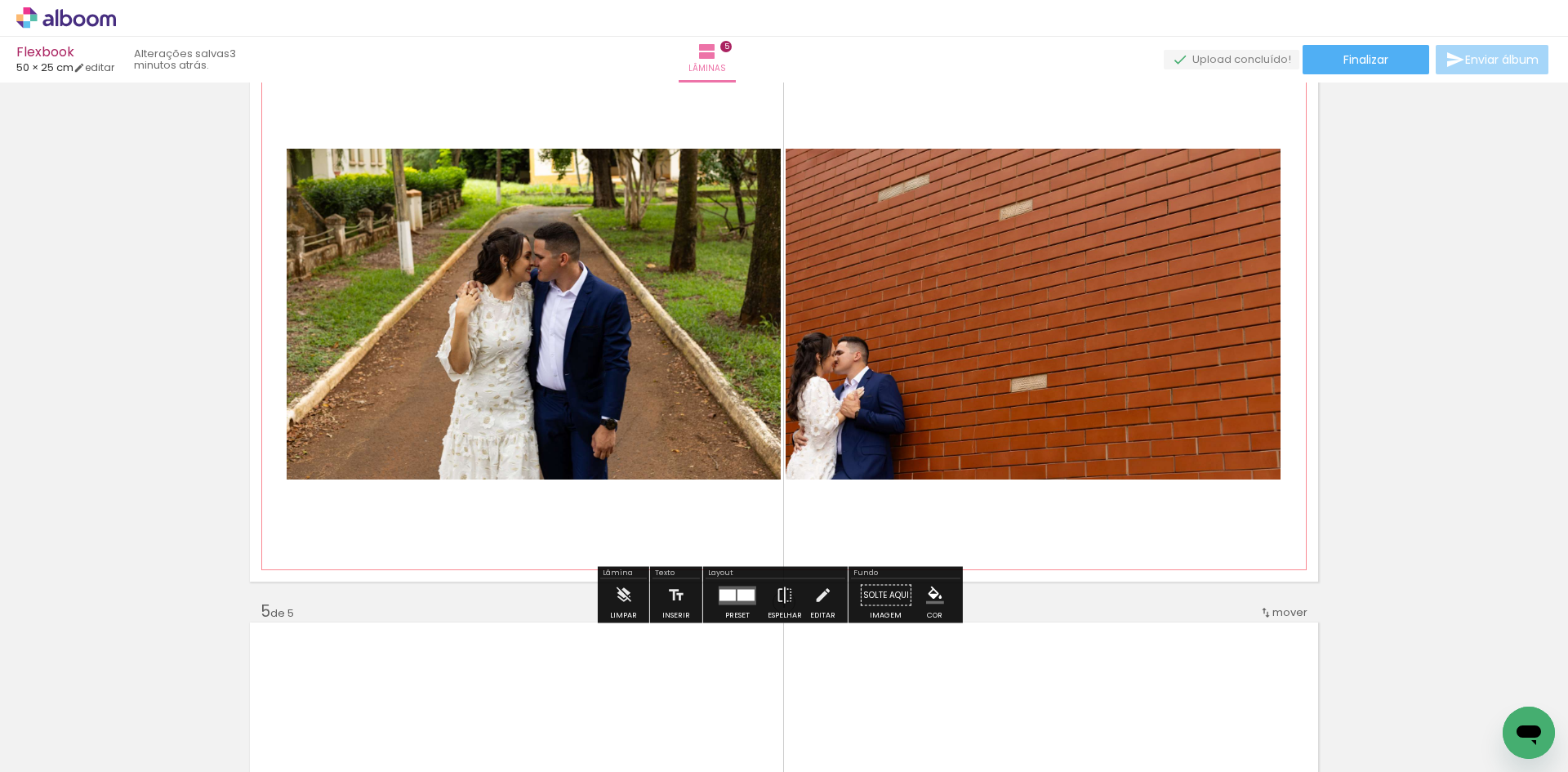
scroll to position [1831, 0]
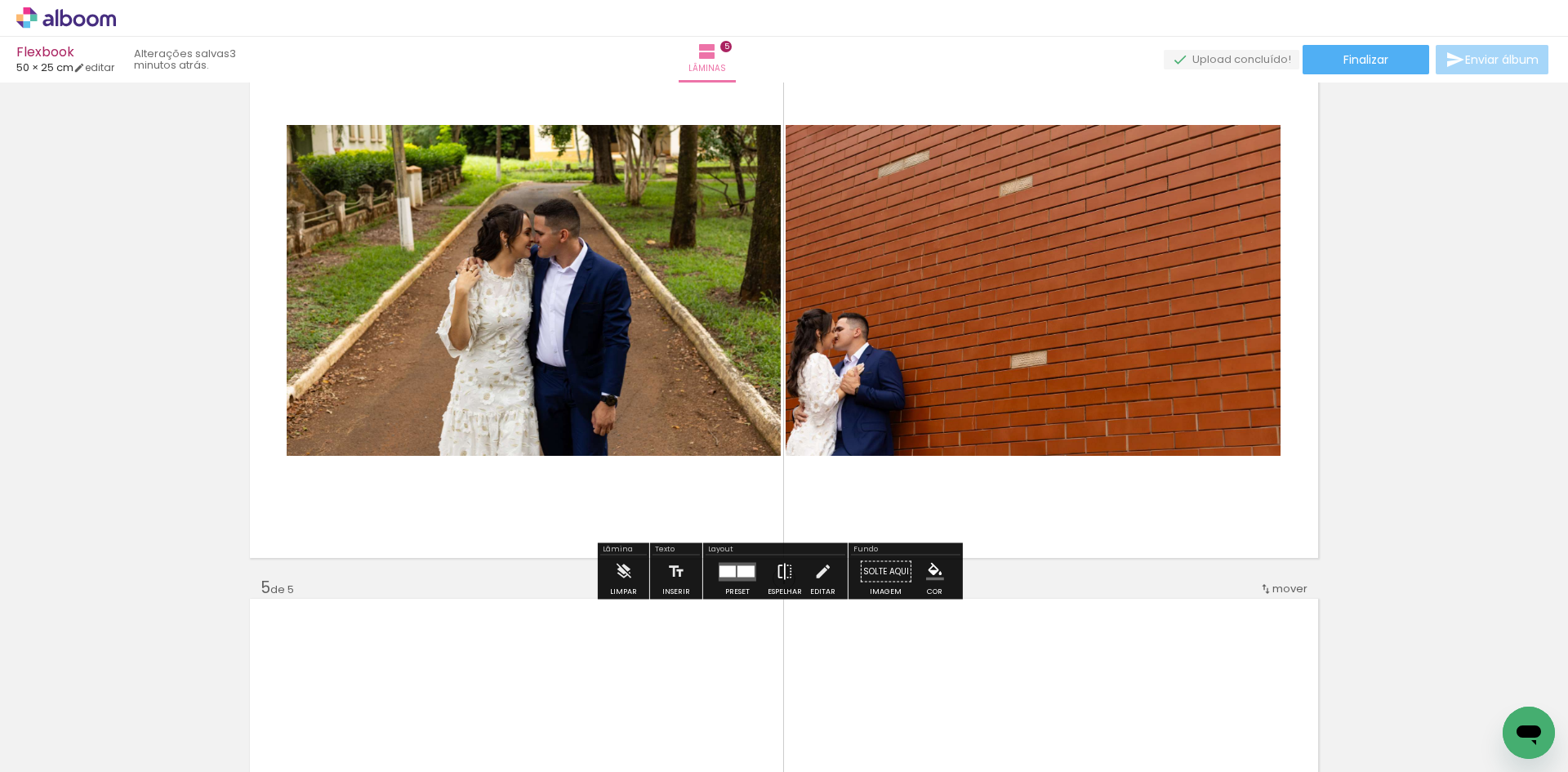
click at [775, 573] on iron-icon at bounding box center [784, 572] width 18 height 33
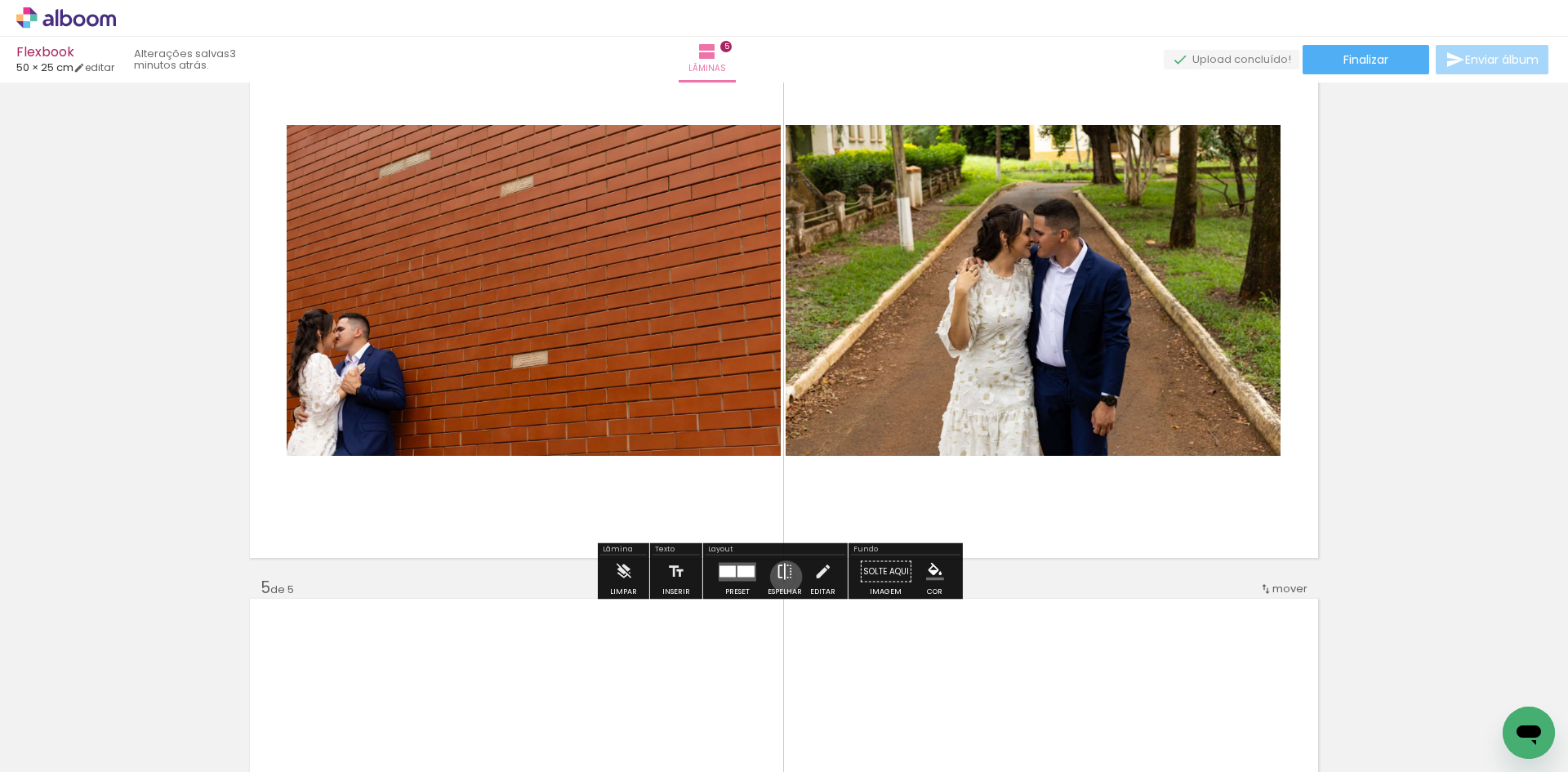
click at [782, 577] on iron-icon at bounding box center [784, 572] width 18 height 33
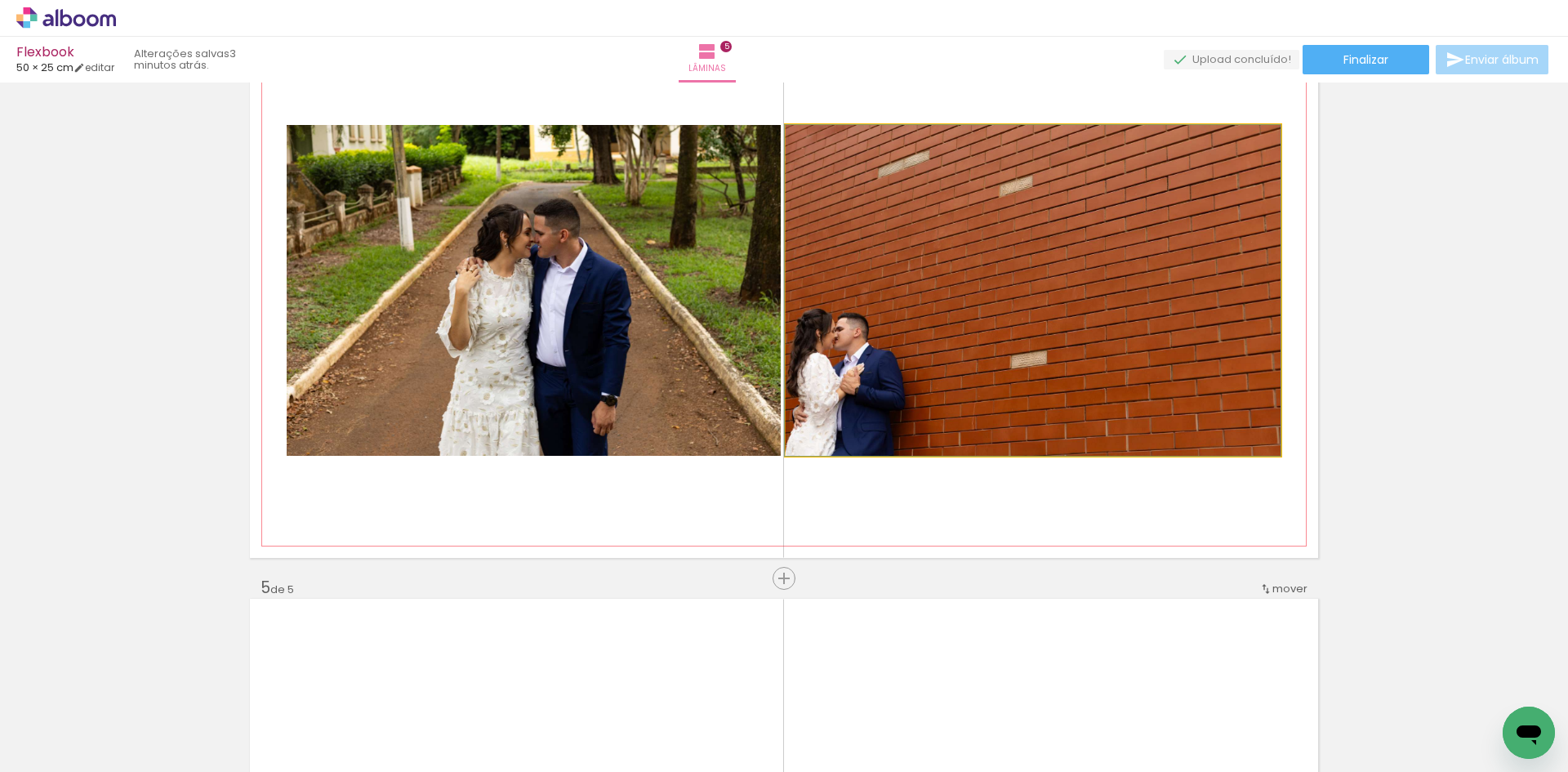
click at [979, 364] on quentale-photo at bounding box center [1033, 290] width 495 height 331
click at [985, 362] on quentale-photo at bounding box center [1033, 290] width 495 height 331
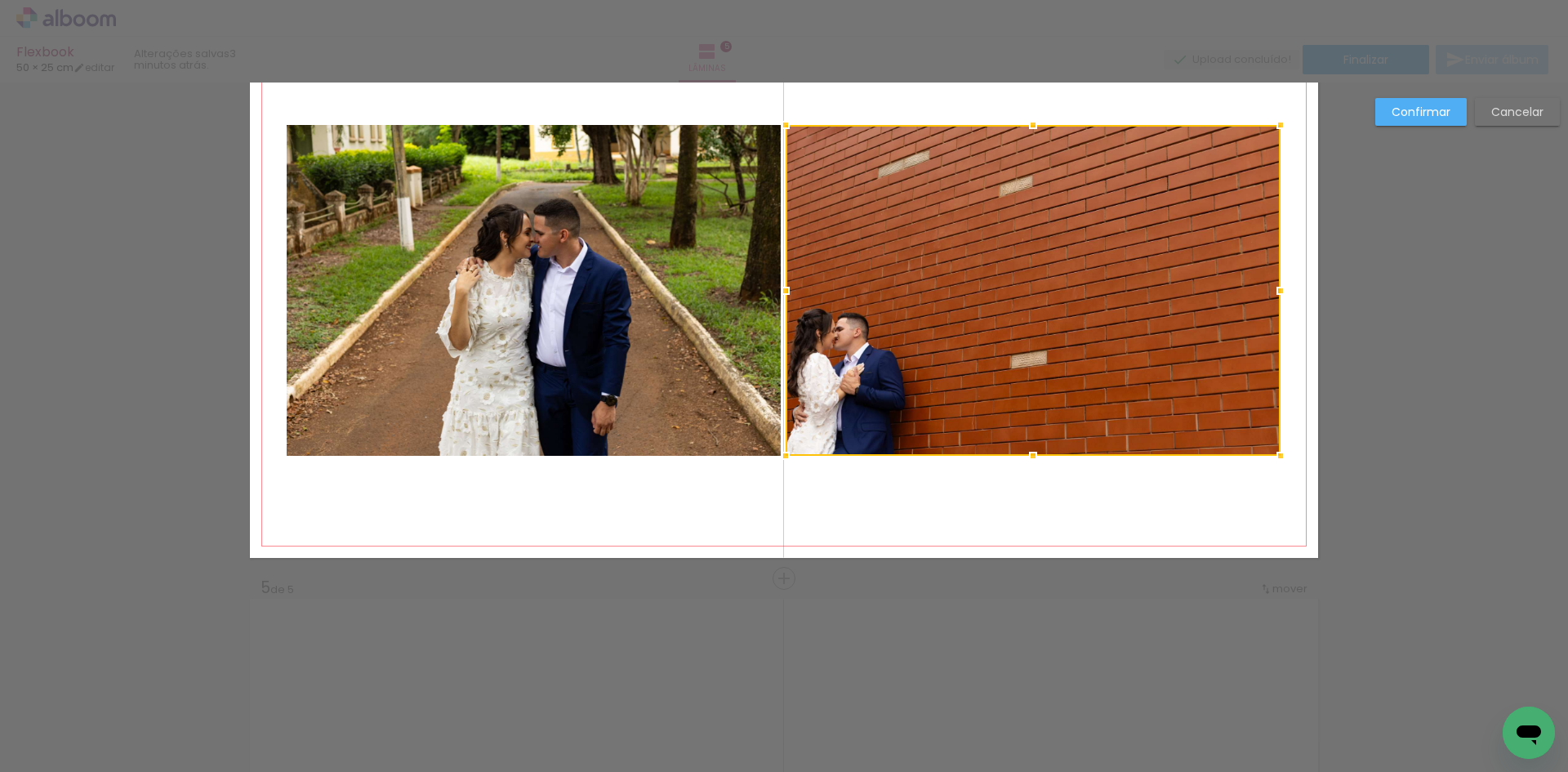
scroll to position [1803, 0]
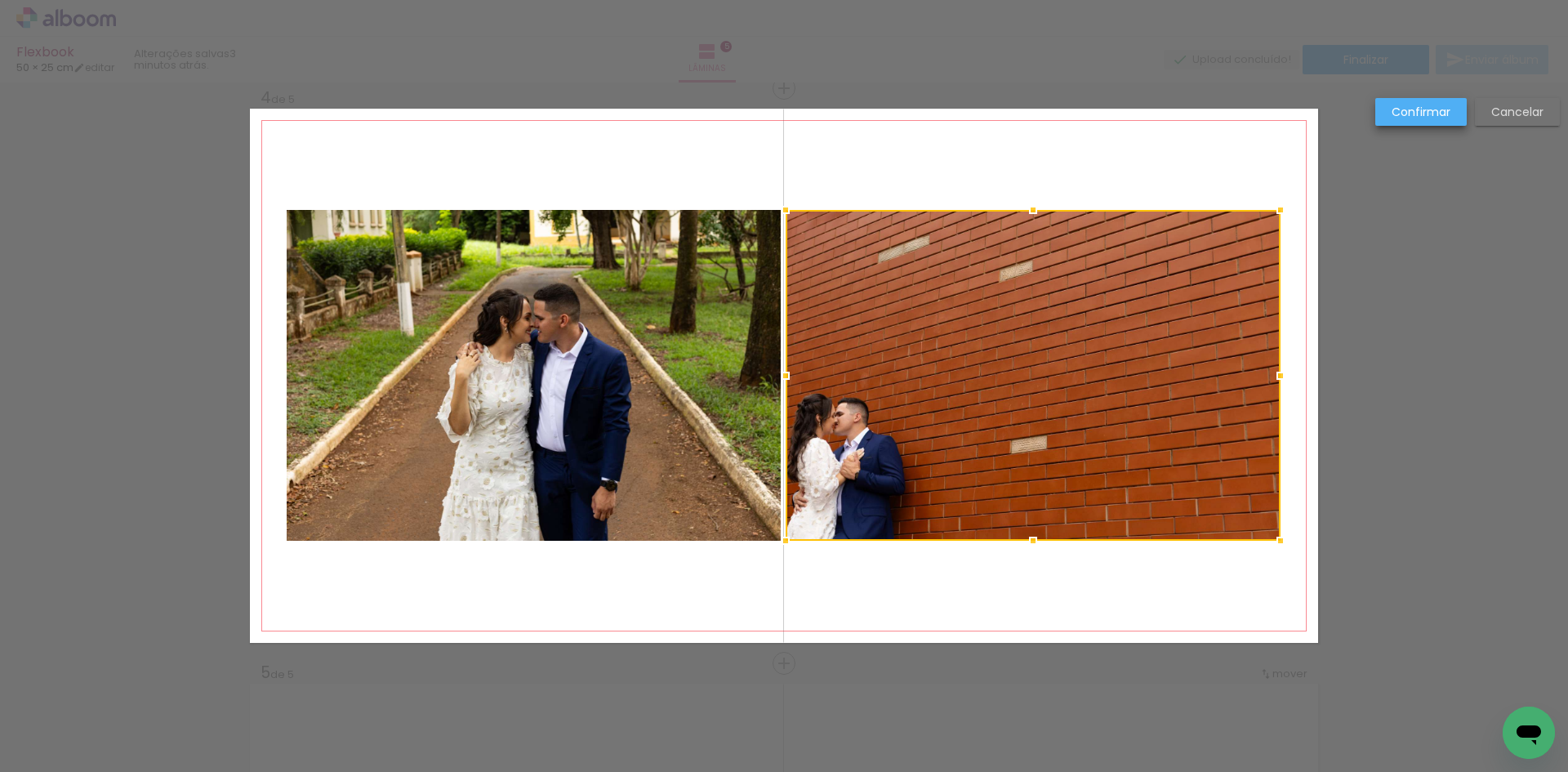
click at [0, 0] on slot "Confirmar" at bounding box center [0, 0] width 0 height 0
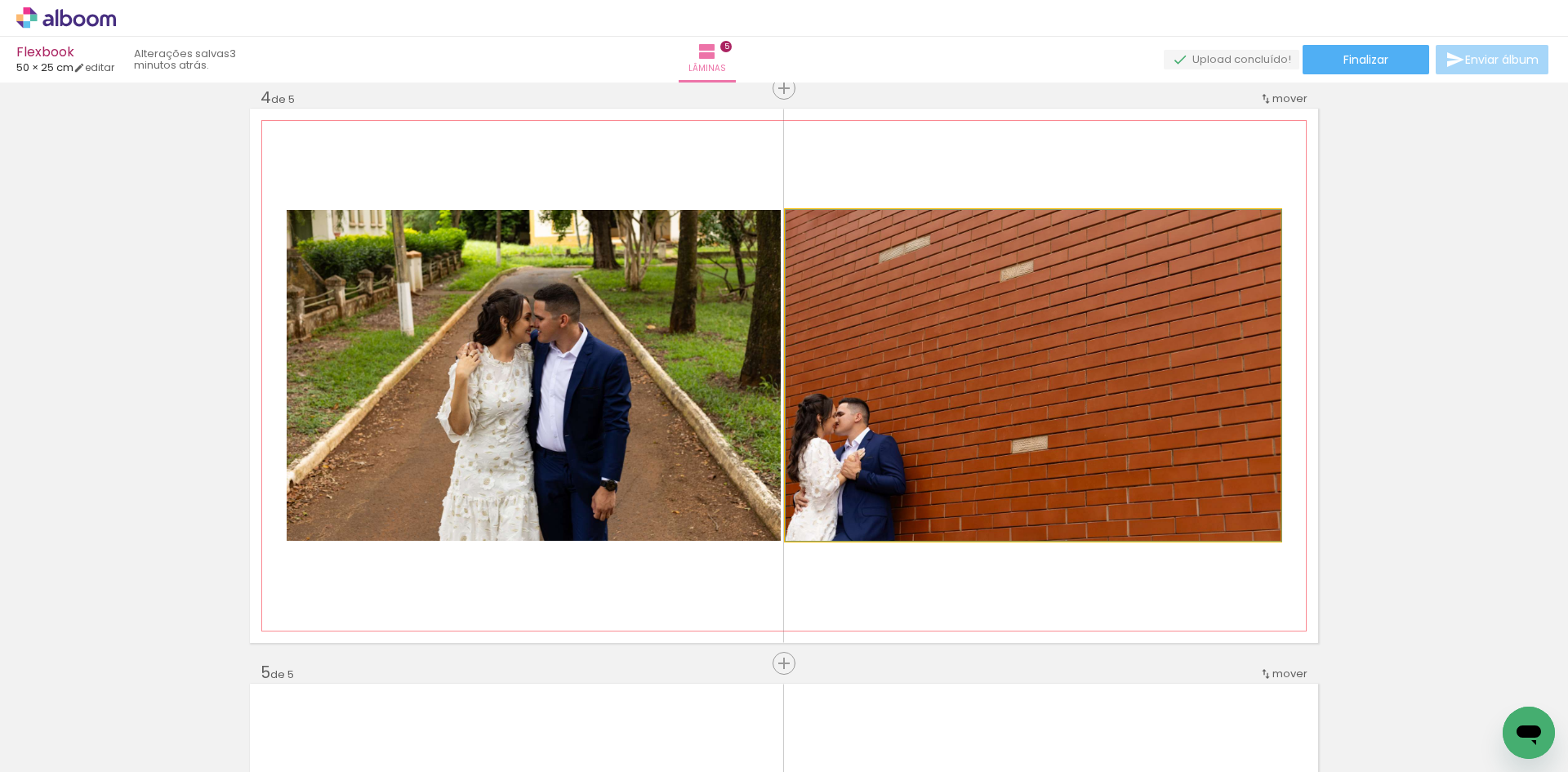
drag, startPoint x: 1040, startPoint y: 393, endPoint x: 1093, endPoint y: 390, distance: 53.1
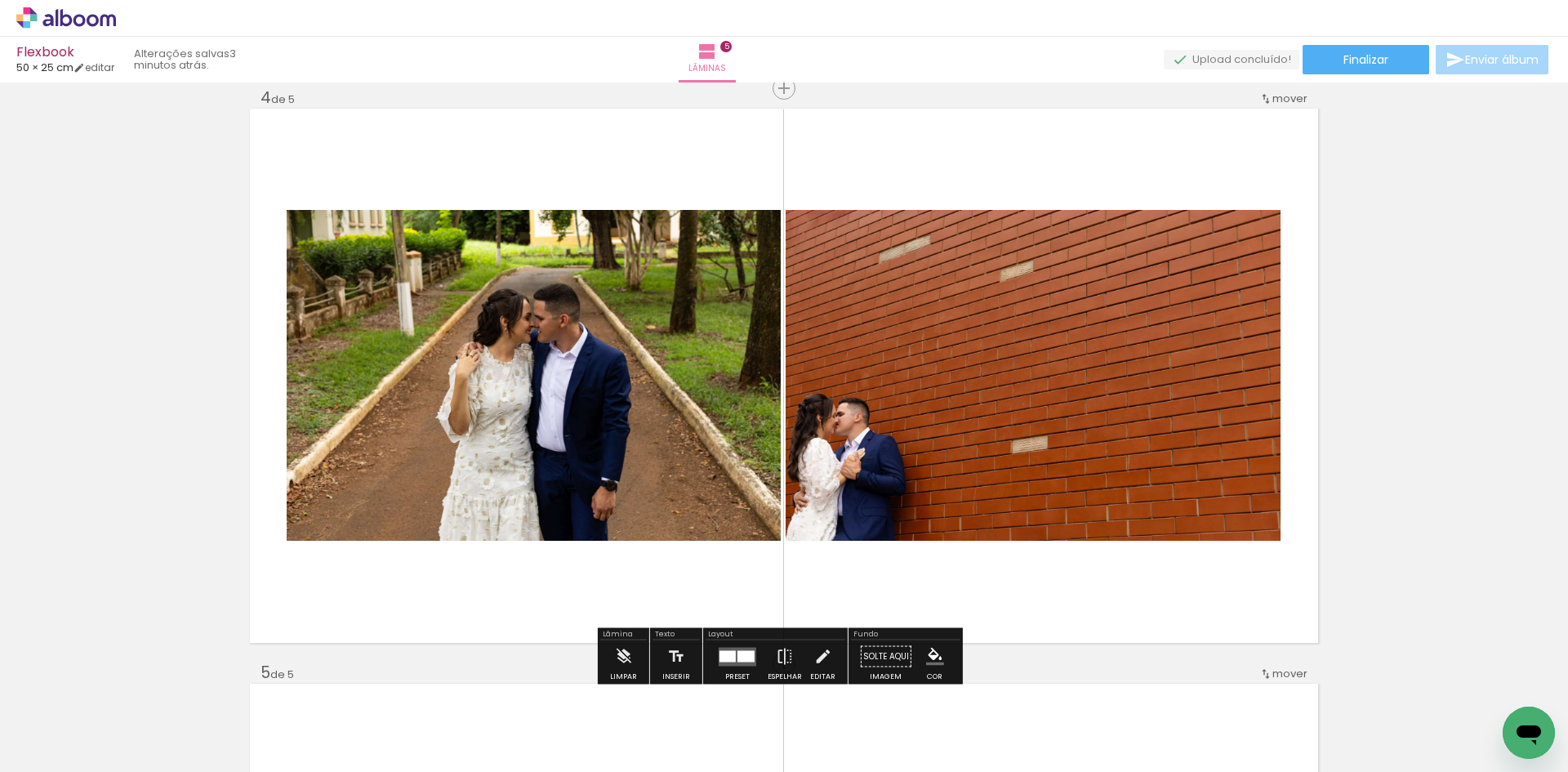
click at [1393, 409] on div "Inserir lâmina 1 de 5 Inserir lâmina 2 de 5 Inserir lâmina 3 de 5 Inserir lâmin…" at bounding box center [784, 68] width 1568 height 3451
click at [966, 380] on quentale-photo at bounding box center [1033, 375] width 495 height 331
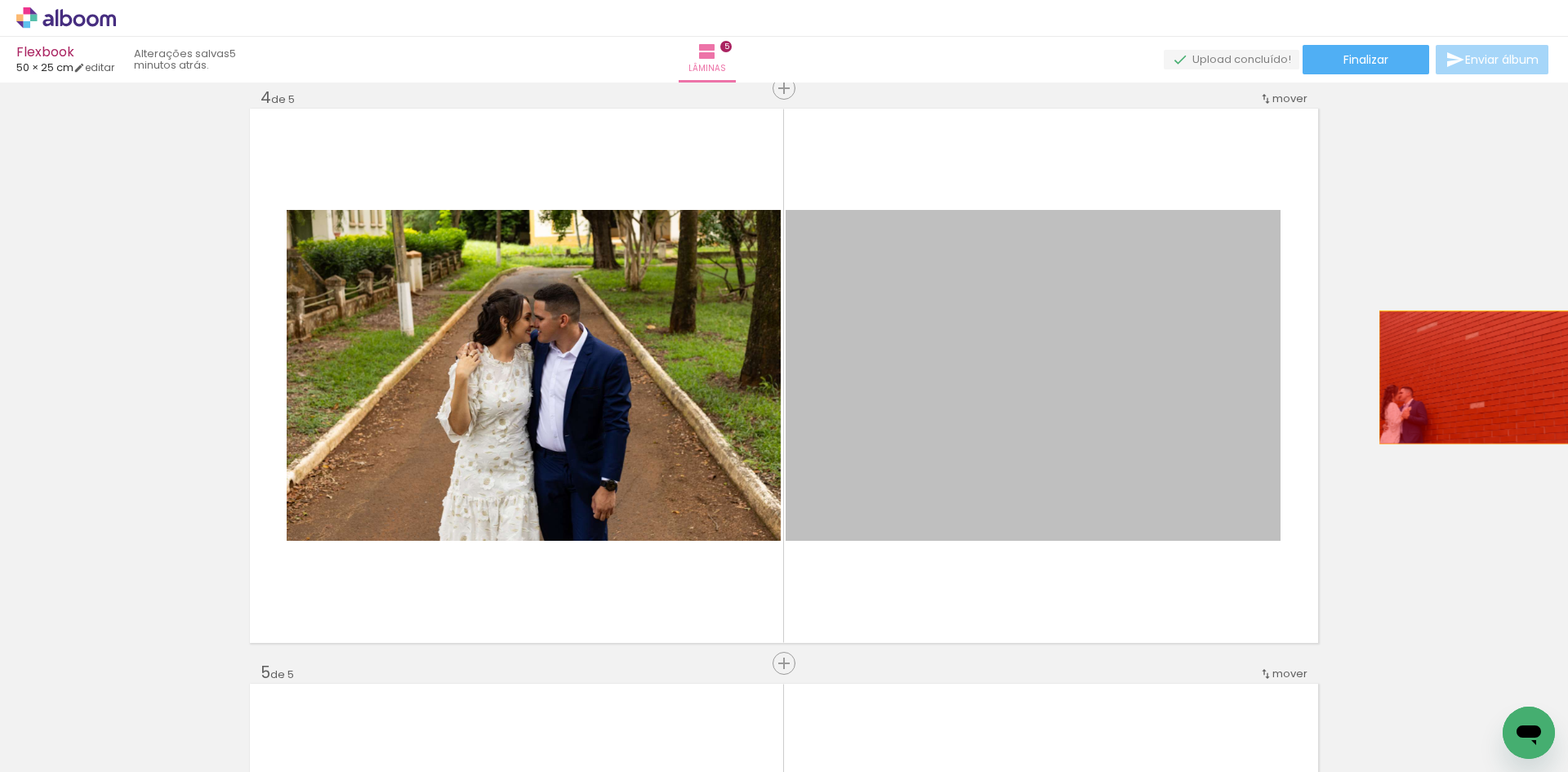
drag, startPoint x: 976, startPoint y: 405, endPoint x: 1469, endPoint y: 378, distance: 493.7
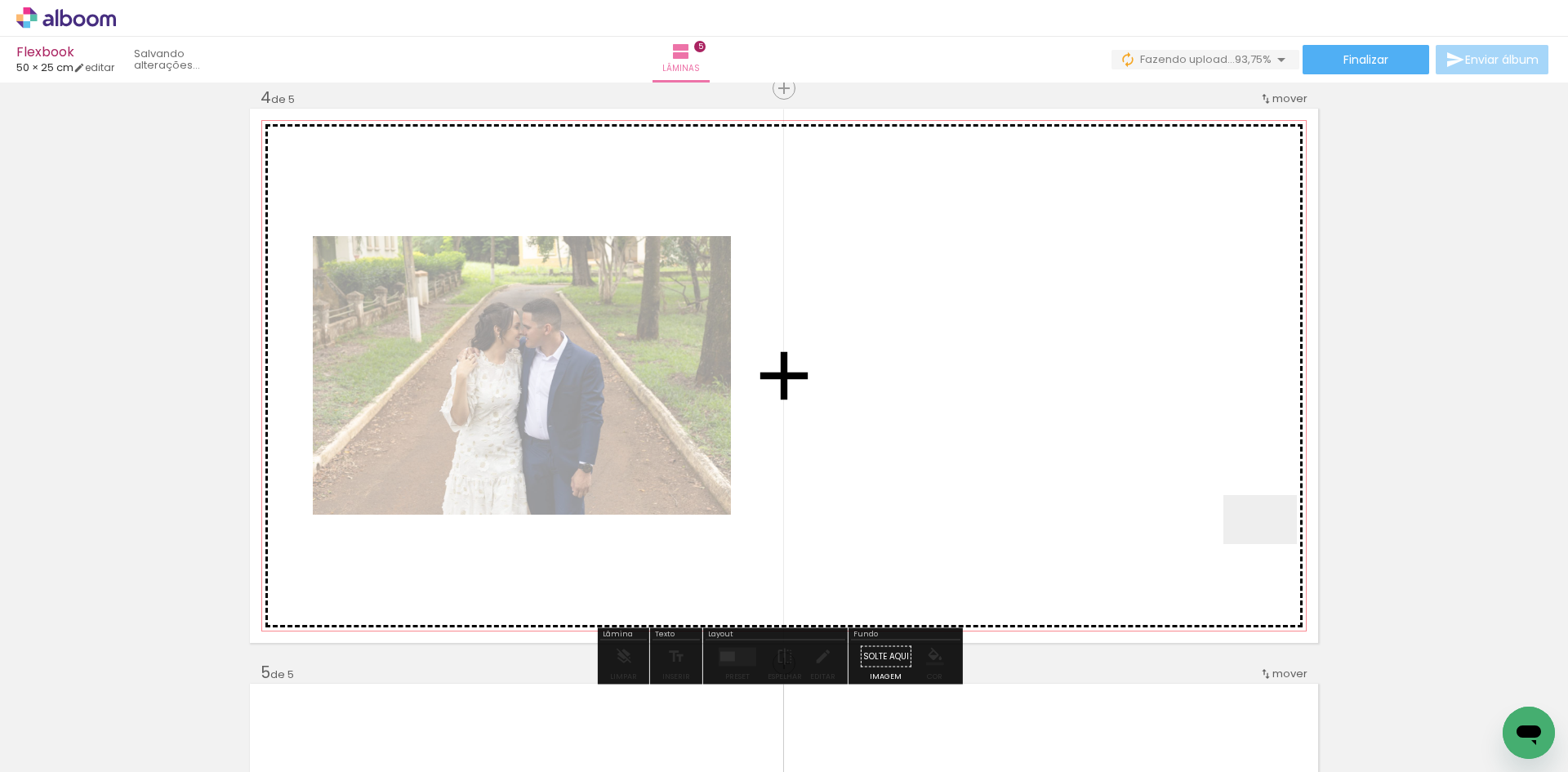
drag, startPoint x: 1525, startPoint y: 703, endPoint x: 1137, endPoint y: 455, distance: 460.5
click at [1137, 455] on quentale-workspace at bounding box center [784, 386] width 1568 height 772
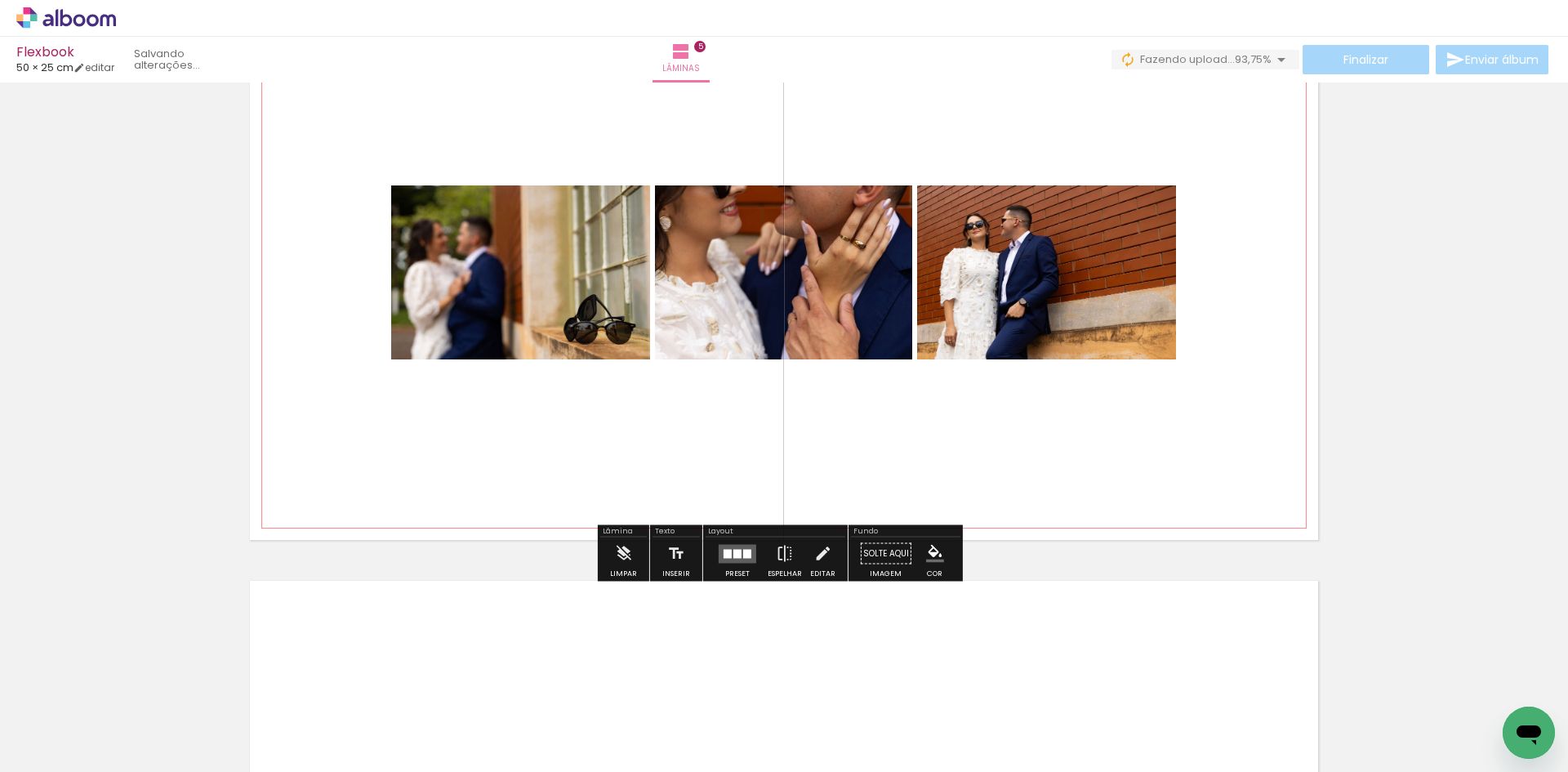
scroll to position [2481, 0]
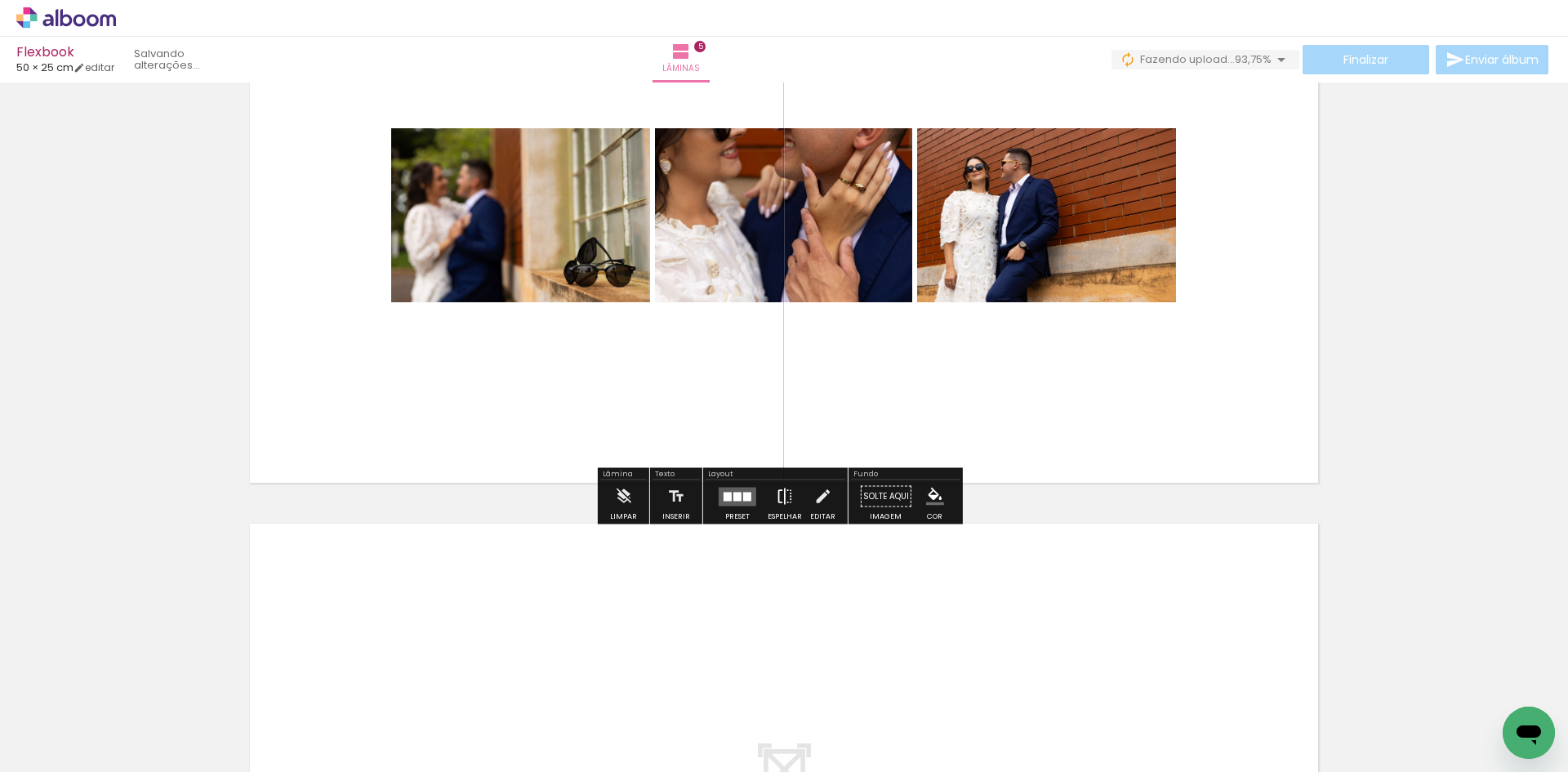
click at [784, 502] on iron-icon at bounding box center [784, 497] width 18 height 33
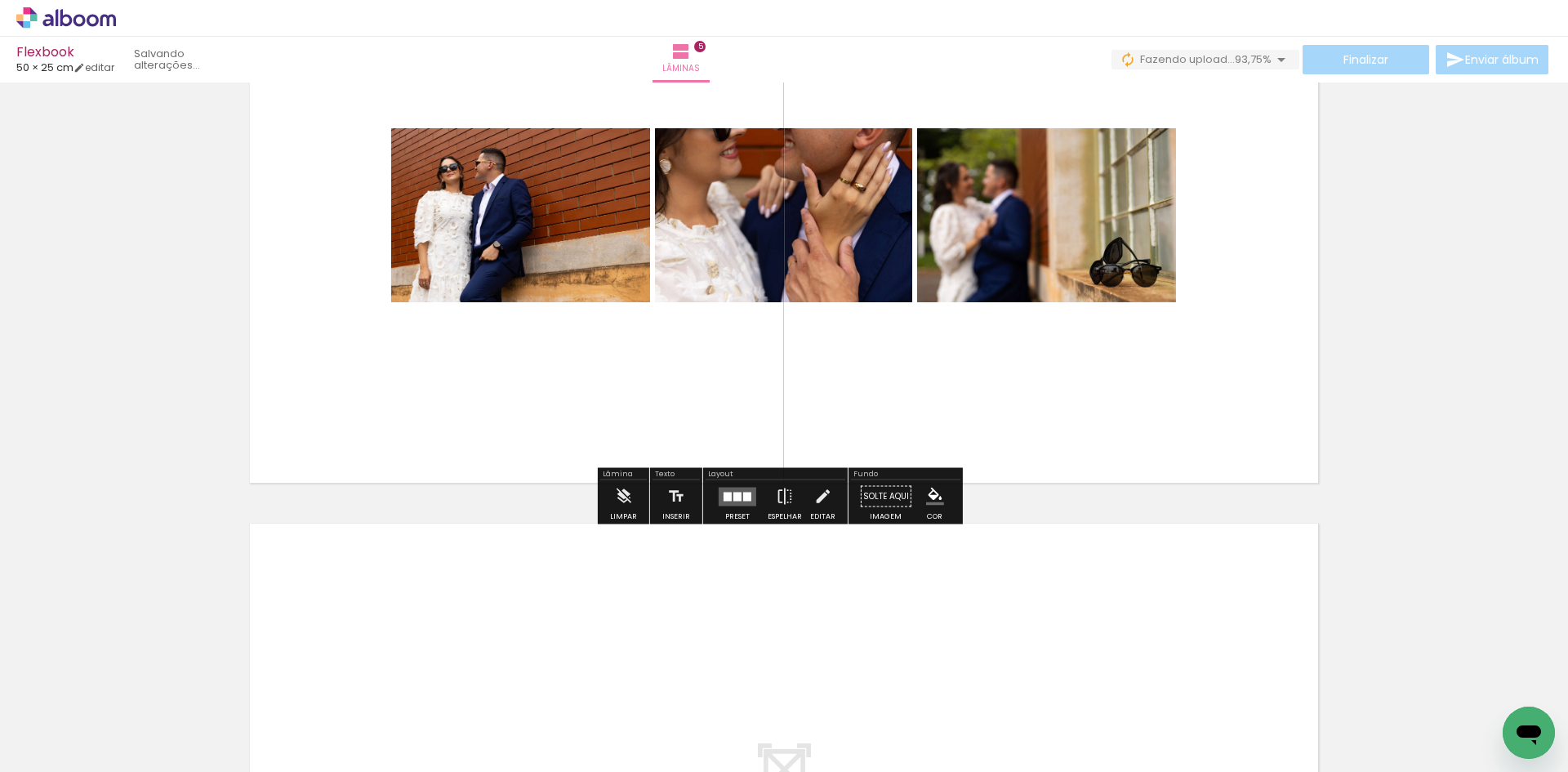
click at [741, 489] on quentale-layouter at bounding box center [737, 497] width 37 height 19
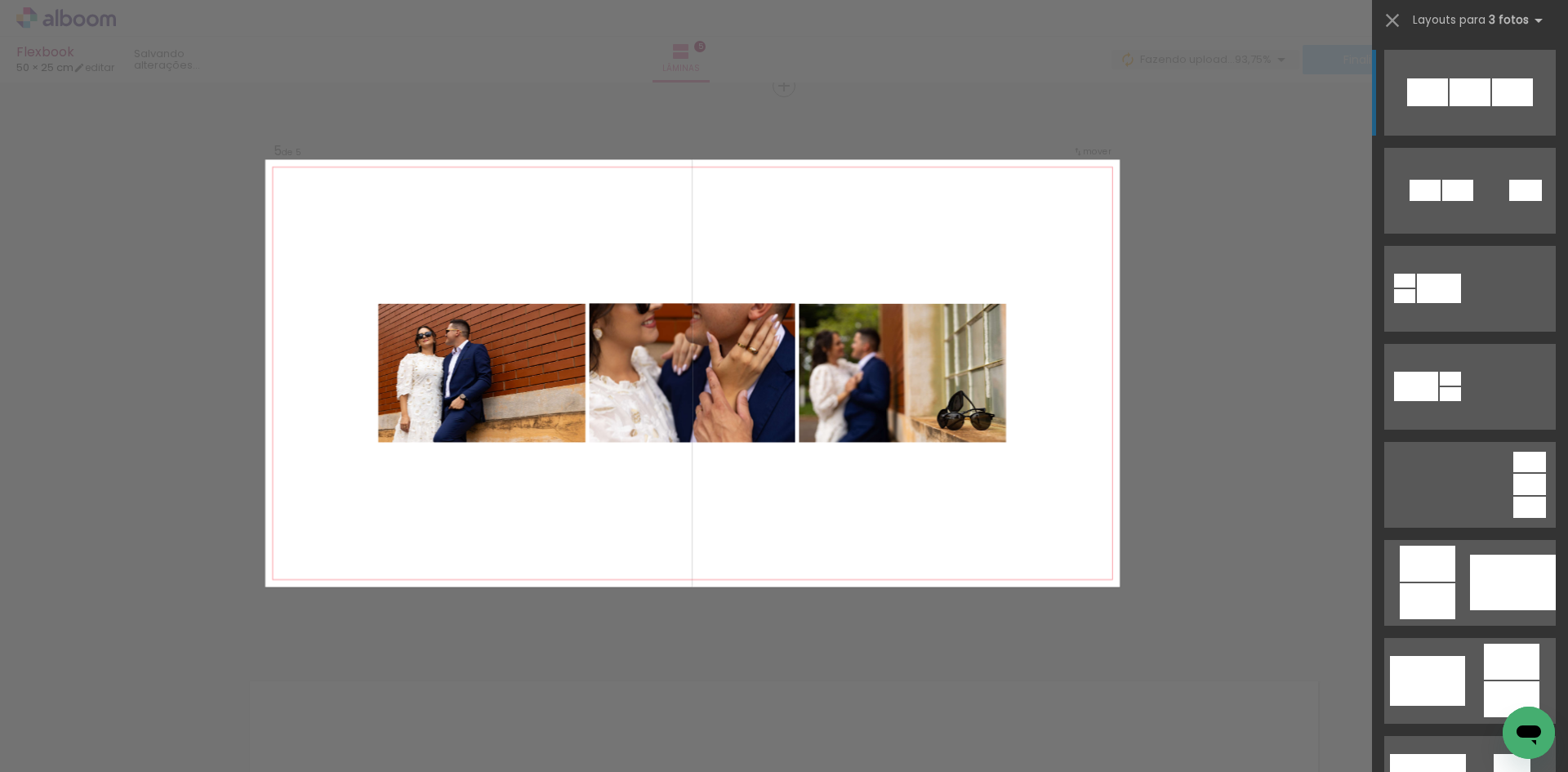
scroll to position [2321, 0]
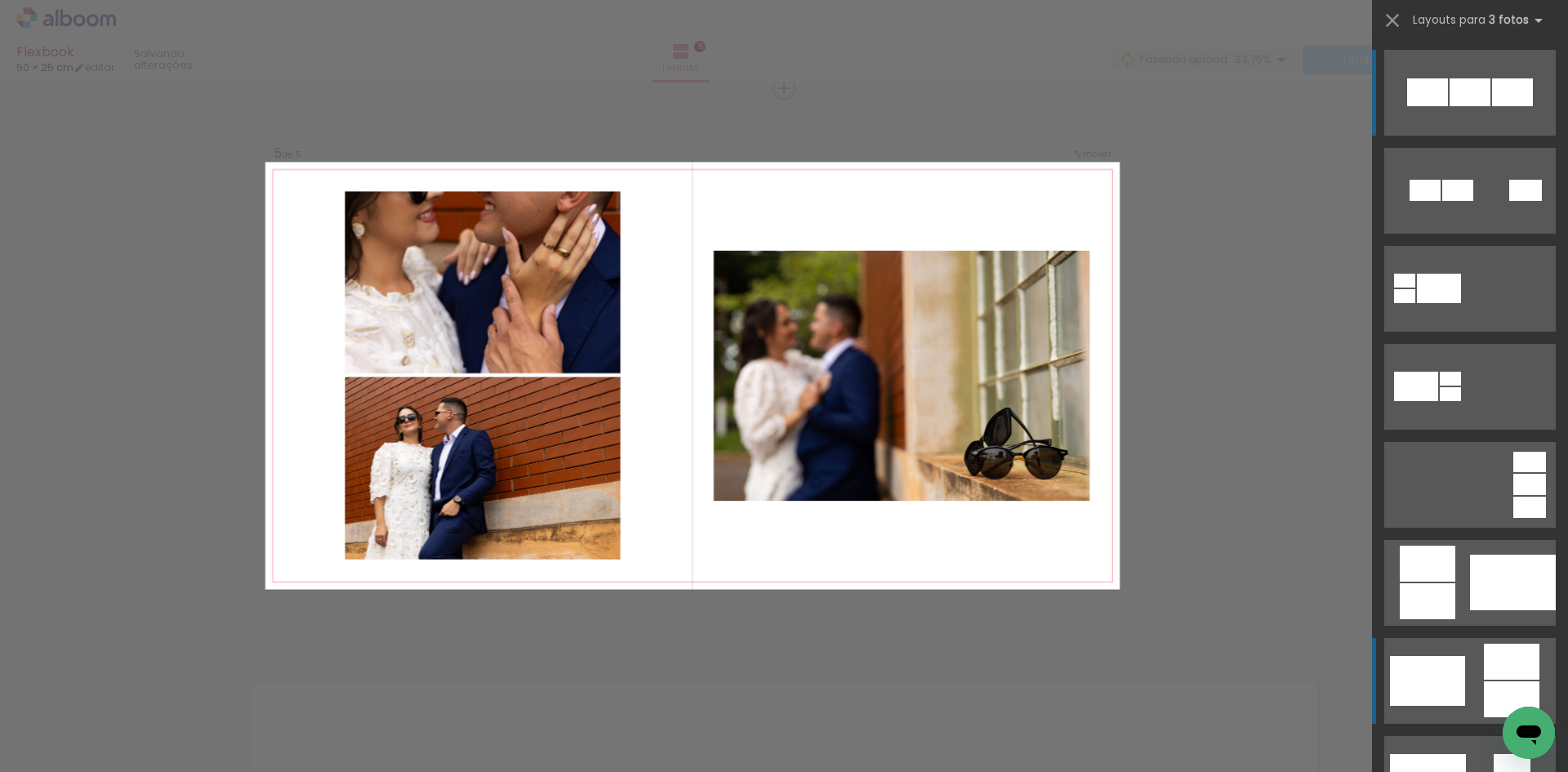
click at [1463, 234] on quentale-layouter at bounding box center [1470, 190] width 172 height 86
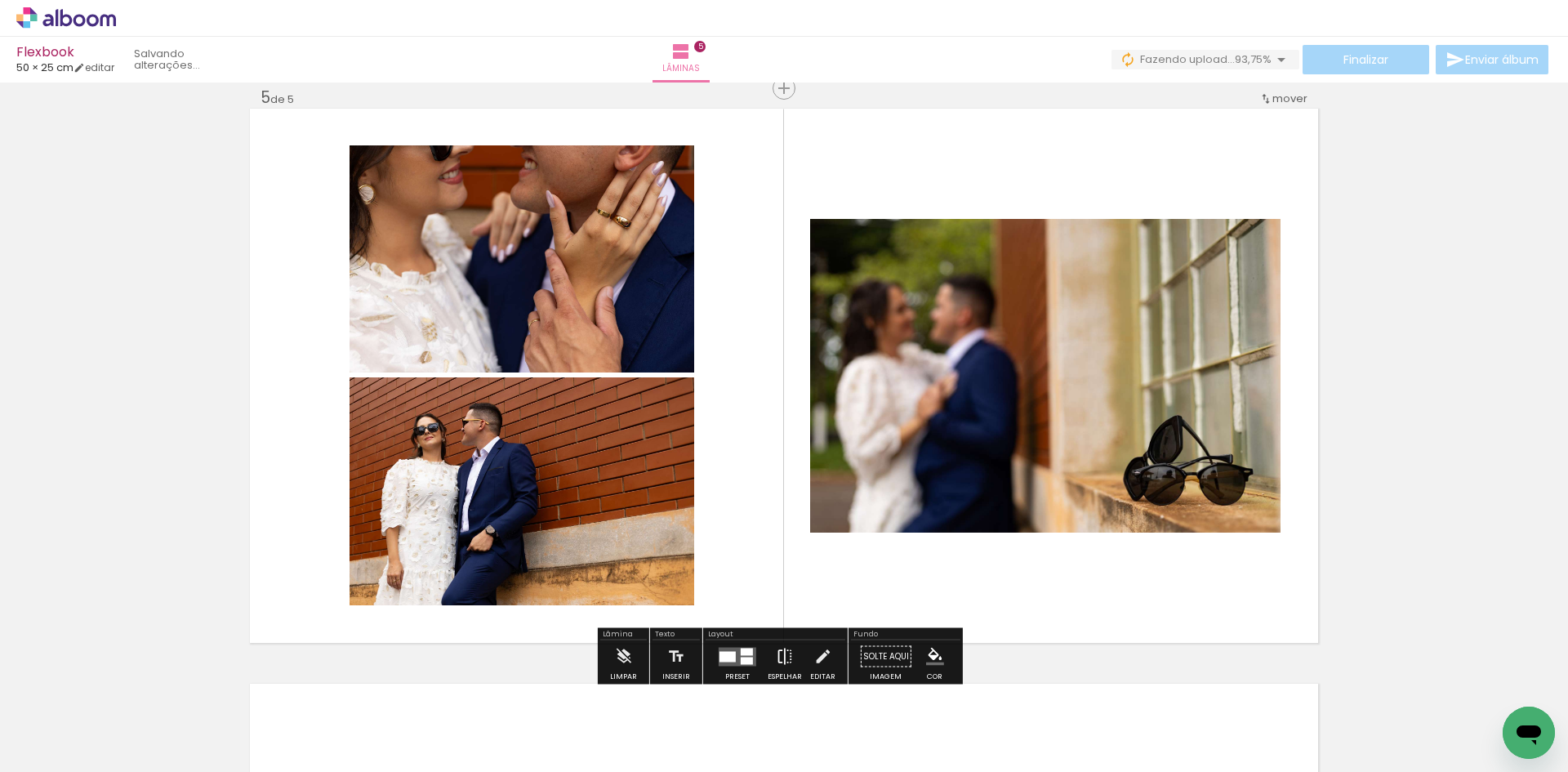
click at [775, 655] on iron-icon at bounding box center [784, 657] width 18 height 33
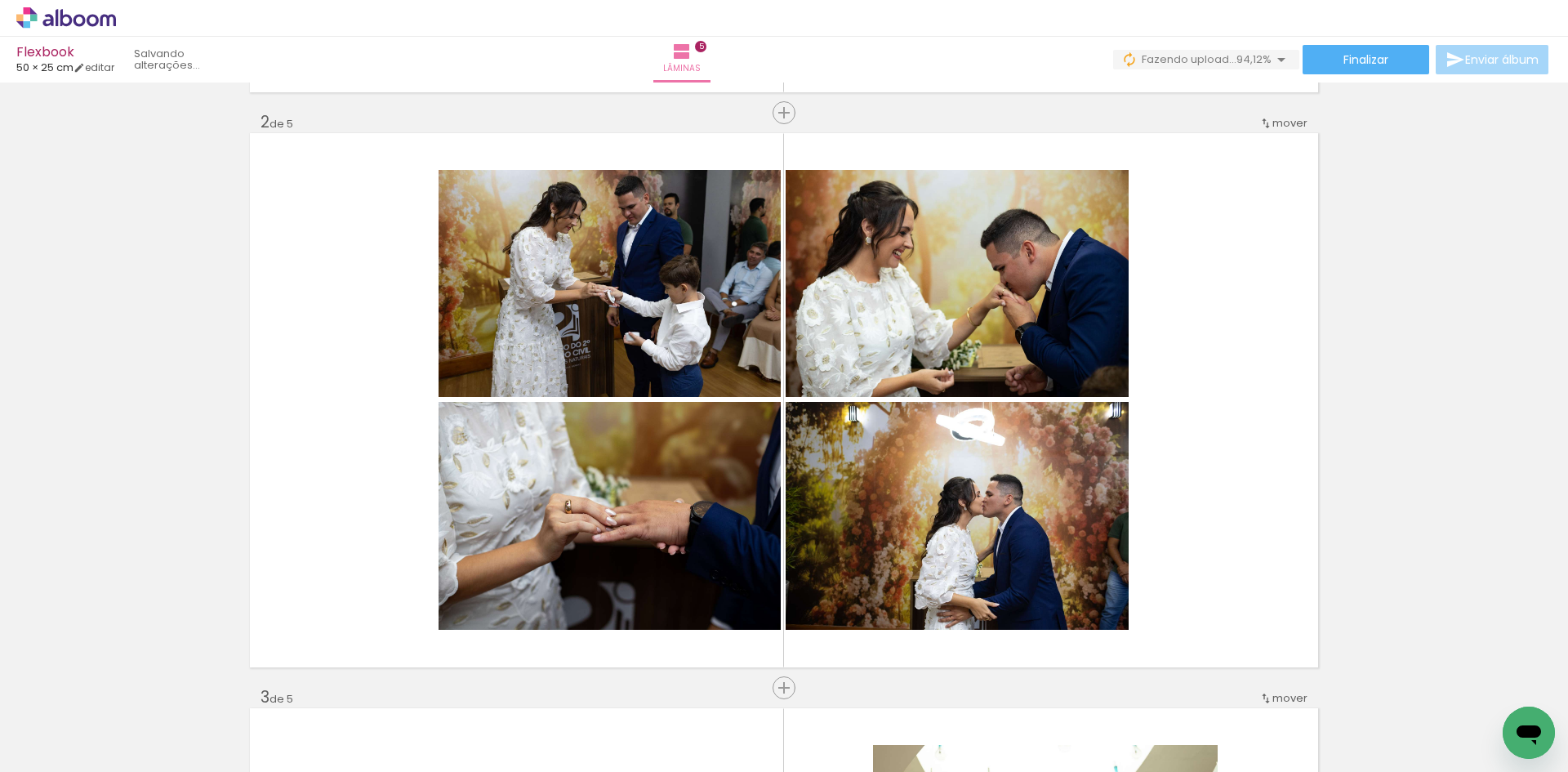
scroll to position [0, 400]
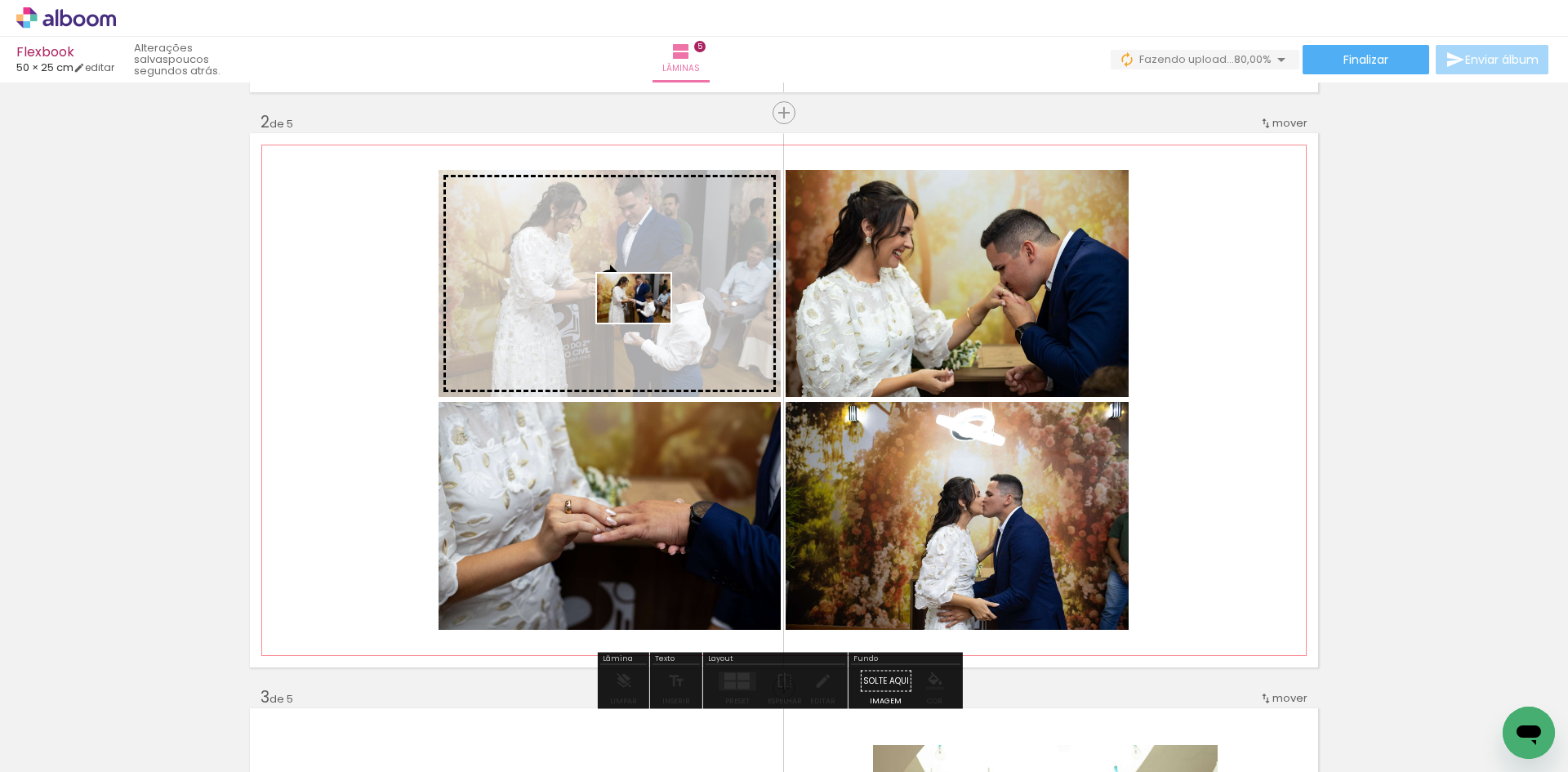
drag, startPoint x: 1244, startPoint y: 728, endPoint x: 646, endPoint y: 322, distance: 722.8
click at [646, 322] on quentale-workspace at bounding box center [784, 386] width 1568 height 772
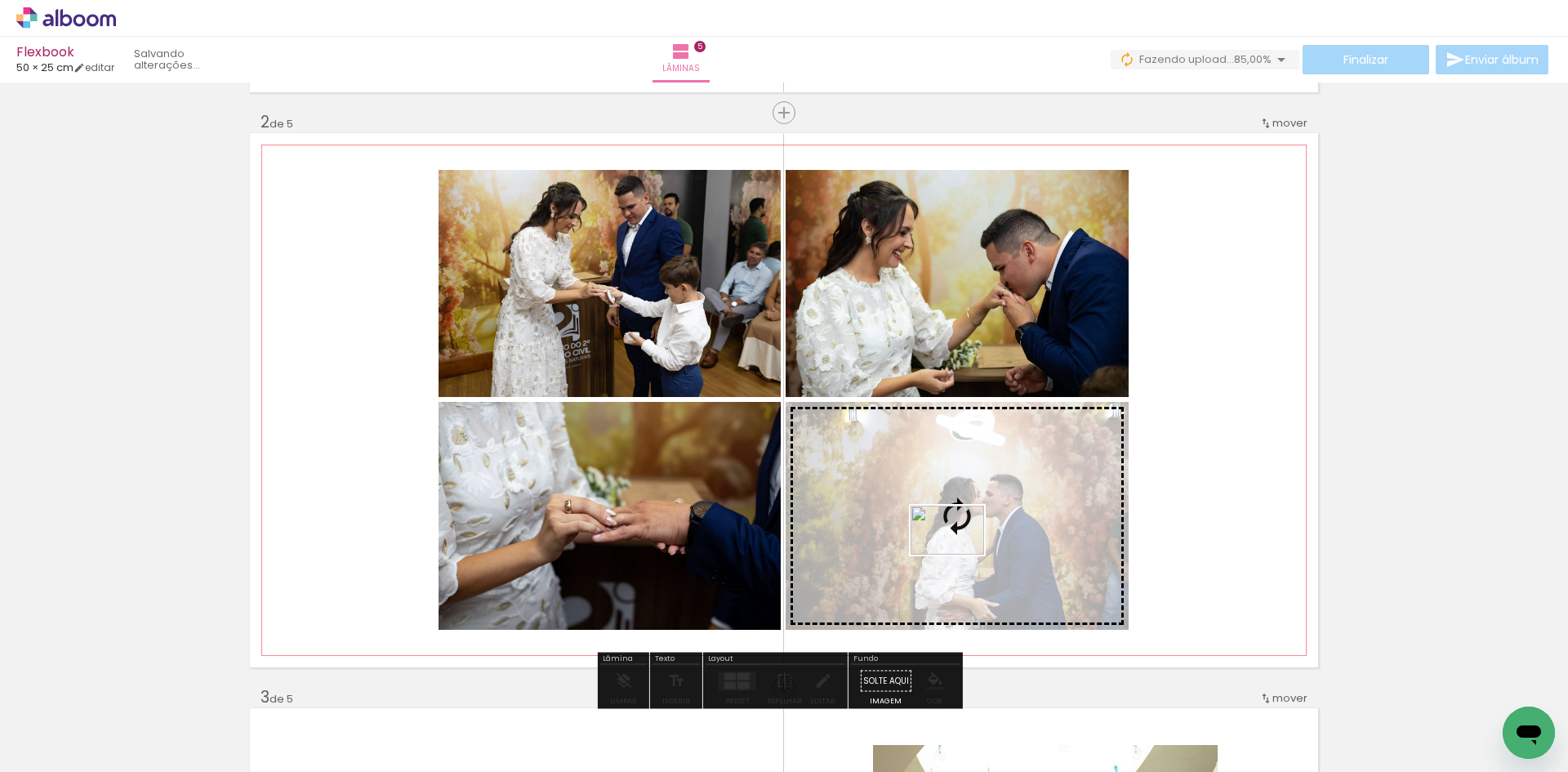
drag, startPoint x: 1328, startPoint y: 726, endPoint x: 959, endPoint y: 555, distance: 406.7
click at [959, 555] on quentale-workspace at bounding box center [784, 386] width 1568 height 772
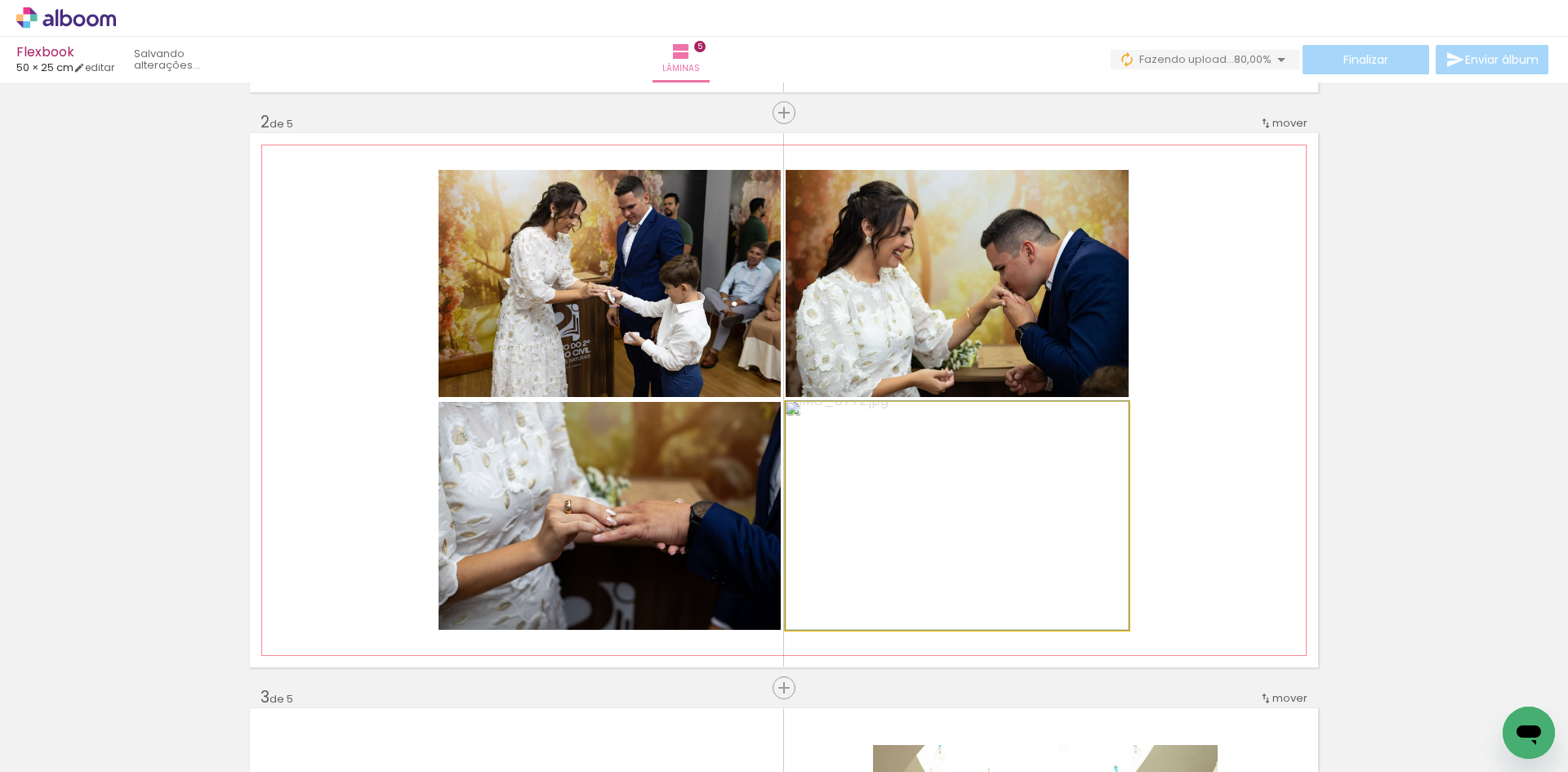
click at [970, 544] on quentale-photo at bounding box center [957, 516] width 343 height 228
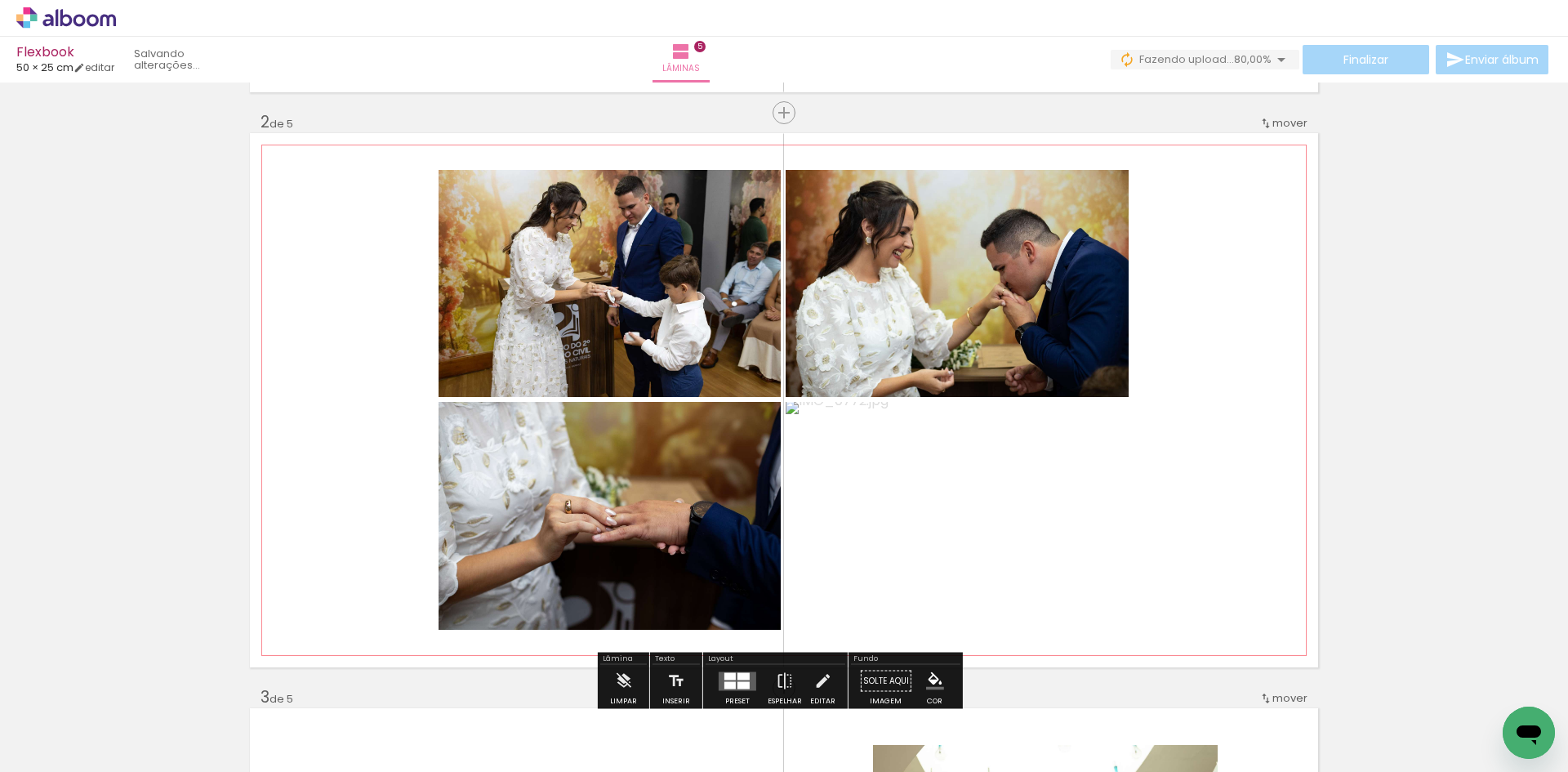
click at [974, 536] on quentale-photo at bounding box center [957, 516] width 343 height 228
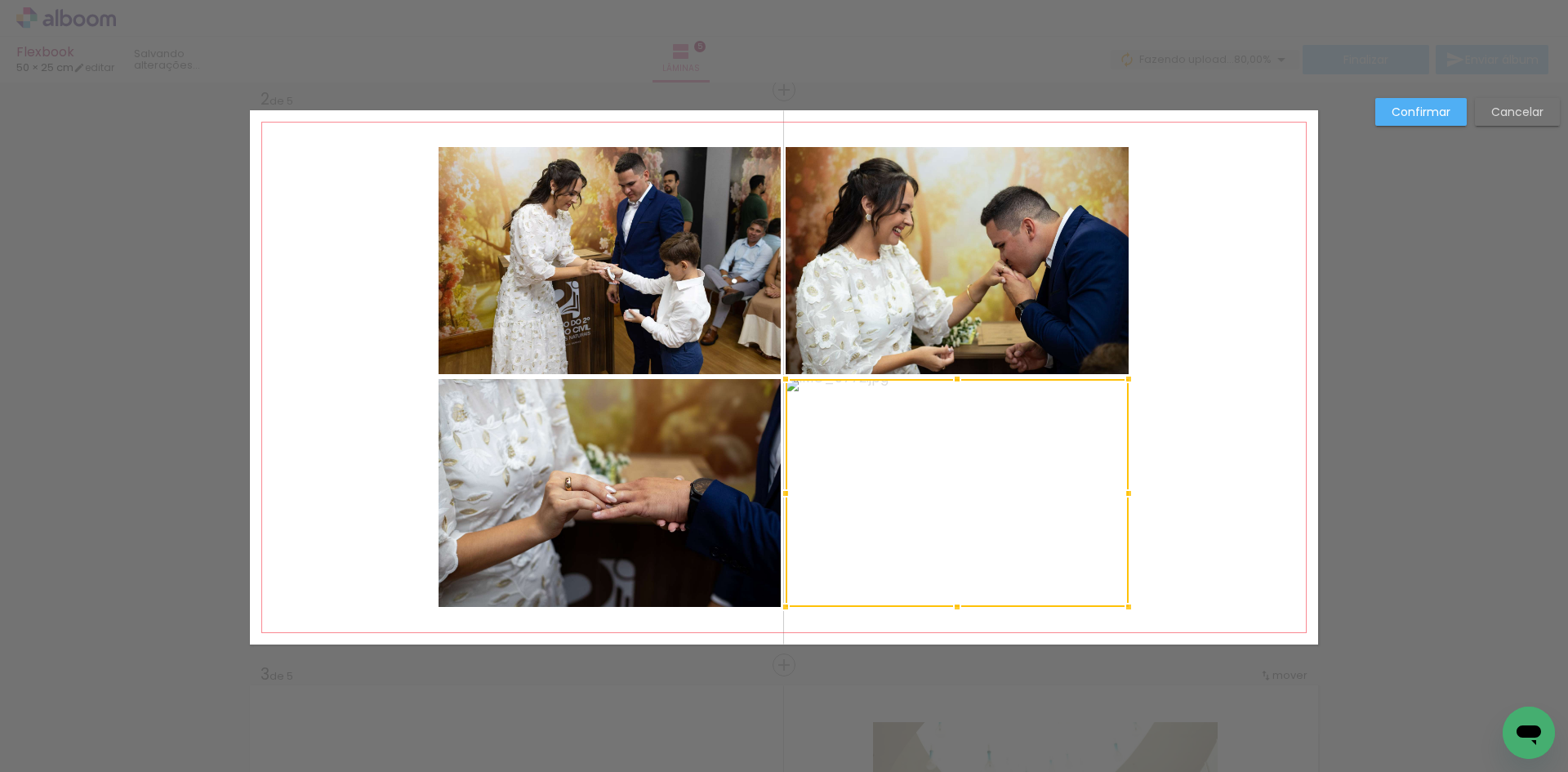
scroll to position [597, 0]
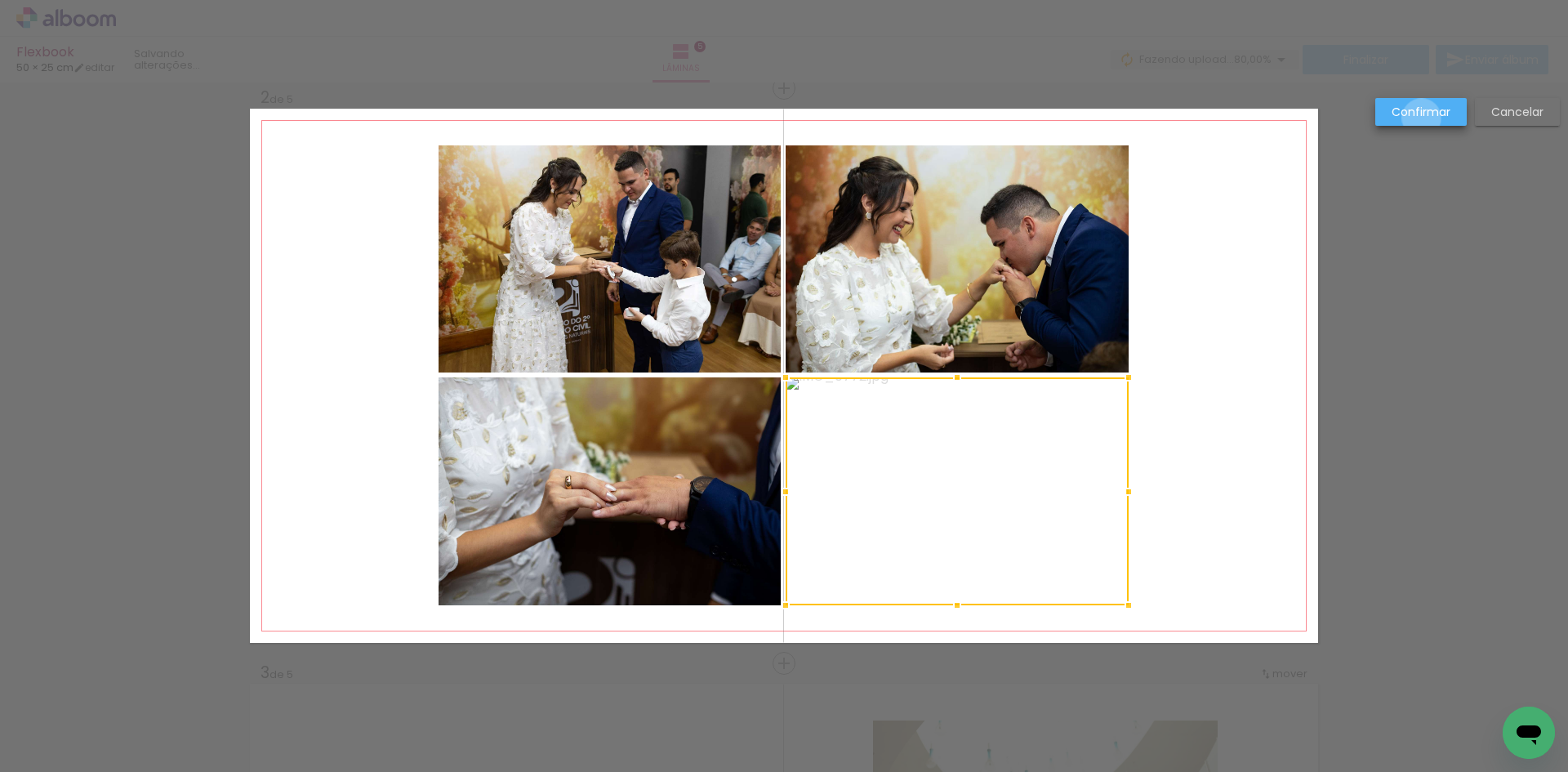
click at [0, 0] on slot "Confirmar" at bounding box center [0, 0] width 0 height 0
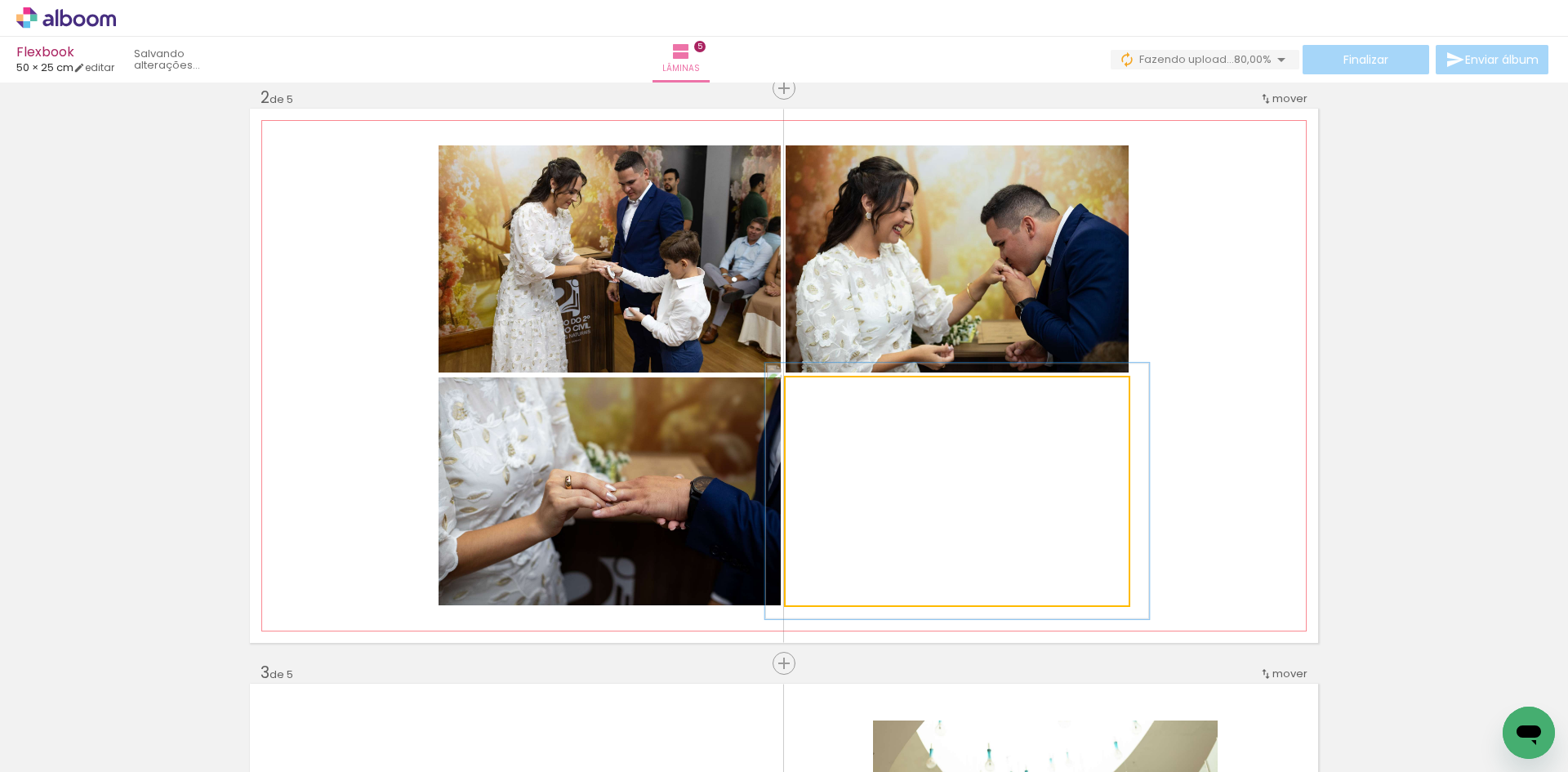
type paper-slider "112"
click at [826, 393] on div at bounding box center [830, 394] width 15 height 15
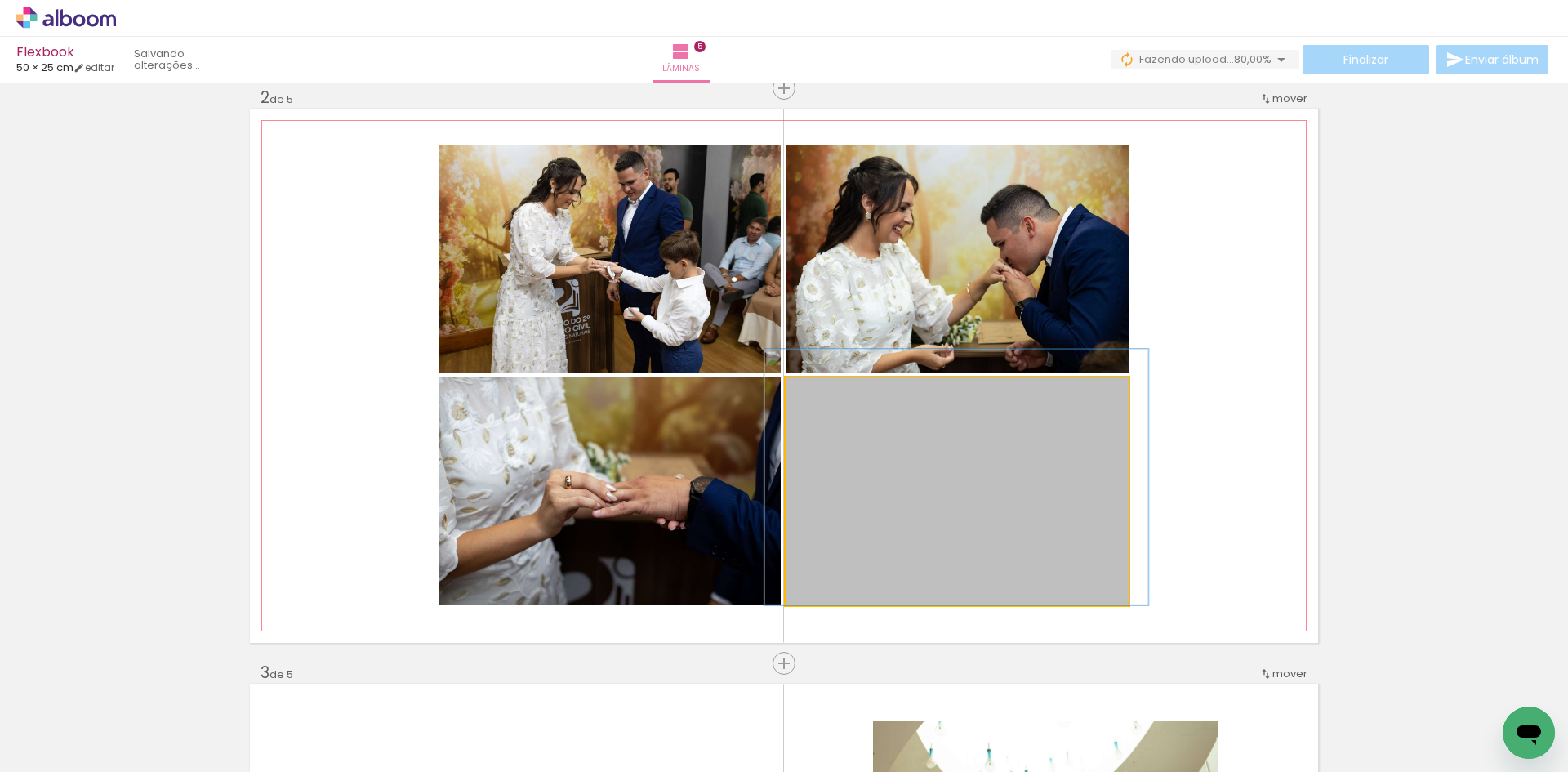
drag, startPoint x: 979, startPoint y: 507, endPoint x: 978, endPoint y: 476, distance: 31.0
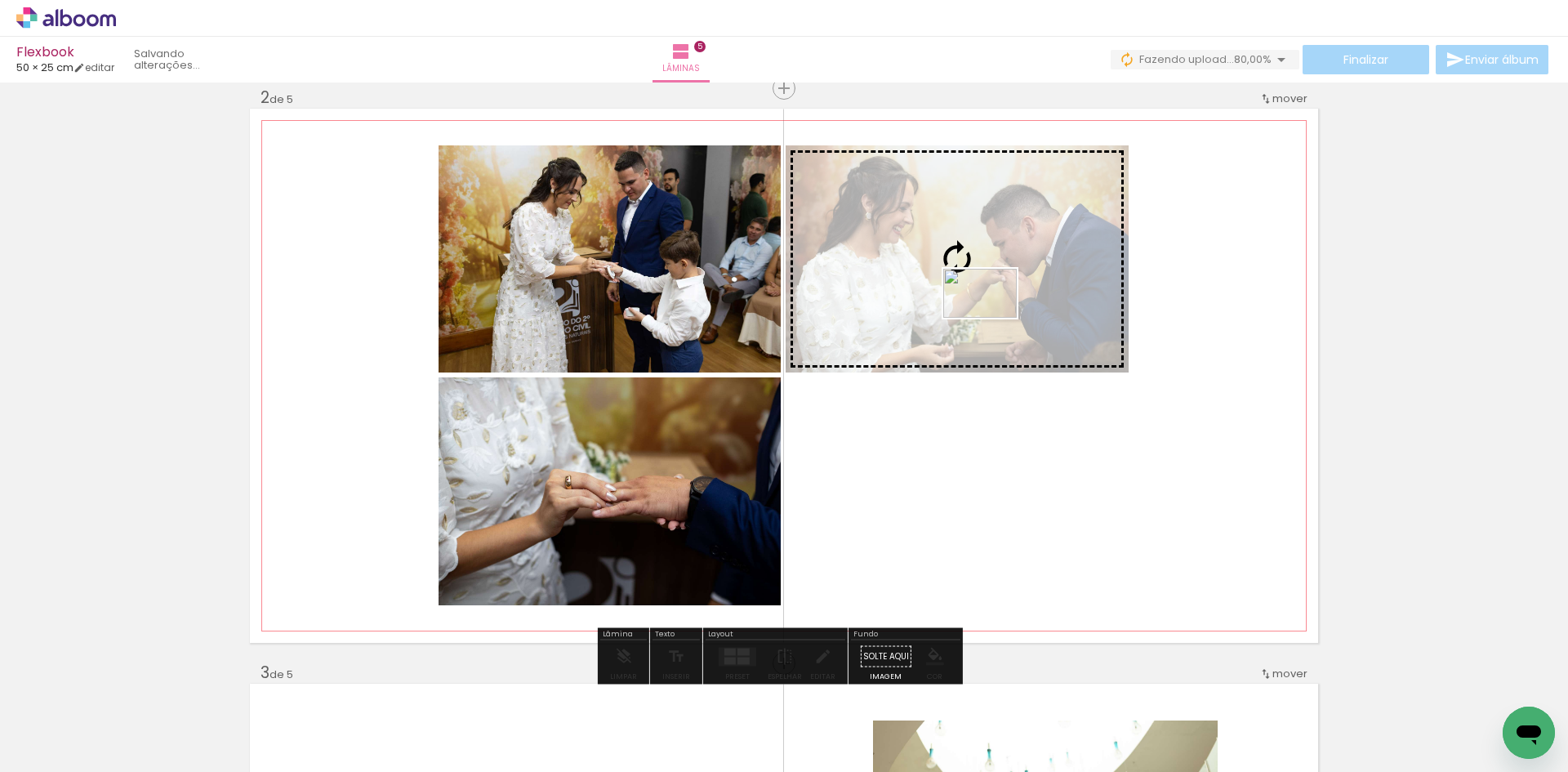
drag, startPoint x: 1400, startPoint y: 726, endPoint x: 992, endPoint y: 318, distance: 577.0
click at [992, 318] on quentale-workspace at bounding box center [784, 386] width 1568 height 772
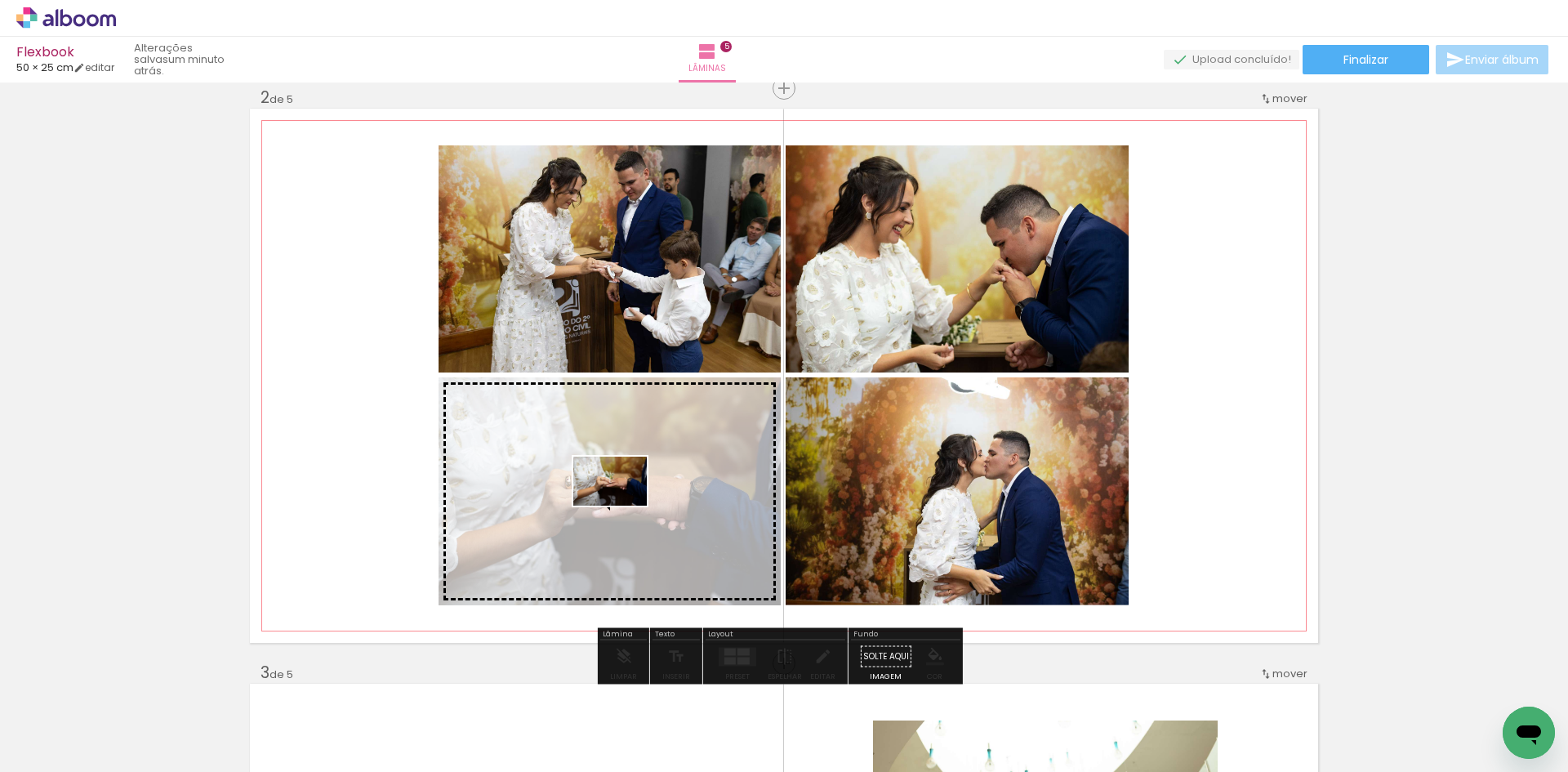
drag, startPoint x: 1410, startPoint y: 708, endPoint x: 623, endPoint y: 505, distance: 812.8
click at [623, 505] on quentale-workspace at bounding box center [784, 386] width 1568 height 772
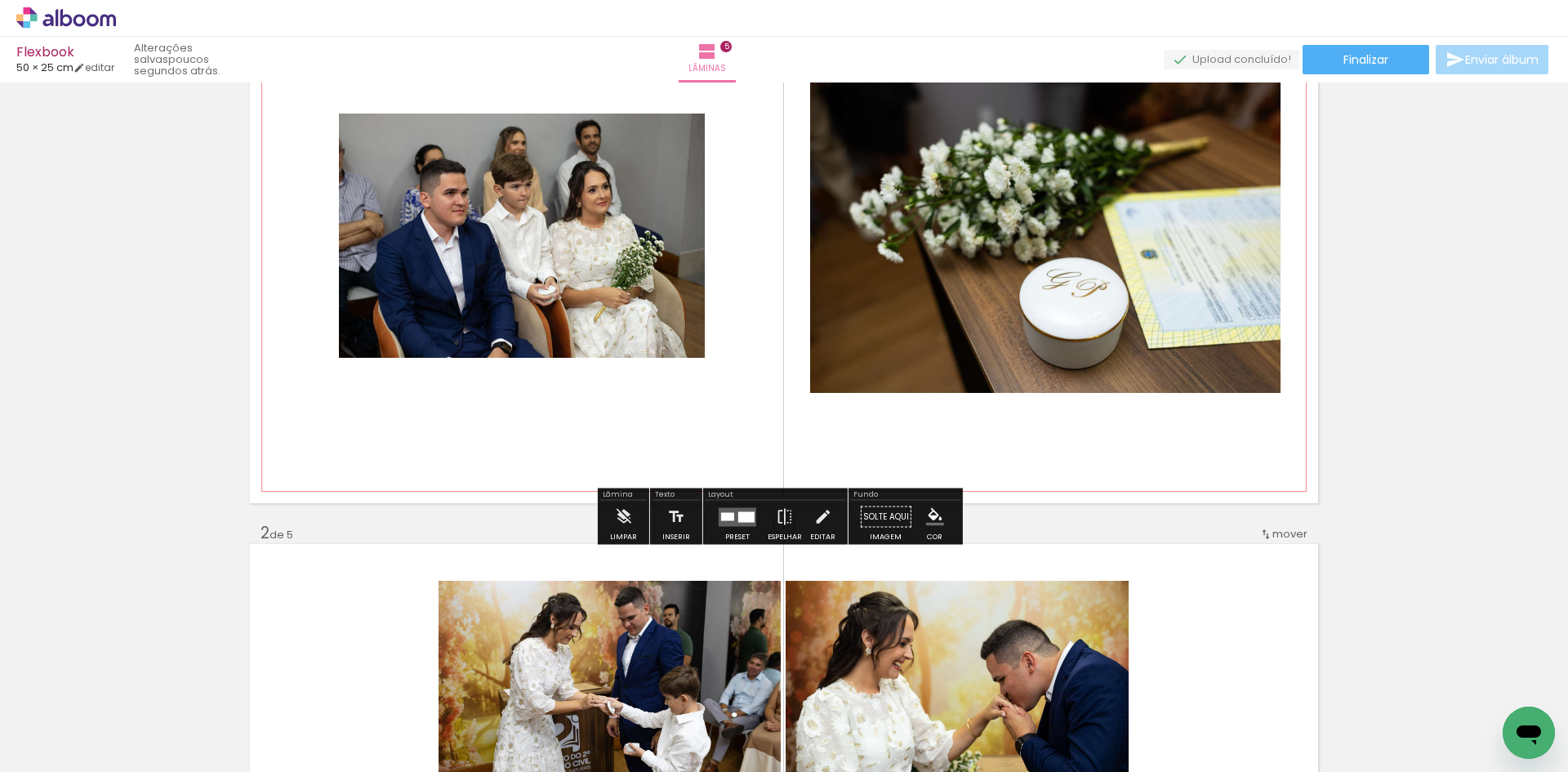
scroll to position [163, 0]
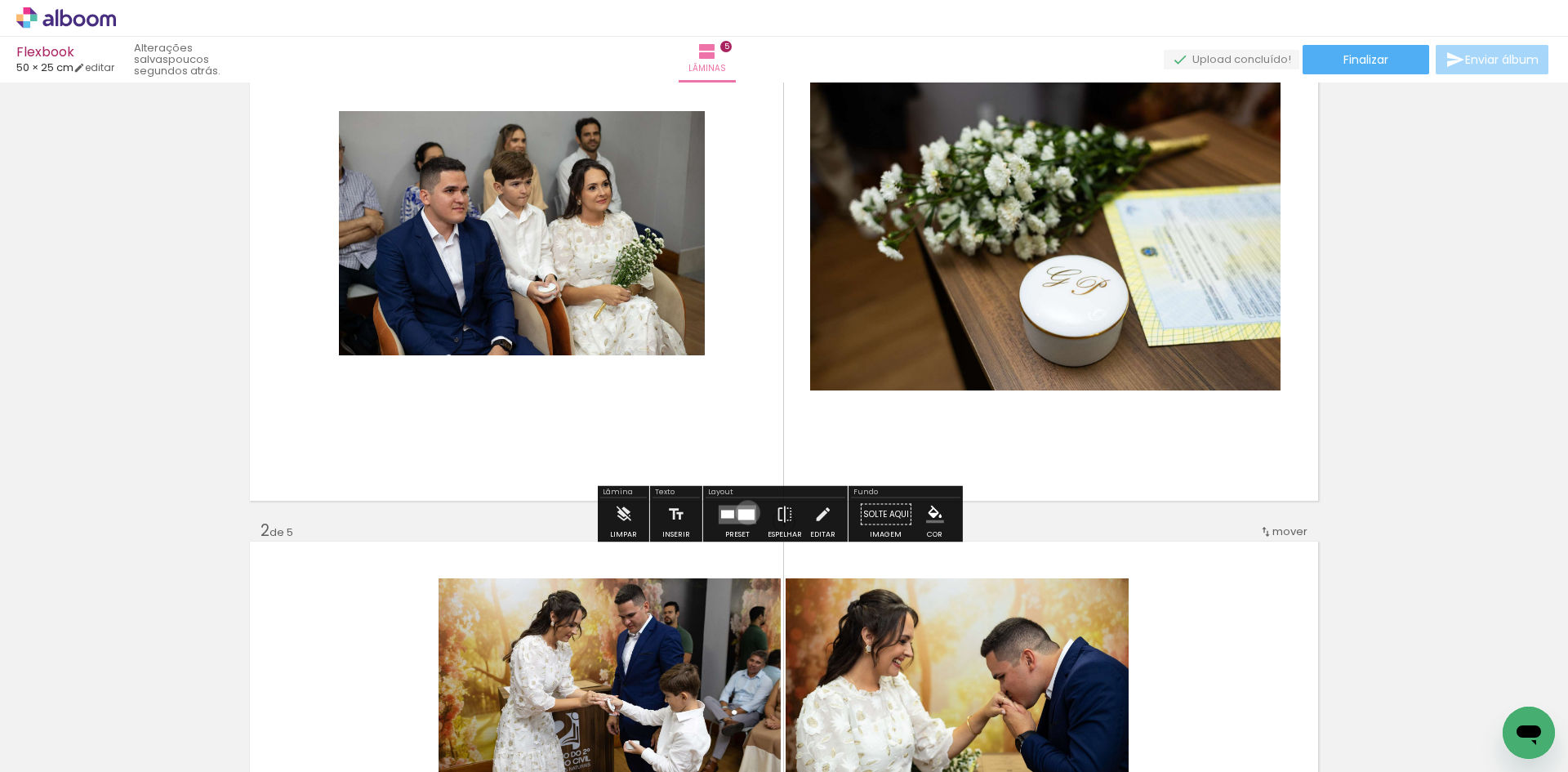
click at [744, 512] on div at bounding box center [746, 514] width 16 height 10
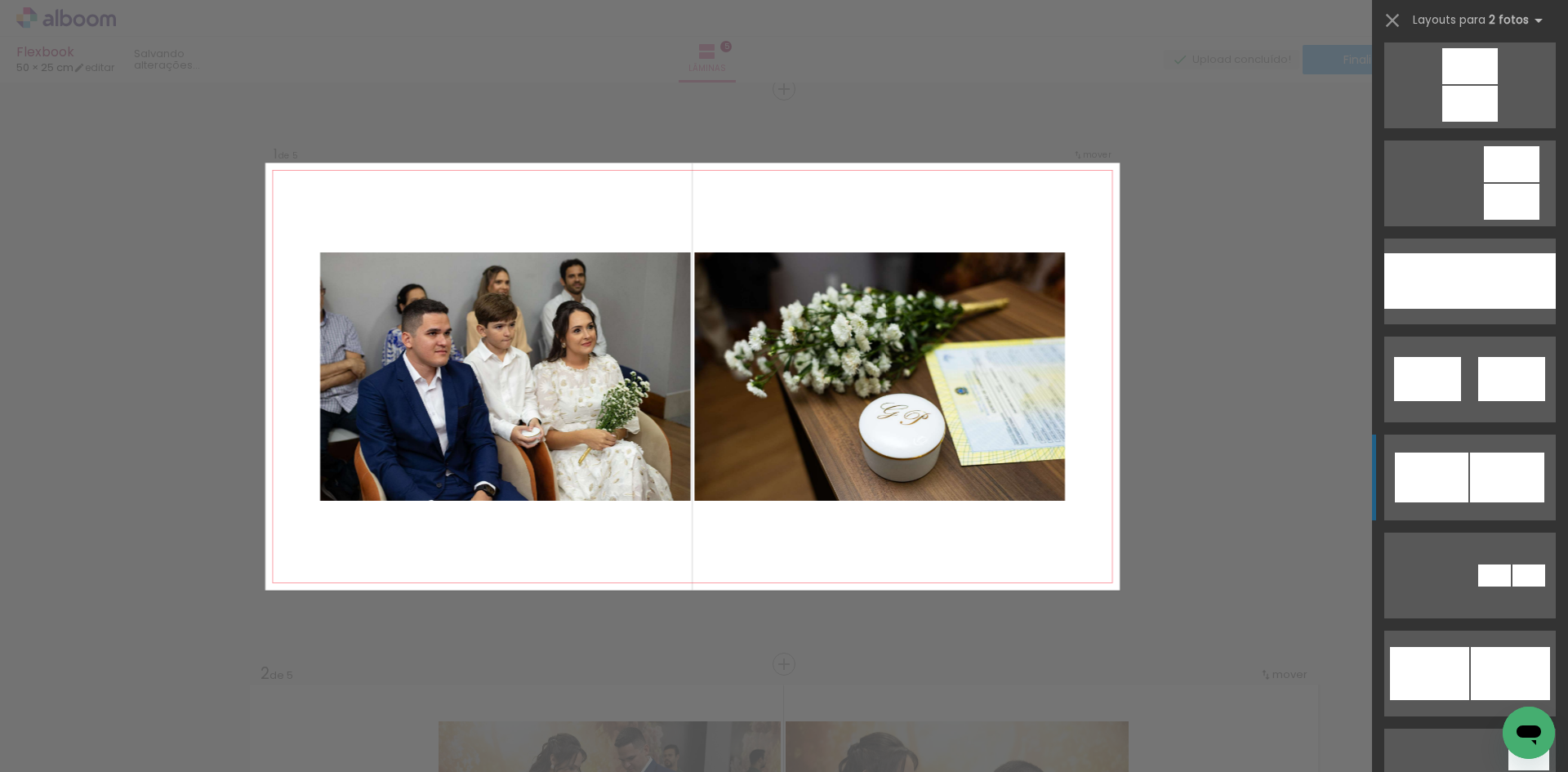
scroll to position [816, 0]
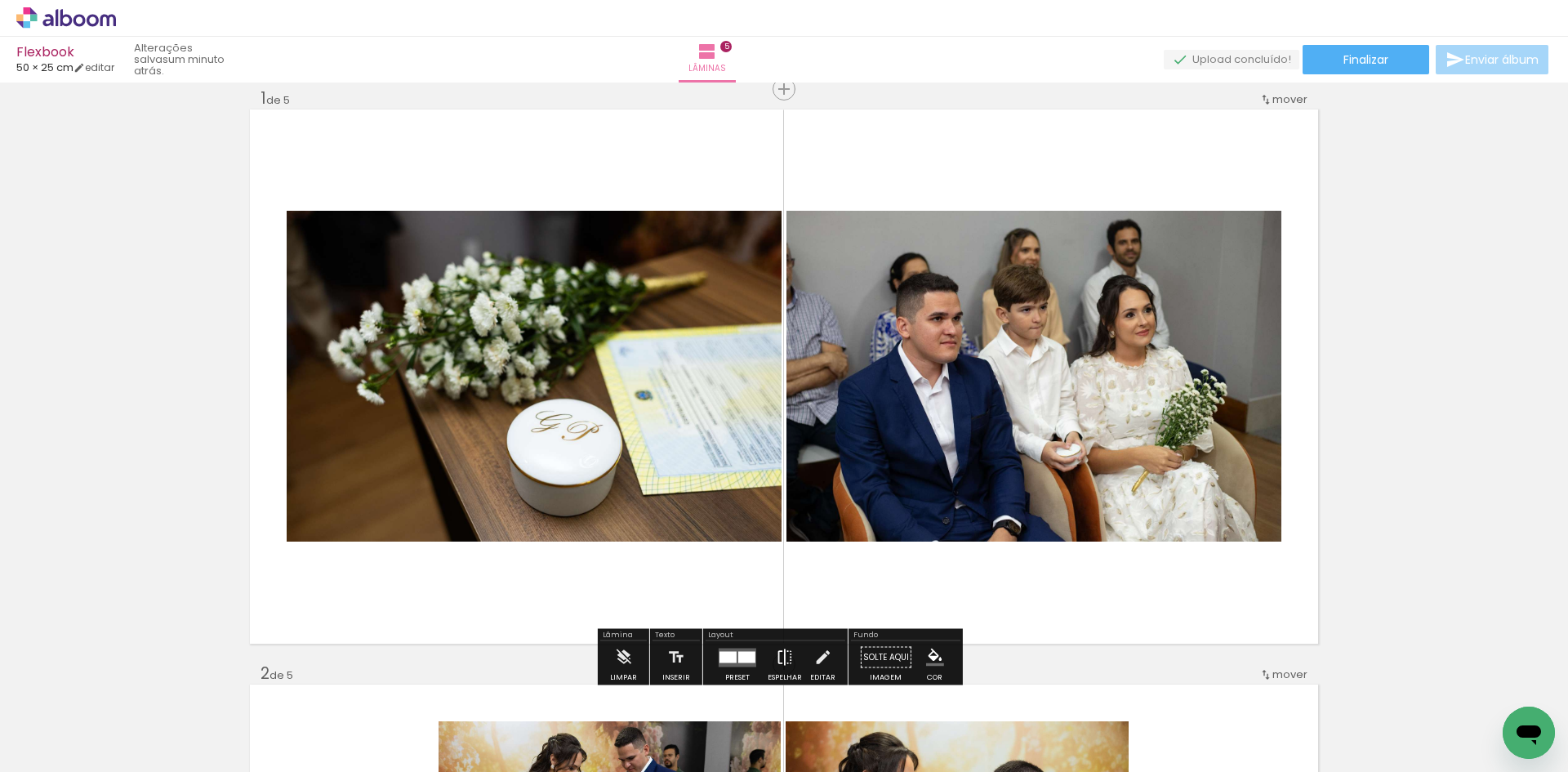
click at [775, 663] on iron-icon at bounding box center [784, 657] width 18 height 33
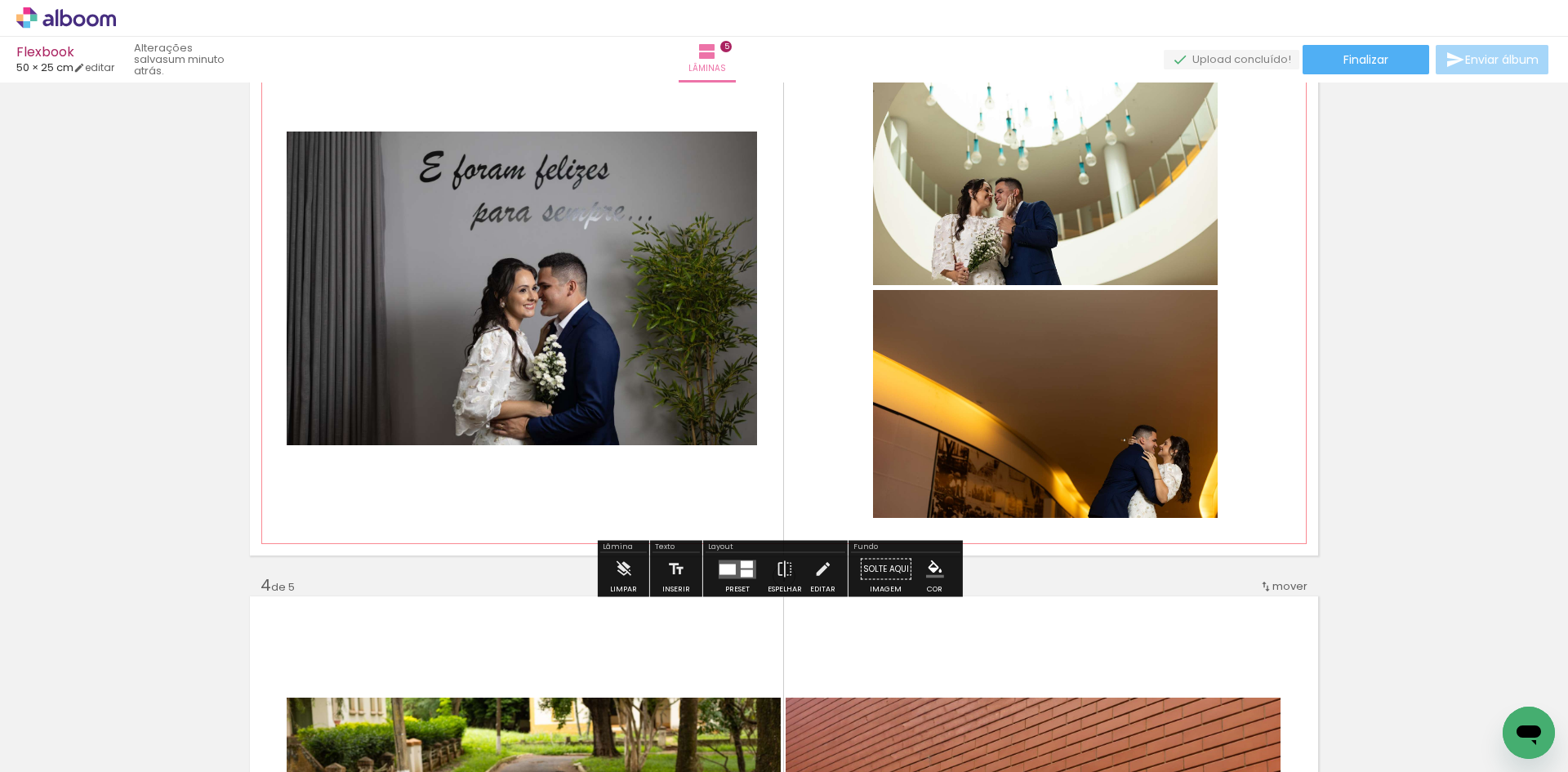
scroll to position [1327, 0]
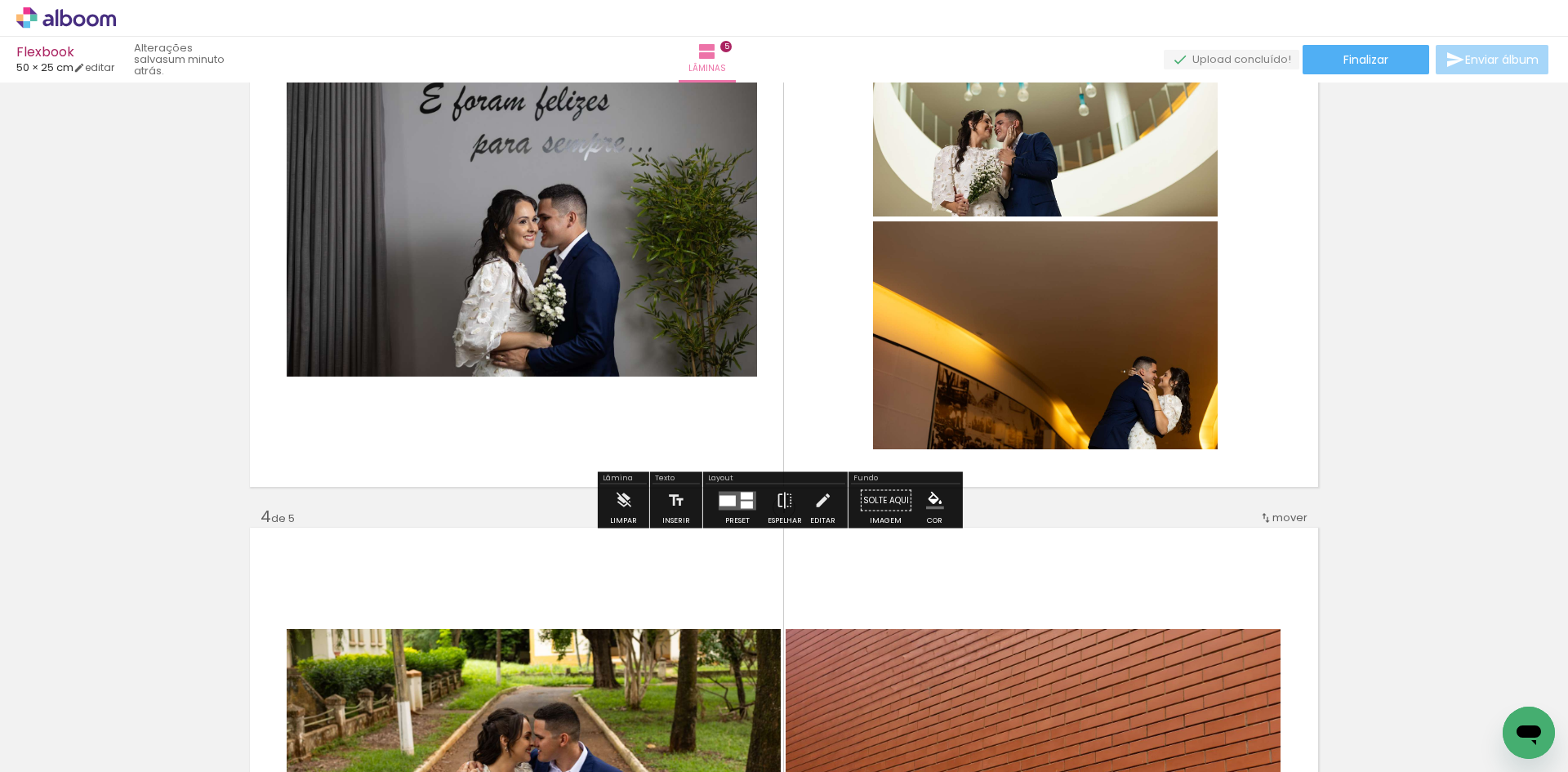
click at [741, 505] on div at bounding box center [747, 505] width 12 height 7
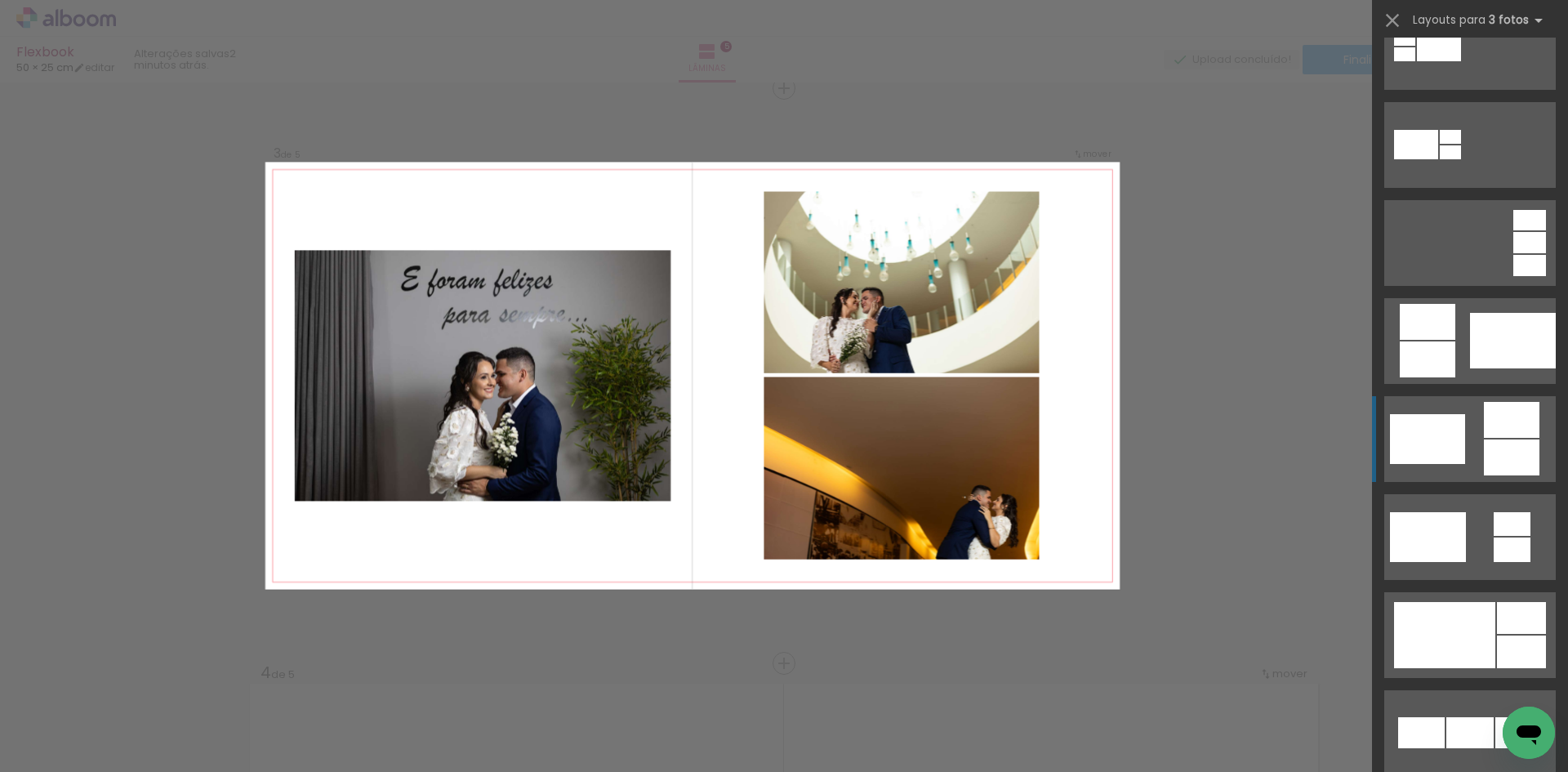
scroll to position [327, 0]
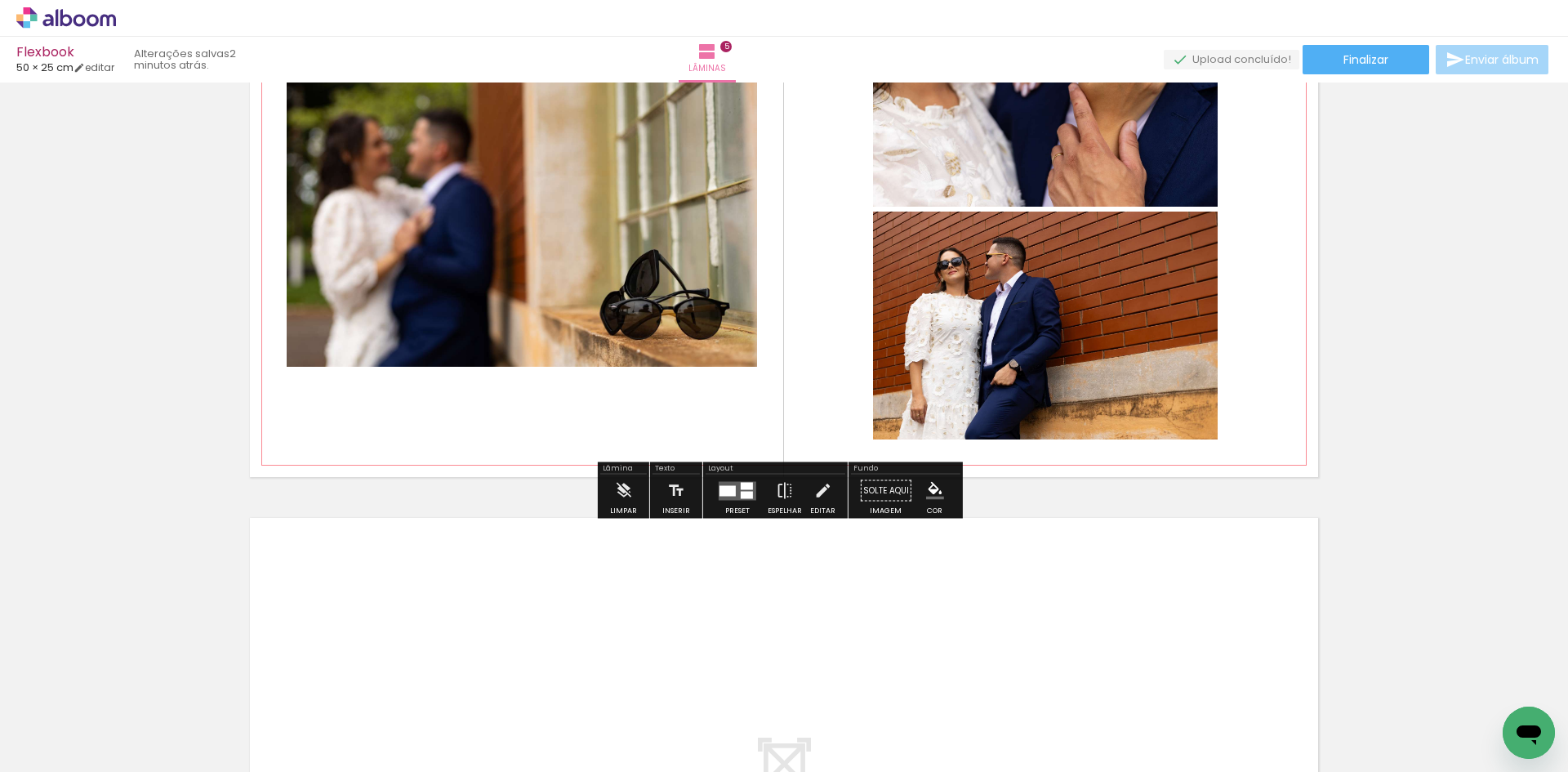
scroll to position [2532, 0]
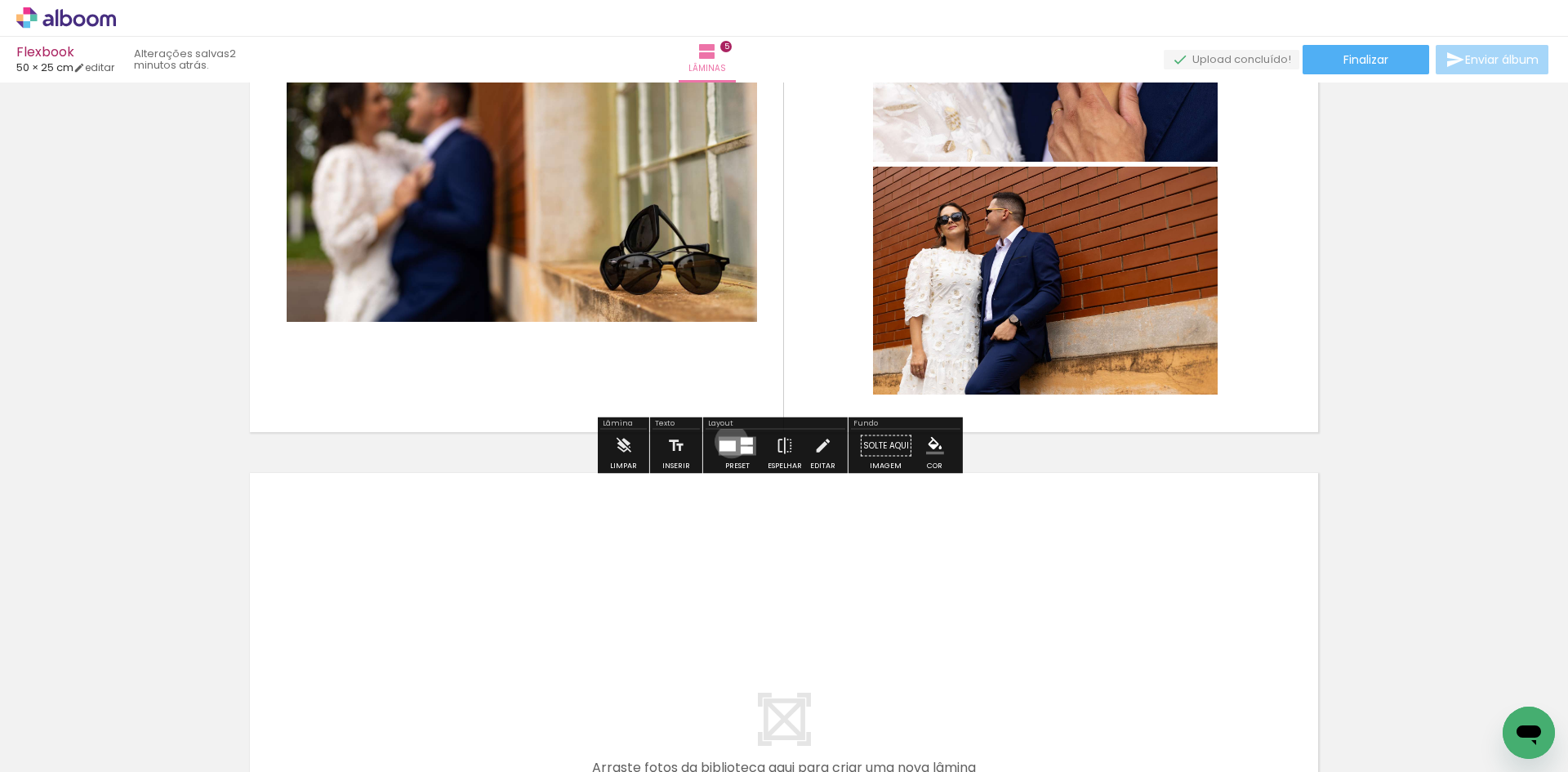
click at [728, 441] on div at bounding box center [728, 445] width 16 height 10
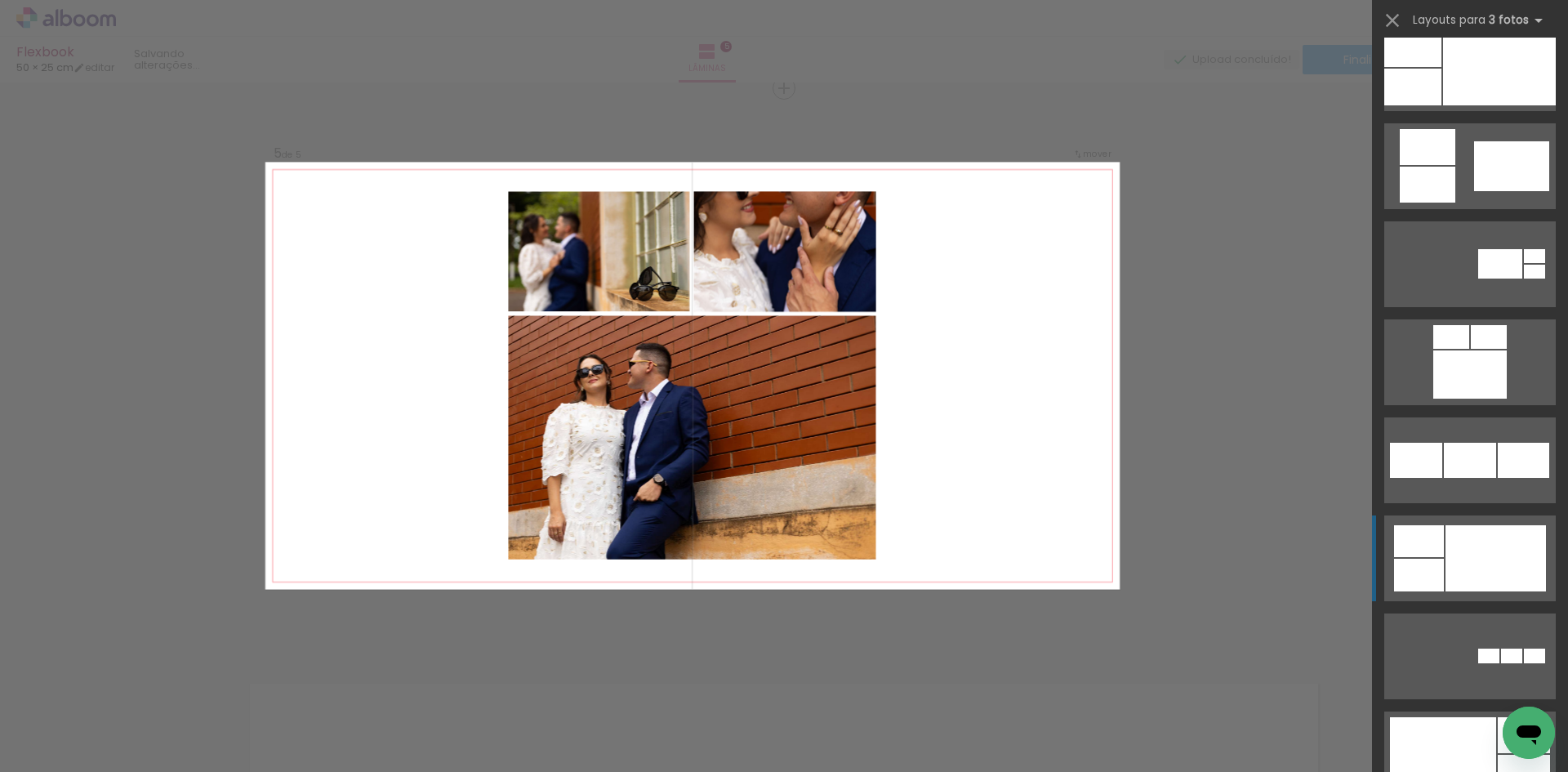
scroll to position [1323, 0]
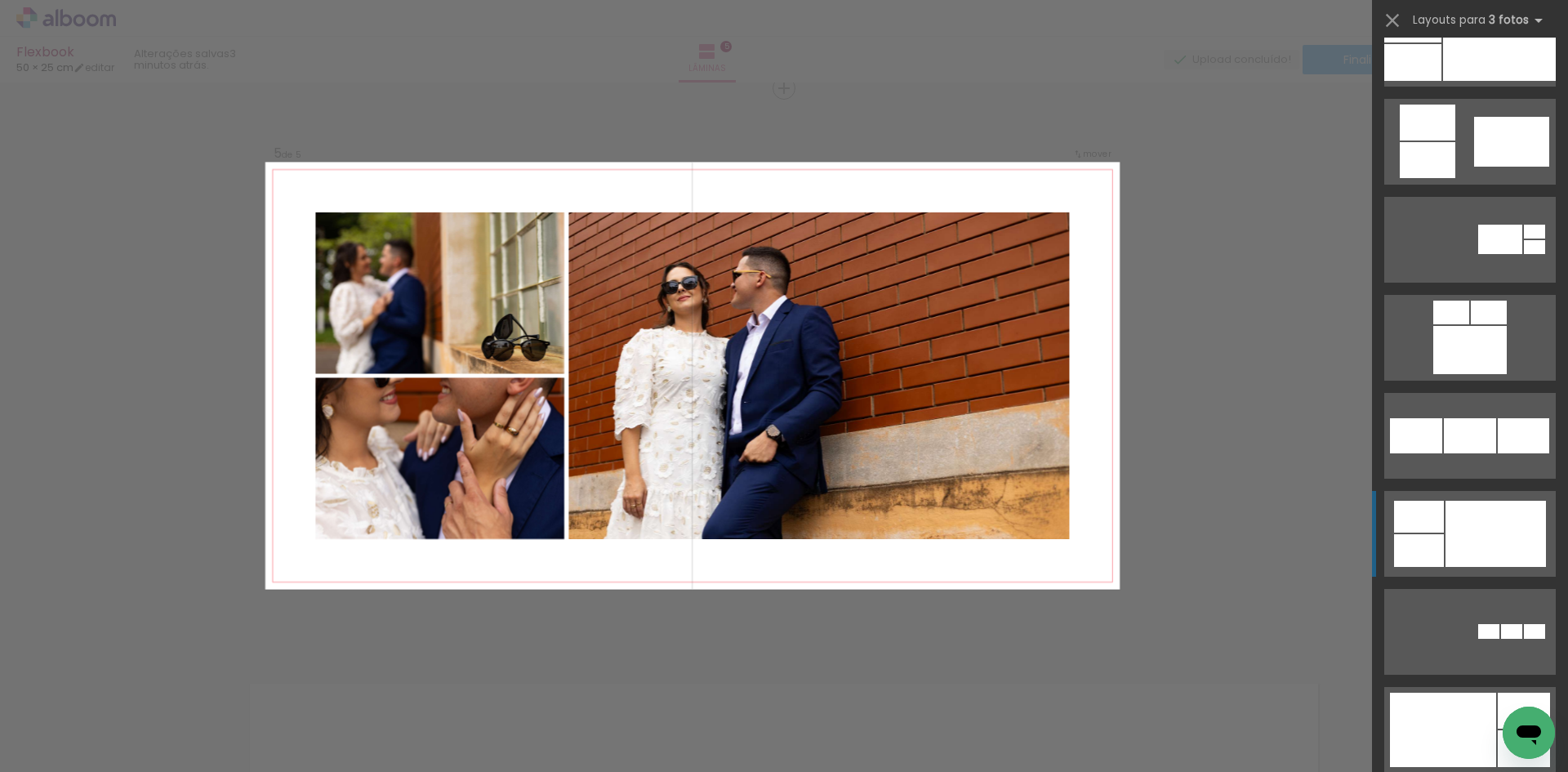
click at [1478, 374] on div at bounding box center [1470, 349] width 74 height 48
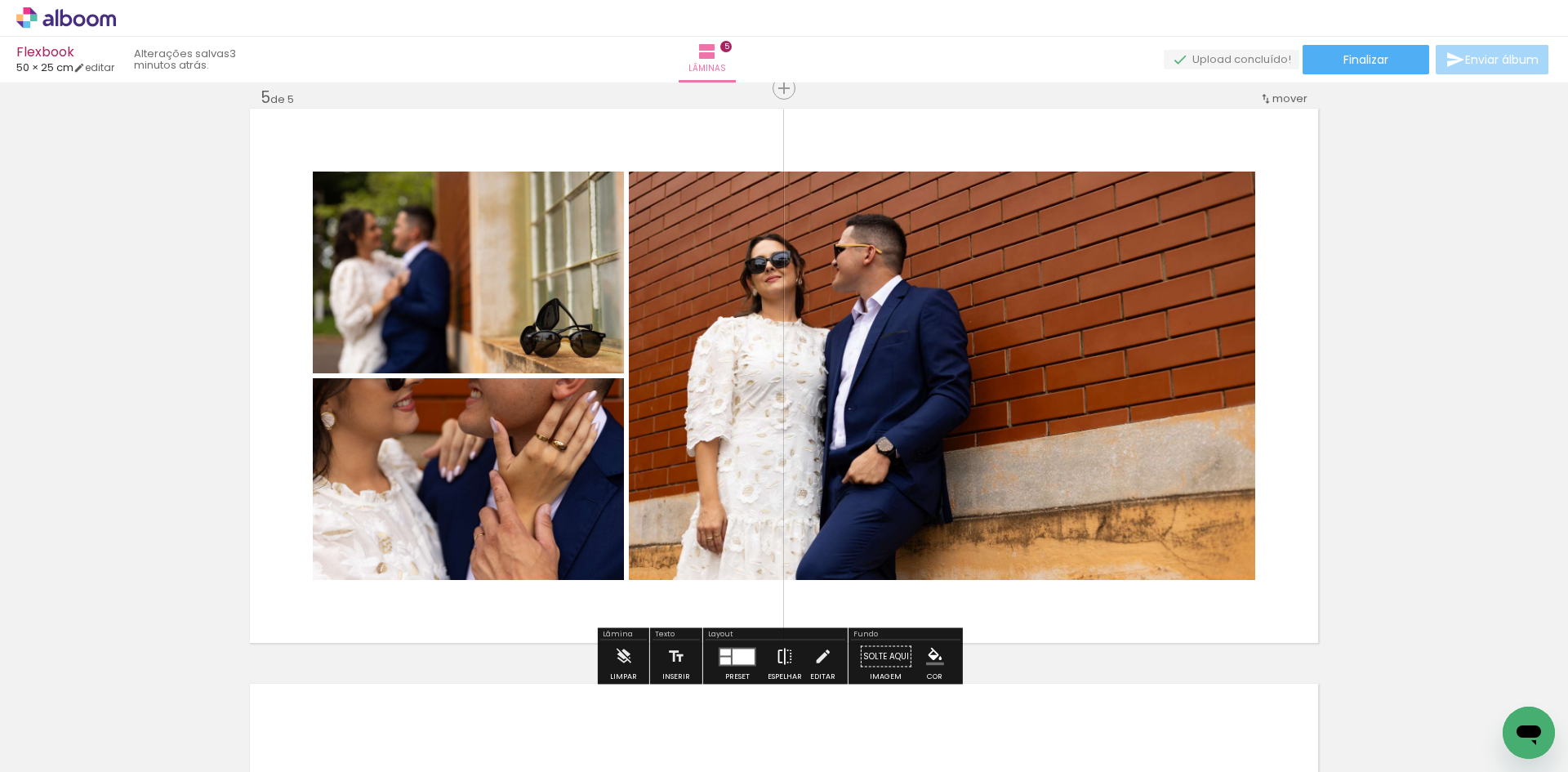
click at [776, 649] on iron-icon at bounding box center [784, 657] width 18 height 33
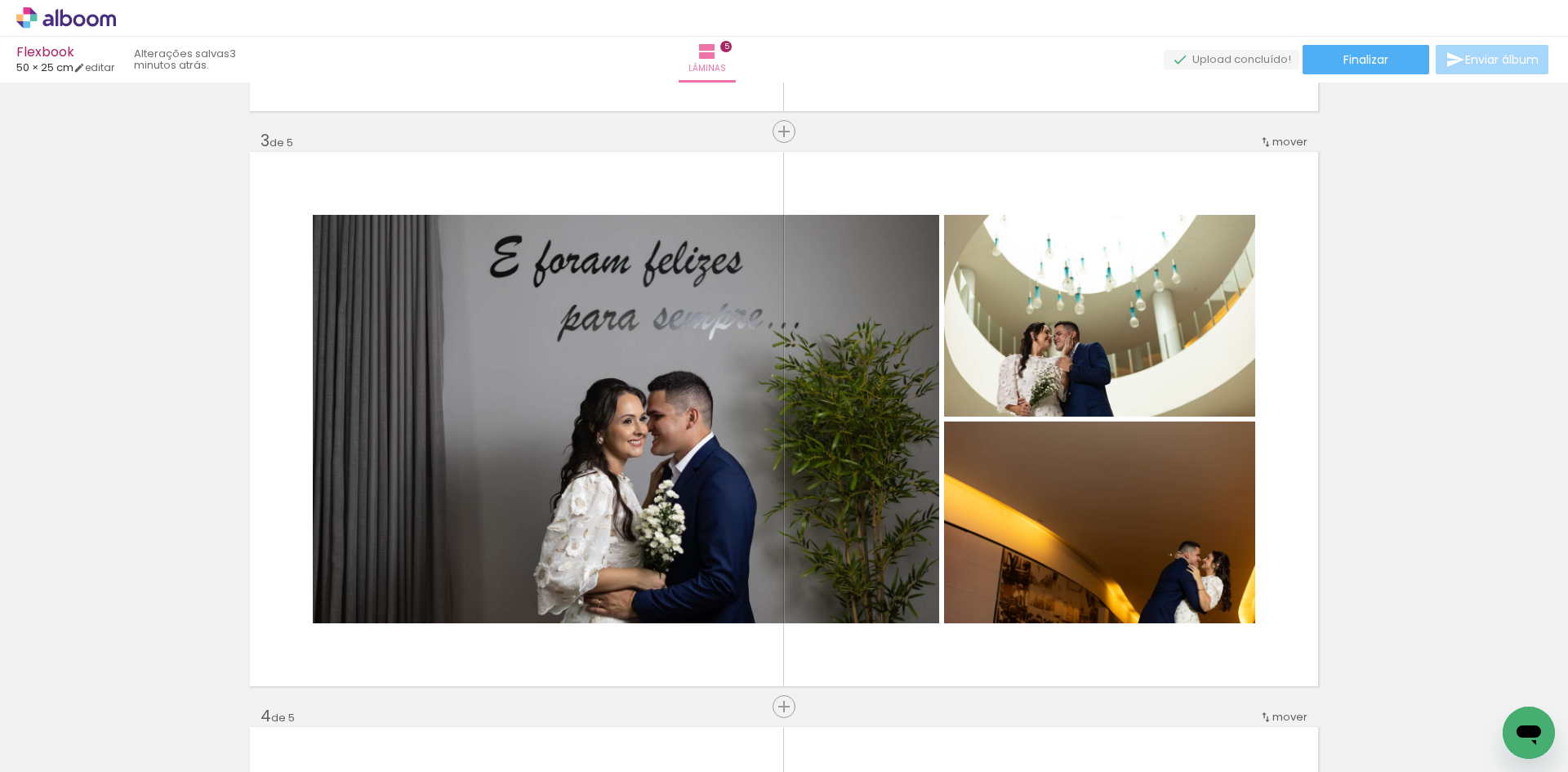
scroll to position [1178, 0]
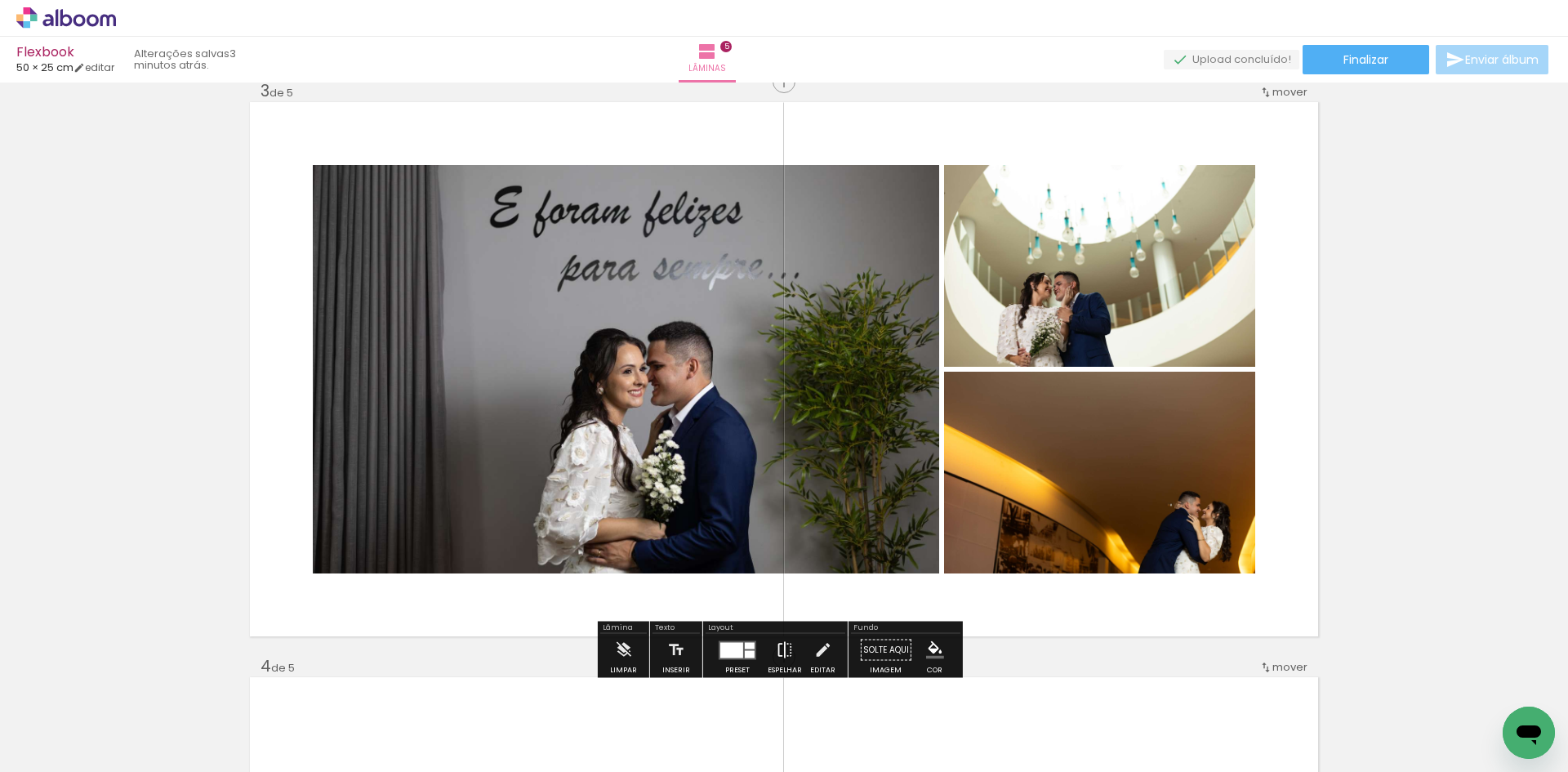
click at [781, 654] on iron-icon at bounding box center [784, 650] width 18 height 33
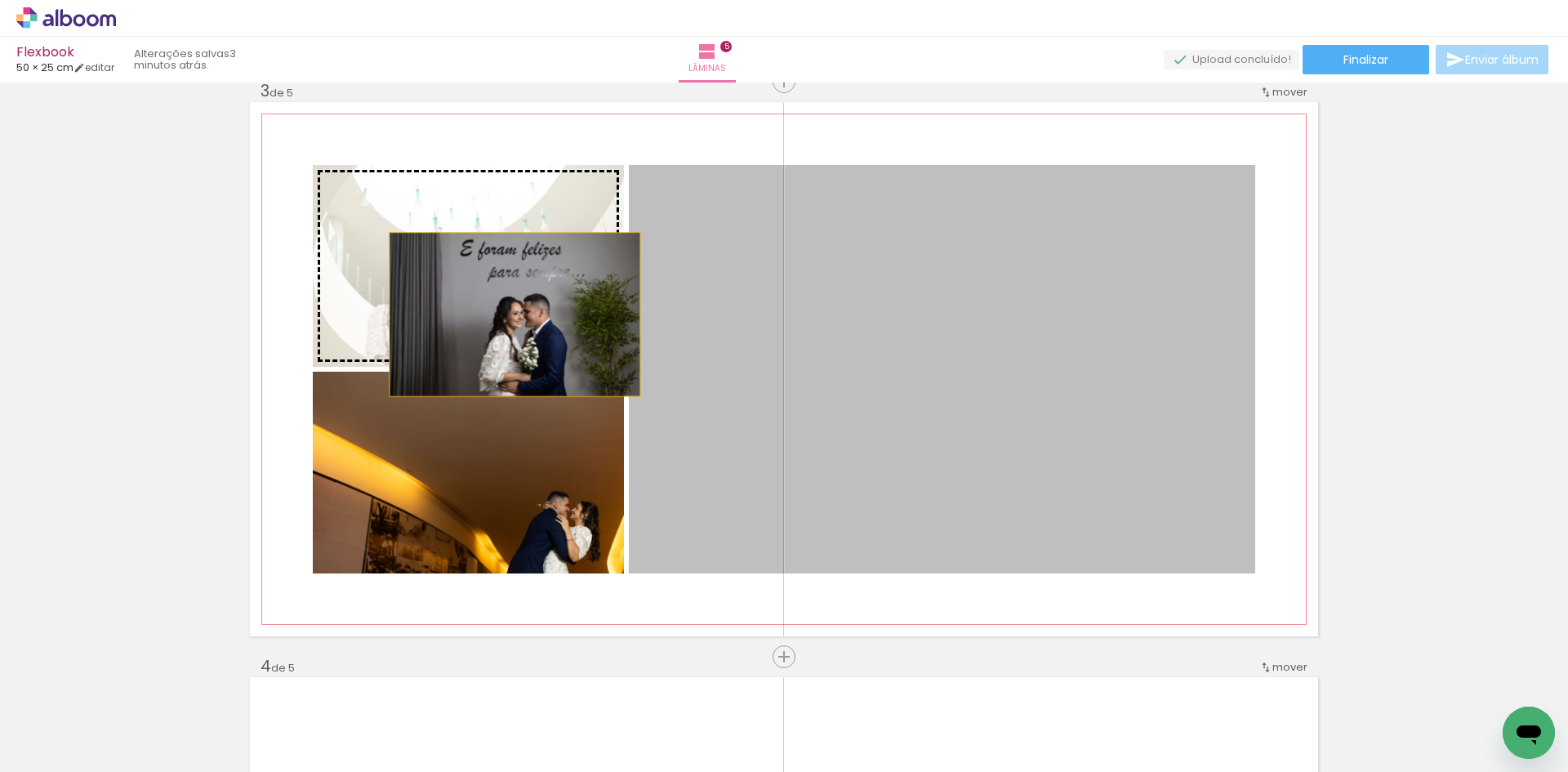
drag, startPoint x: 796, startPoint y: 492, endPoint x: 509, endPoint y: 314, distance: 337.7
click at [0, 0] on slot at bounding box center [0, 0] width 0 height 0
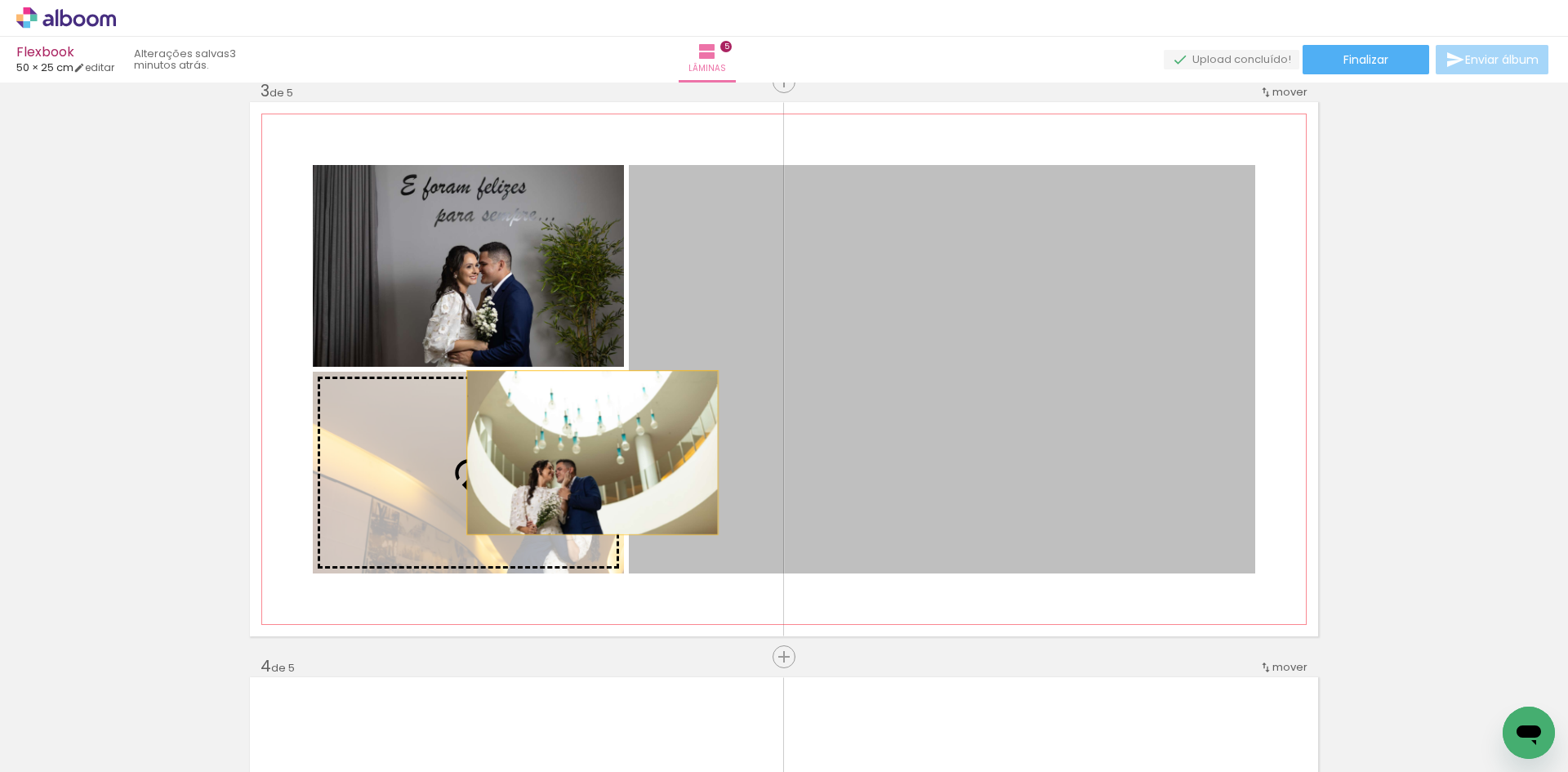
drag, startPoint x: 853, startPoint y: 406, endPoint x: 498, endPoint y: 459, distance: 358.9
click at [0, 0] on slot at bounding box center [0, 0] width 0 height 0
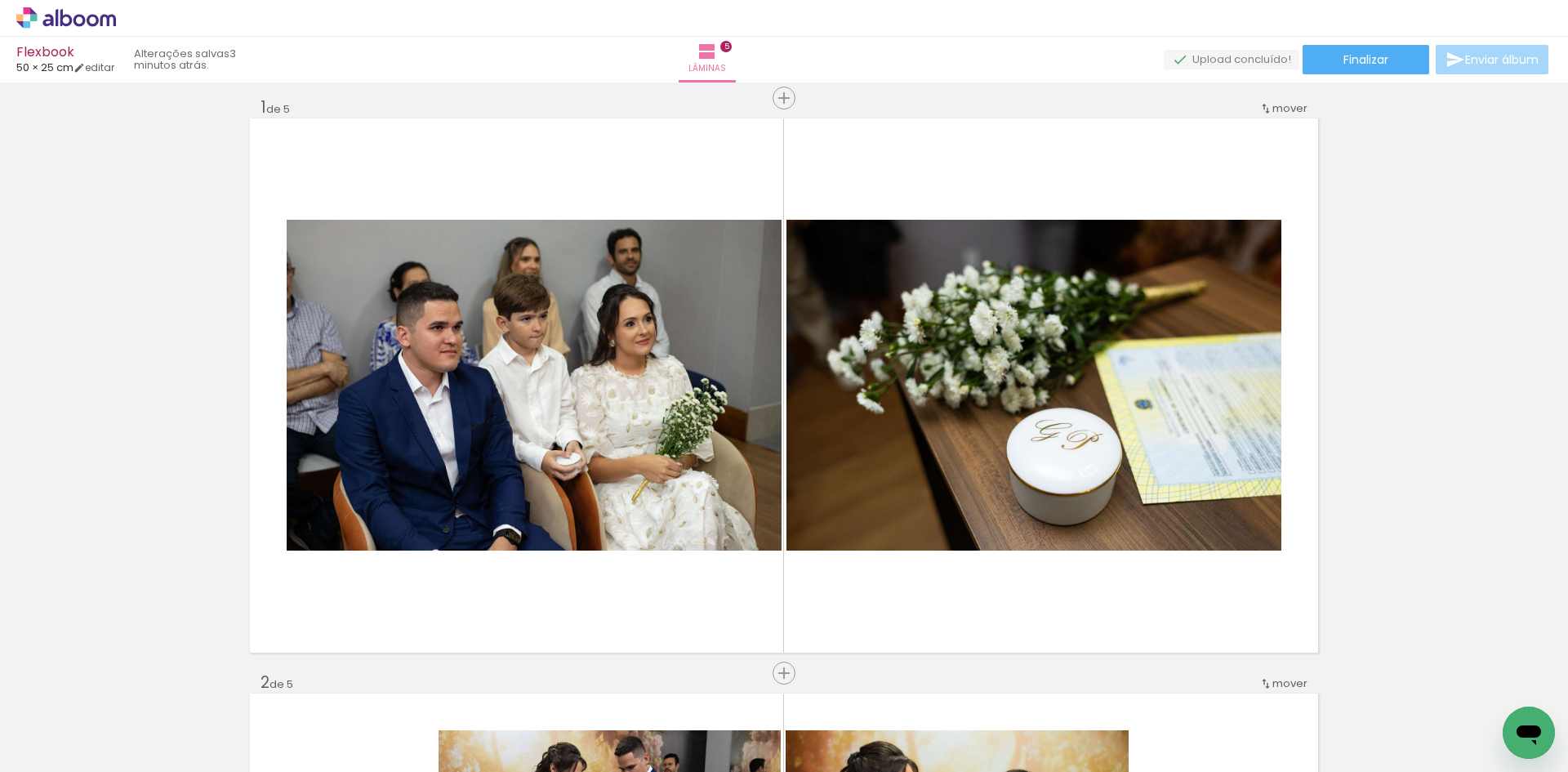
scroll to position [0, 0]
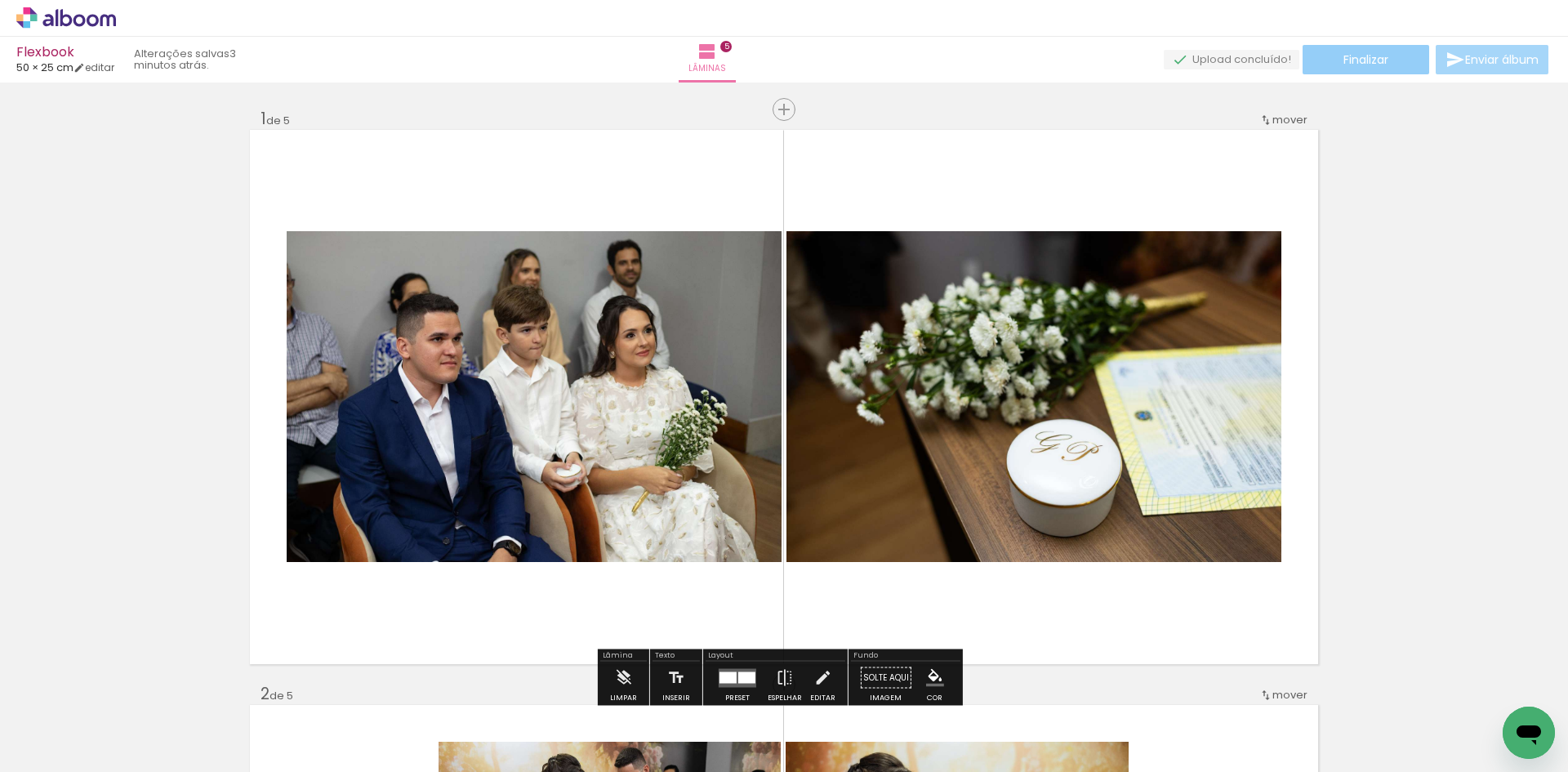
click at [1367, 48] on paper-button "Finalizar" at bounding box center [1366, 60] width 127 height 30
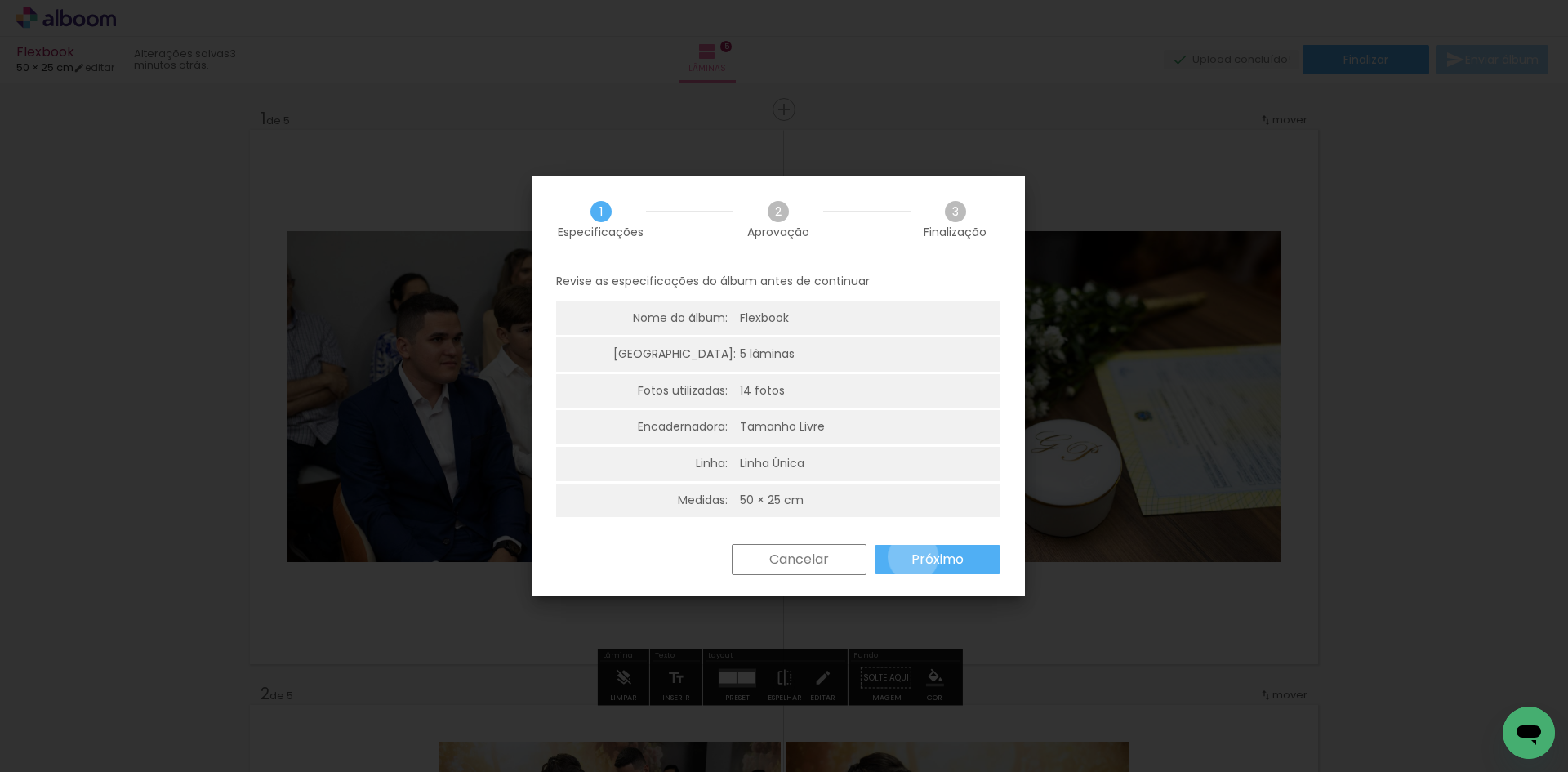
click at [0, 0] on slot "Próximo" at bounding box center [0, 0] width 0 height 0
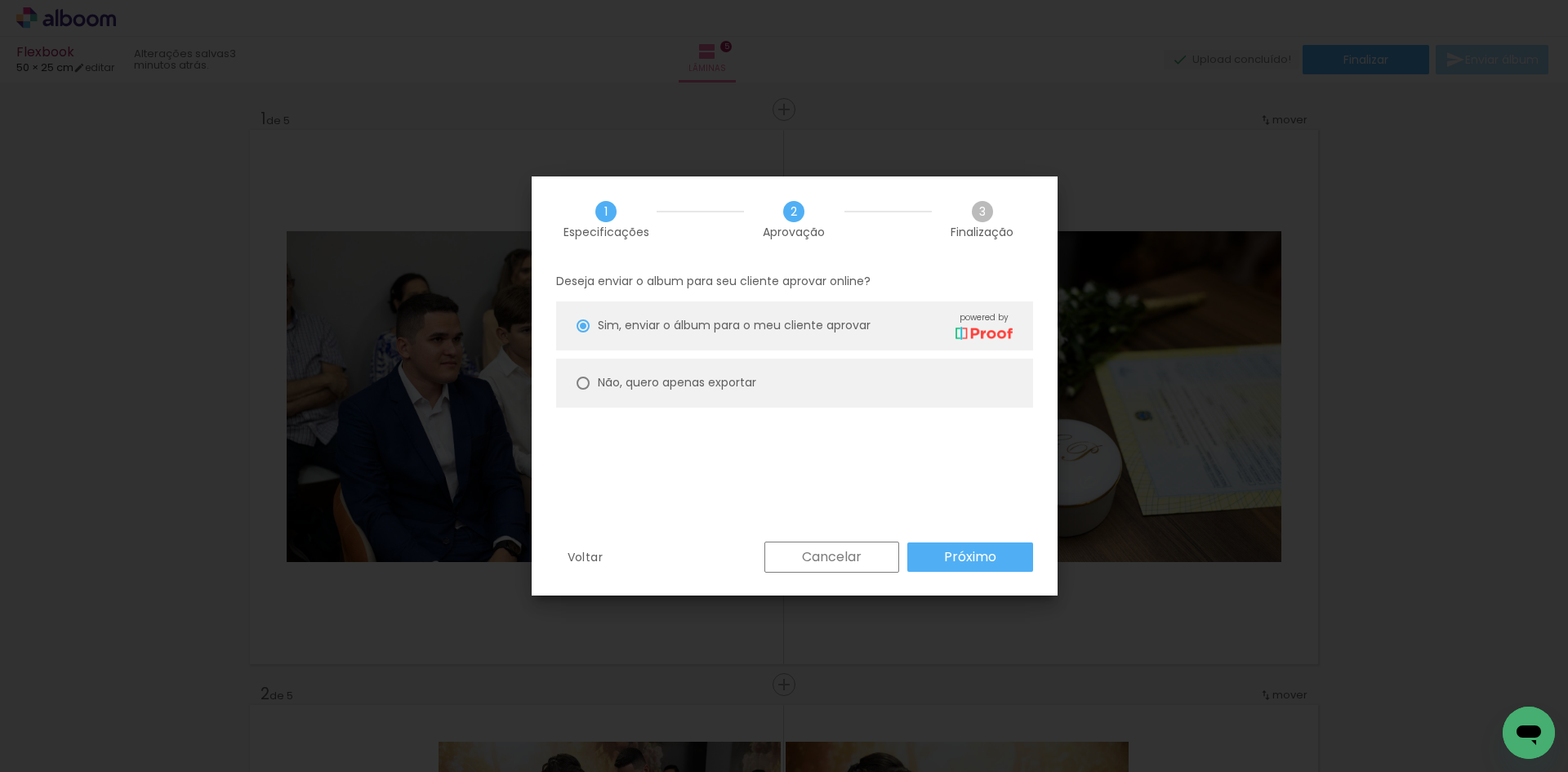
click at [770, 386] on paper-radio-button "Não, quero apenas exportar" at bounding box center [794, 383] width 477 height 49
type paper-radio-button "on"
click at [999, 546] on paper-button "Próximo" at bounding box center [970, 557] width 126 height 30
type input "Alta, 300 DPI"
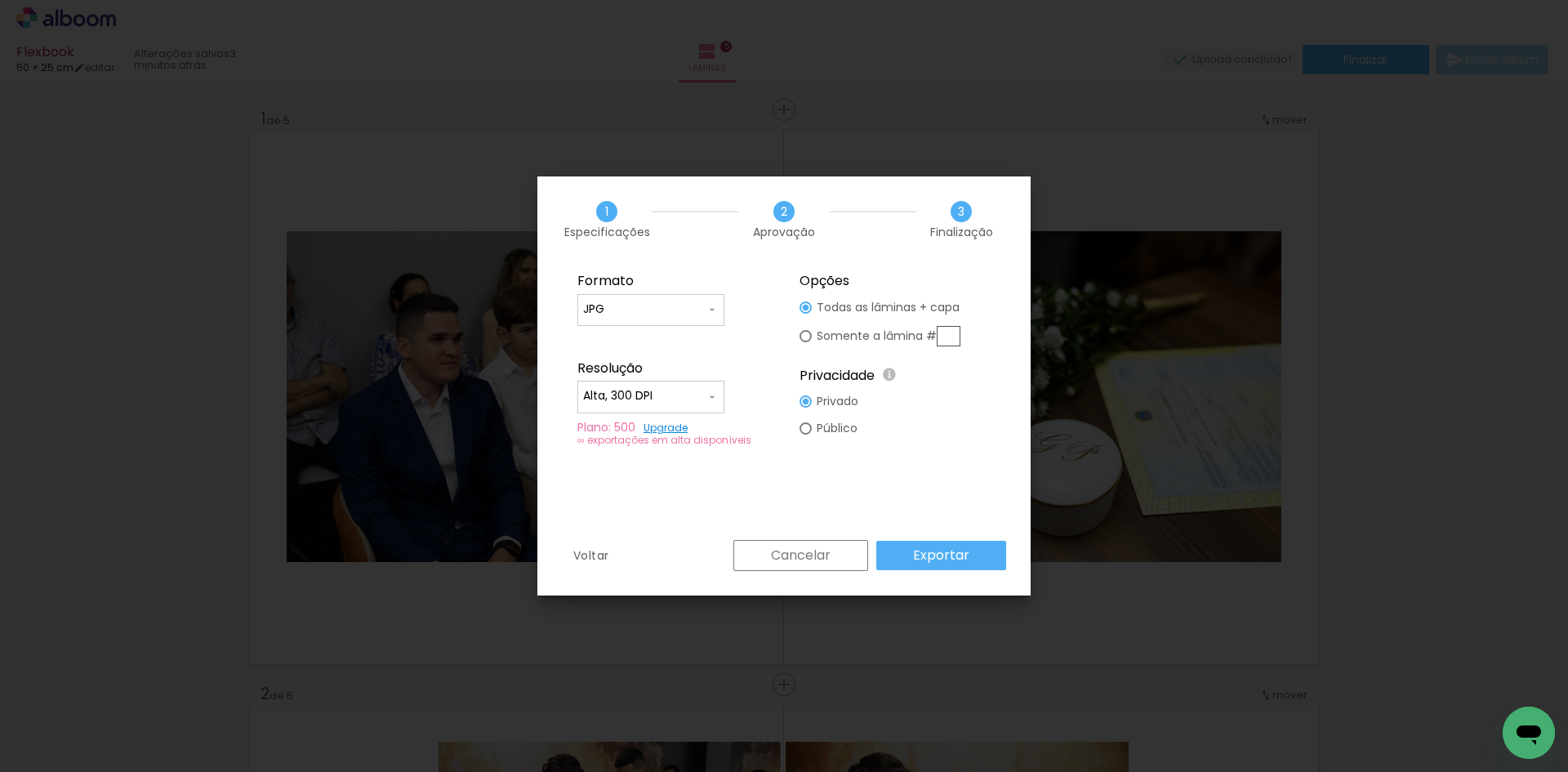
click at [0, 0] on slot "Exportar" at bounding box center [0, 0] width 0 height 0
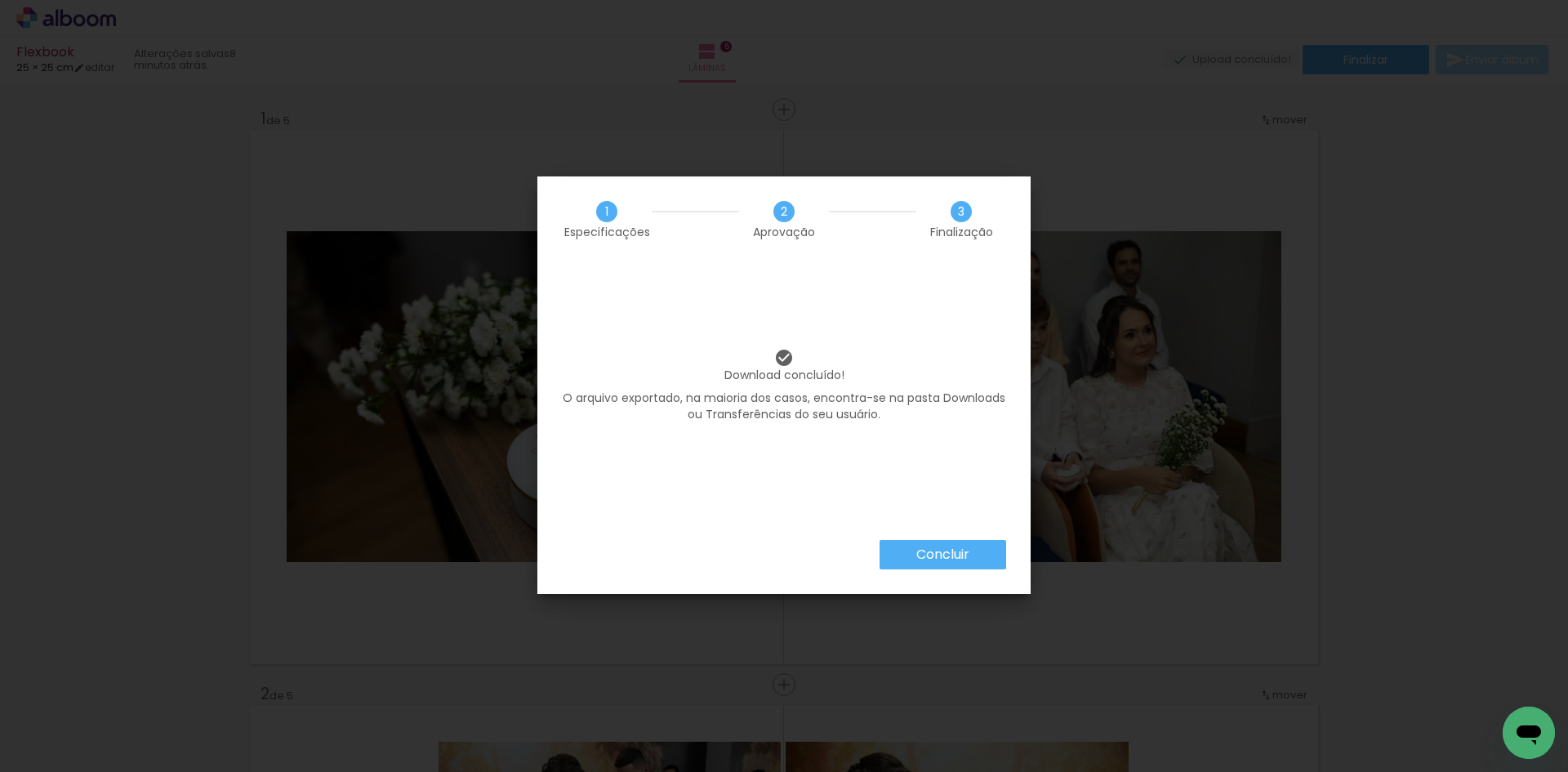
drag, startPoint x: 942, startPoint y: 551, endPoint x: 930, endPoint y: 589, distance: 39.8
click at [0, 0] on slot "Concluir" at bounding box center [0, 0] width 0 height 0
